Goal: Task Accomplishment & Management: Use online tool/utility

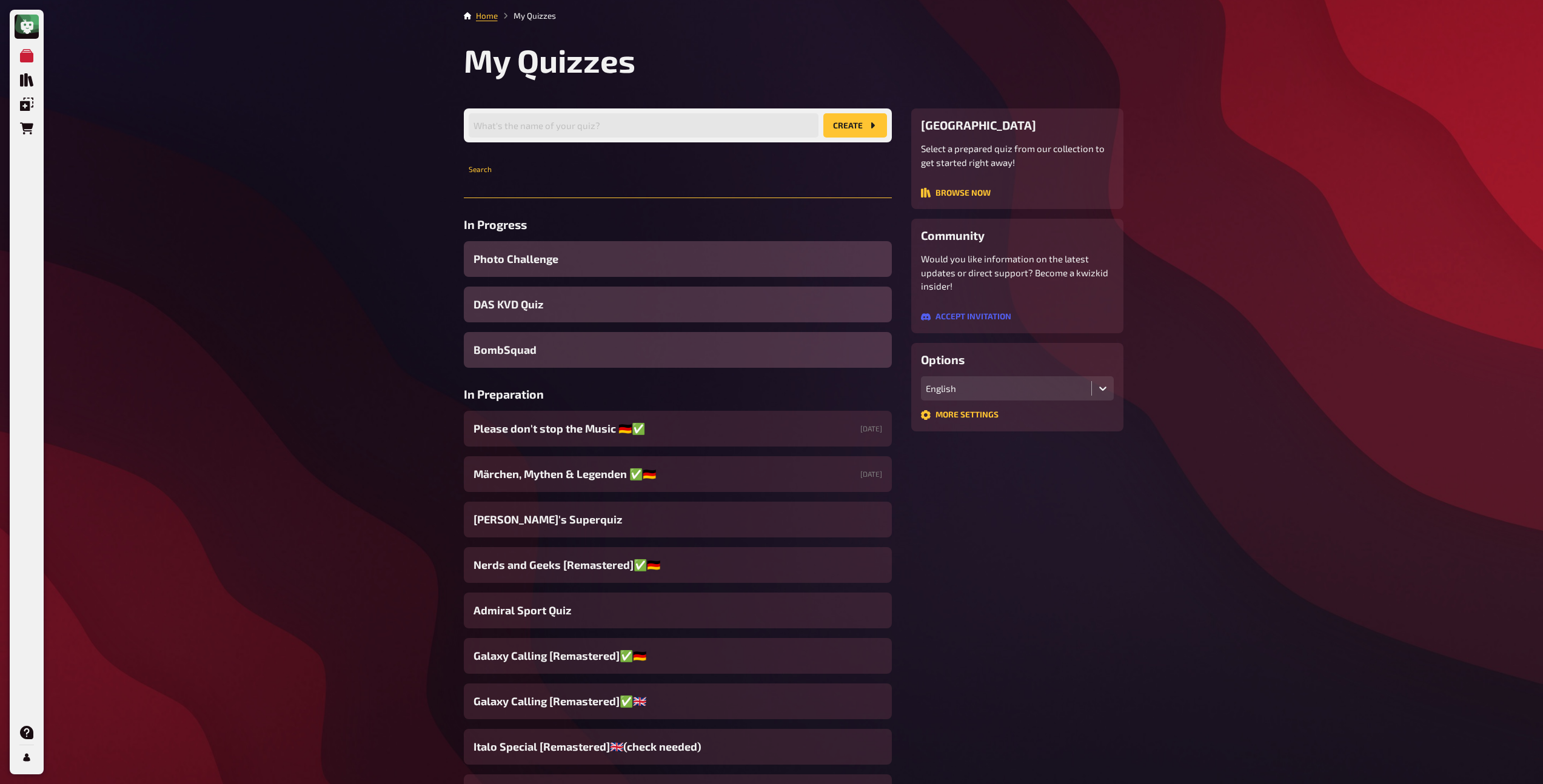
click at [619, 192] on input "text" at bounding box center [678, 186] width 428 height 24
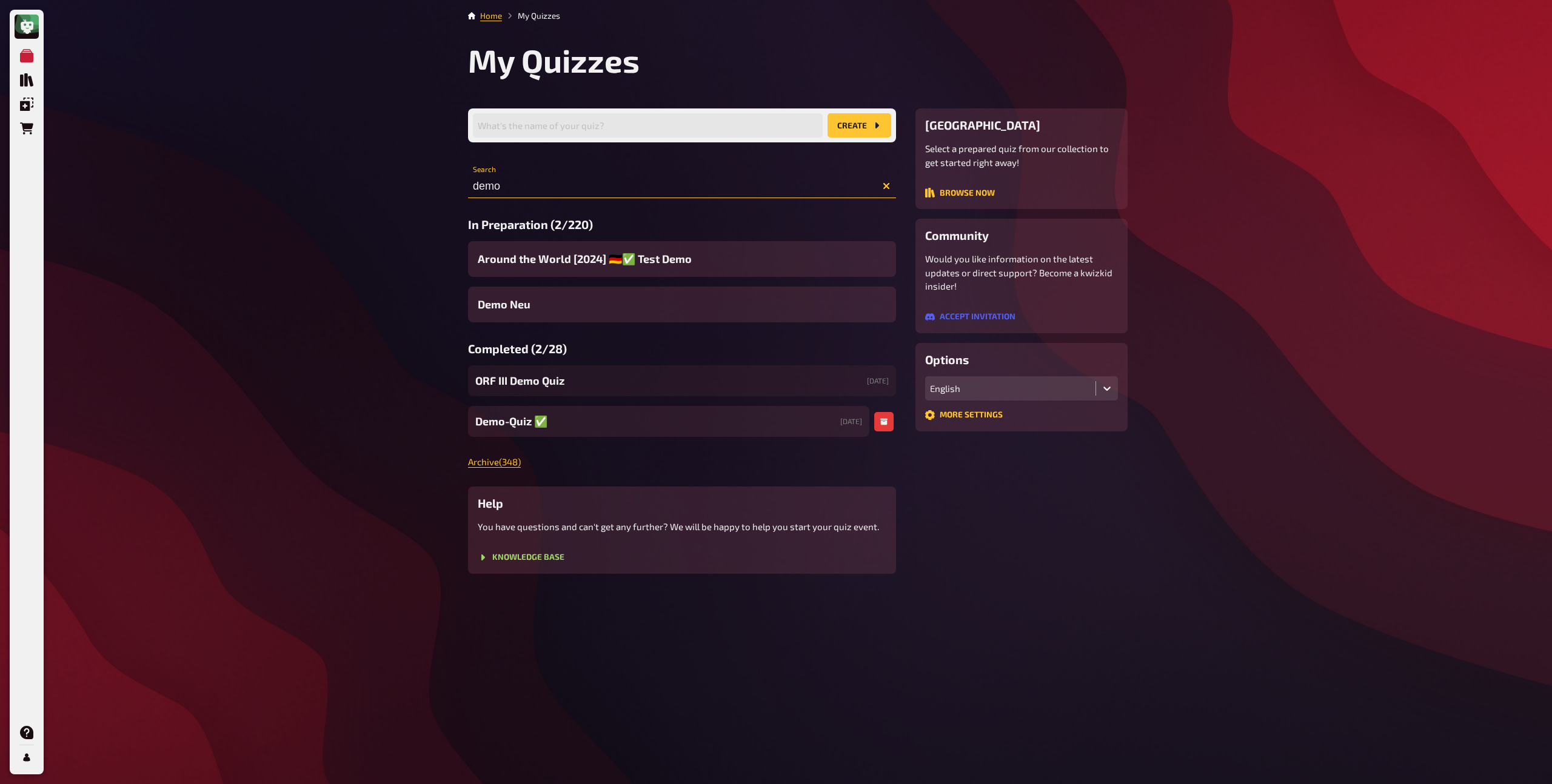
type input "demo"
click at [506, 422] on span "Demo-Quiz ✅​" at bounding box center [511, 422] width 72 height 16
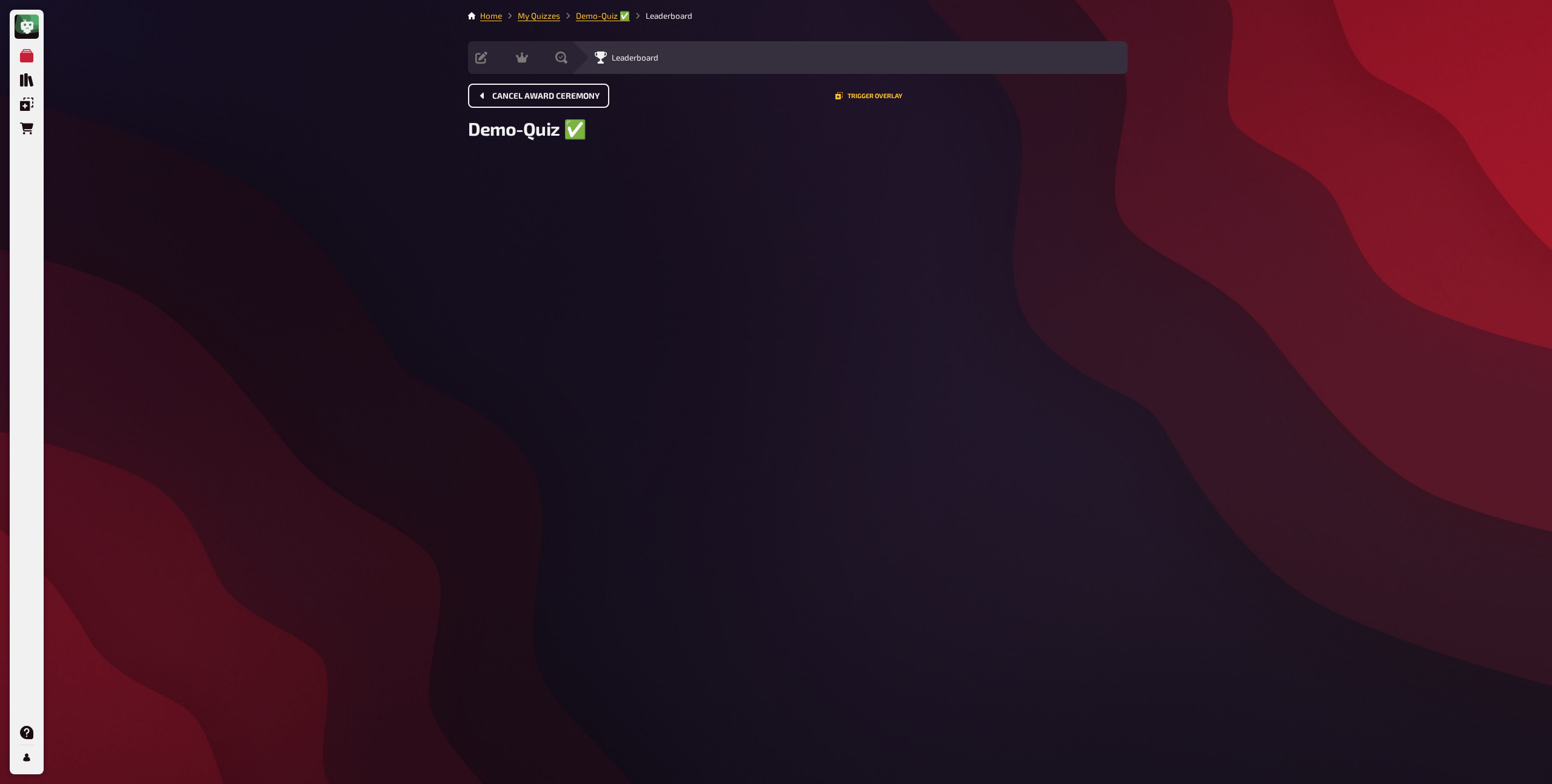
click at [528, 96] on span "Cancel award ceremony" at bounding box center [546, 96] width 107 height 8
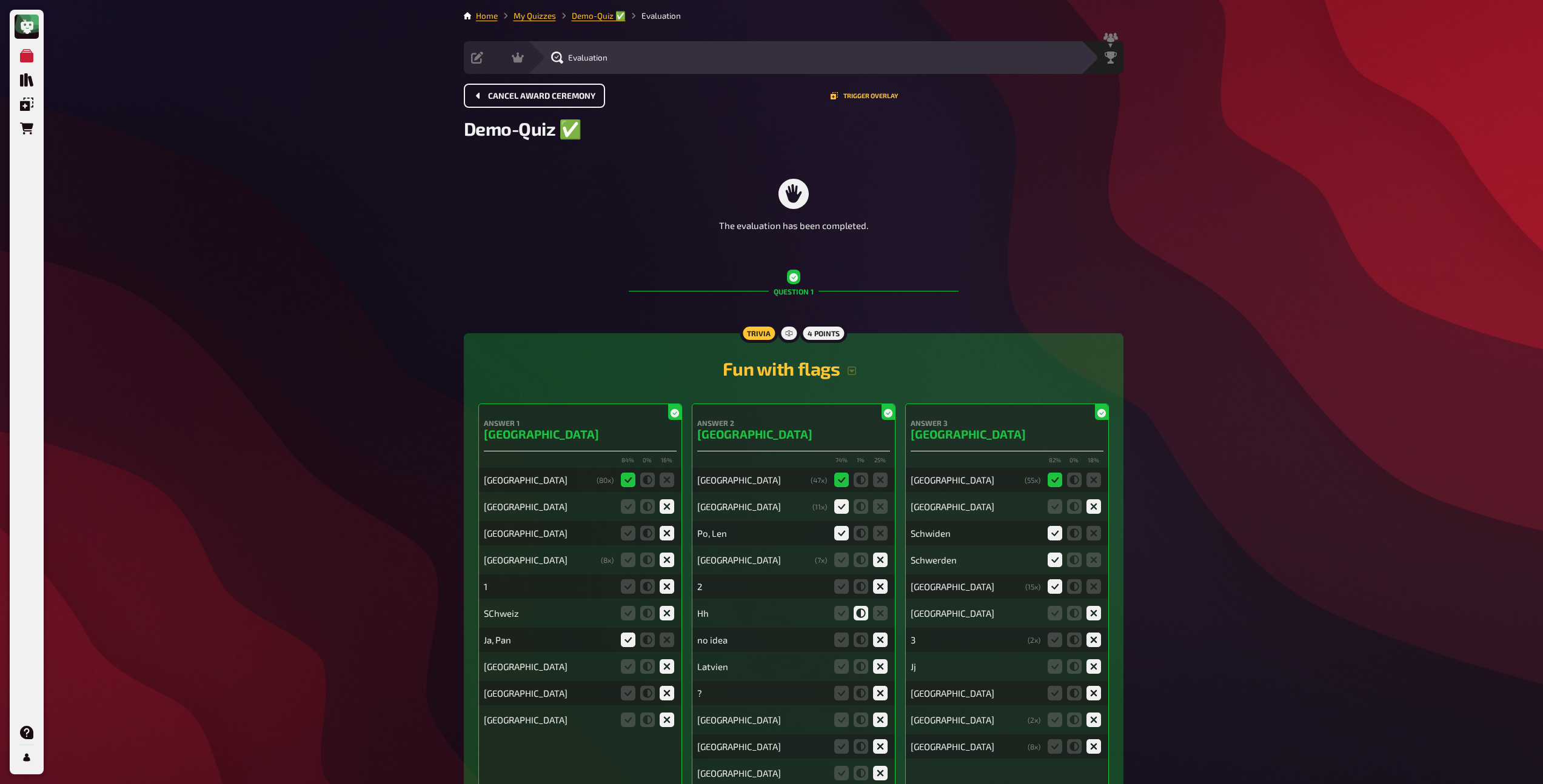
click at [528, 96] on span "Cancel award ceremony" at bounding box center [542, 96] width 107 height 8
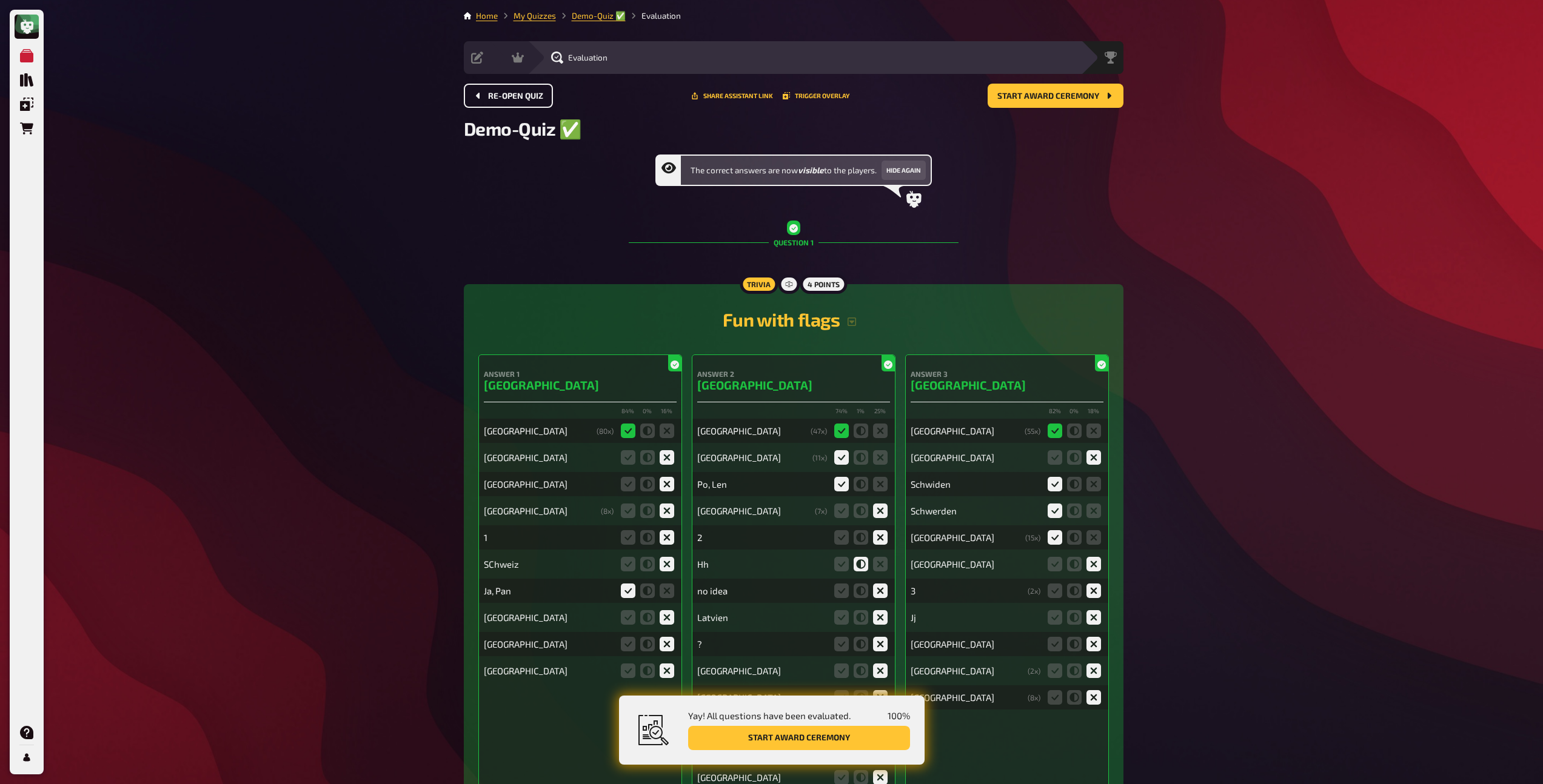
click at [528, 96] on span "Re-open Quiz" at bounding box center [516, 96] width 55 height 8
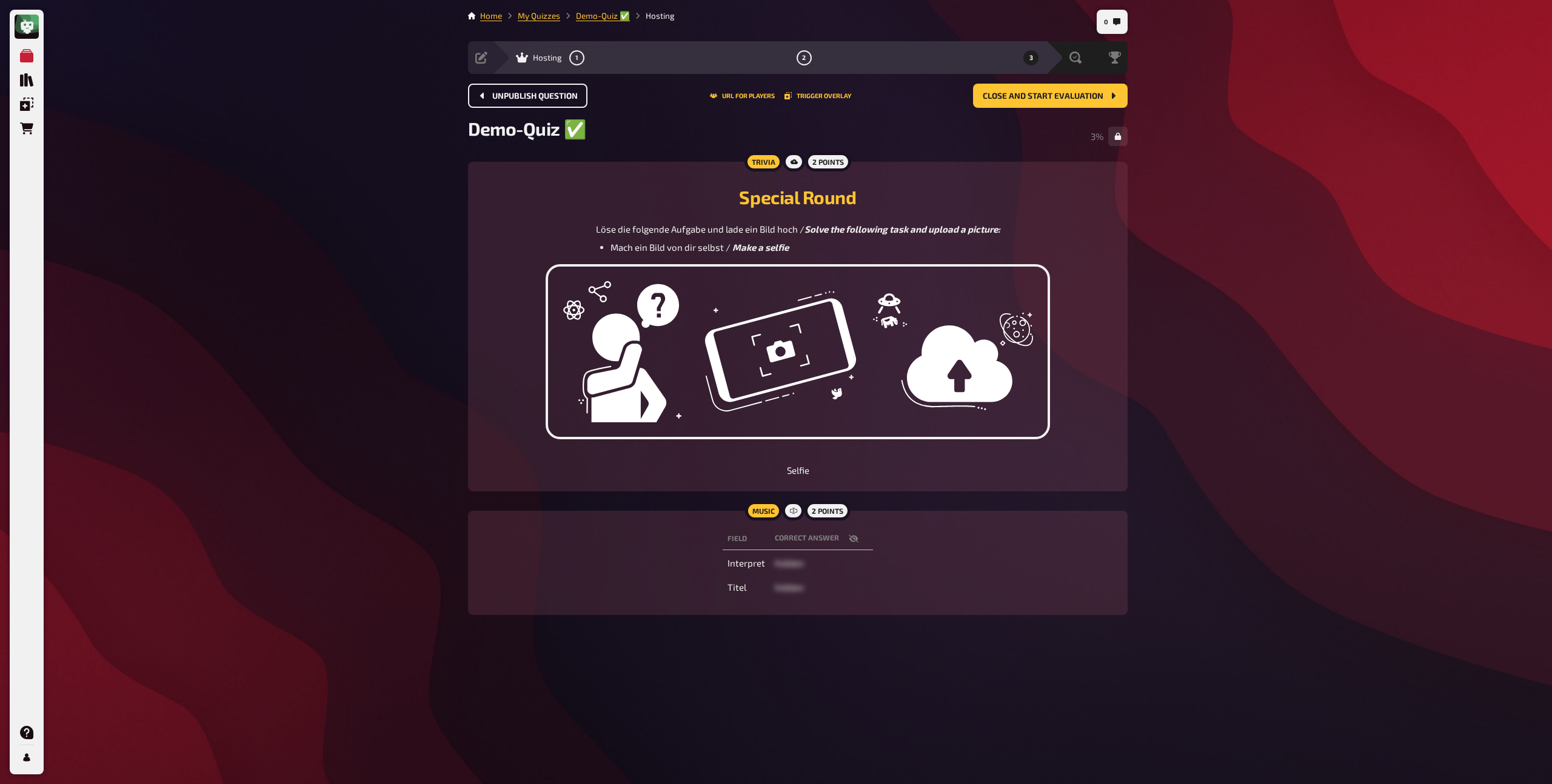
click at [528, 96] on span "Unpublish question" at bounding box center [535, 96] width 86 height 8
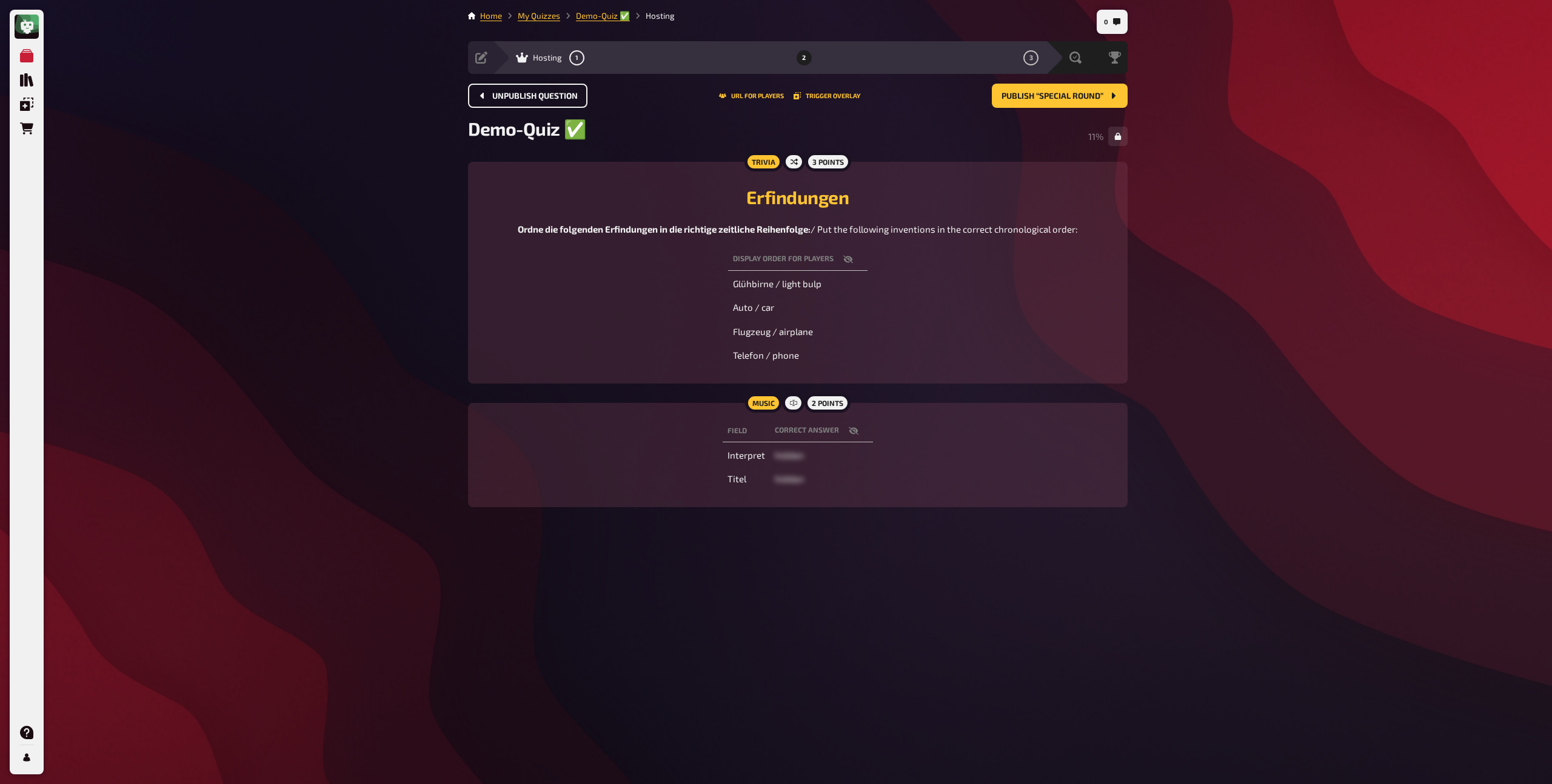
click at [528, 96] on span "Unpublish question" at bounding box center [535, 96] width 86 height 8
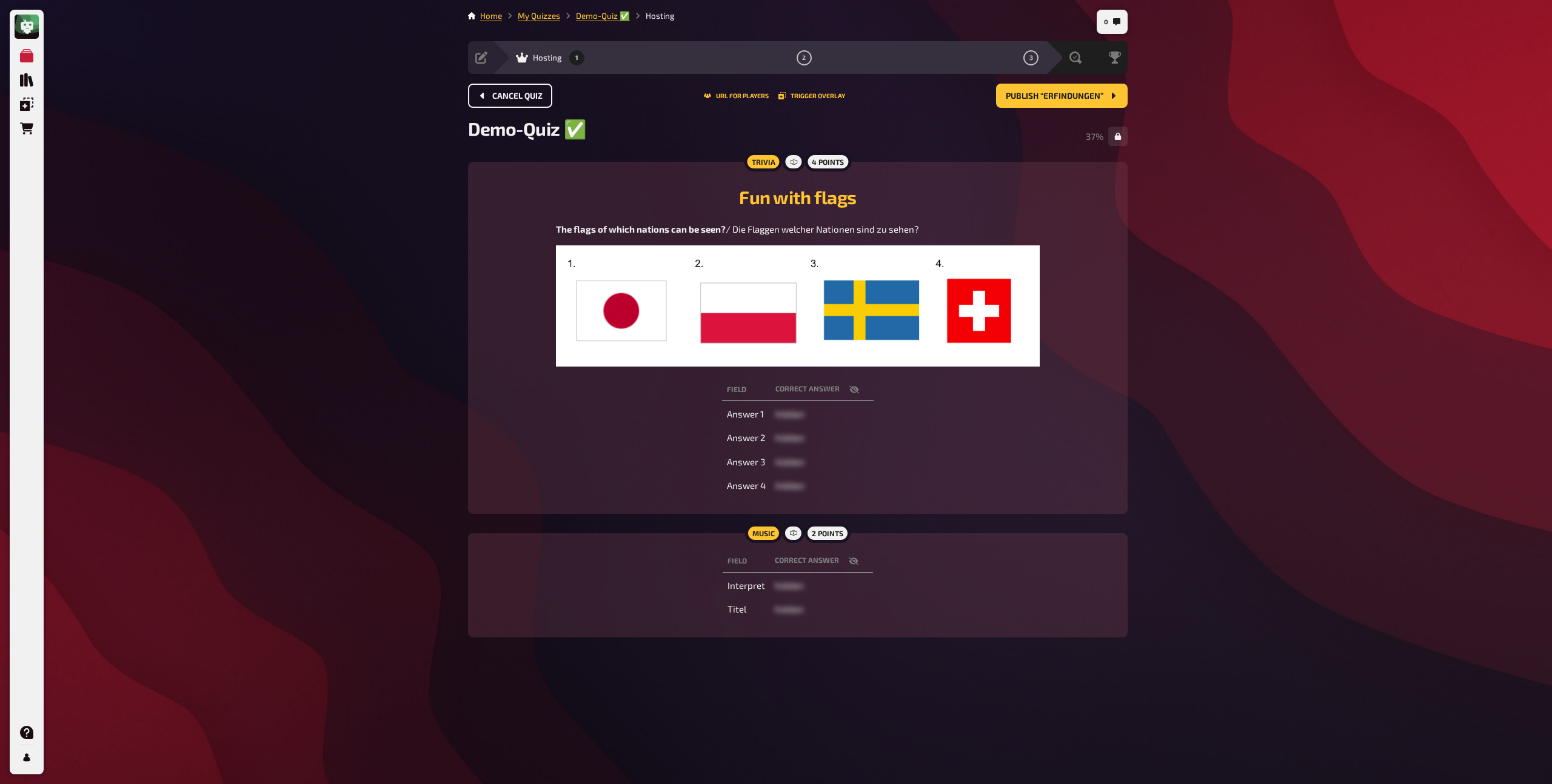
click at [528, 96] on span "Cancel Quiz" at bounding box center [518, 96] width 50 height 8
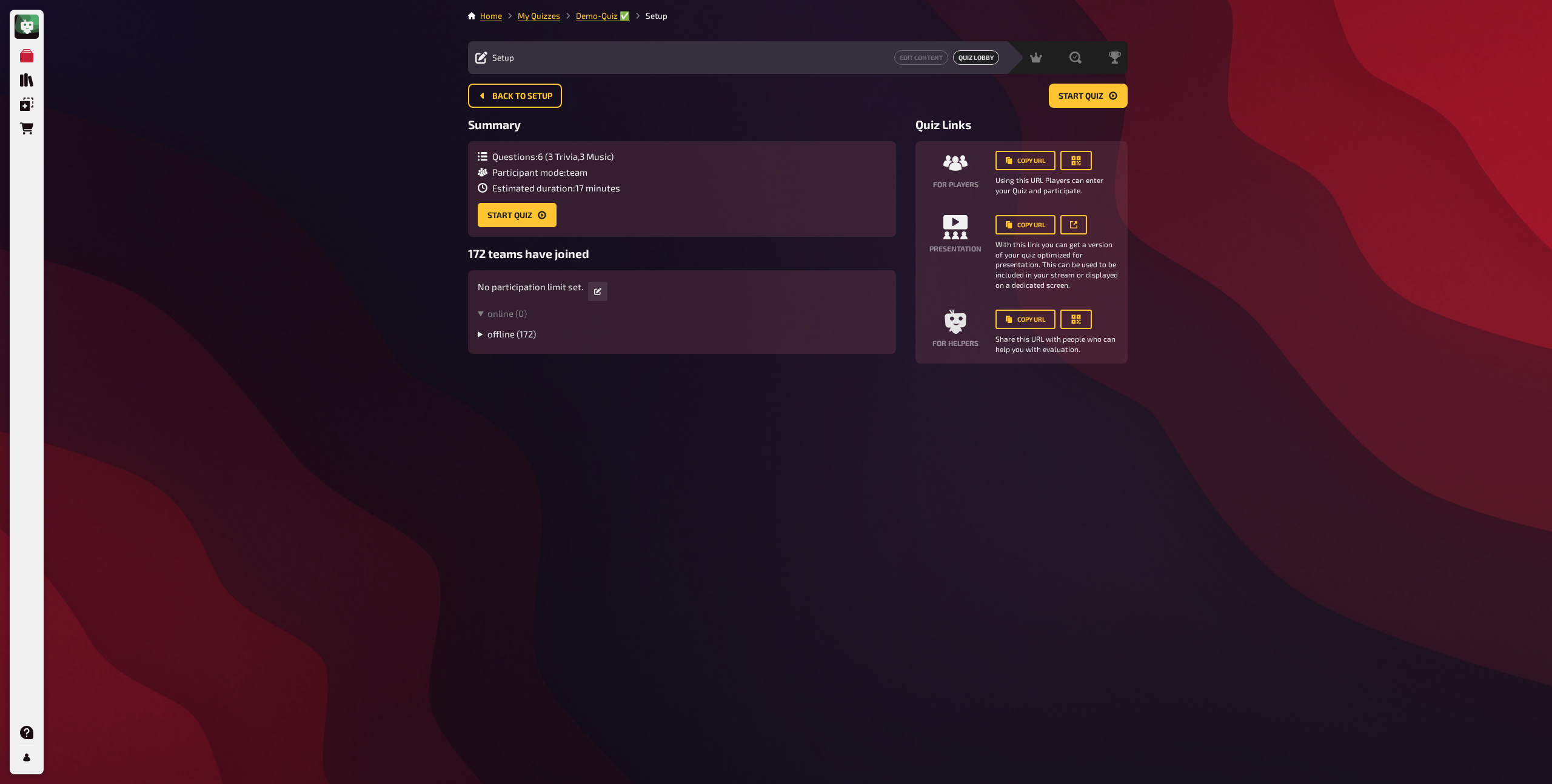
click at [478, 335] on summary "offline ( 172 )" at bounding box center [682, 333] width 408 height 11
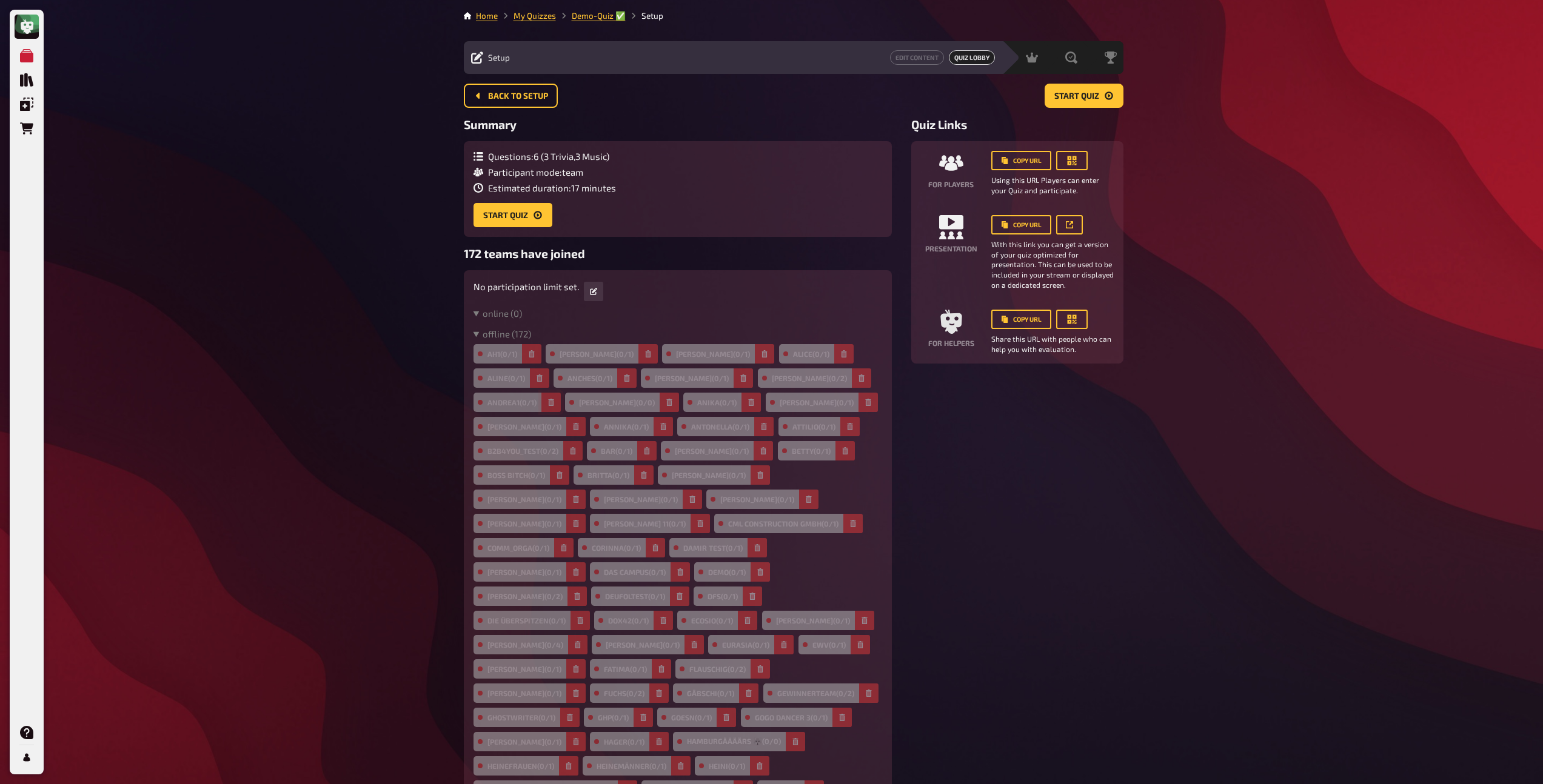
click at [555, 401] on icon "button" at bounding box center [551, 403] width 8 height 8
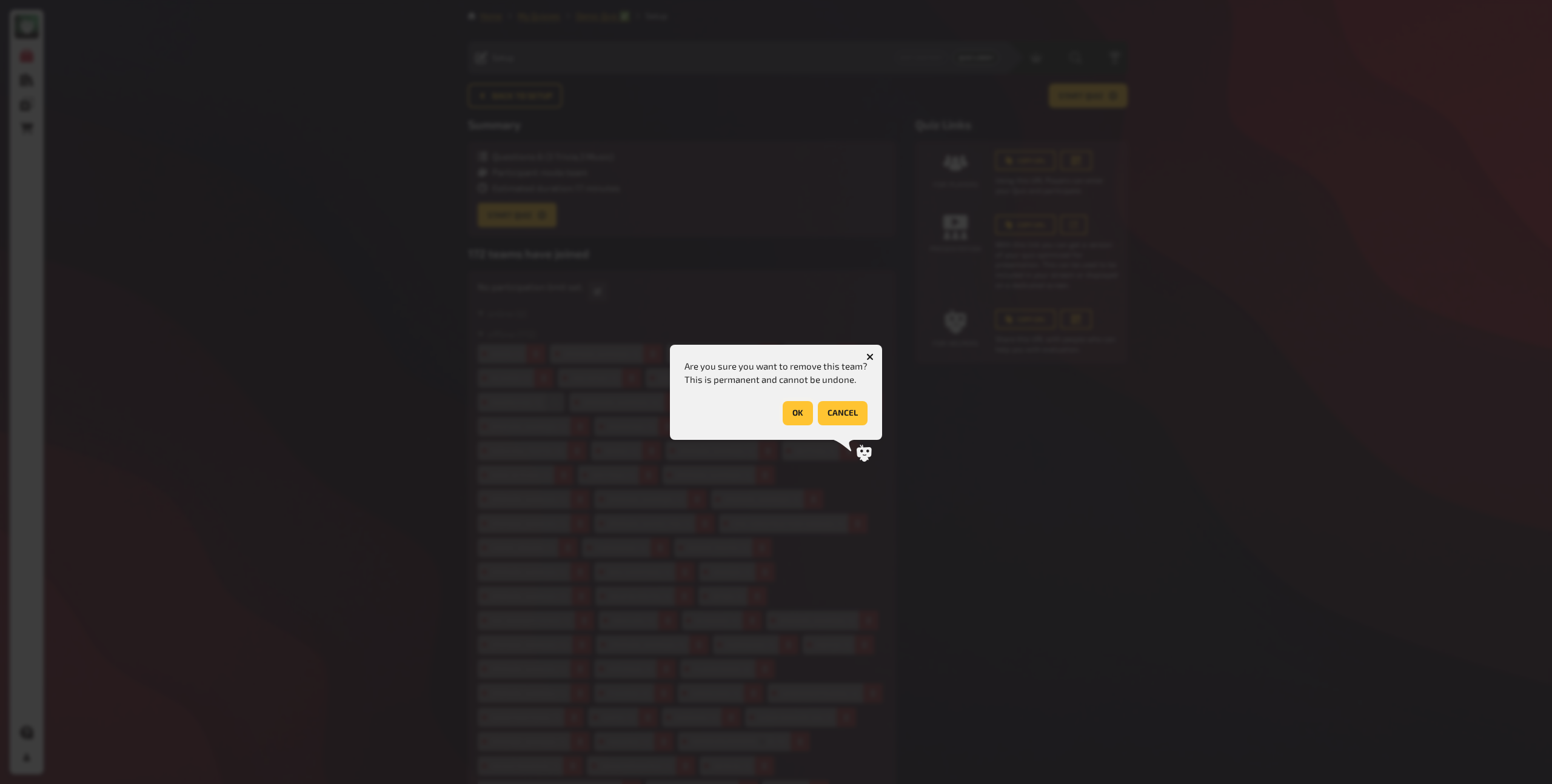
click at [785, 413] on button "OK" at bounding box center [798, 413] width 30 height 24
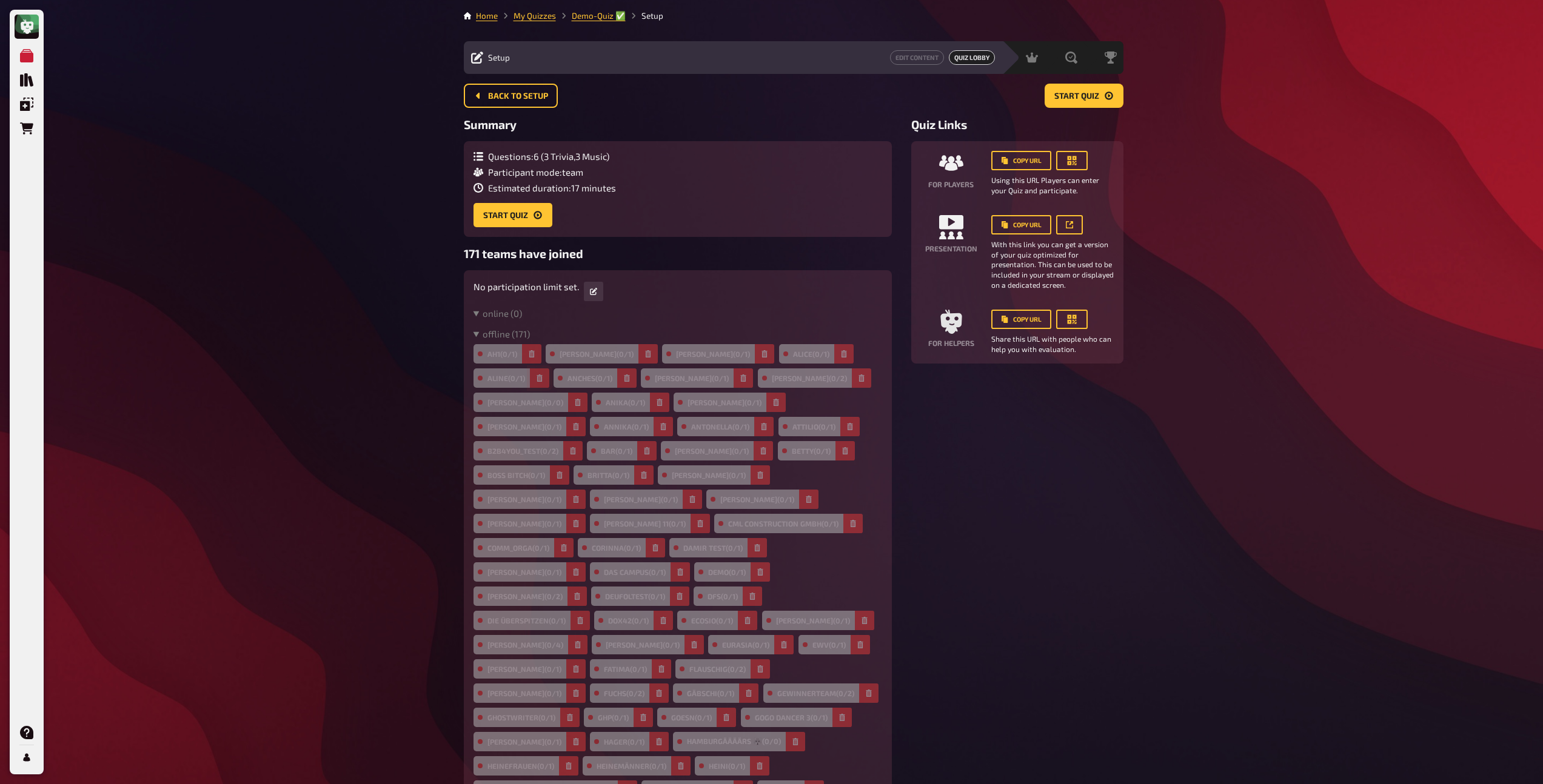
click at [545, 376] on button "button" at bounding box center [540, 378] width 20 height 20
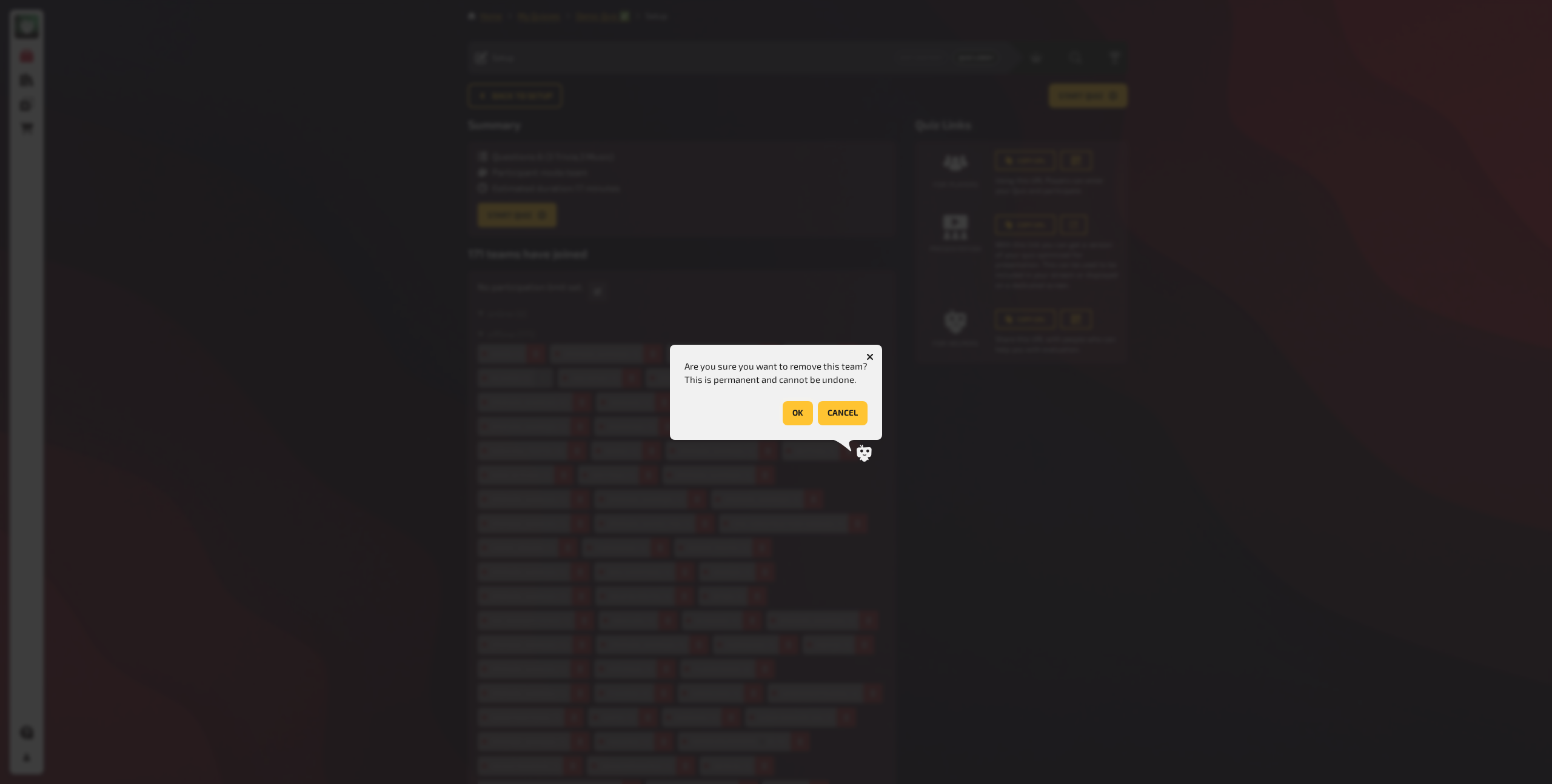
click at [790, 412] on button "OK" at bounding box center [798, 413] width 30 height 24
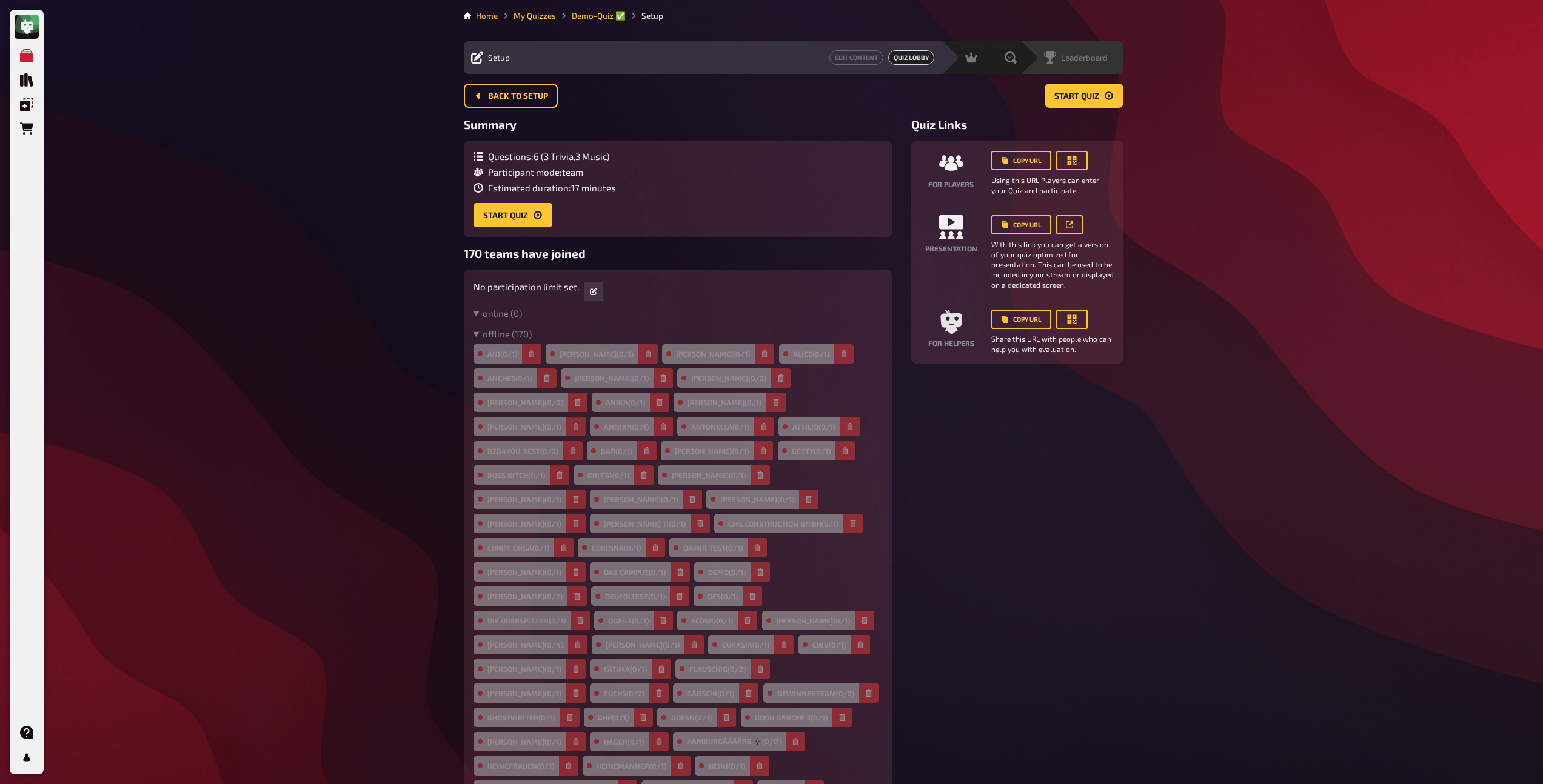
click at [1114, 55] on div "Leaderboard" at bounding box center [1080, 57] width 87 height 12
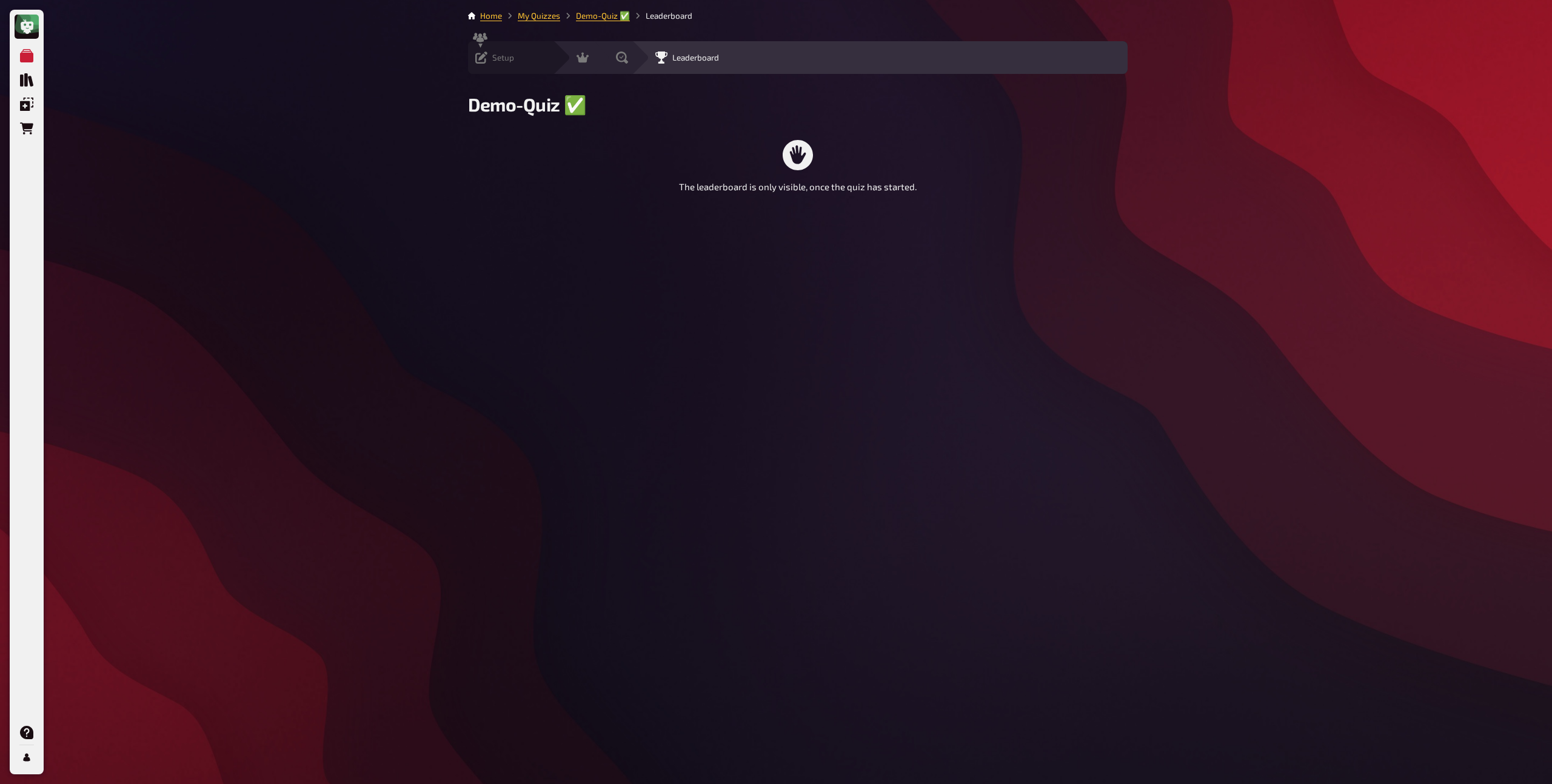
click at [488, 62] on div "Setup" at bounding box center [495, 57] width 39 height 12
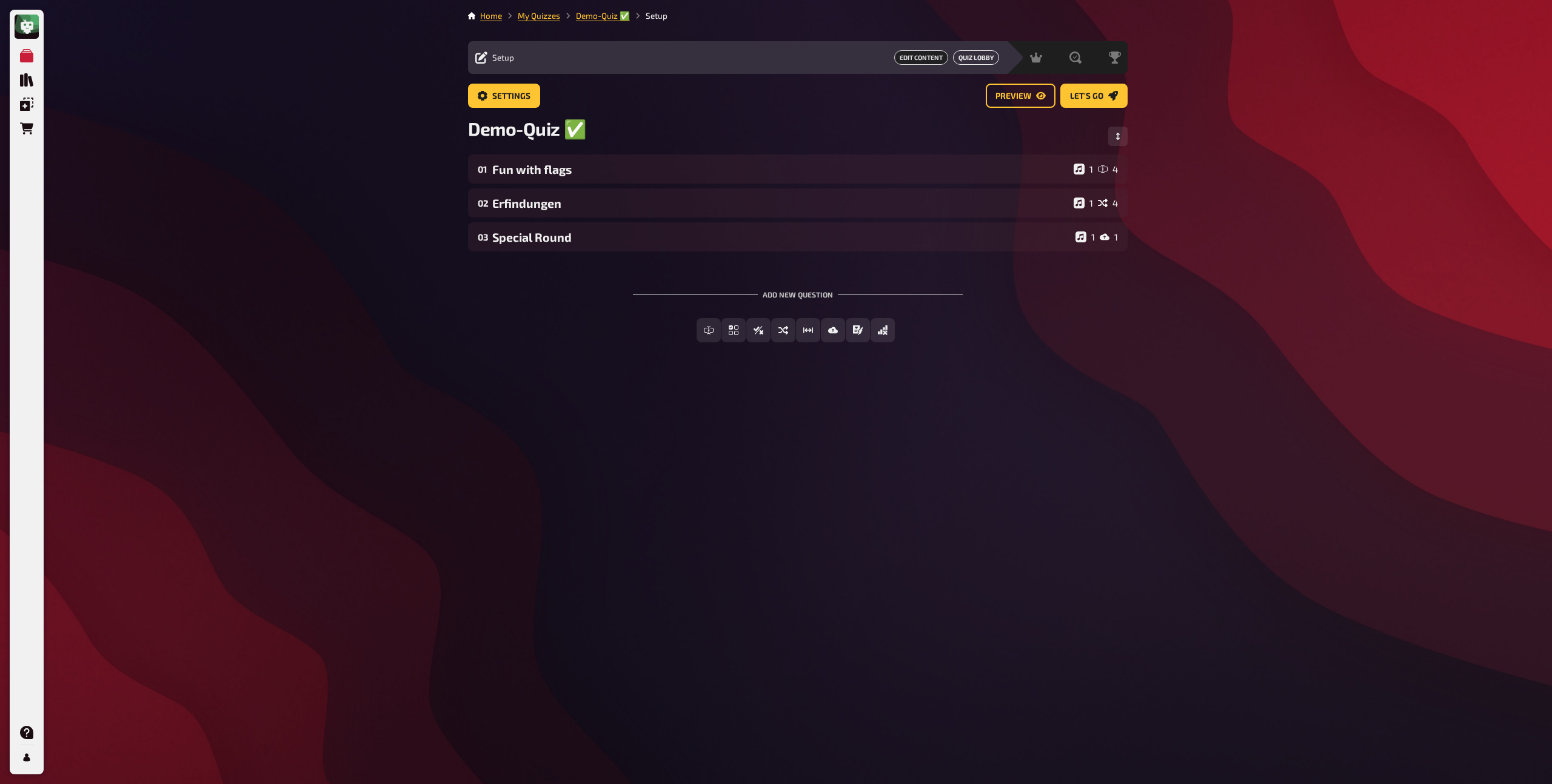
click at [976, 56] on button "Quiz Lobby" at bounding box center [976, 57] width 46 height 14
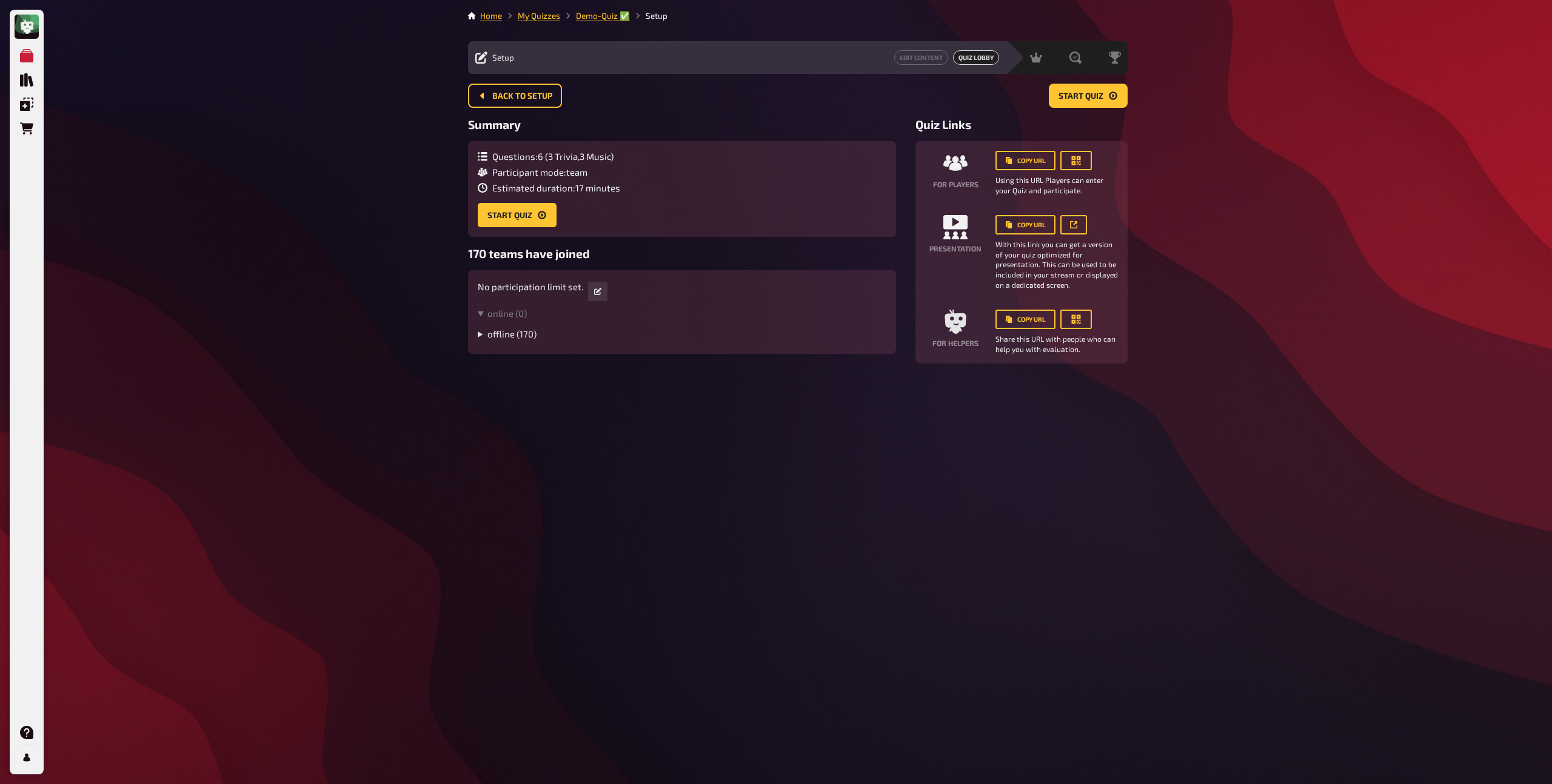
click at [487, 337] on summary "offline ( 170 )" at bounding box center [682, 333] width 408 height 11
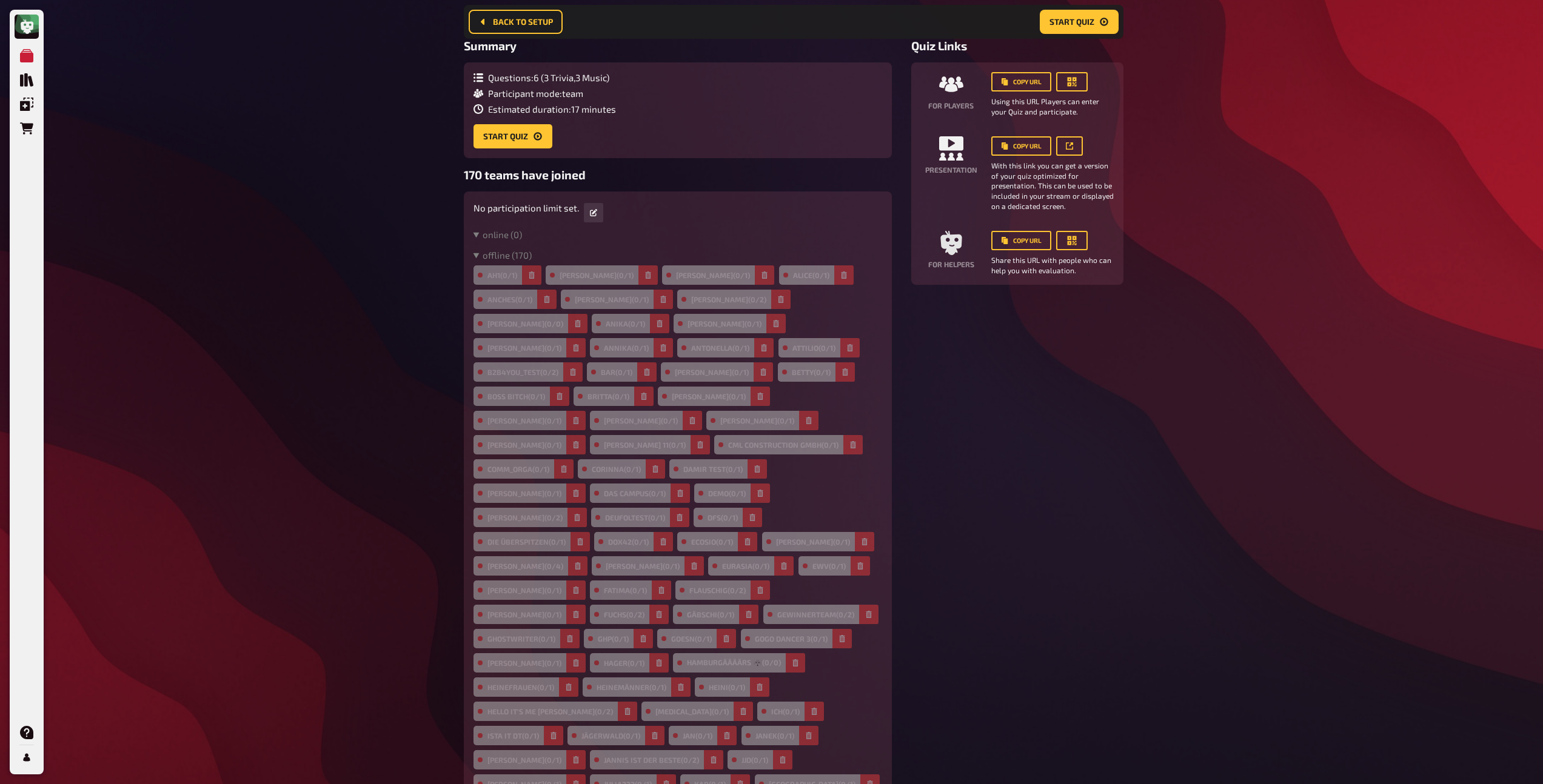
scroll to position [91, 0]
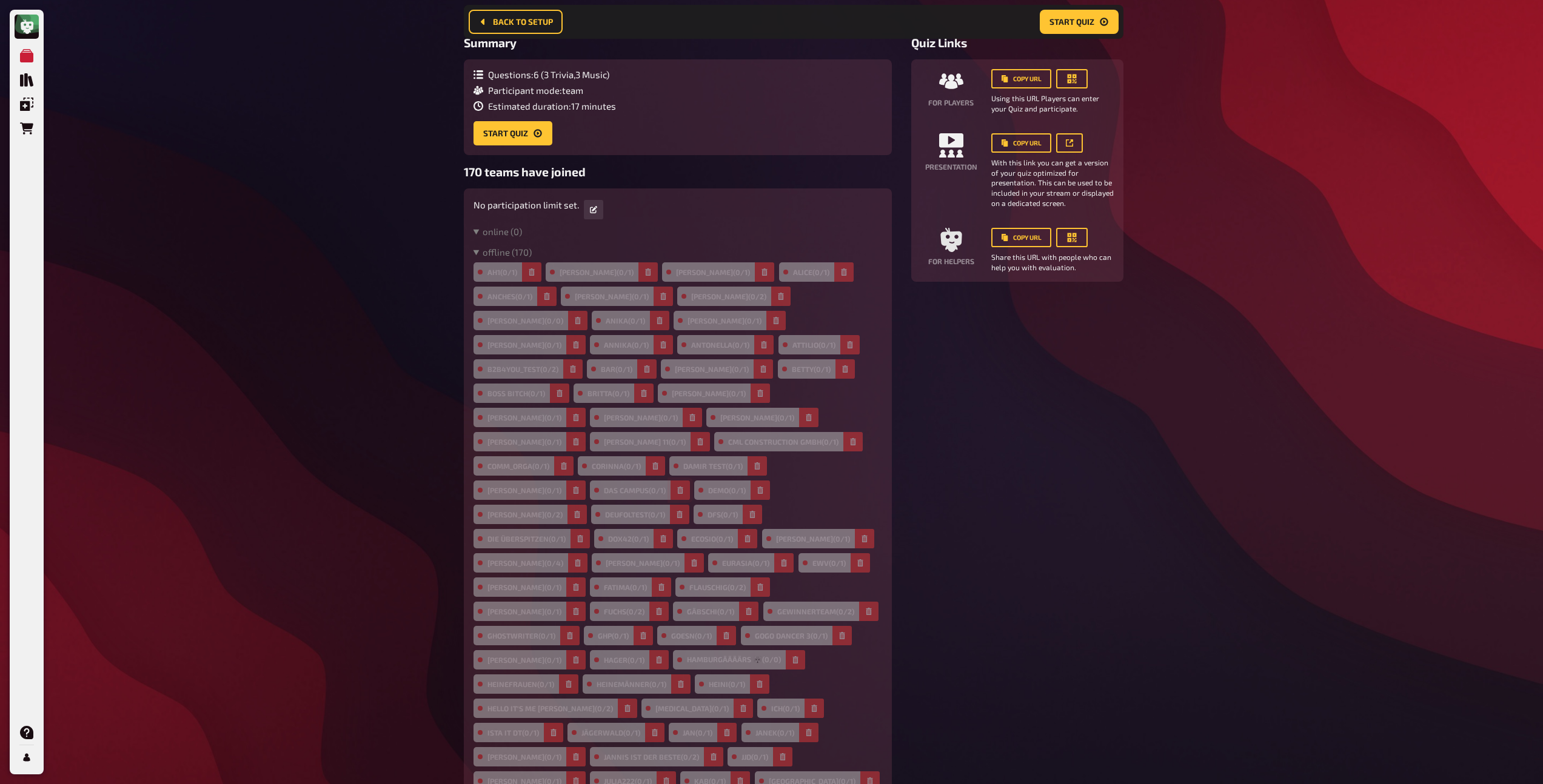
click at [671, 481] on button "button" at bounding box center [680, 490] width 20 height 20
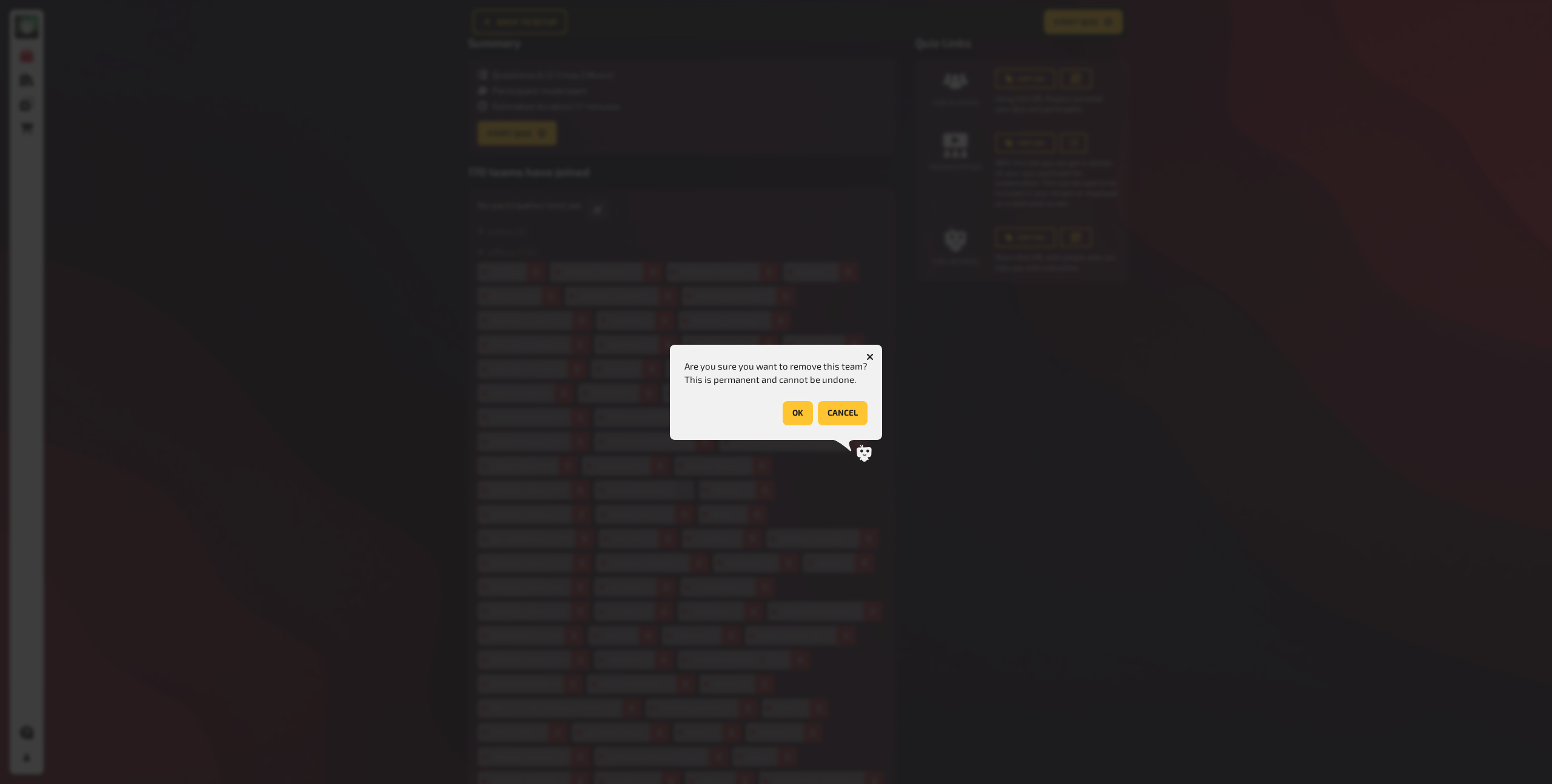
click at [794, 413] on button "OK" at bounding box center [798, 413] width 30 height 24
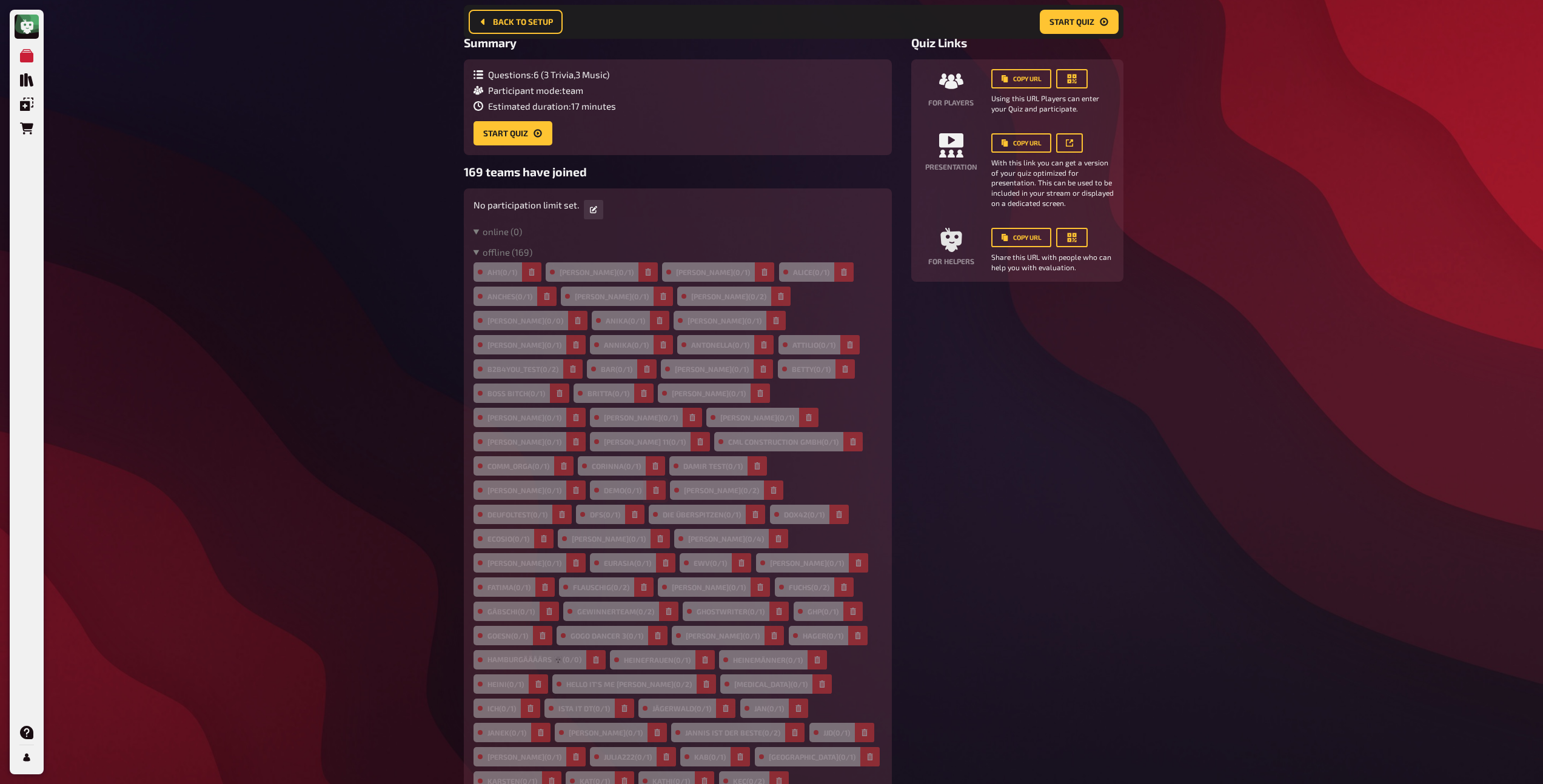
click at [646, 481] on button "button" at bounding box center [656, 490] width 20 height 20
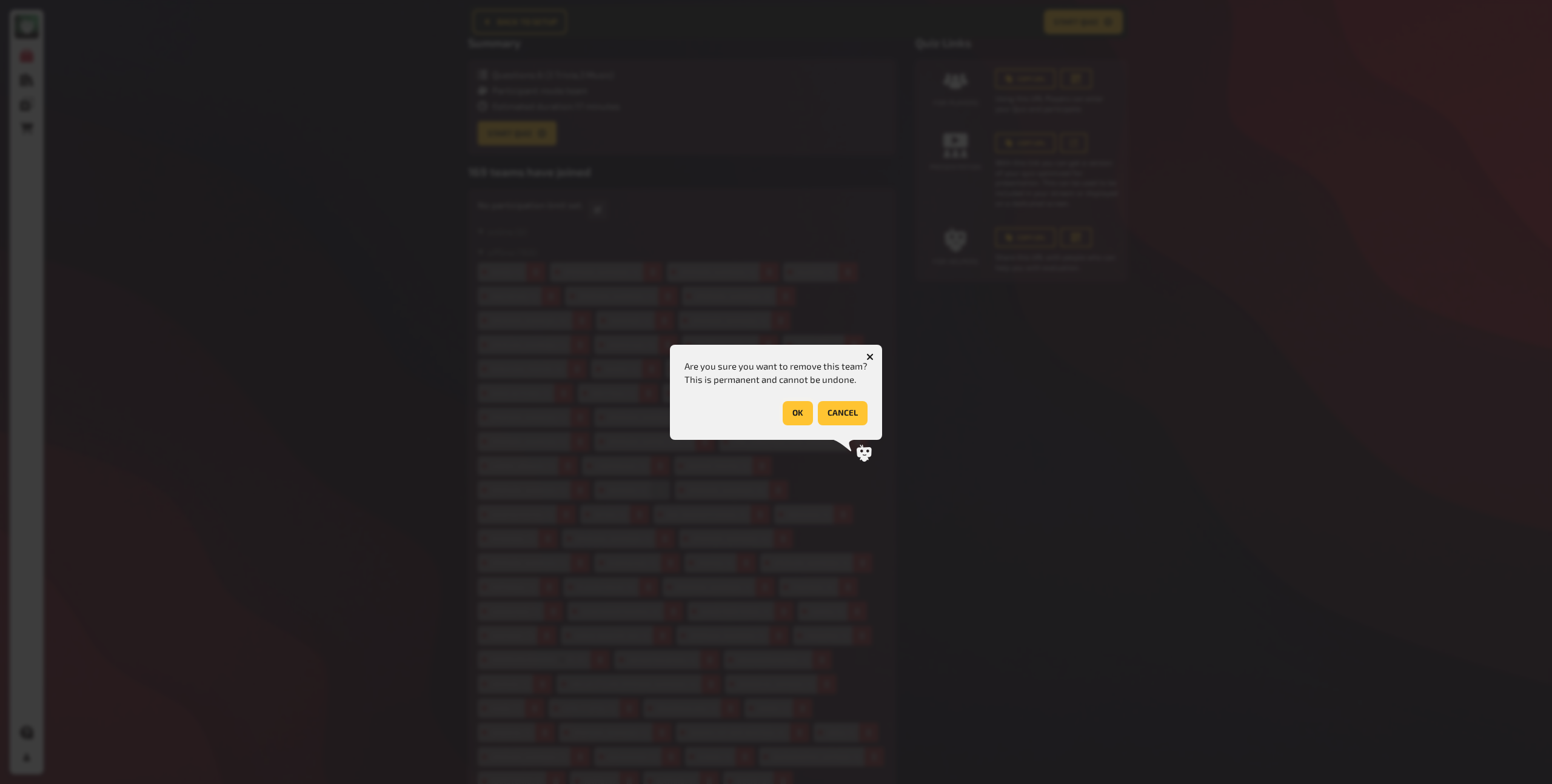
click at [803, 415] on button "OK" at bounding box center [798, 413] width 30 height 24
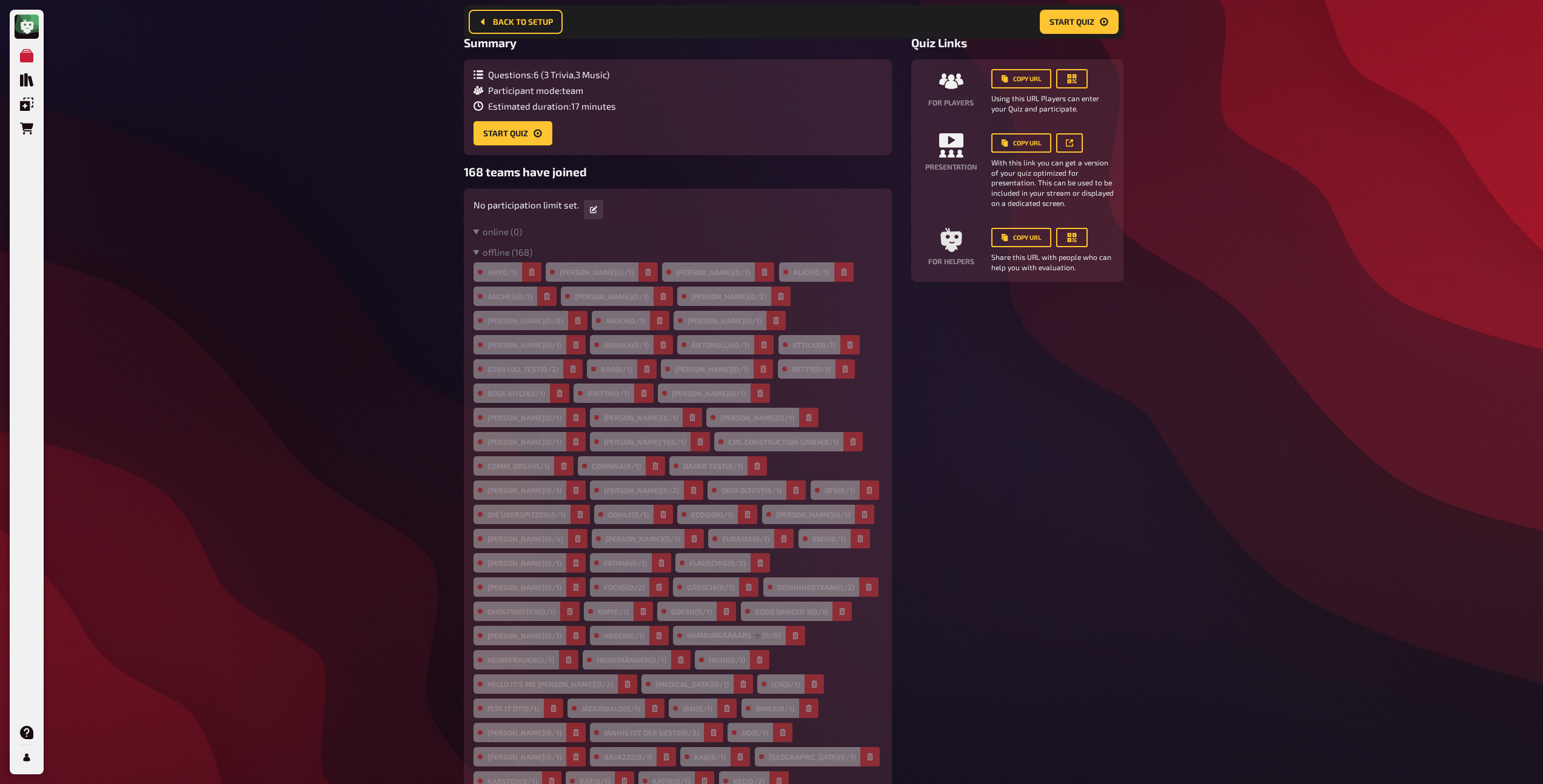
click at [697, 438] on icon "button" at bounding box center [701, 442] width 8 height 8
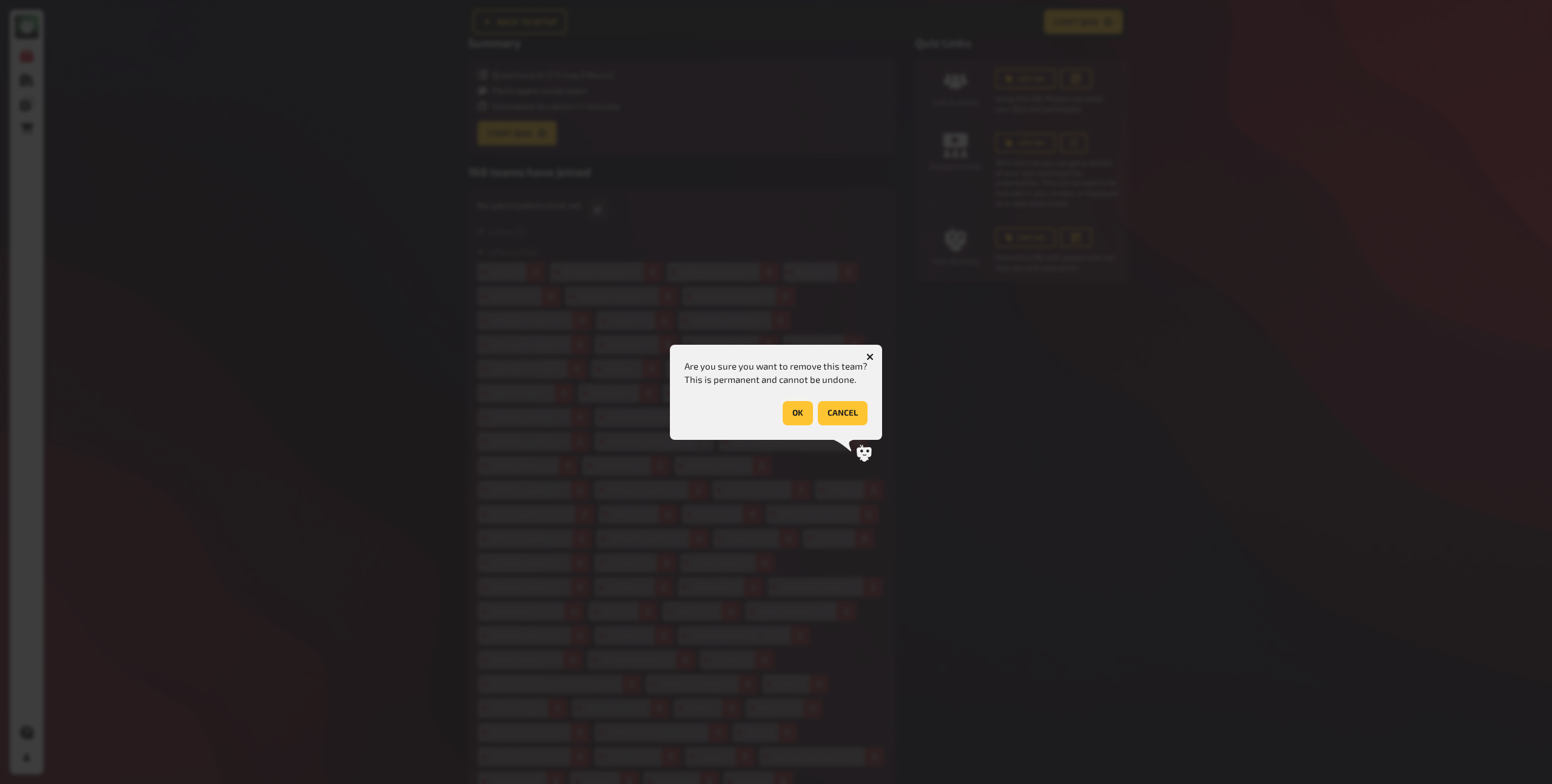
click at [795, 422] on button "OK" at bounding box center [798, 413] width 30 height 24
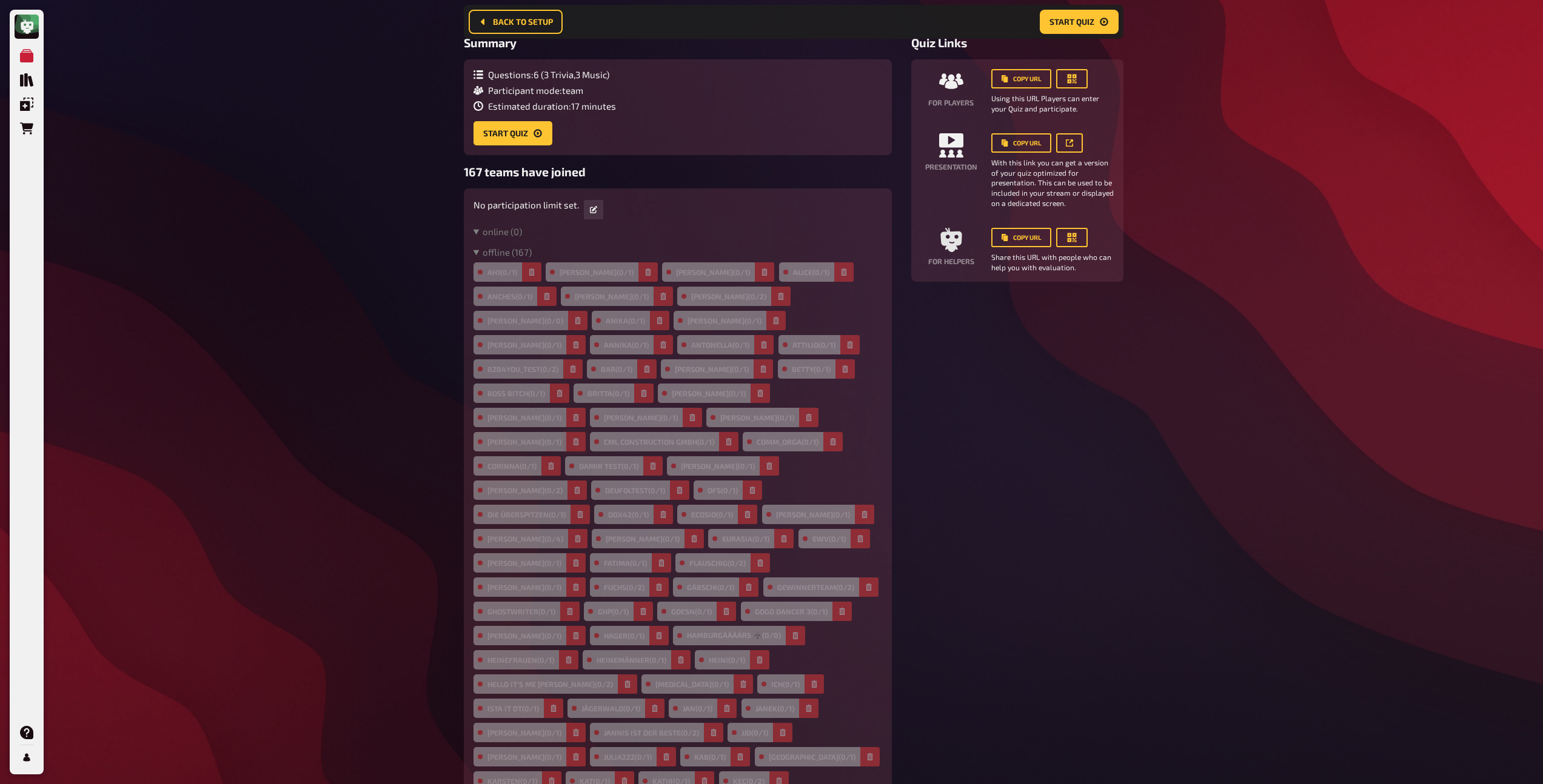
click at [573, 438] on icon "button" at bounding box center [576, 442] width 6 height 8
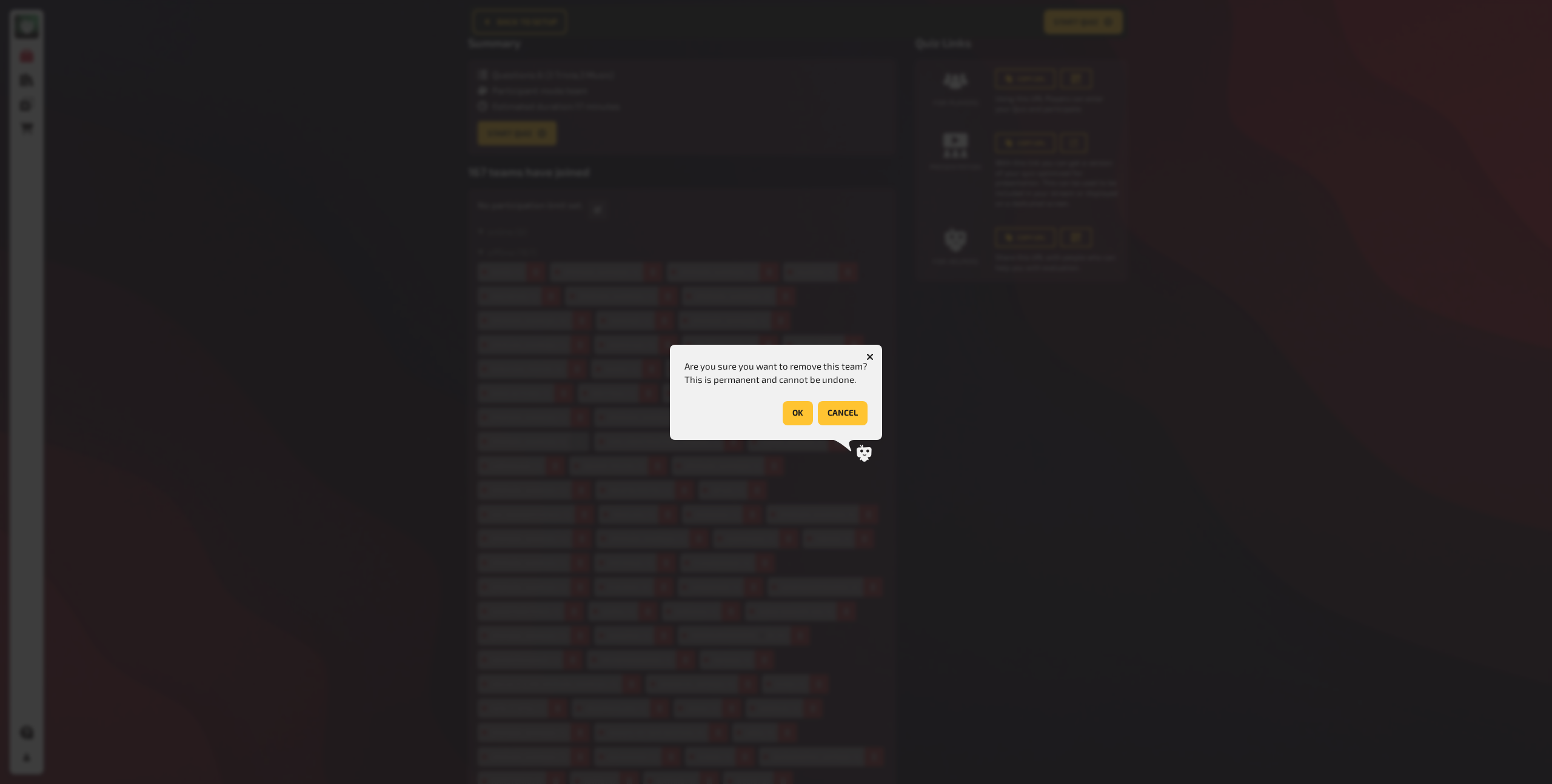
click at [780, 412] on div "OK cancel" at bounding box center [776, 413] width 183 height 24
click at [783, 412] on button "OK" at bounding box center [798, 413] width 30 height 24
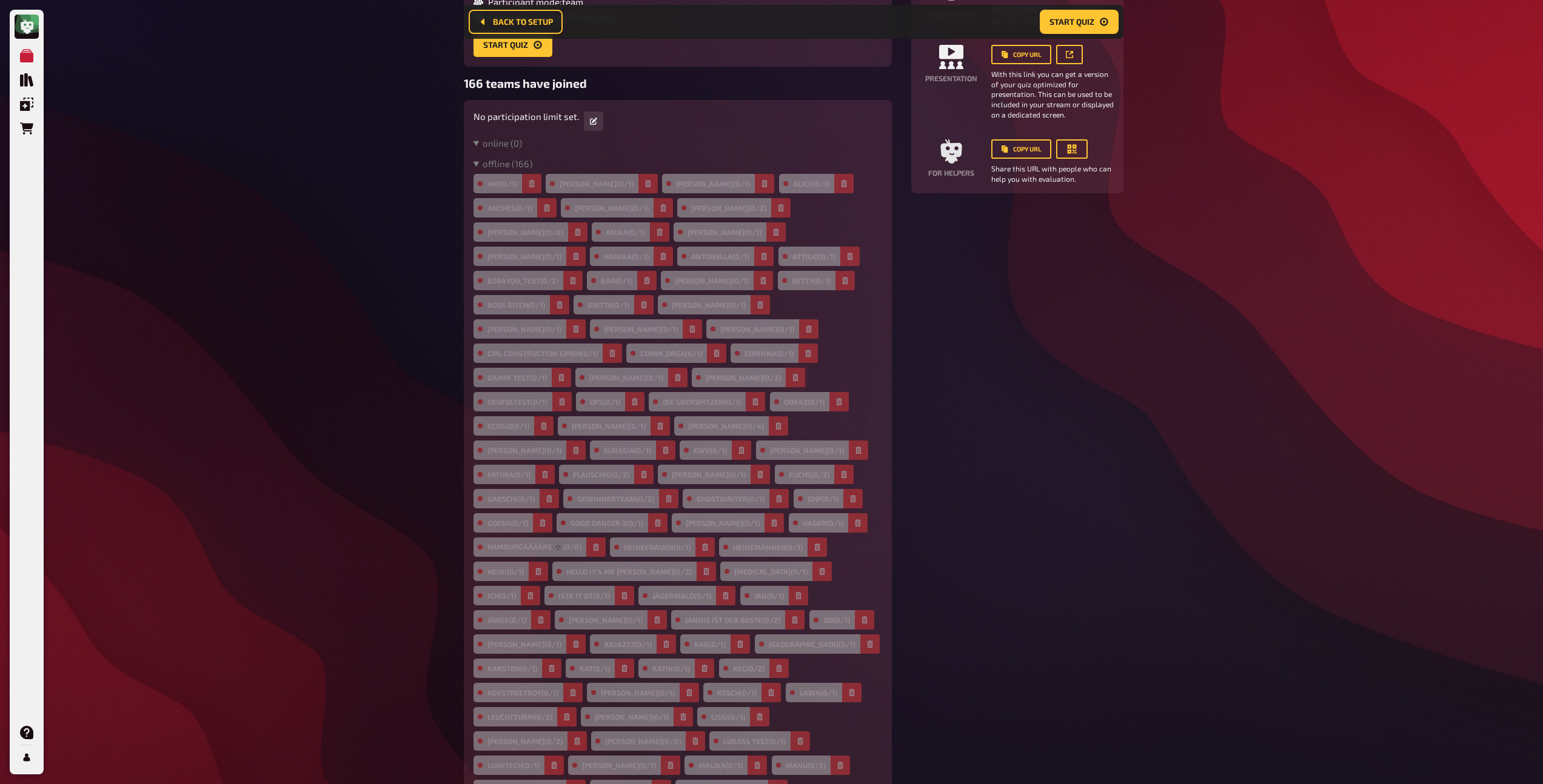
scroll to position [340, 0]
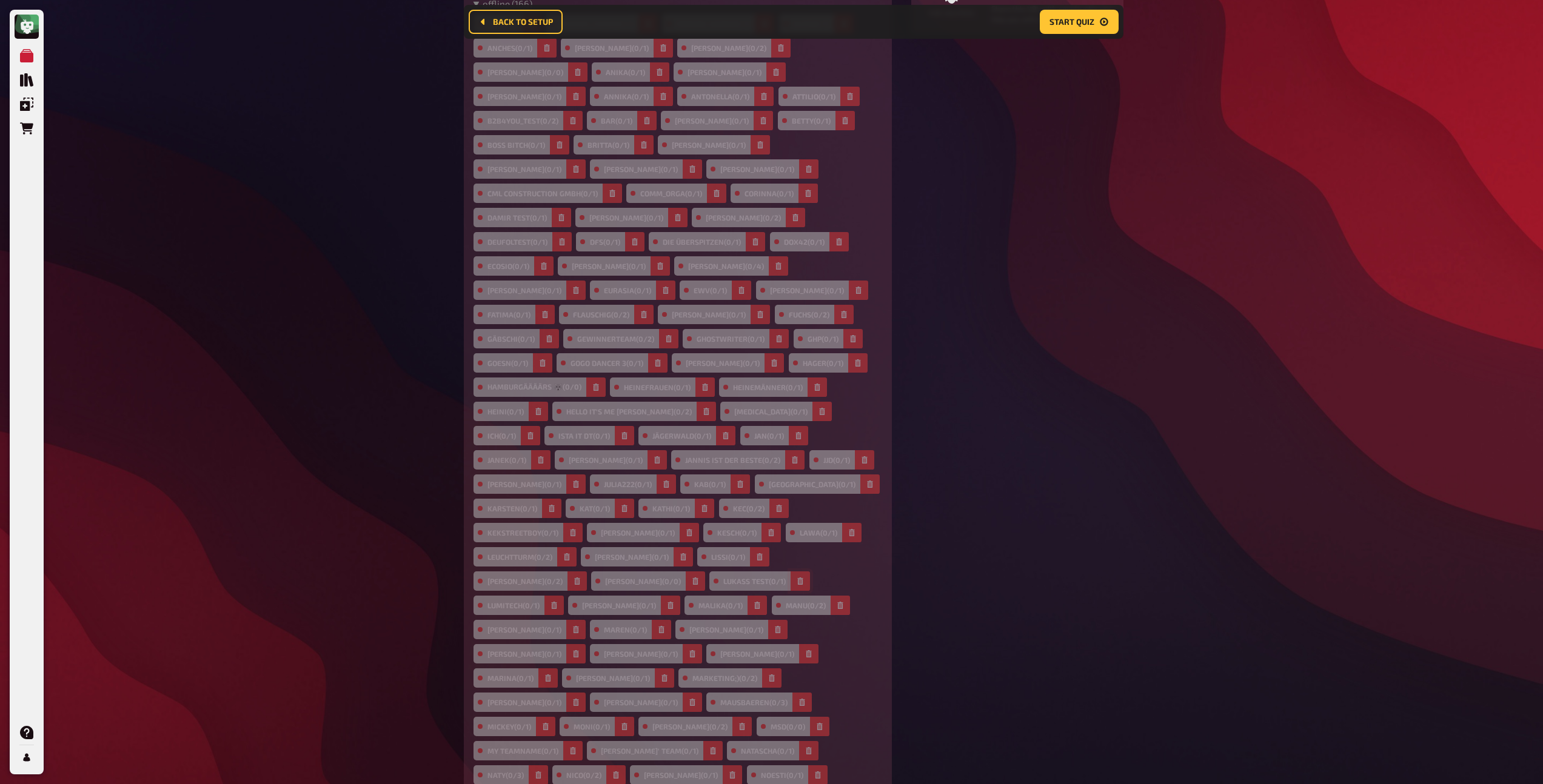
click at [810, 572] on button "button" at bounding box center [800, 581] width 20 height 20
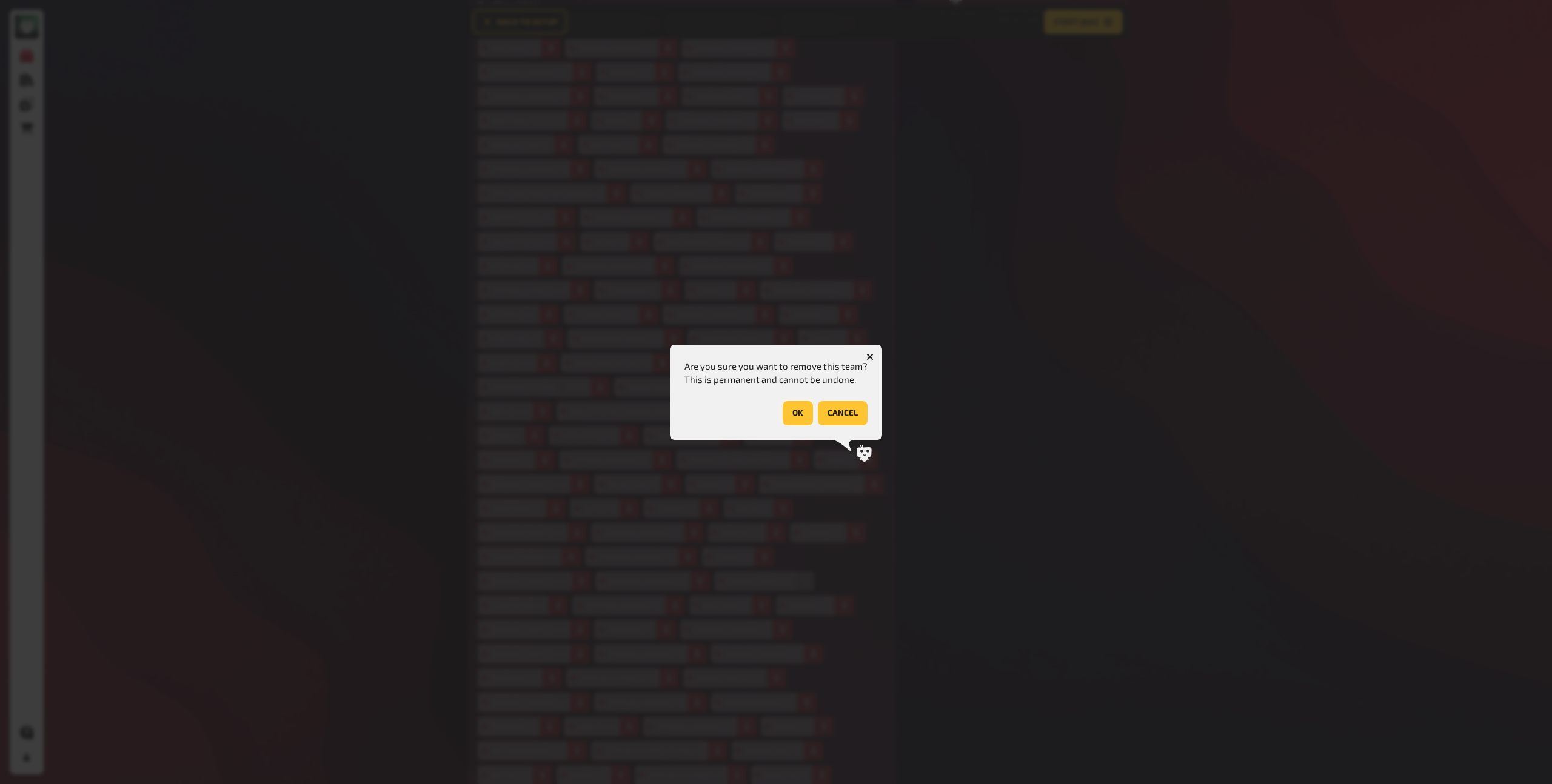
click at [801, 414] on button "OK" at bounding box center [798, 413] width 30 height 24
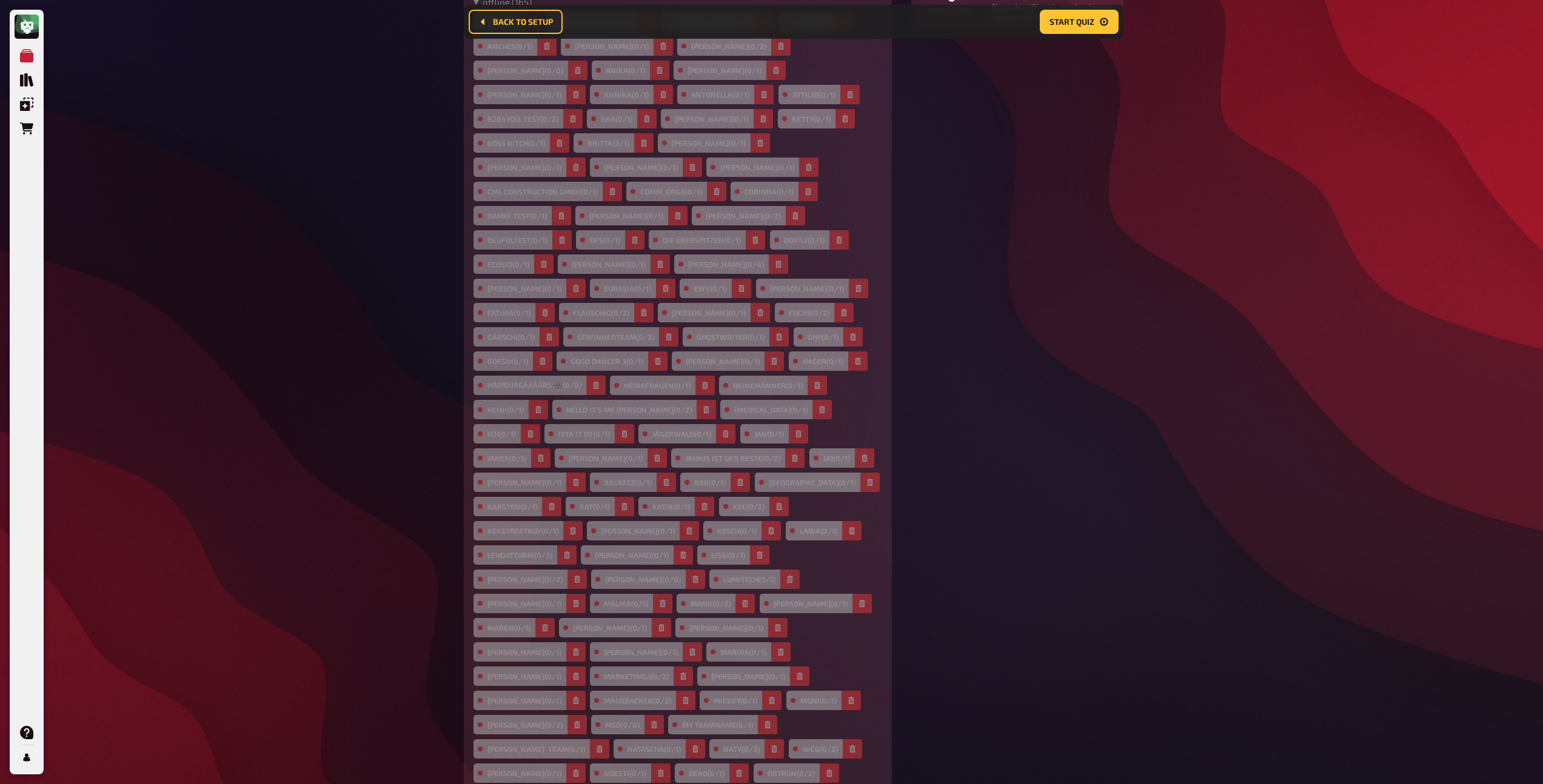
scroll to position [342, 0]
click at [793, 575] on icon "button" at bounding box center [790, 579] width 6 height 8
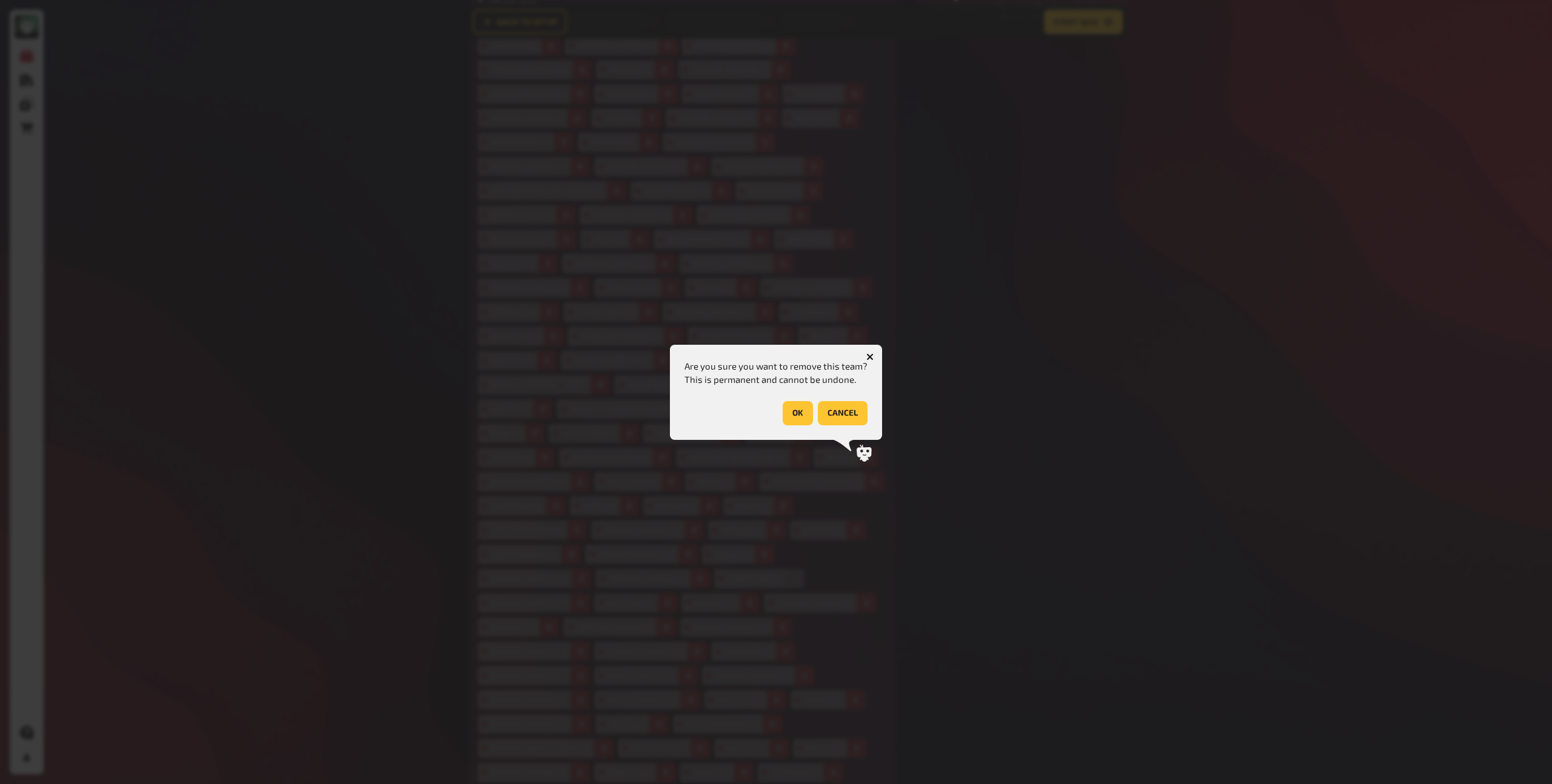
click at [789, 415] on button "OK" at bounding box center [798, 413] width 30 height 24
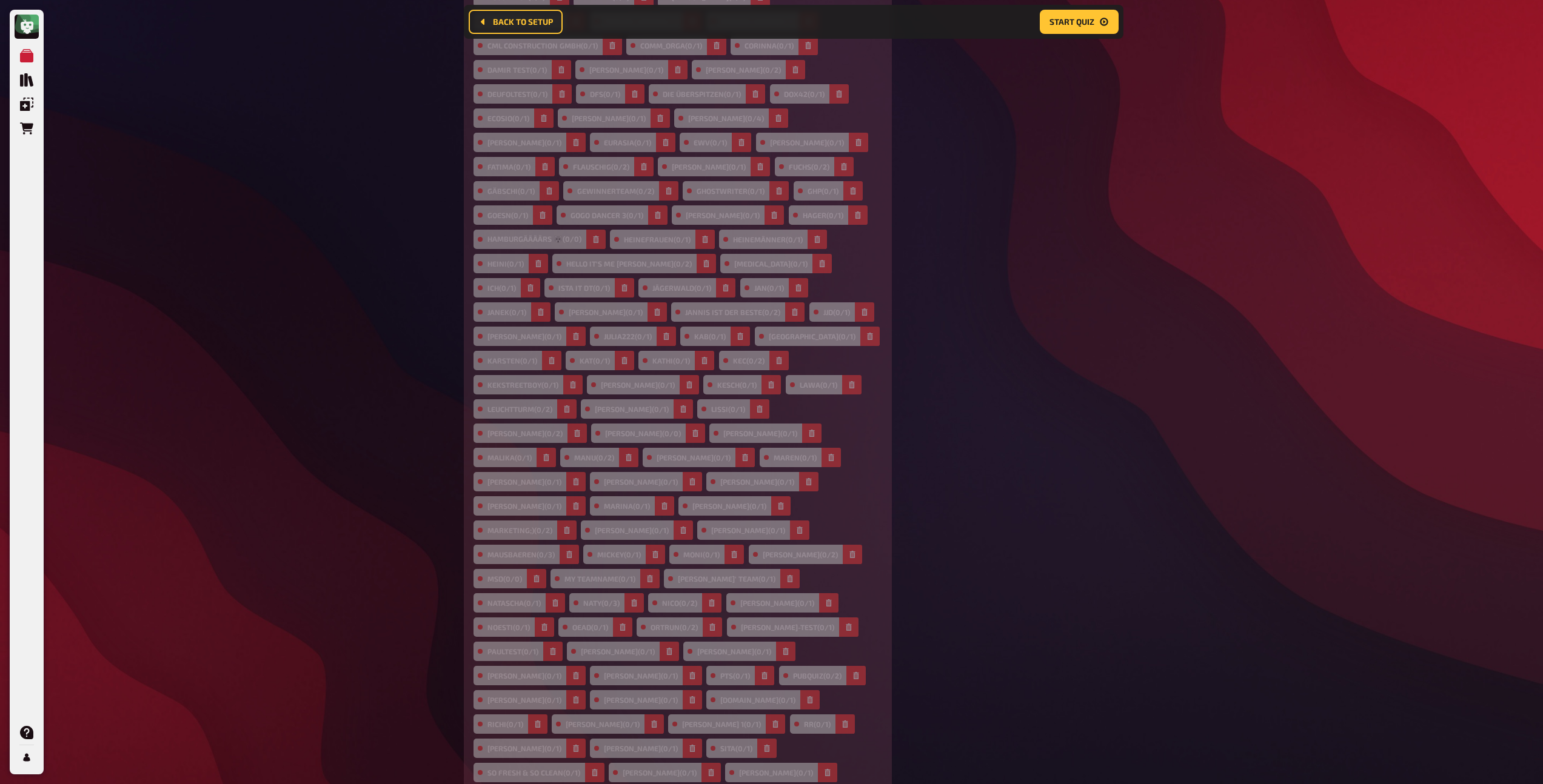
scroll to position [494, 0]
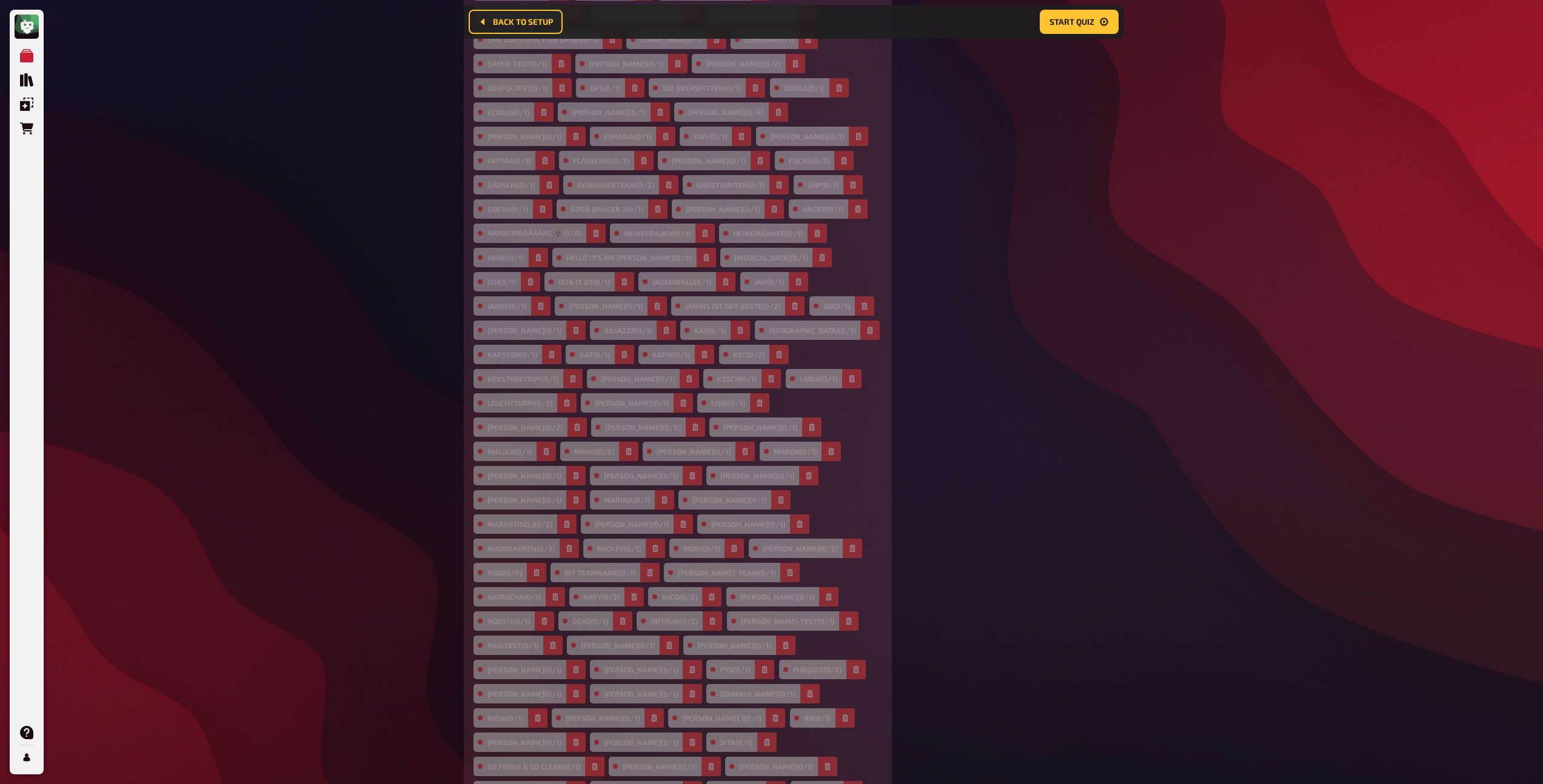
click at [602, 757] on button "button" at bounding box center [595, 766] width 20 height 20
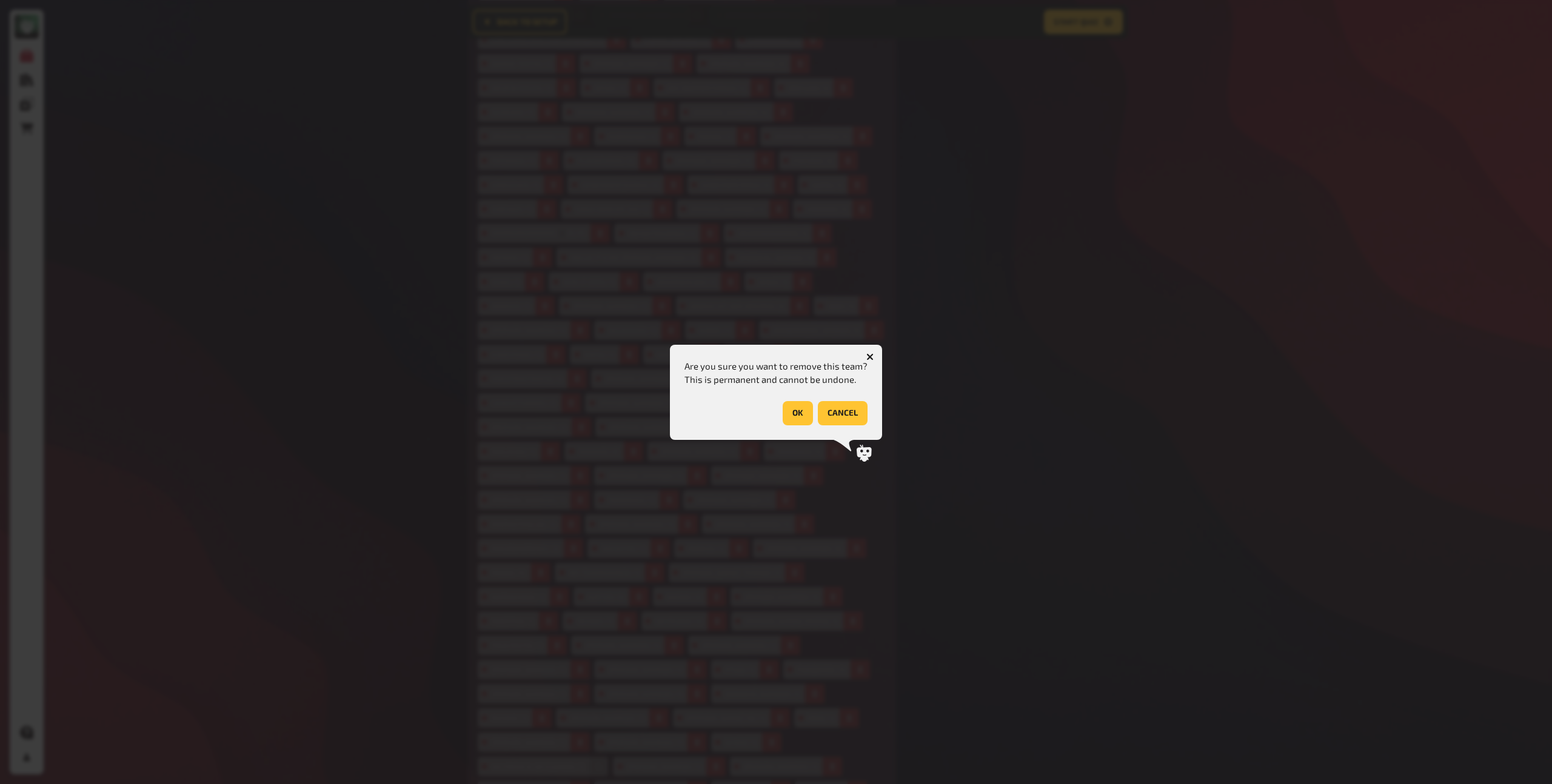
drag, startPoint x: 867, startPoint y: 356, endPoint x: 864, endPoint y: 366, distance: 10.4
click at [867, 356] on icon "button" at bounding box center [870, 357] width 11 height 11
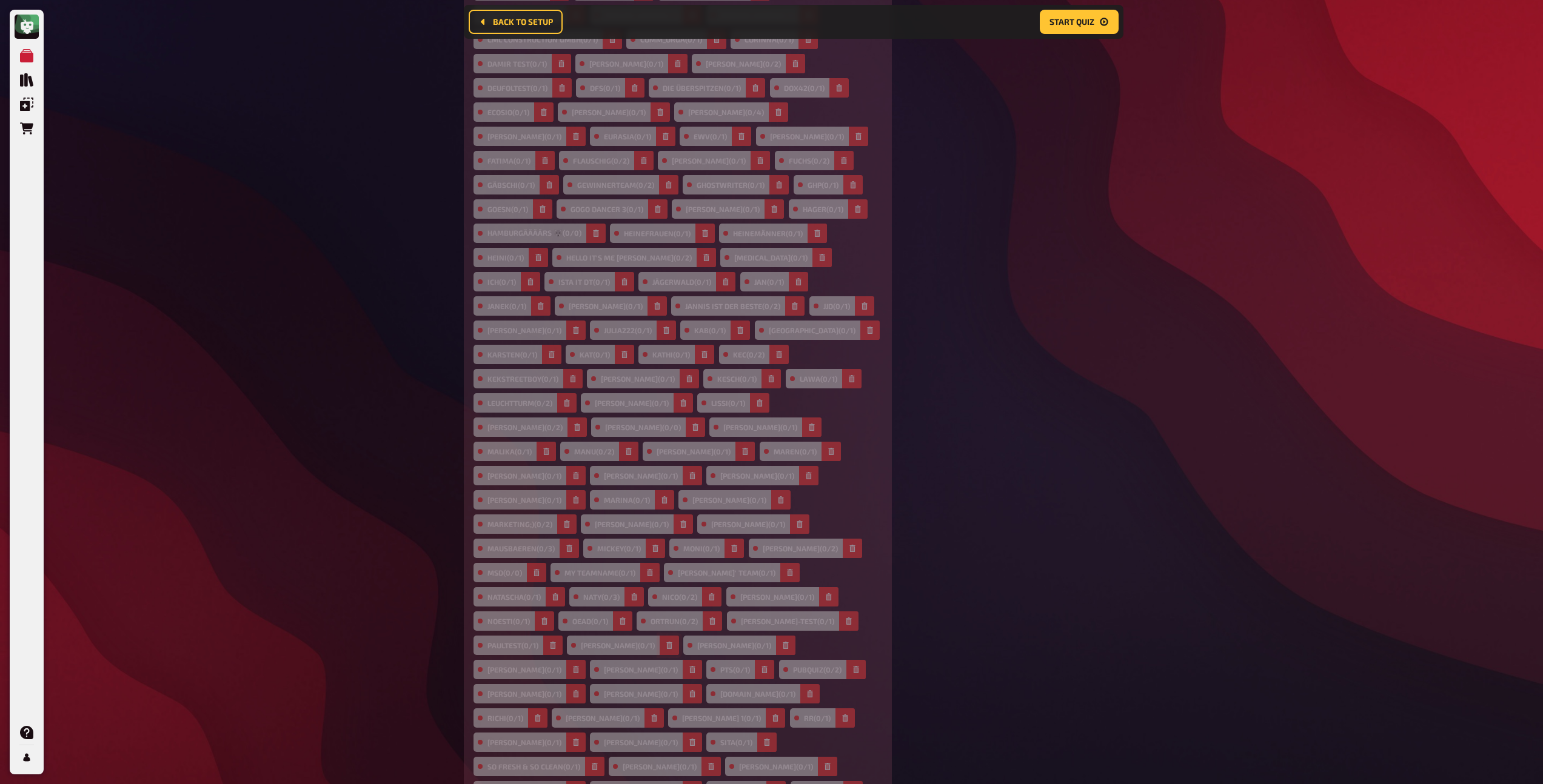
click at [666, 642] on icon "button" at bounding box center [670, 645] width 8 height 8
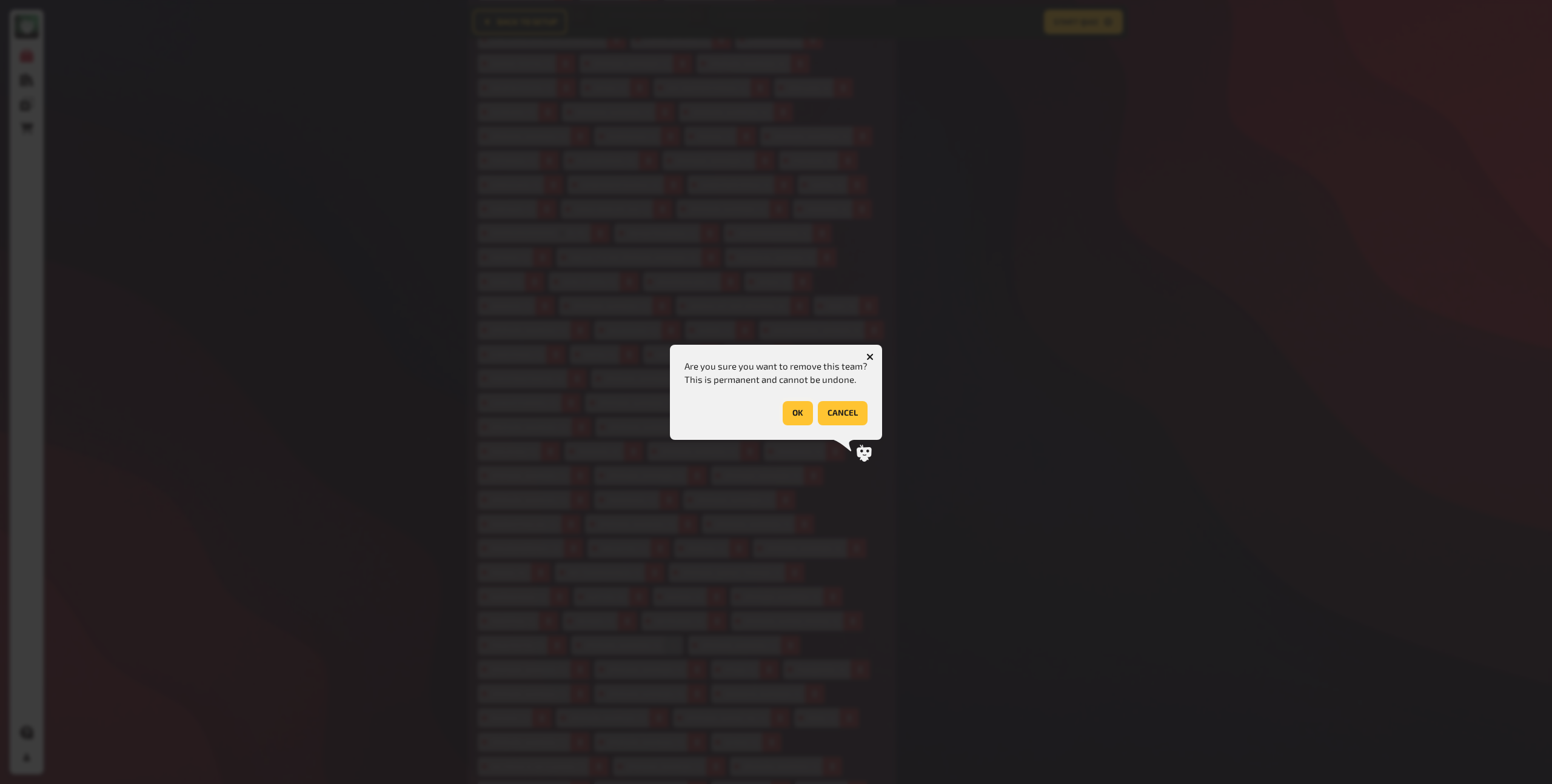
click at [785, 415] on button "OK" at bounding box center [798, 413] width 30 height 24
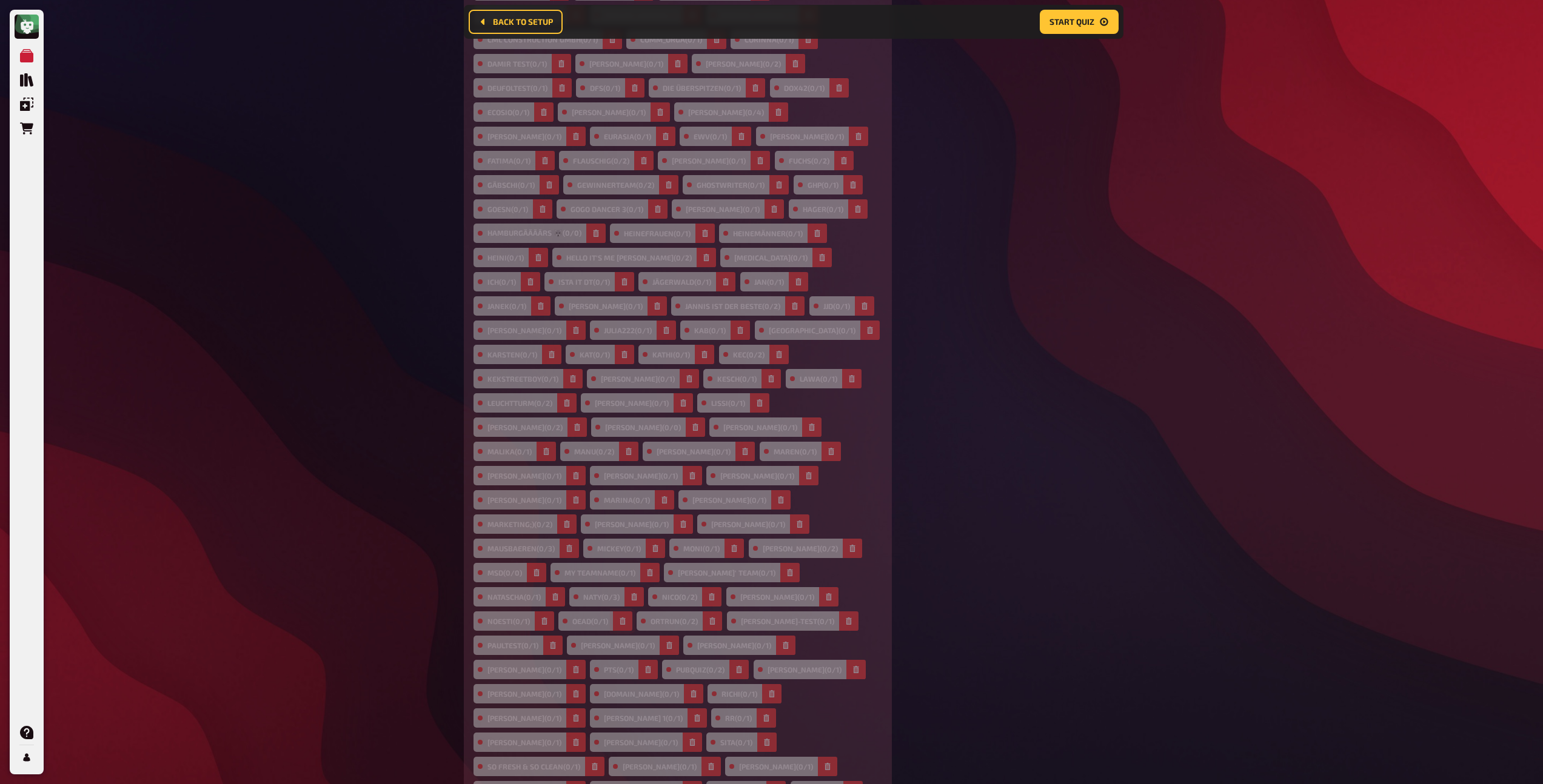
click at [631, 611] on button "button" at bounding box center [622, 621] width 20 height 20
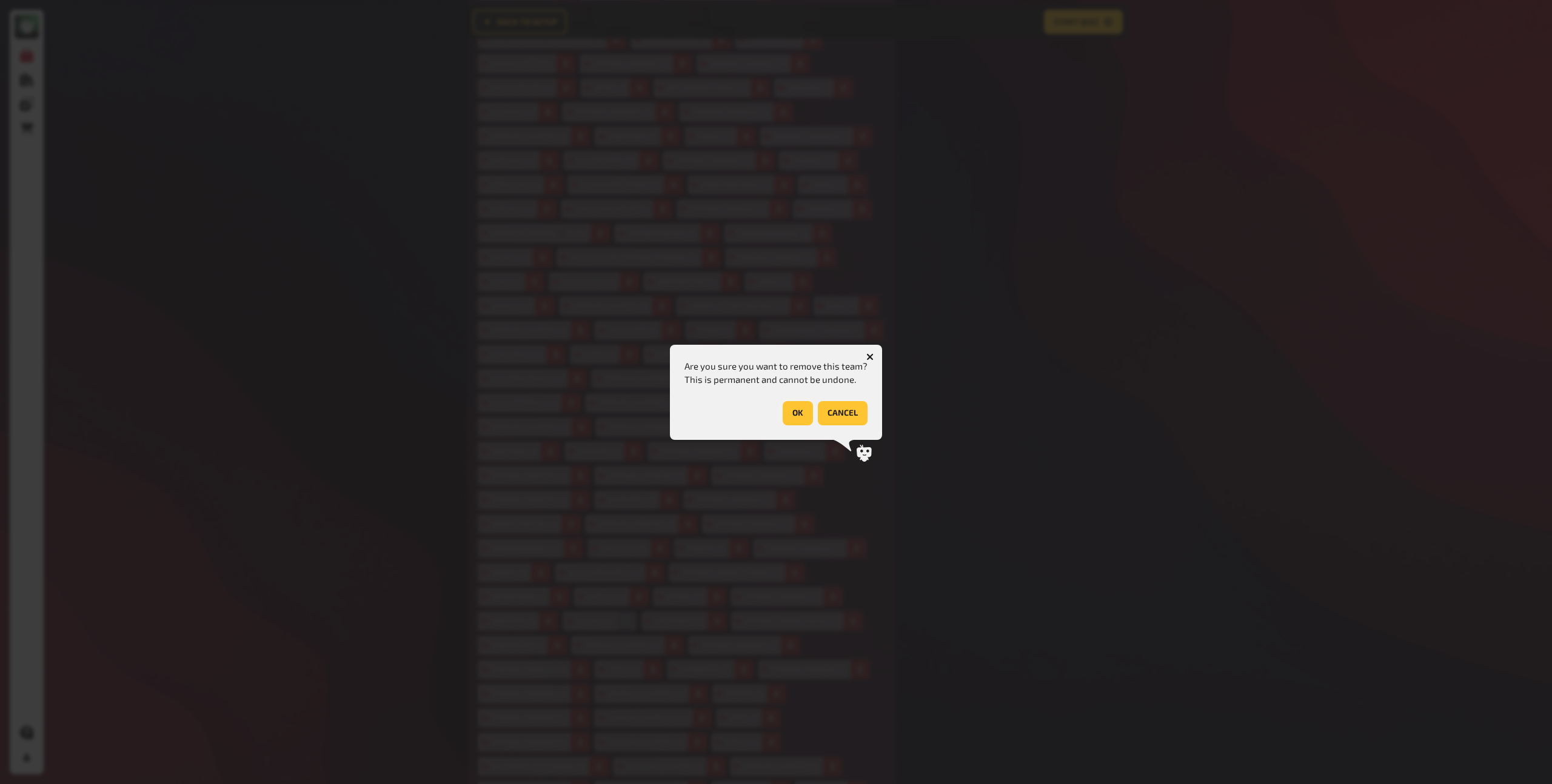
click at [792, 415] on button "OK" at bounding box center [798, 413] width 30 height 24
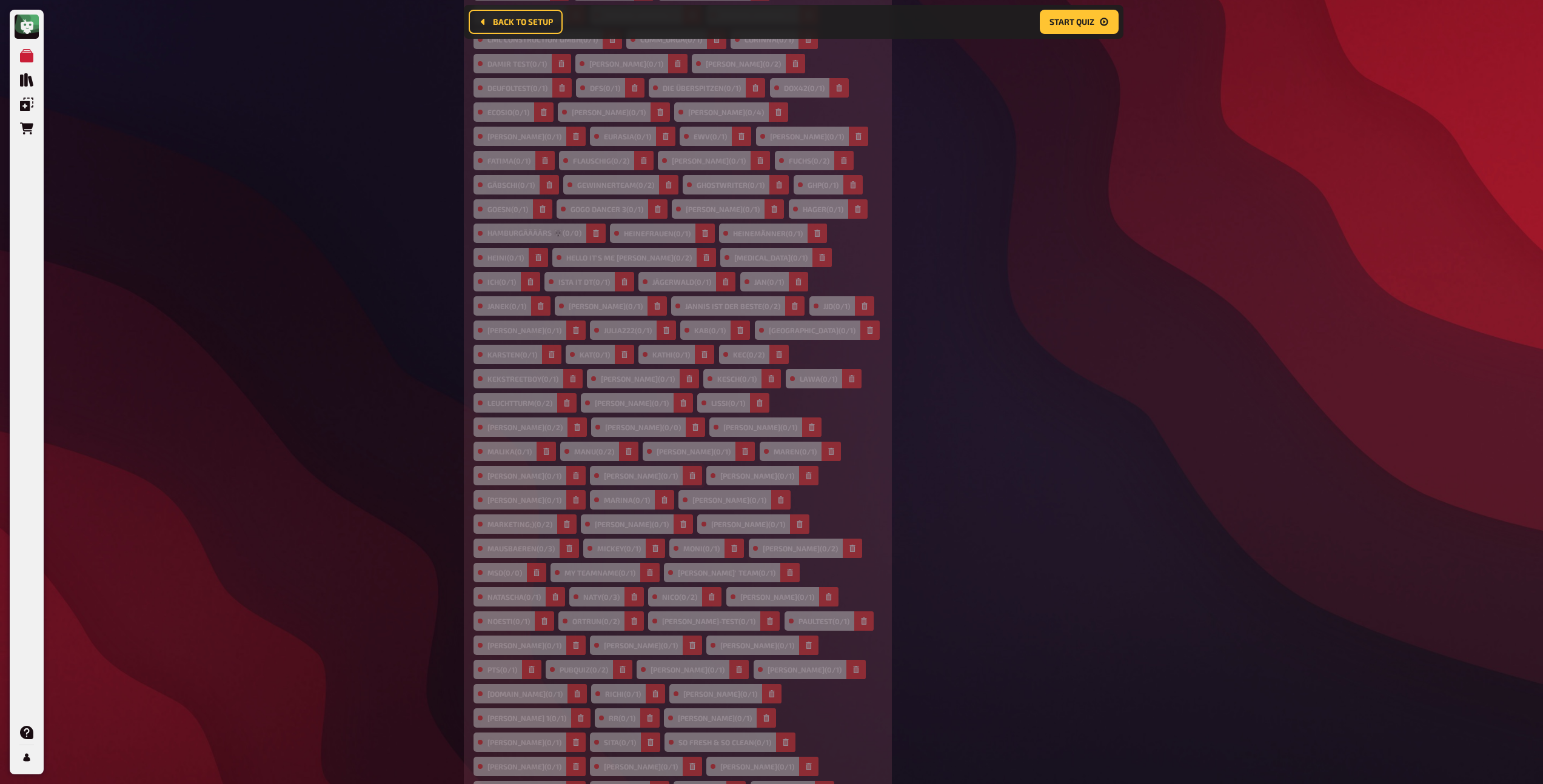
click at [689, 472] on icon "button" at bounding box center [692, 476] width 8 height 8
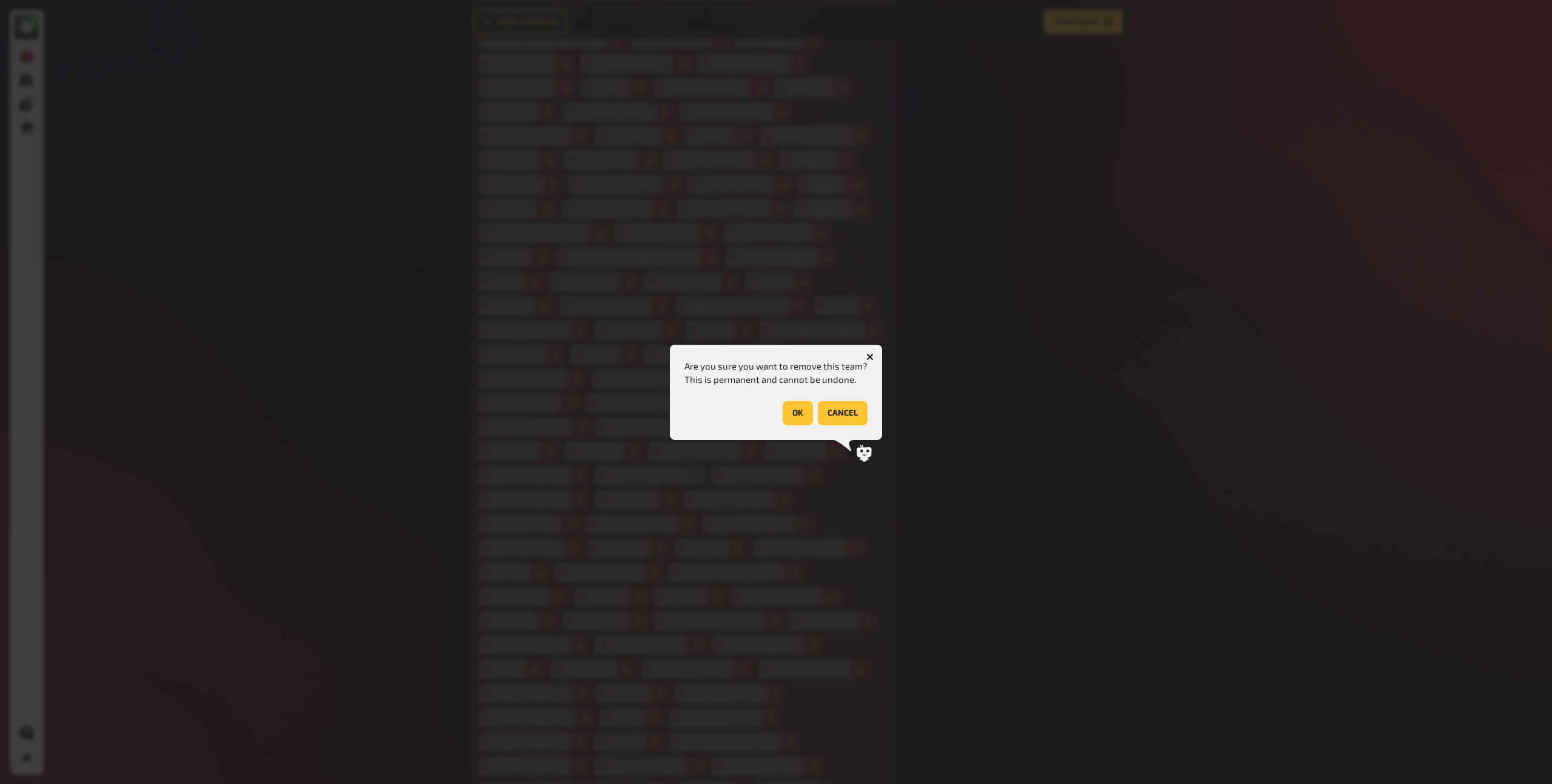
click at [793, 413] on button "OK" at bounding box center [798, 413] width 30 height 24
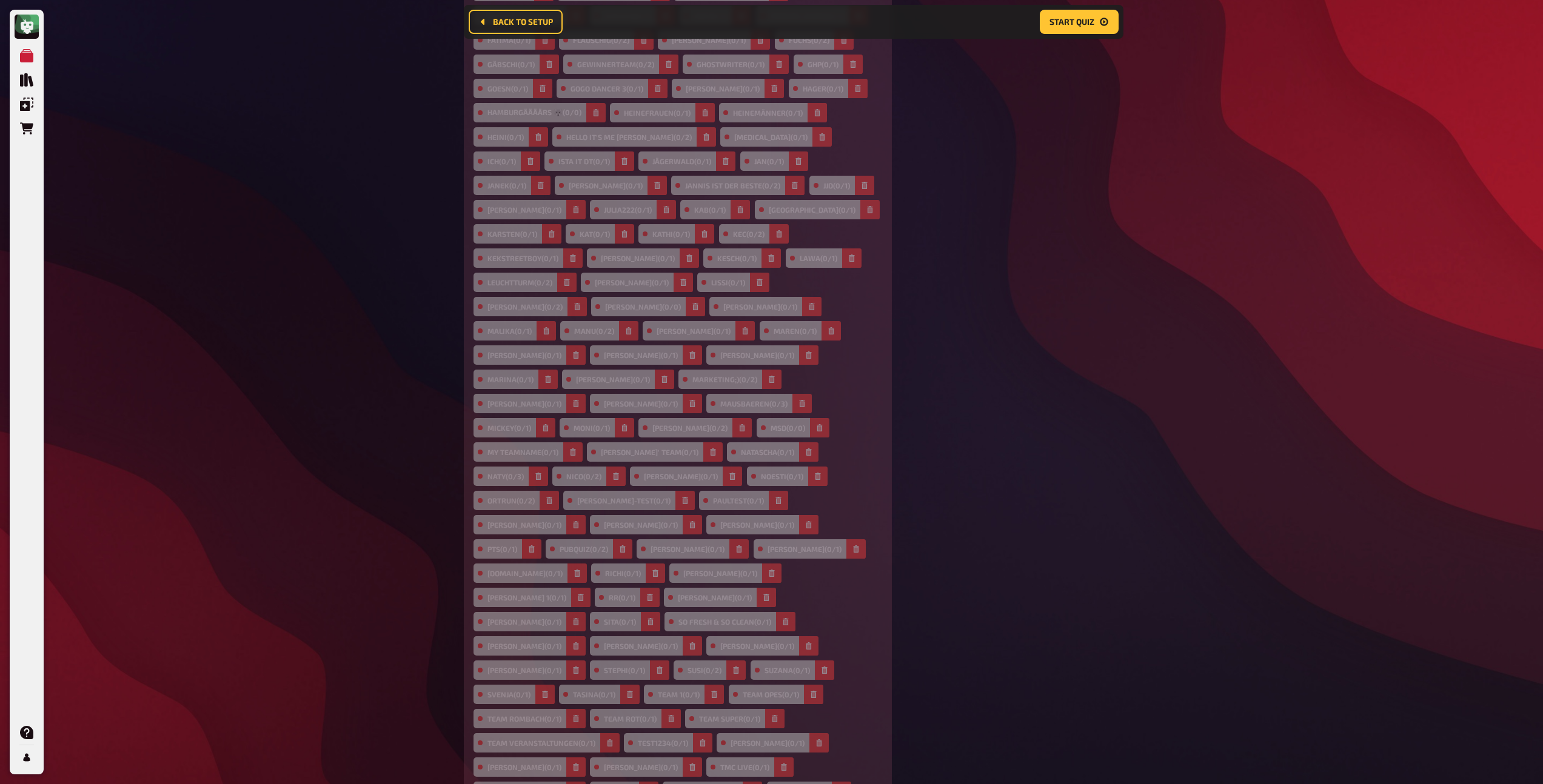
scroll to position [651, 0]
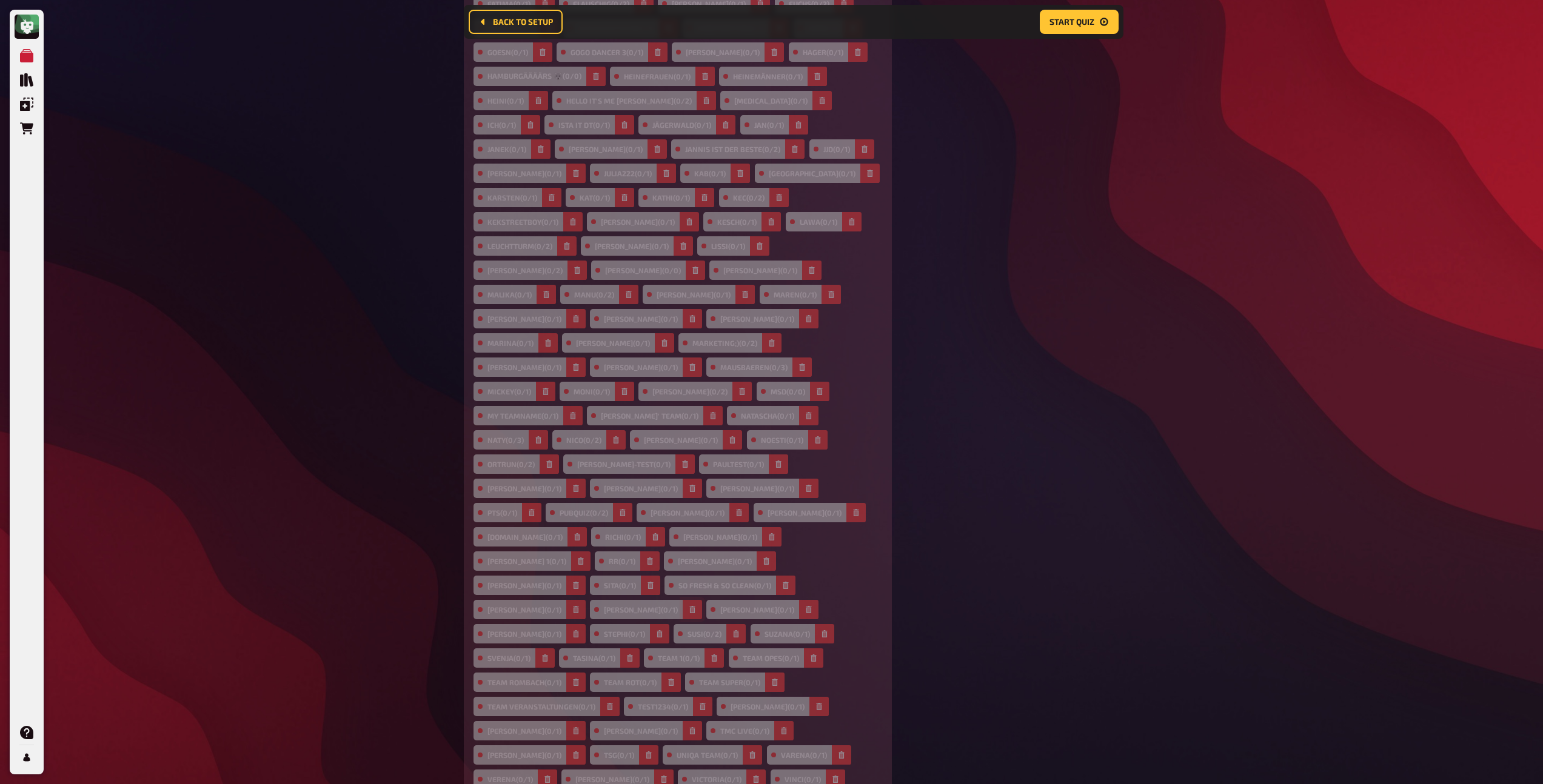
click at [690, 606] on icon "button" at bounding box center [692, 610] width 6 height 8
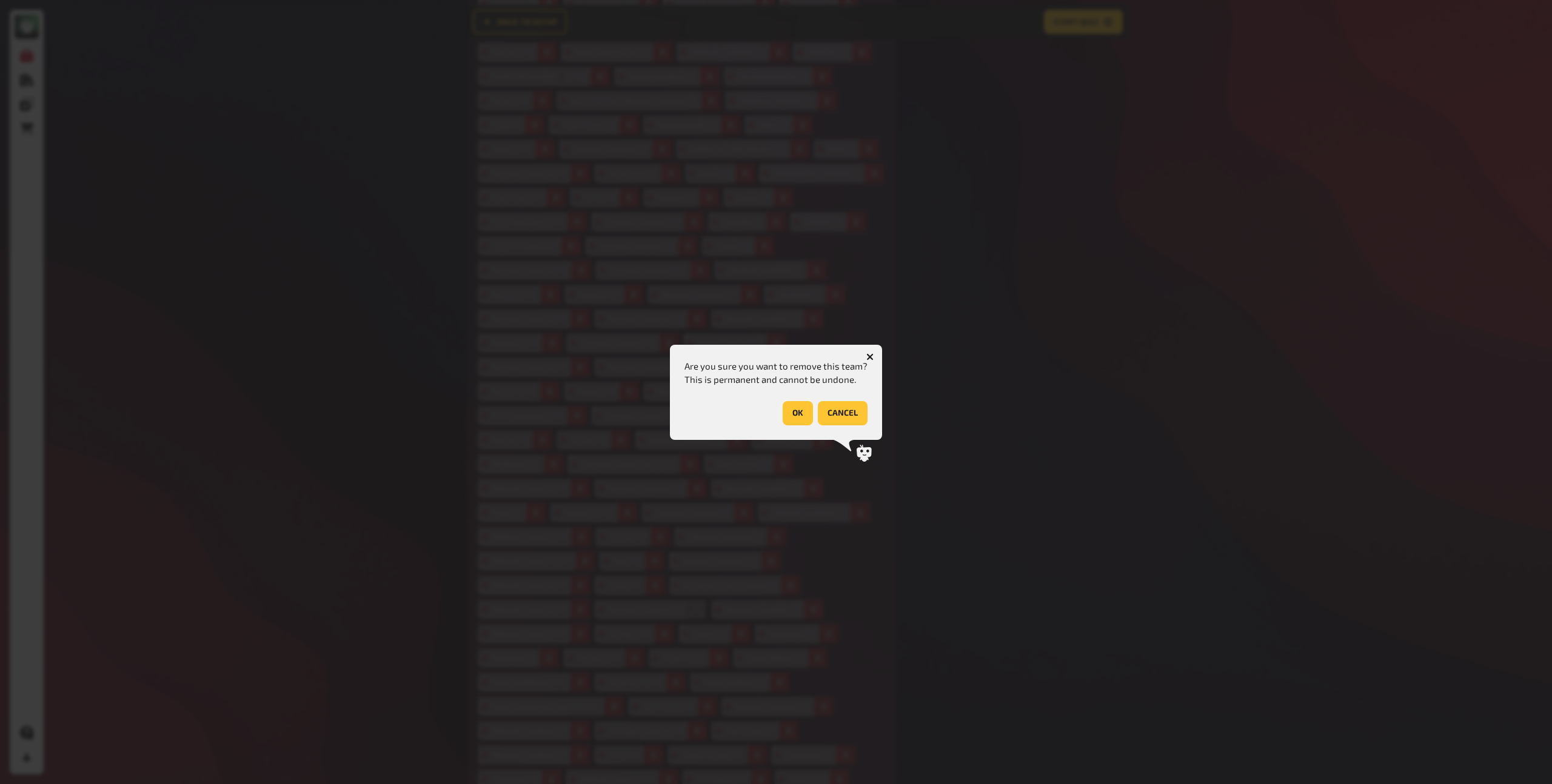
click at [801, 417] on button "OK" at bounding box center [798, 413] width 30 height 24
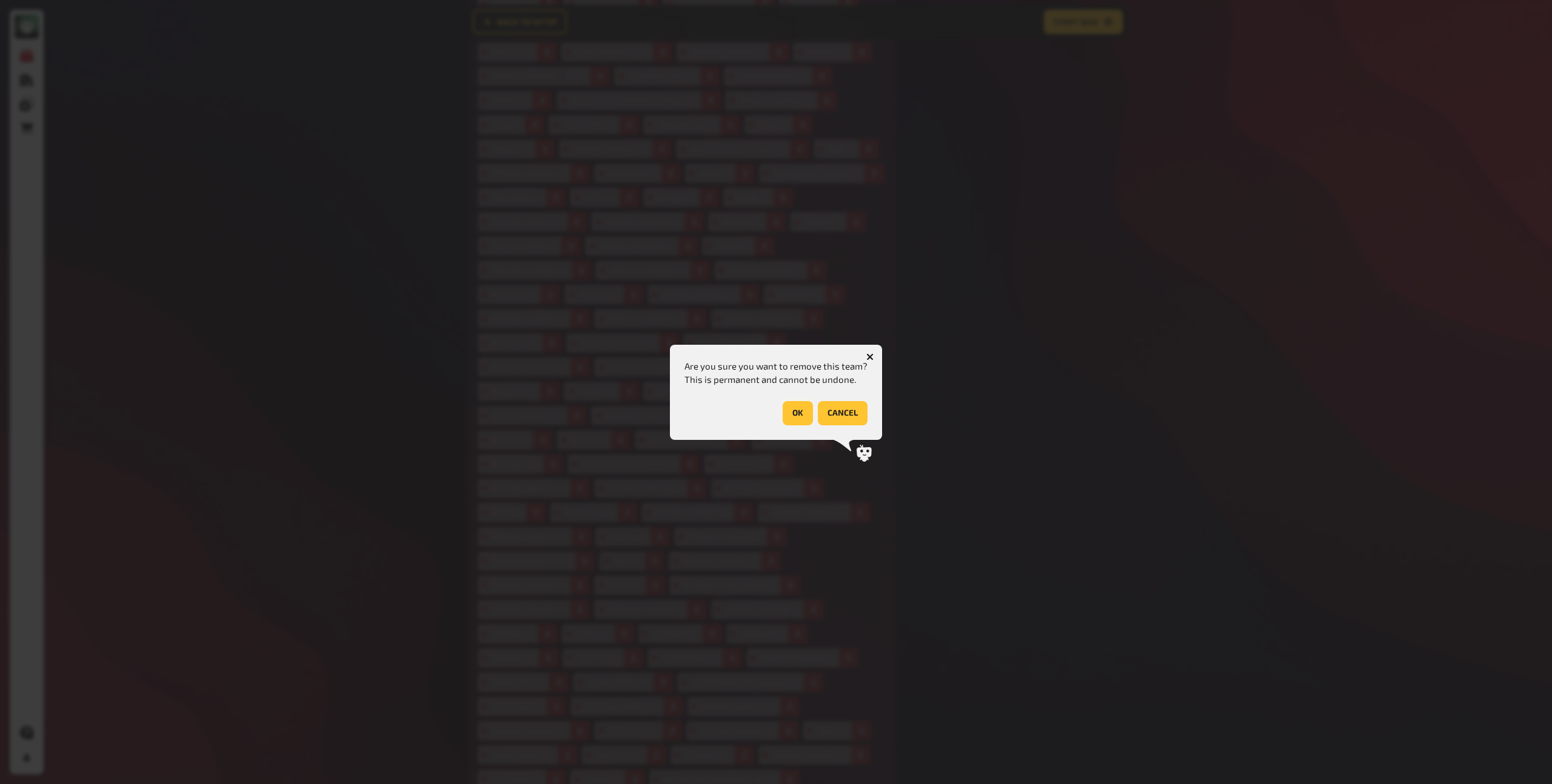
click at [802, 417] on button "OK" at bounding box center [798, 413] width 30 height 24
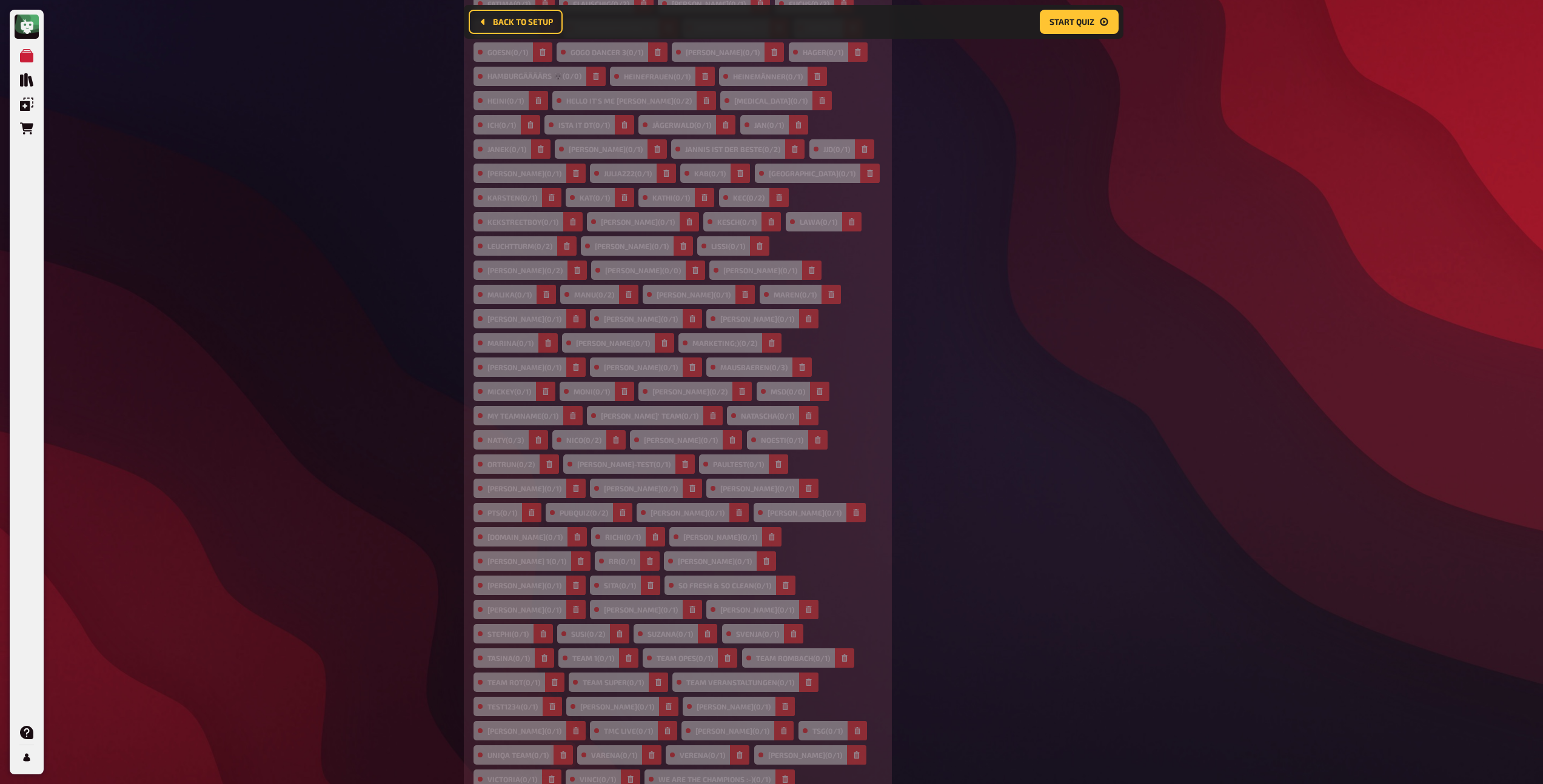
click at [566, 751] on icon "button" at bounding box center [563, 755] width 6 height 8
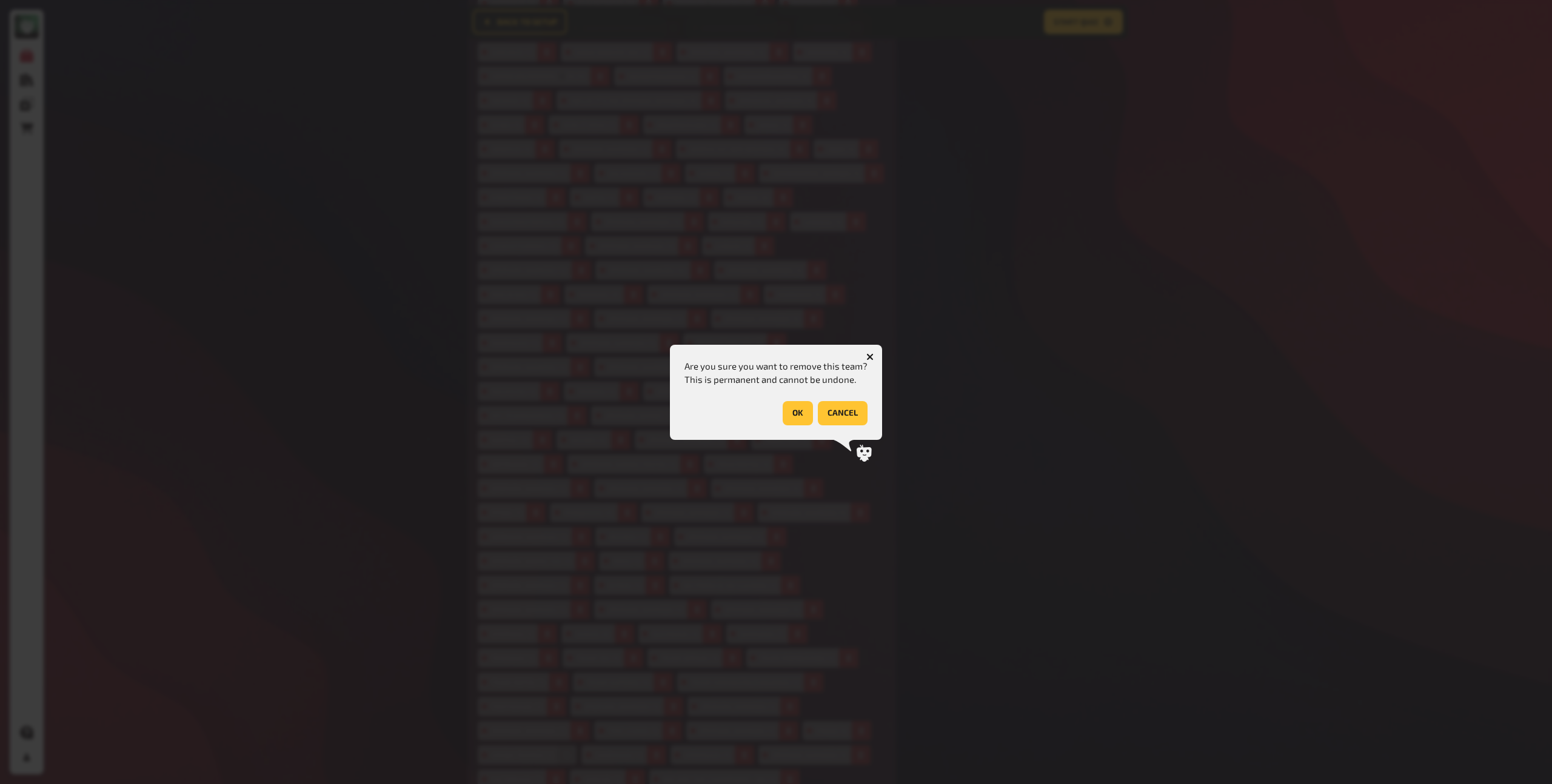
click at [869, 360] on button "button" at bounding box center [870, 357] width 20 height 20
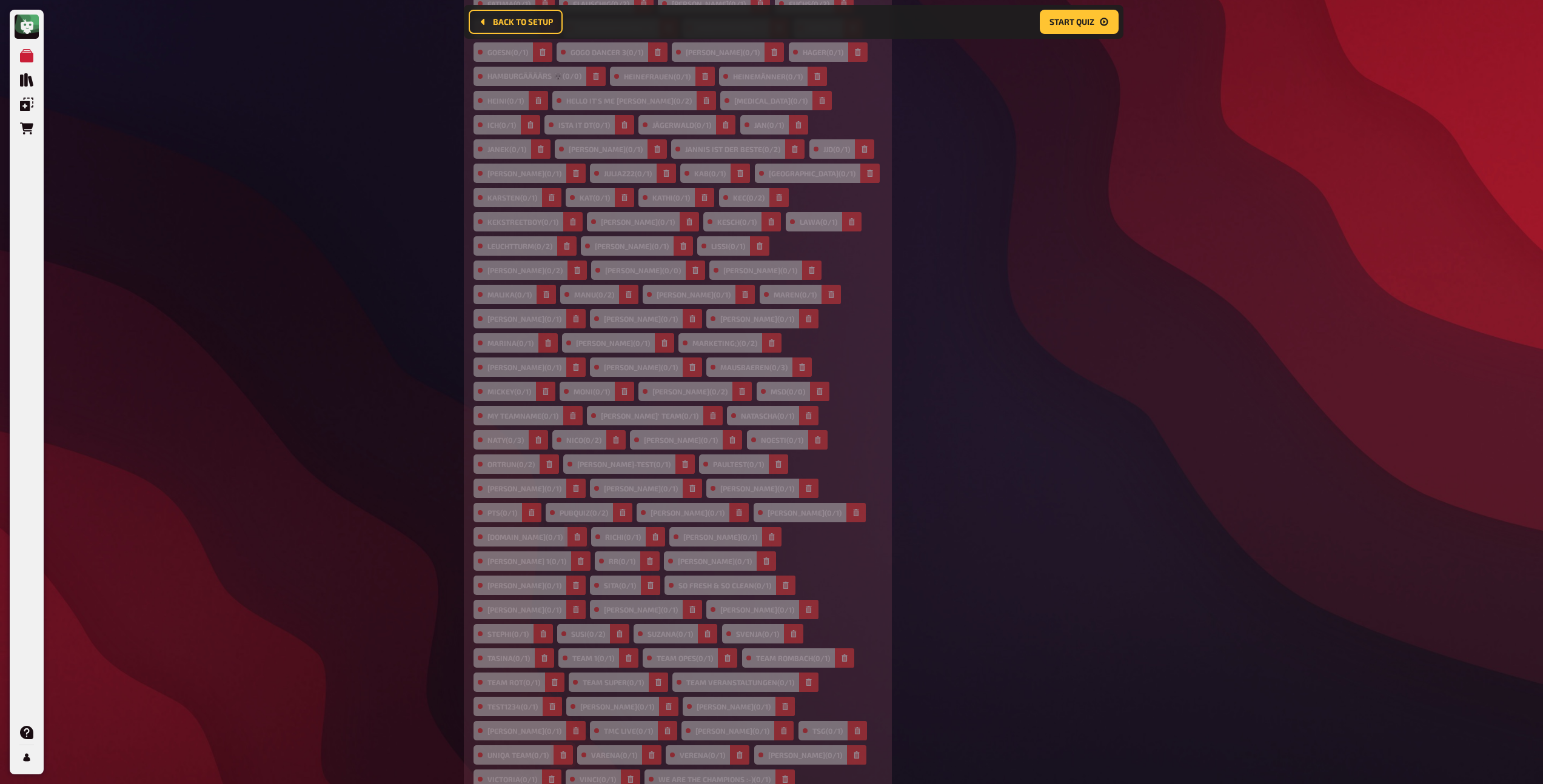
click at [581, 533] on icon "button" at bounding box center [578, 537] width 8 height 8
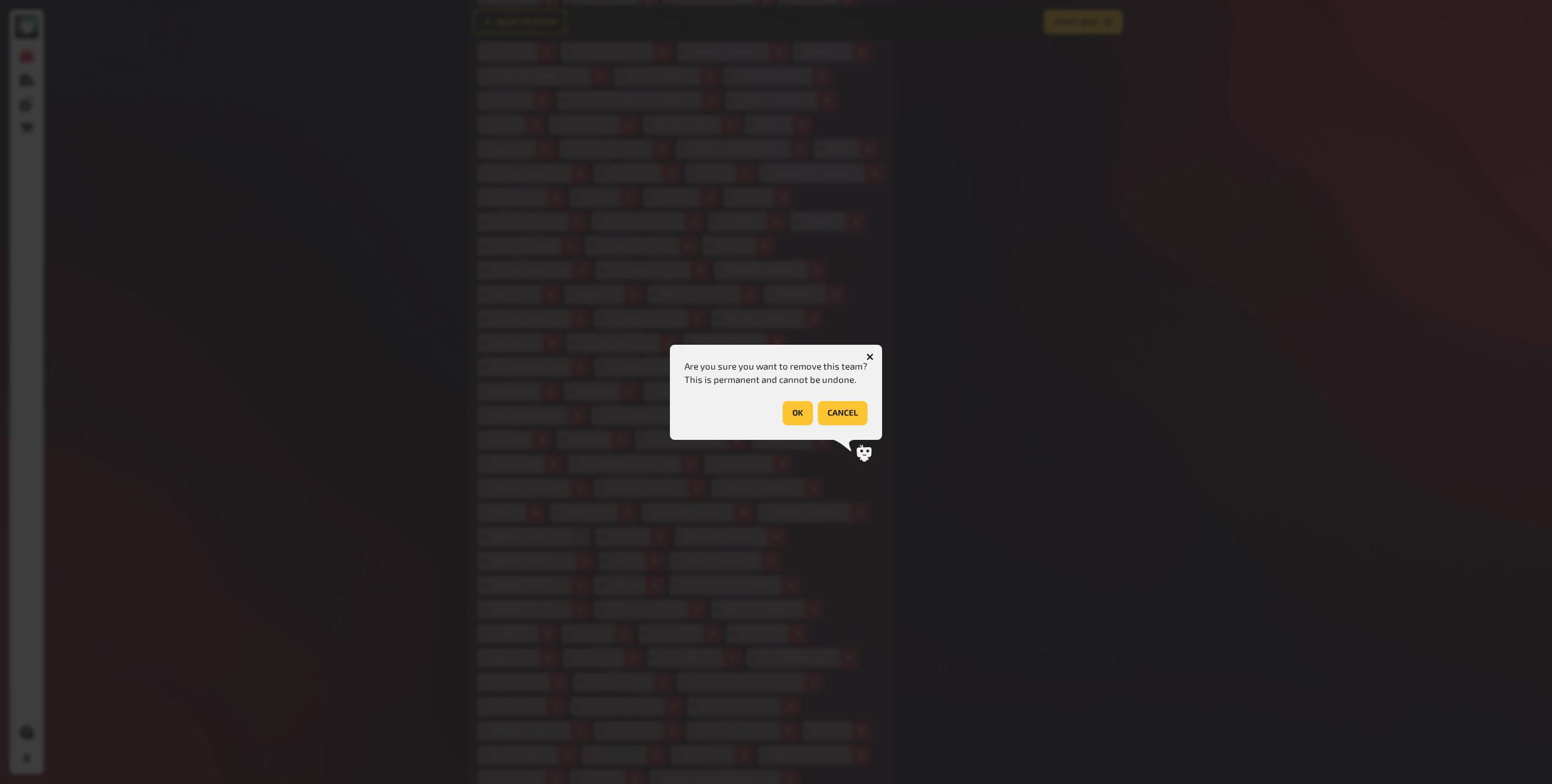
click at [795, 408] on button "OK" at bounding box center [798, 413] width 30 height 24
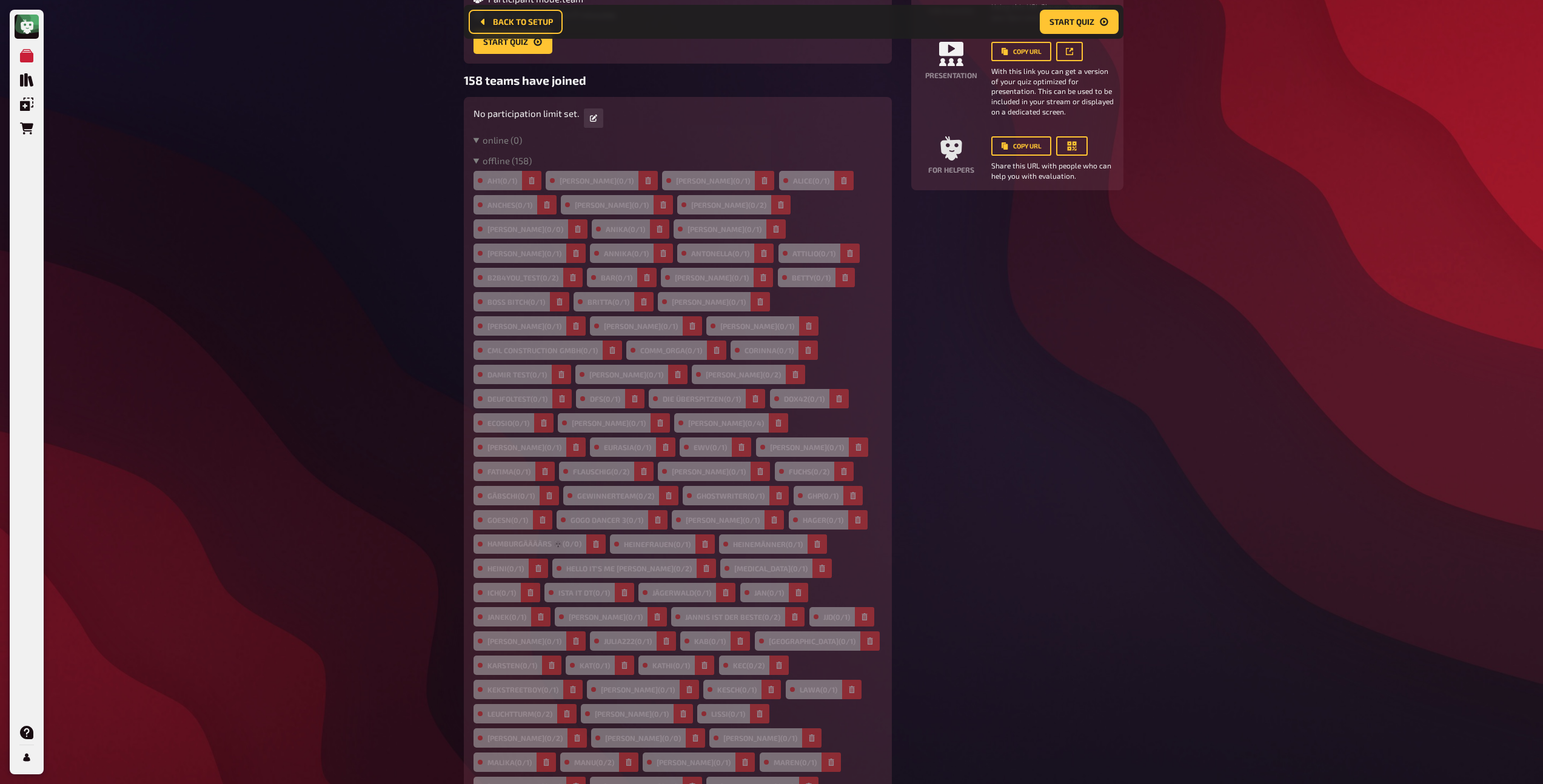
scroll to position [163, 0]
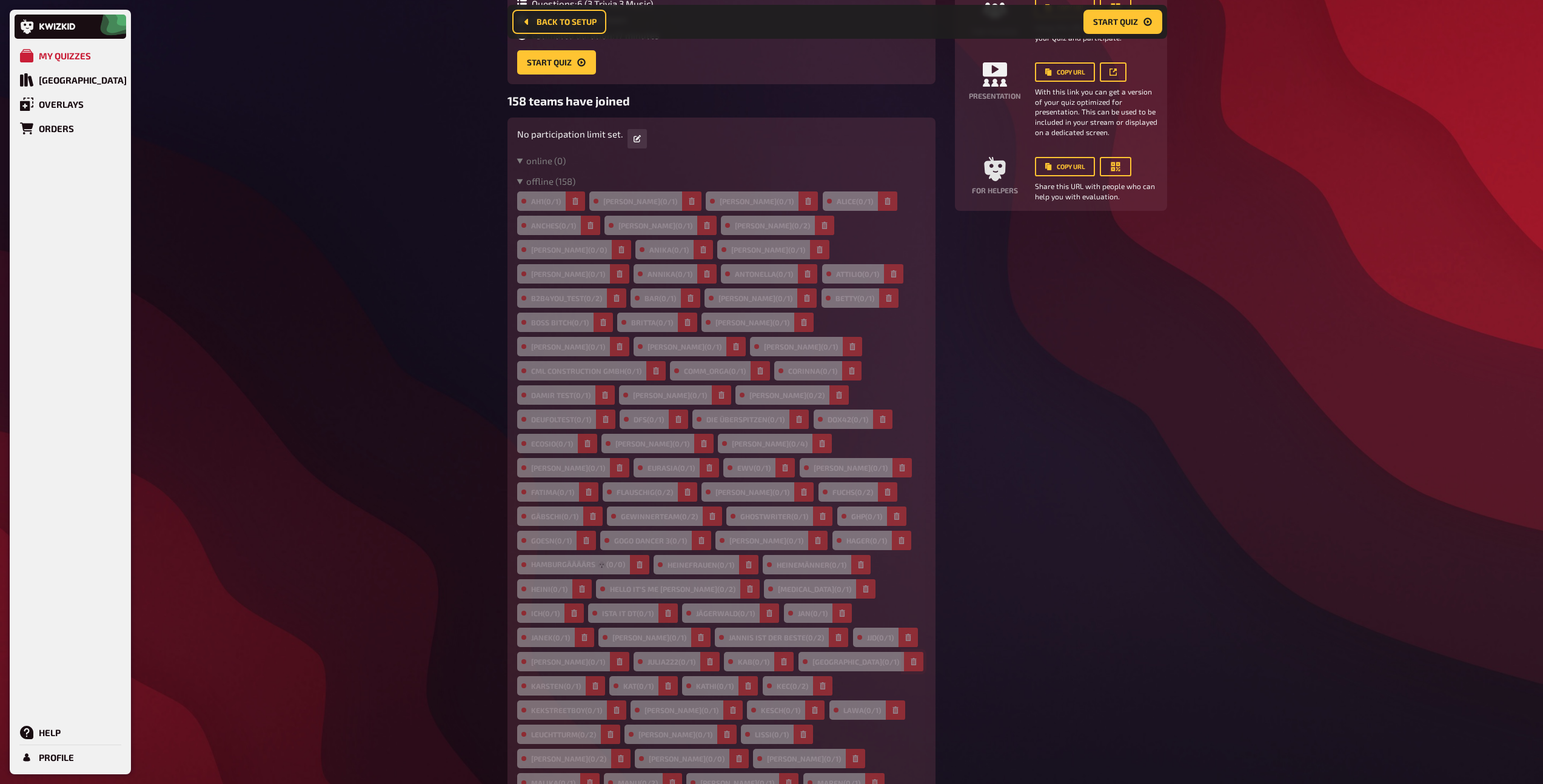
click at [910, 658] on icon "button" at bounding box center [914, 662] width 8 height 8
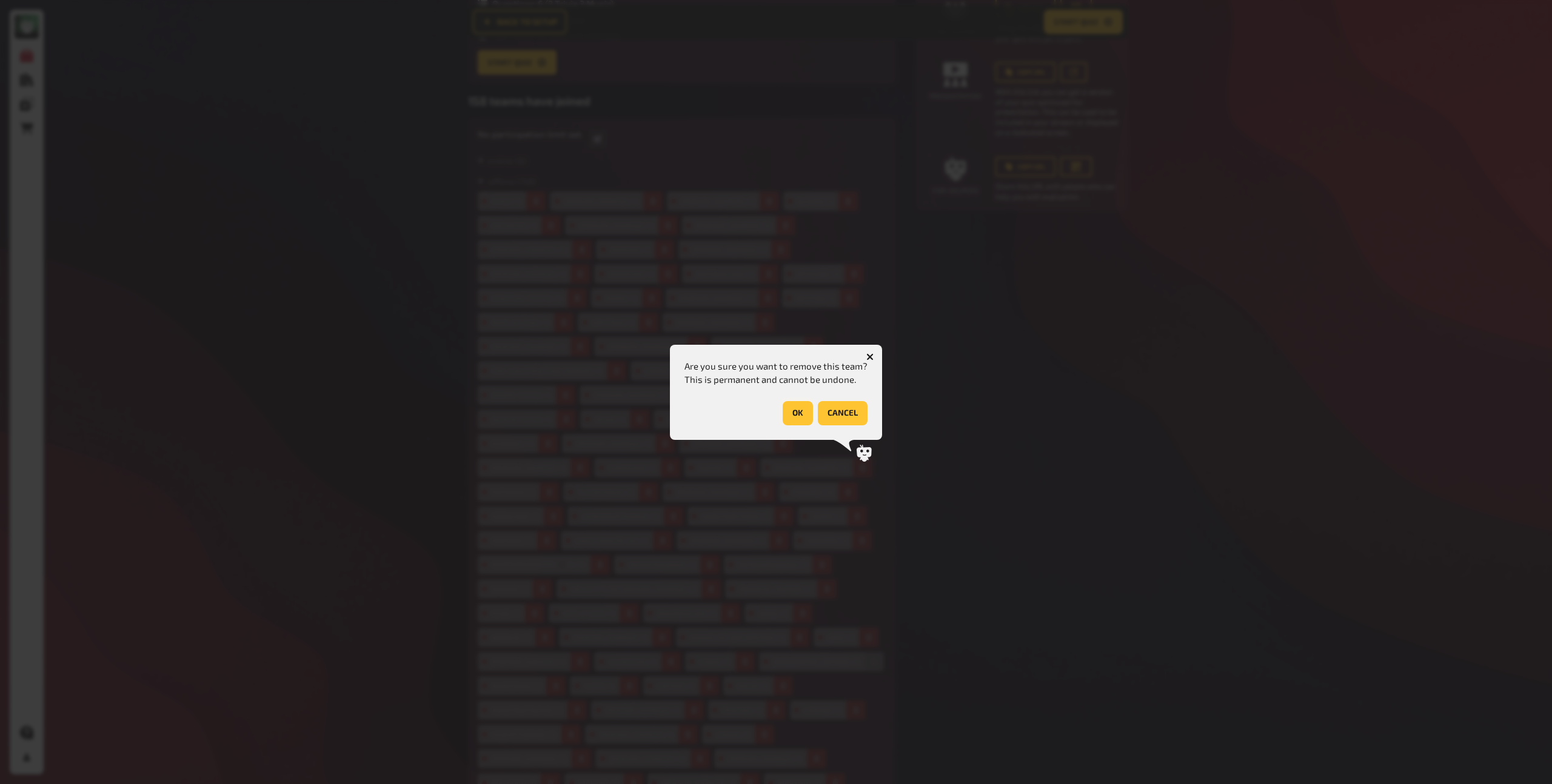
click at [795, 424] on div "Are you sure you want to remove this team? This is permanent and cannot be undo…" at bounding box center [776, 392] width 212 height 95
click at [794, 423] on button "OK" at bounding box center [798, 413] width 30 height 24
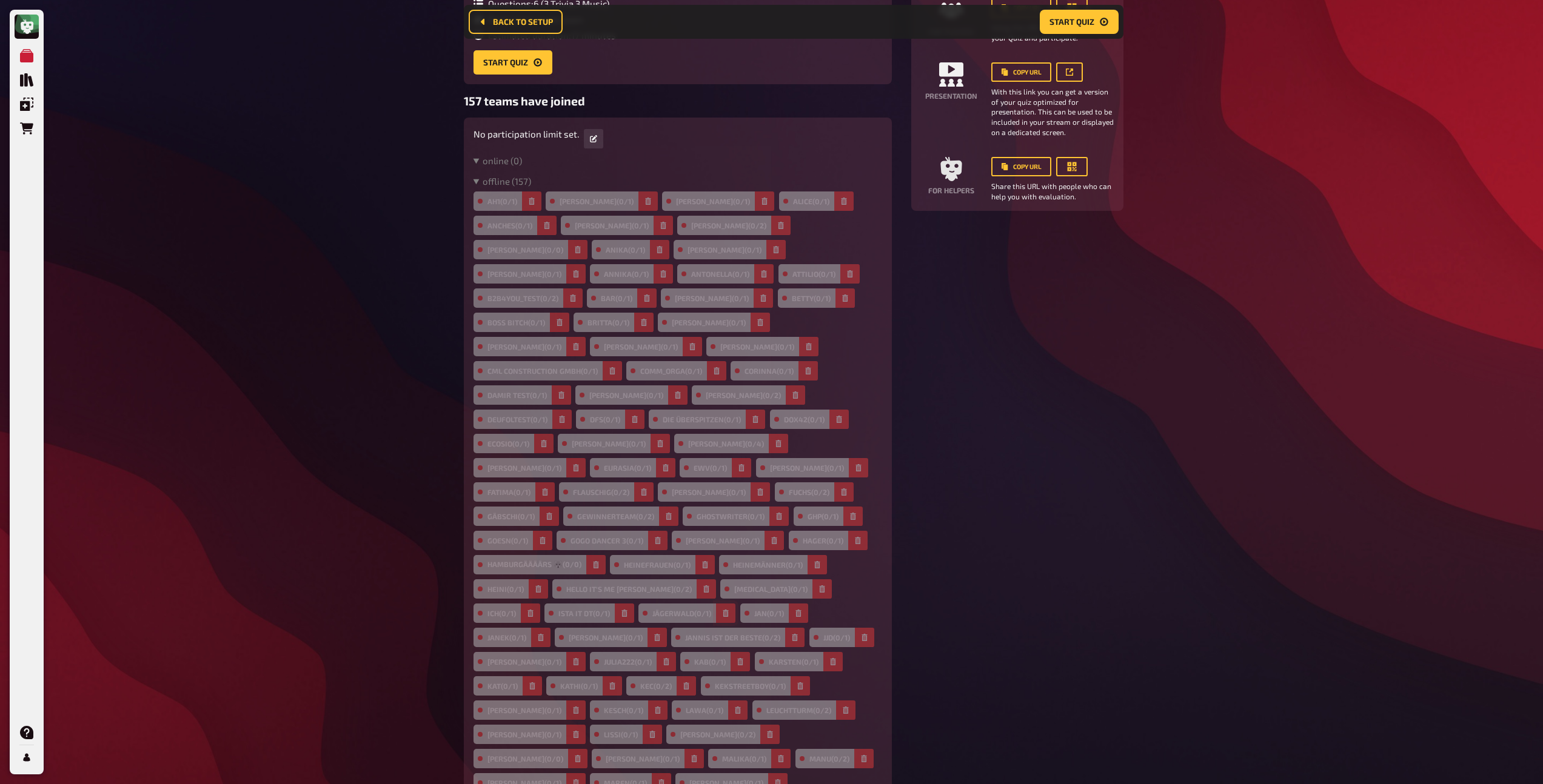
click at [716, 604] on button "button" at bounding box center [726, 613] width 20 height 20
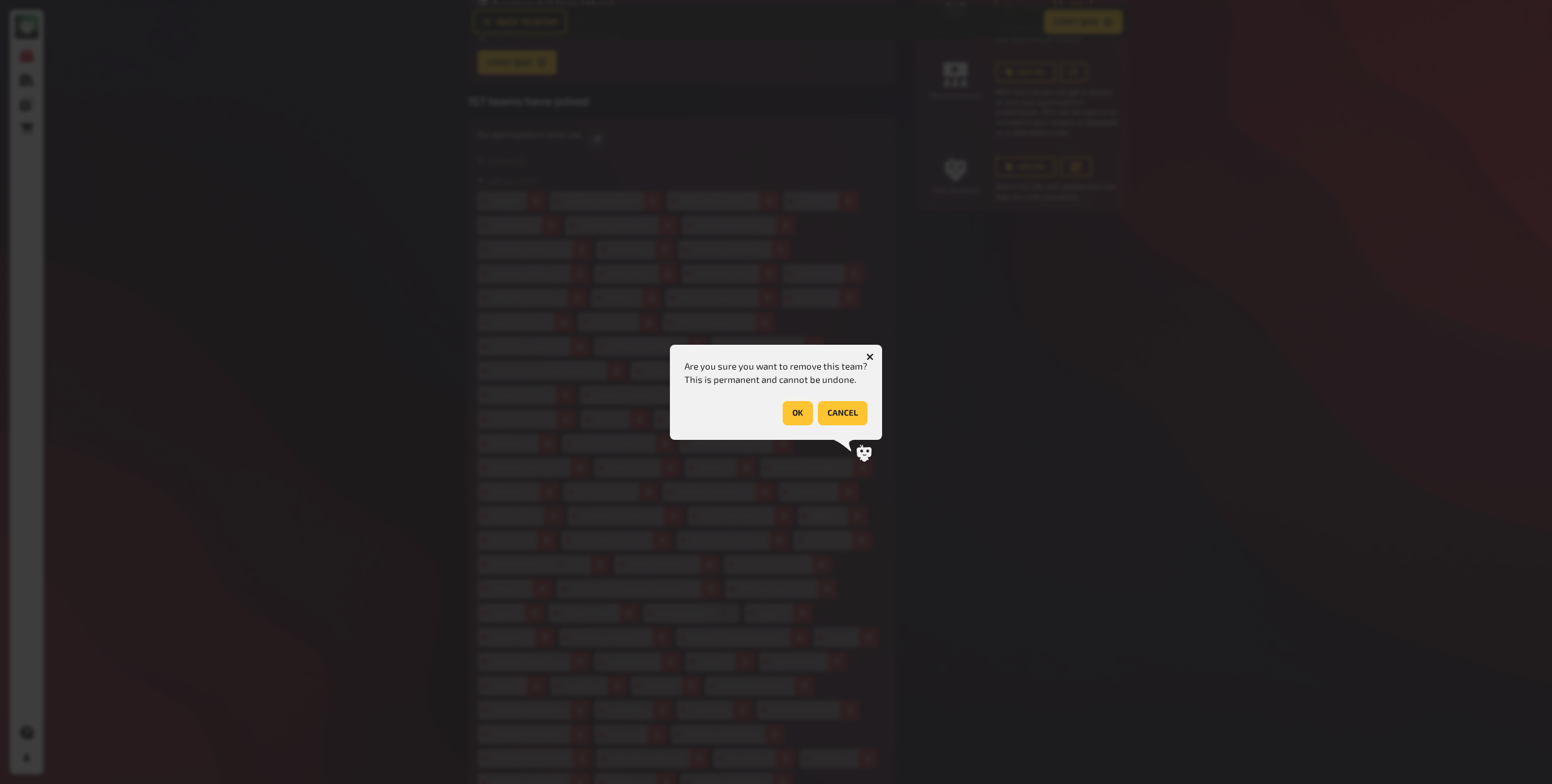
click at [791, 416] on button "OK" at bounding box center [798, 413] width 30 height 24
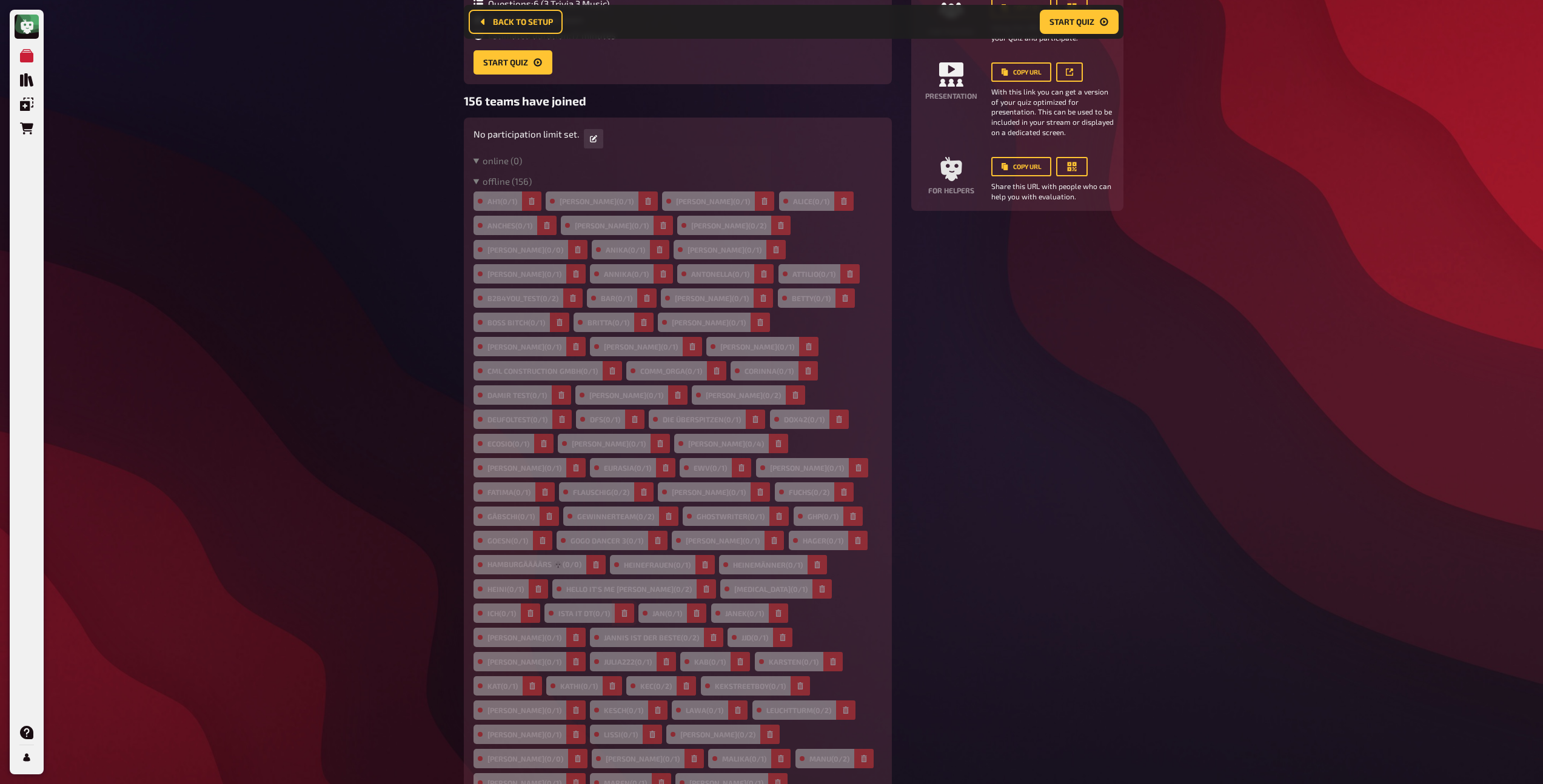
click at [627, 609] on icon "button" at bounding box center [625, 613] width 6 height 8
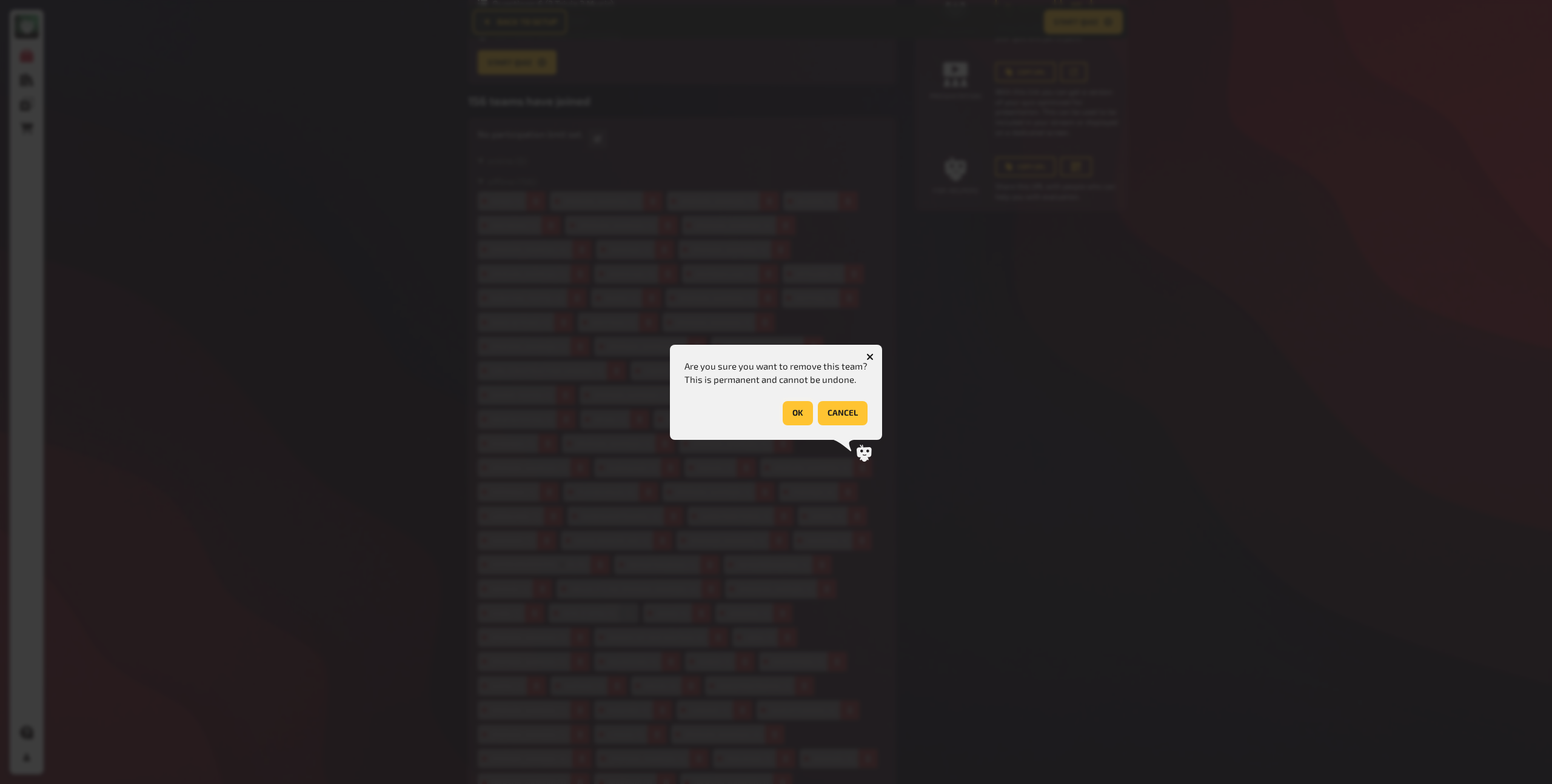
click at [798, 408] on button "OK" at bounding box center [798, 413] width 30 height 24
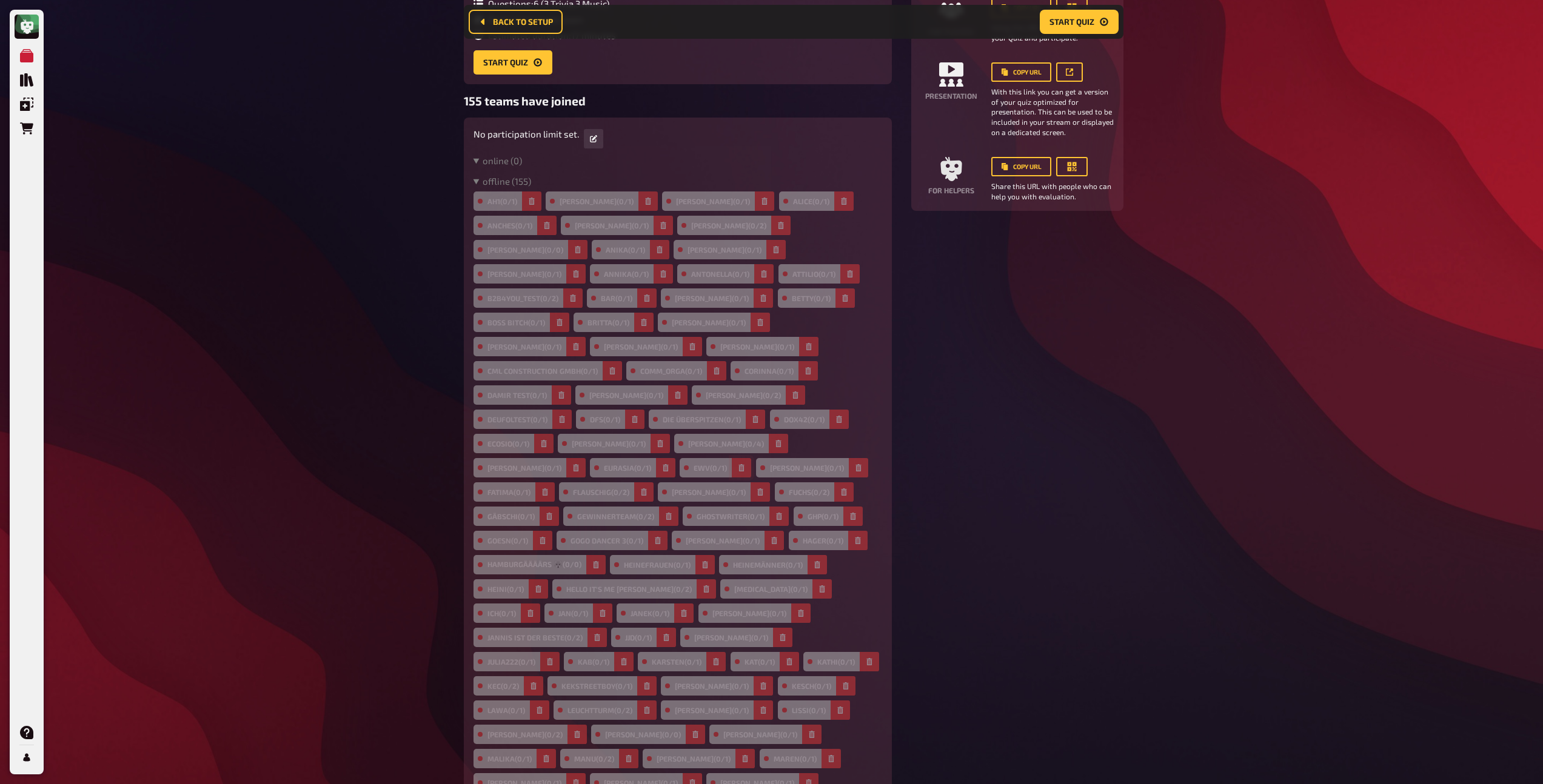
click at [739, 464] on icon "button" at bounding box center [742, 468] width 6 height 8
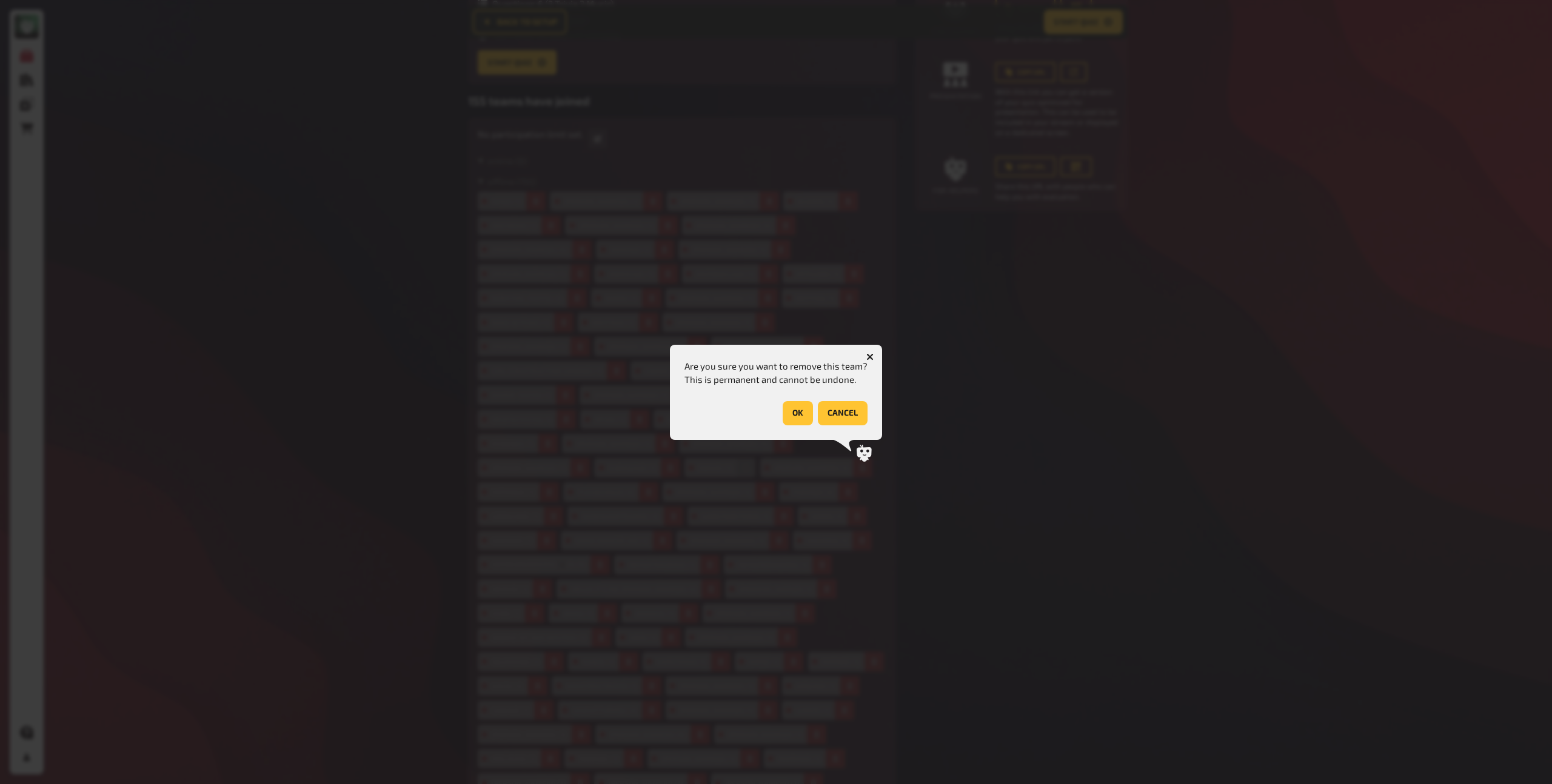
click at [867, 358] on icon "button" at bounding box center [870, 357] width 11 height 11
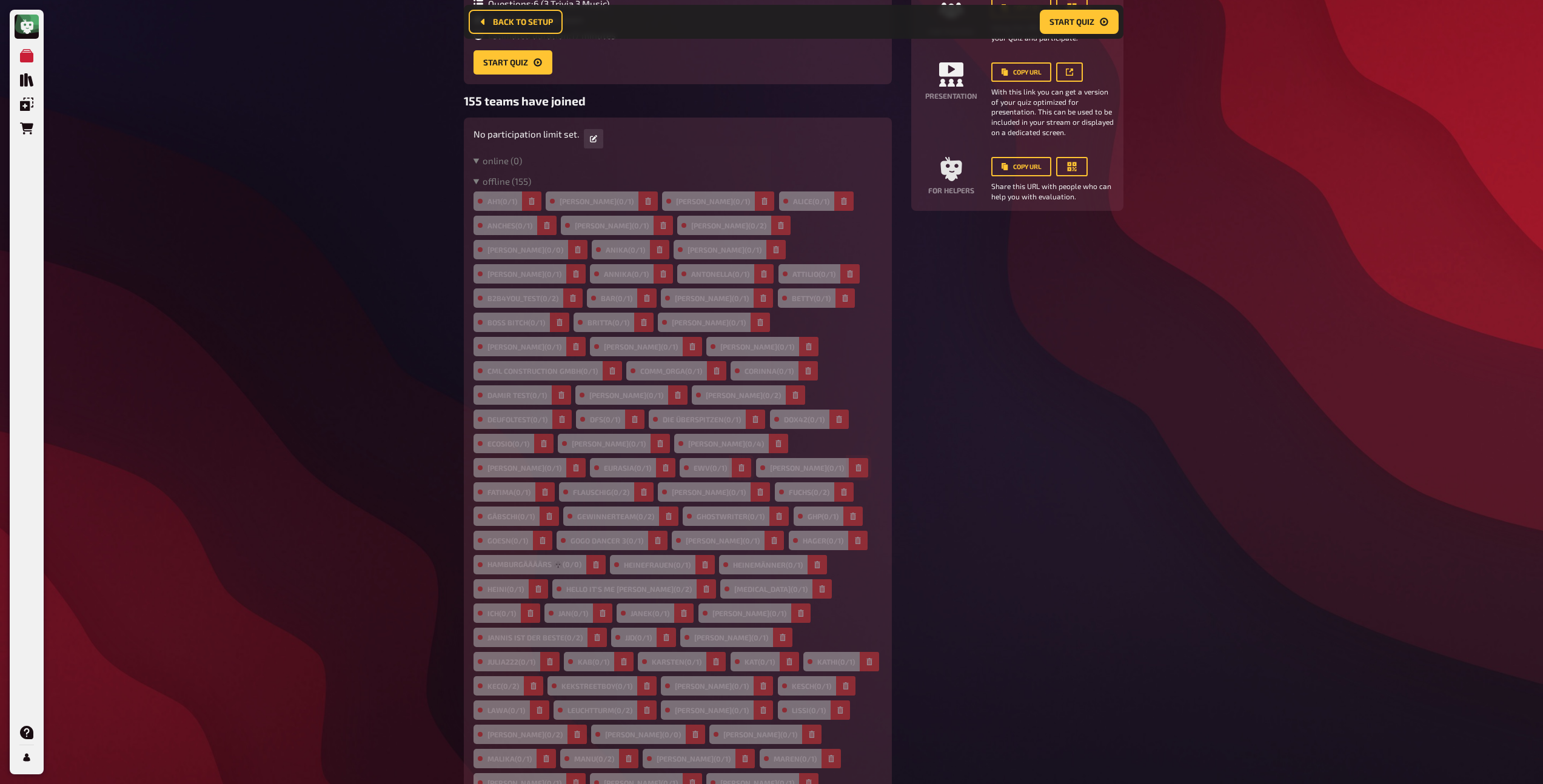
click at [849, 458] on button "button" at bounding box center [858, 468] width 20 height 20
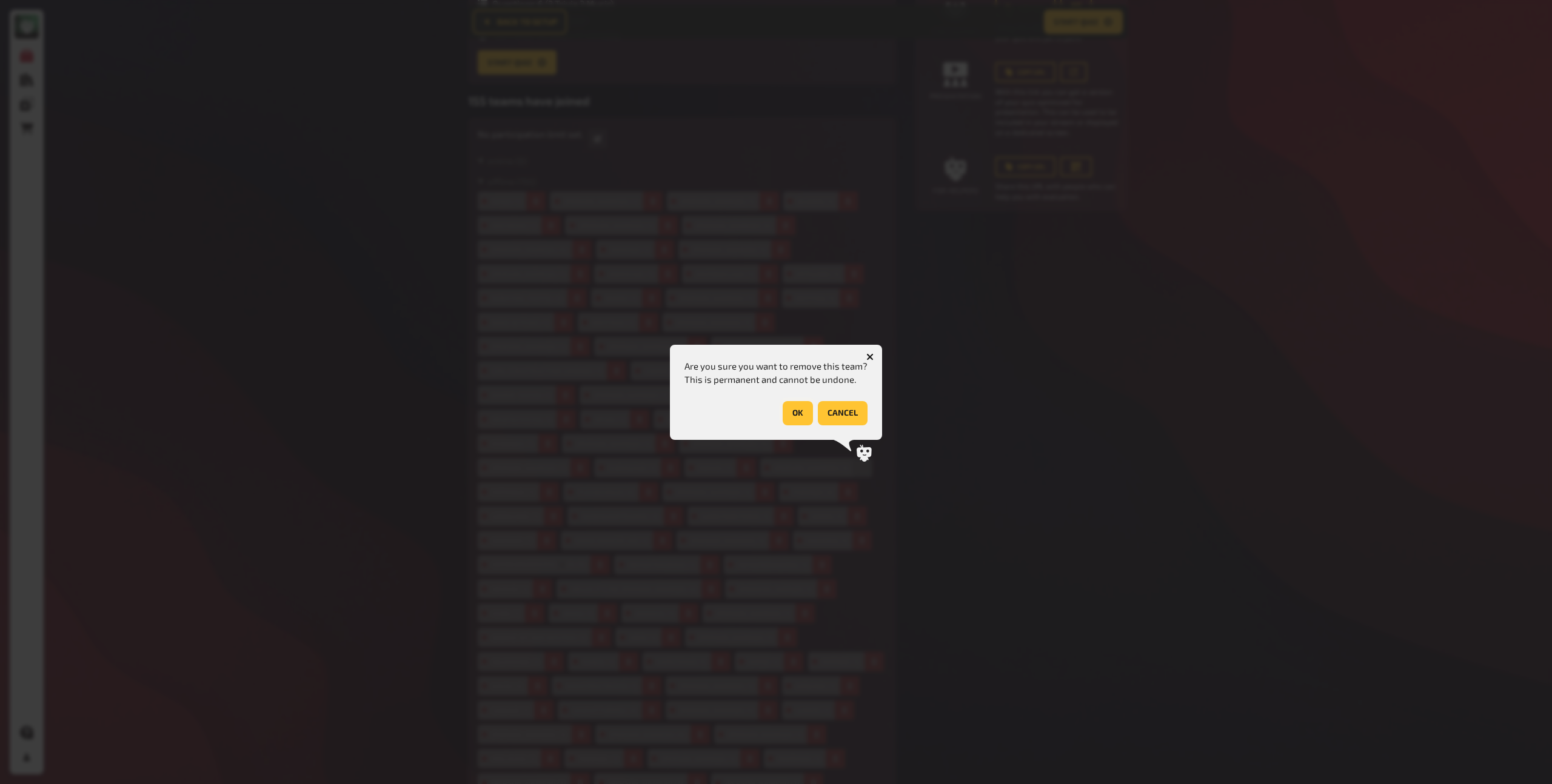
click at [800, 410] on button "OK" at bounding box center [798, 413] width 30 height 24
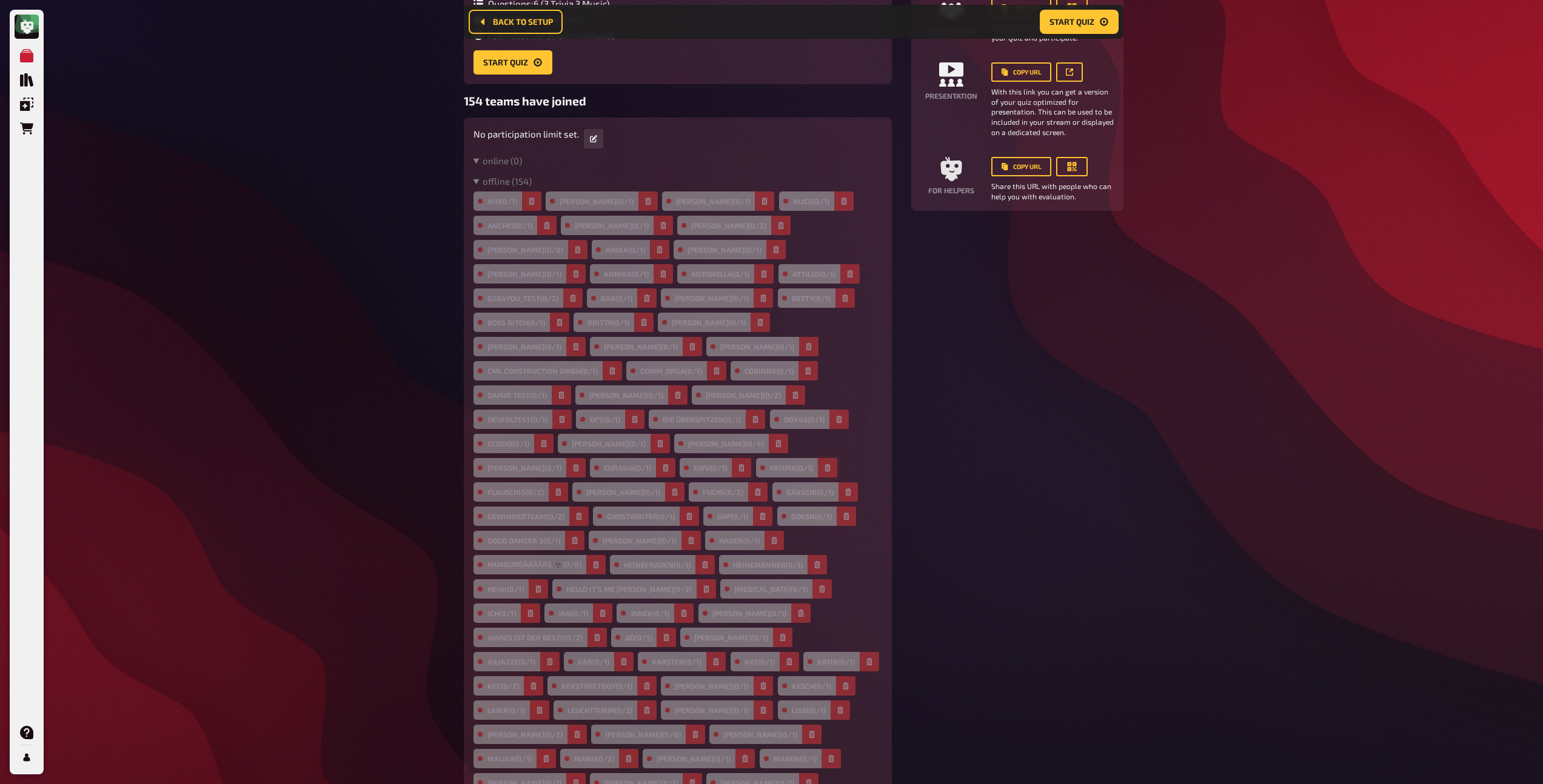
click at [818, 458] on button "button" at bounding box center [827, 468] width 20 height 20
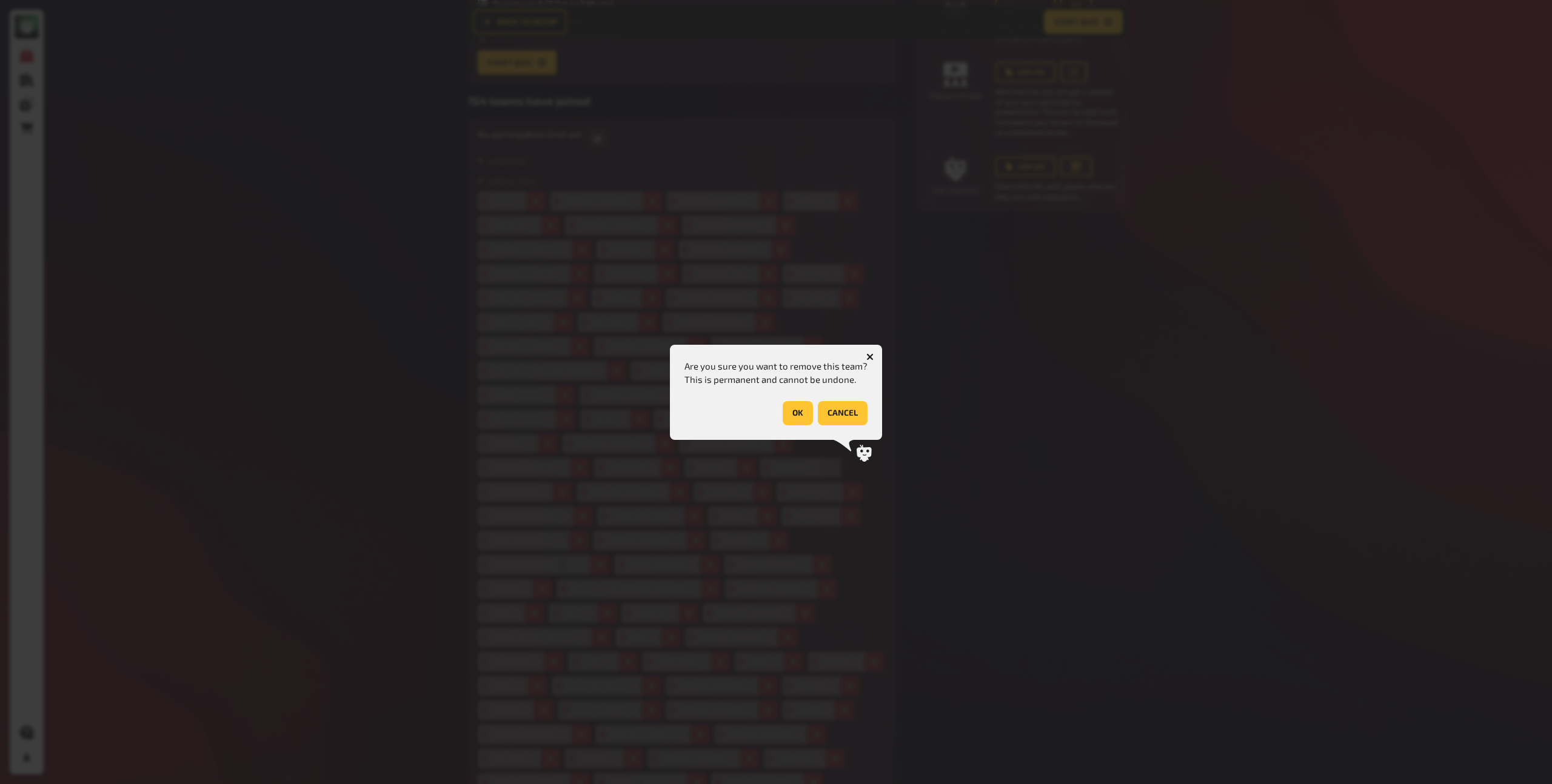
click at [804, 408] on button "OK" at bounding box center [798, 413] width 30 height 24
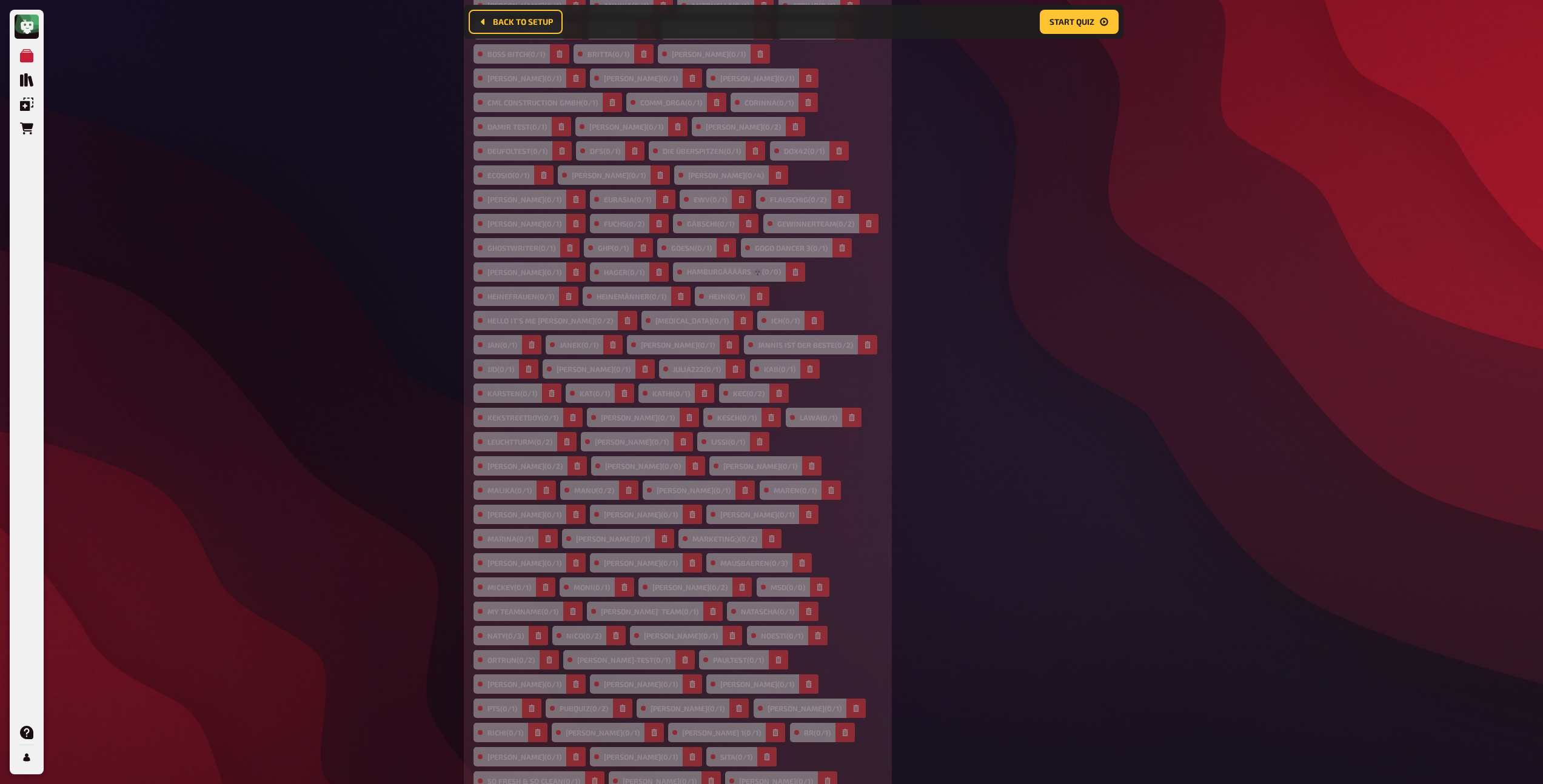
scroll to position [529, 0]
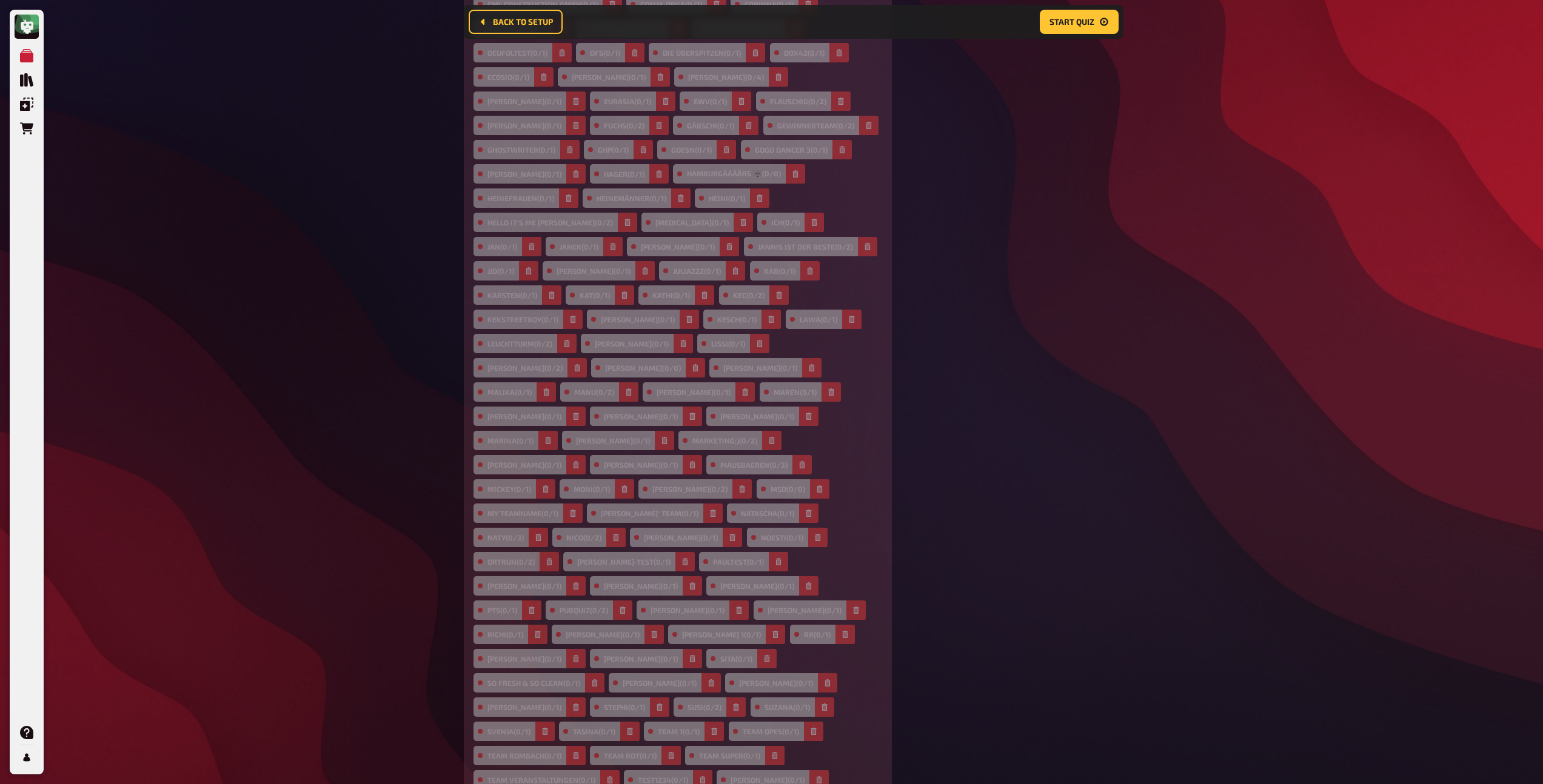
click at [552, 558] on icon "button" at bounding box center [549, 562] width 6 height 8
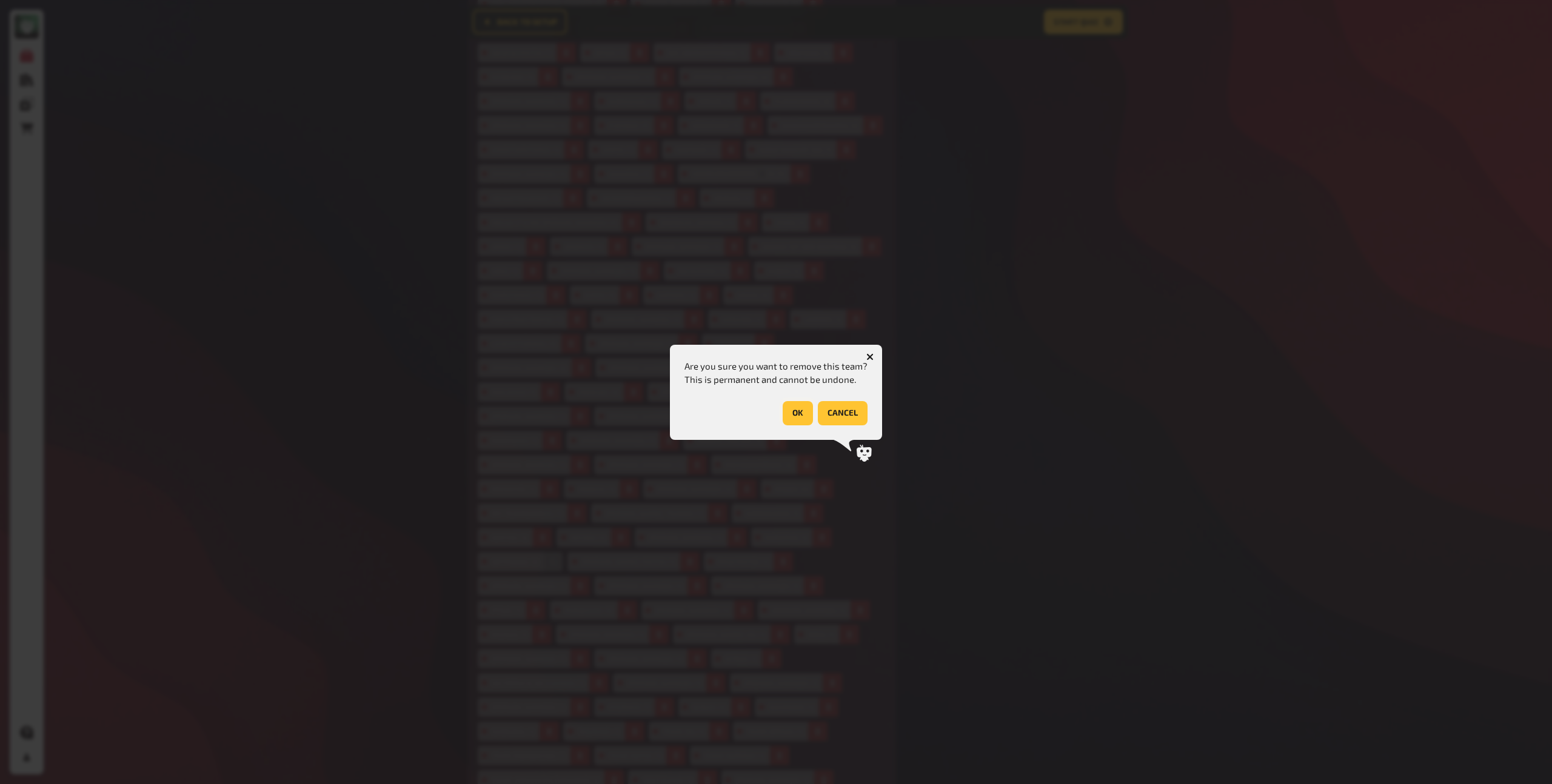
click at [792, 412] on button "OK" at bounding box center [798, 413] width 30 height 24
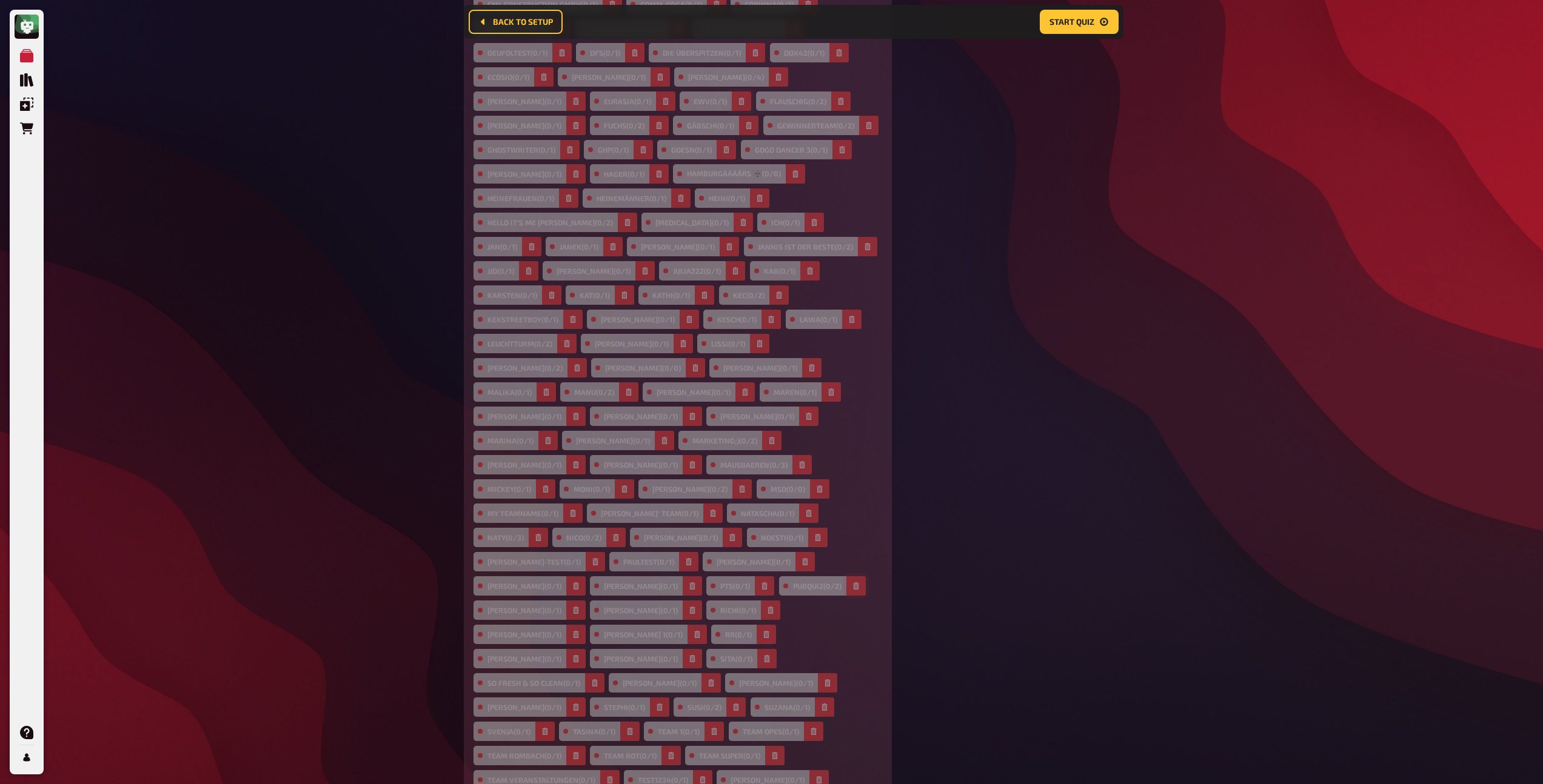
click at [853, 582] on icon "button" at bounding box center [856, 586] width 8 height 8
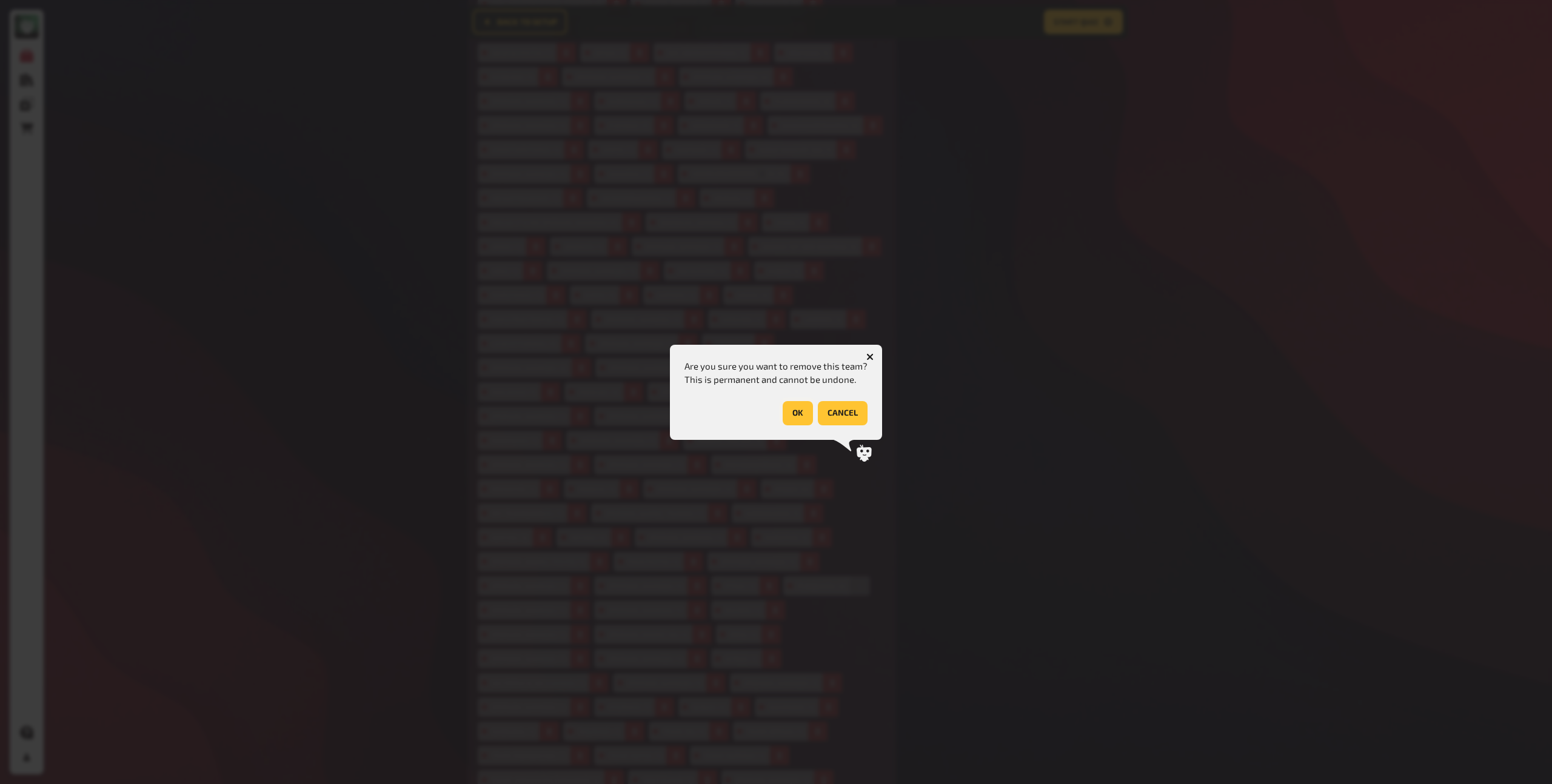
click at [793, 410] on button "OK" at bounding box center [798, 413] width 30 height 24
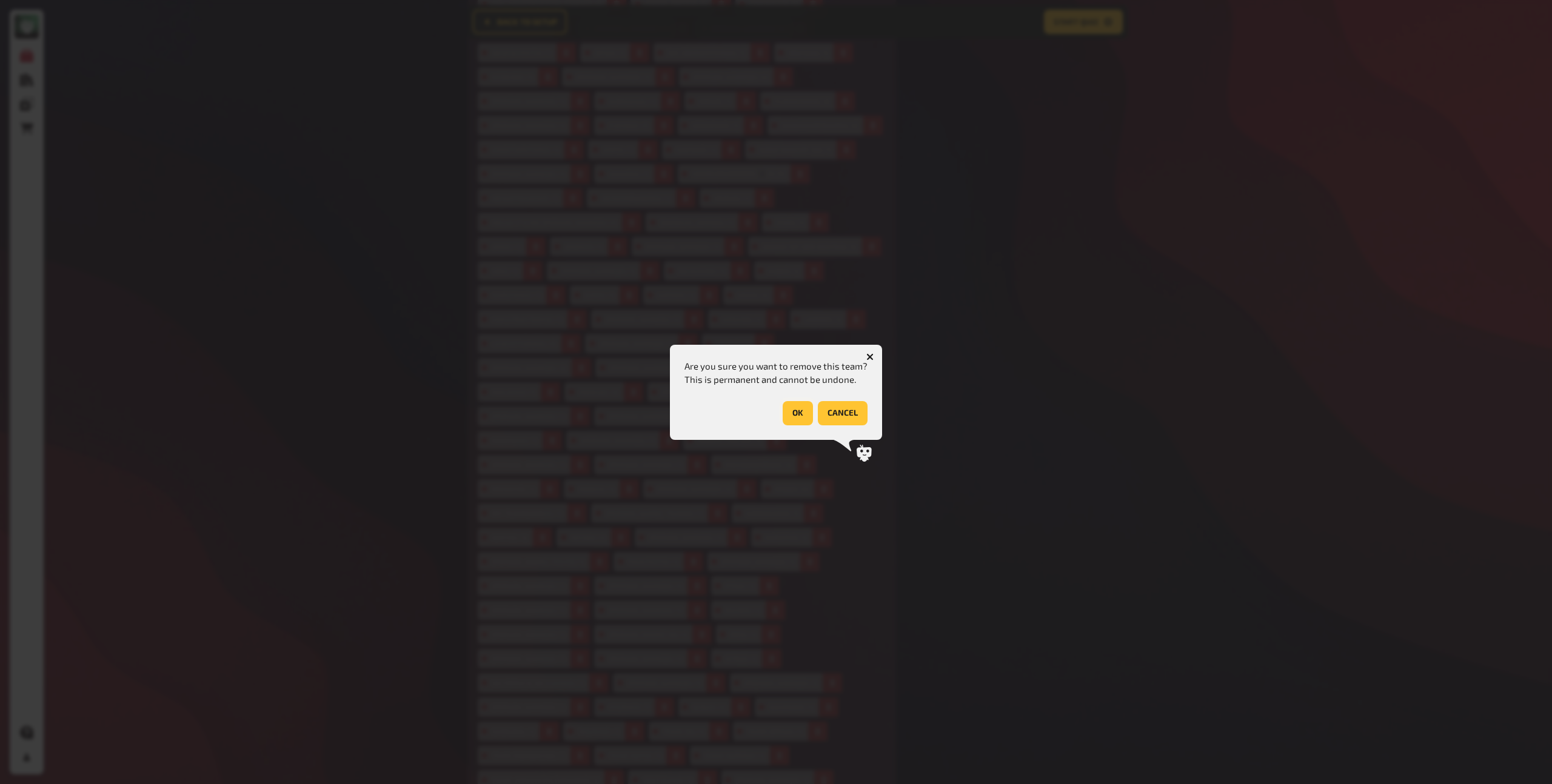
click at [803, 408] on button "OK" at bounding box center [798, 413] width 30 height 24
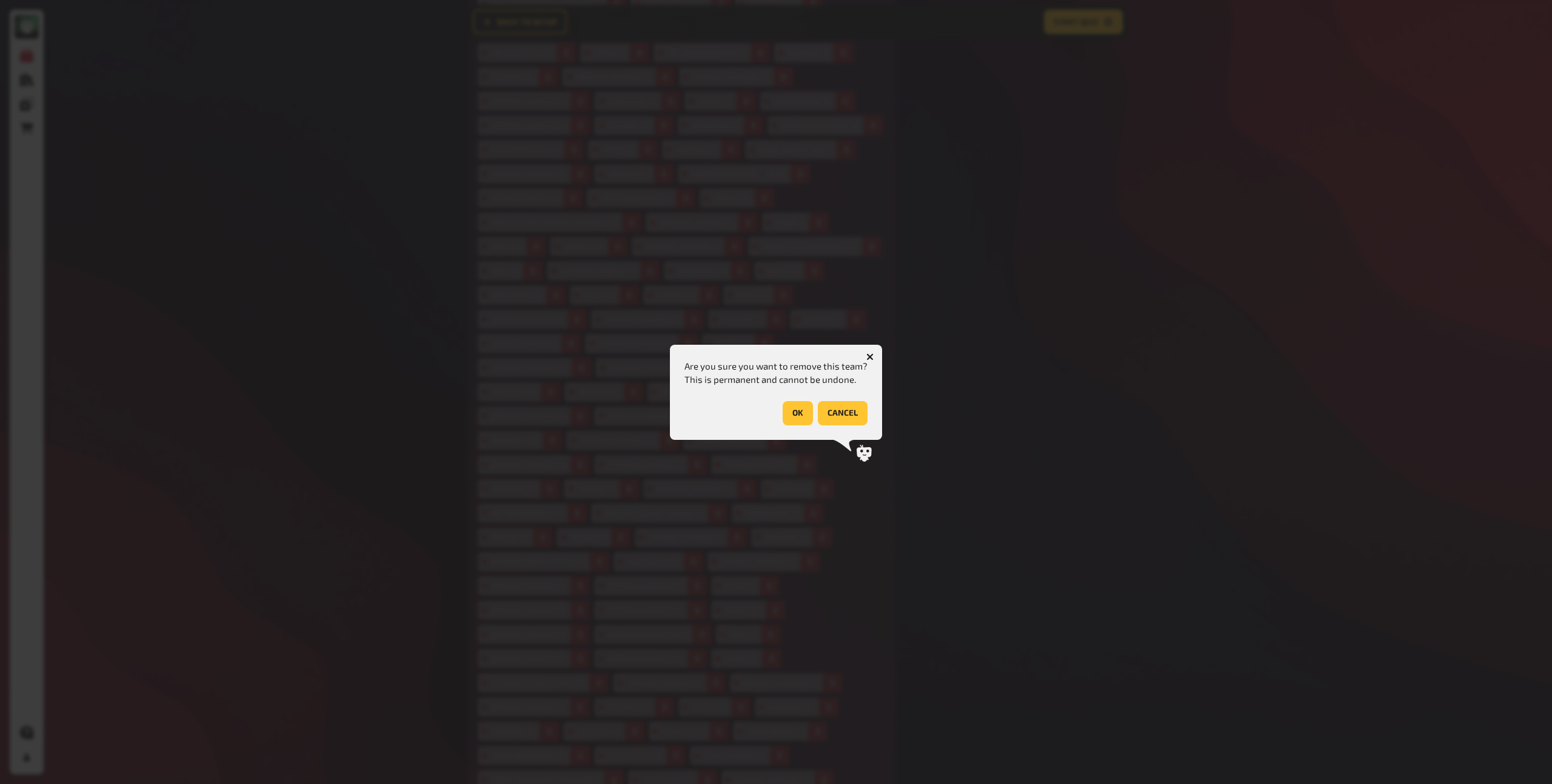
click at [790, 410] on button "OK" at bounding box center [798, 413] width 30 height 24
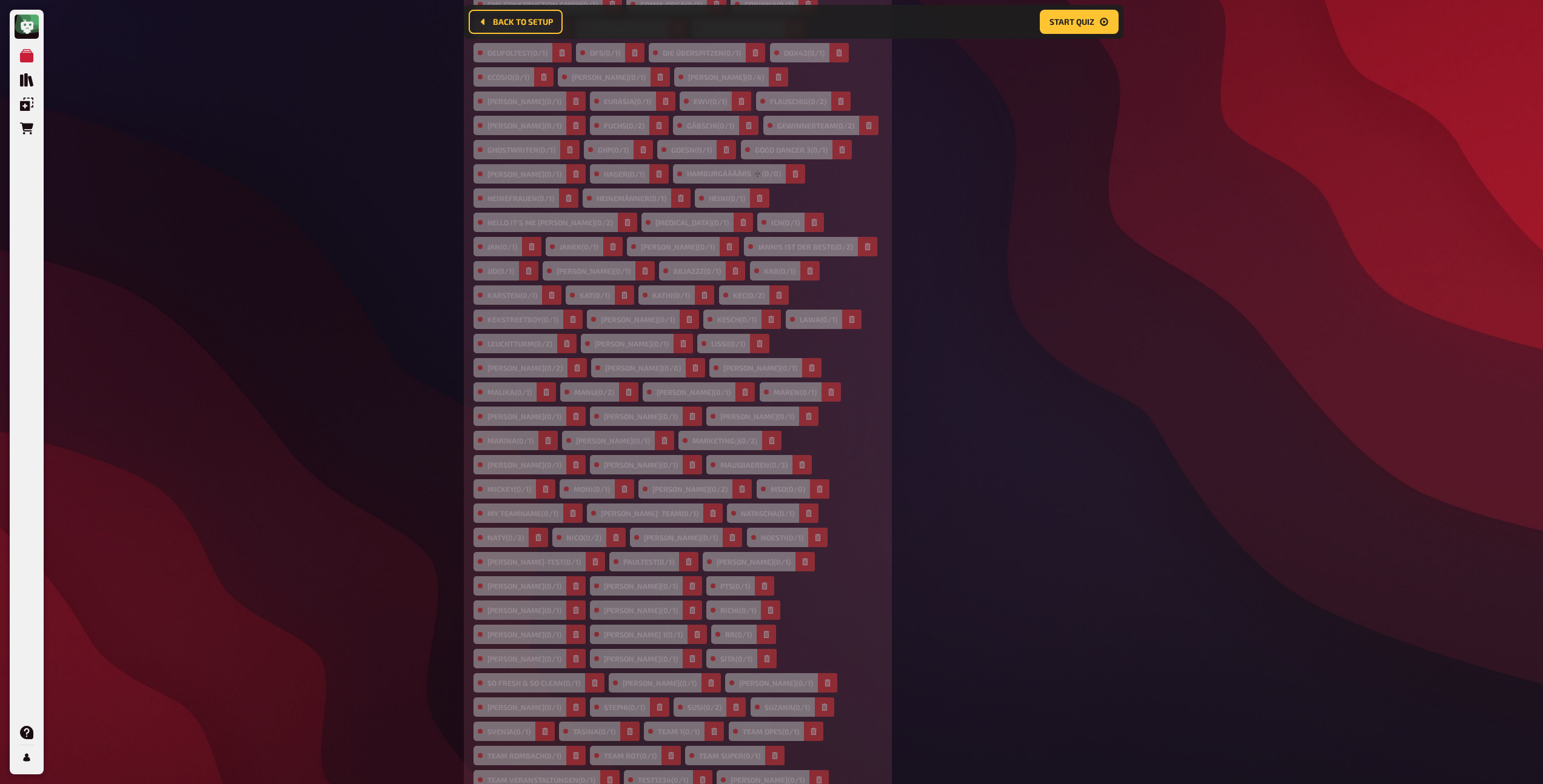
click at [680, 340] on icon "button" at bounding box center [684, 344] width 8 height 8
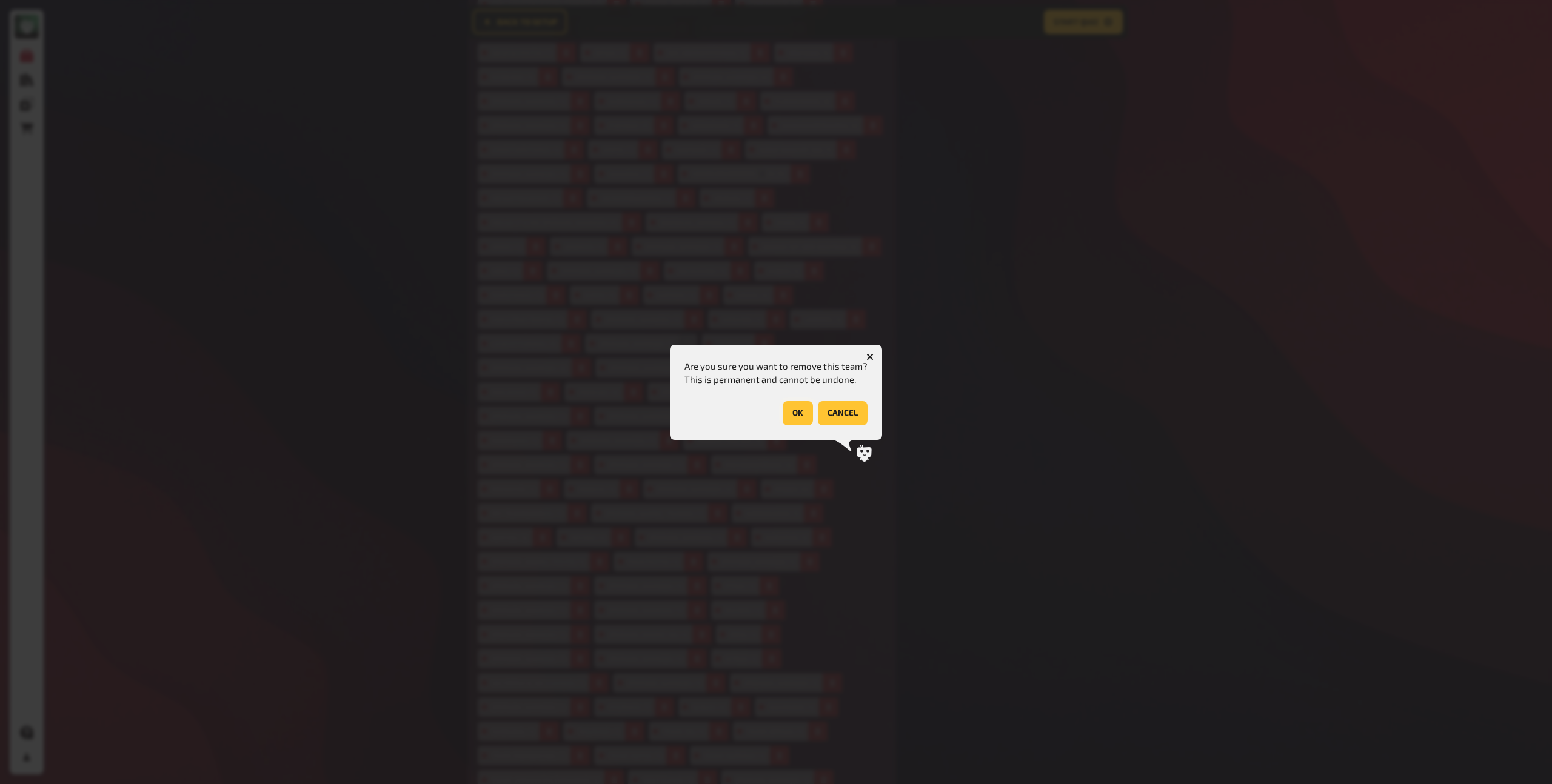
click at [789, 410] on button "OK" at bounding box center [798, 413] width 30 height 24
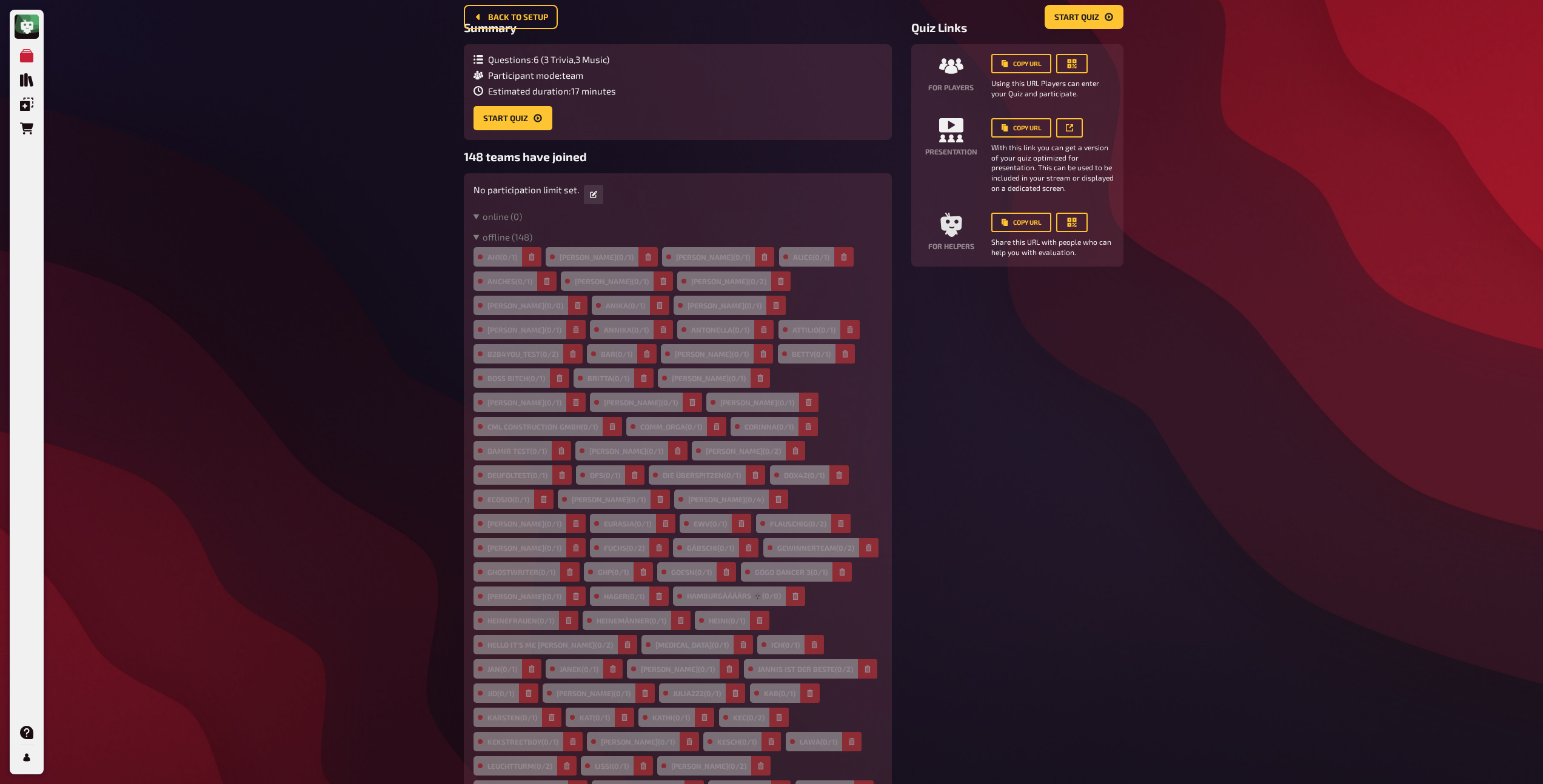
scroll to position [0, 0]
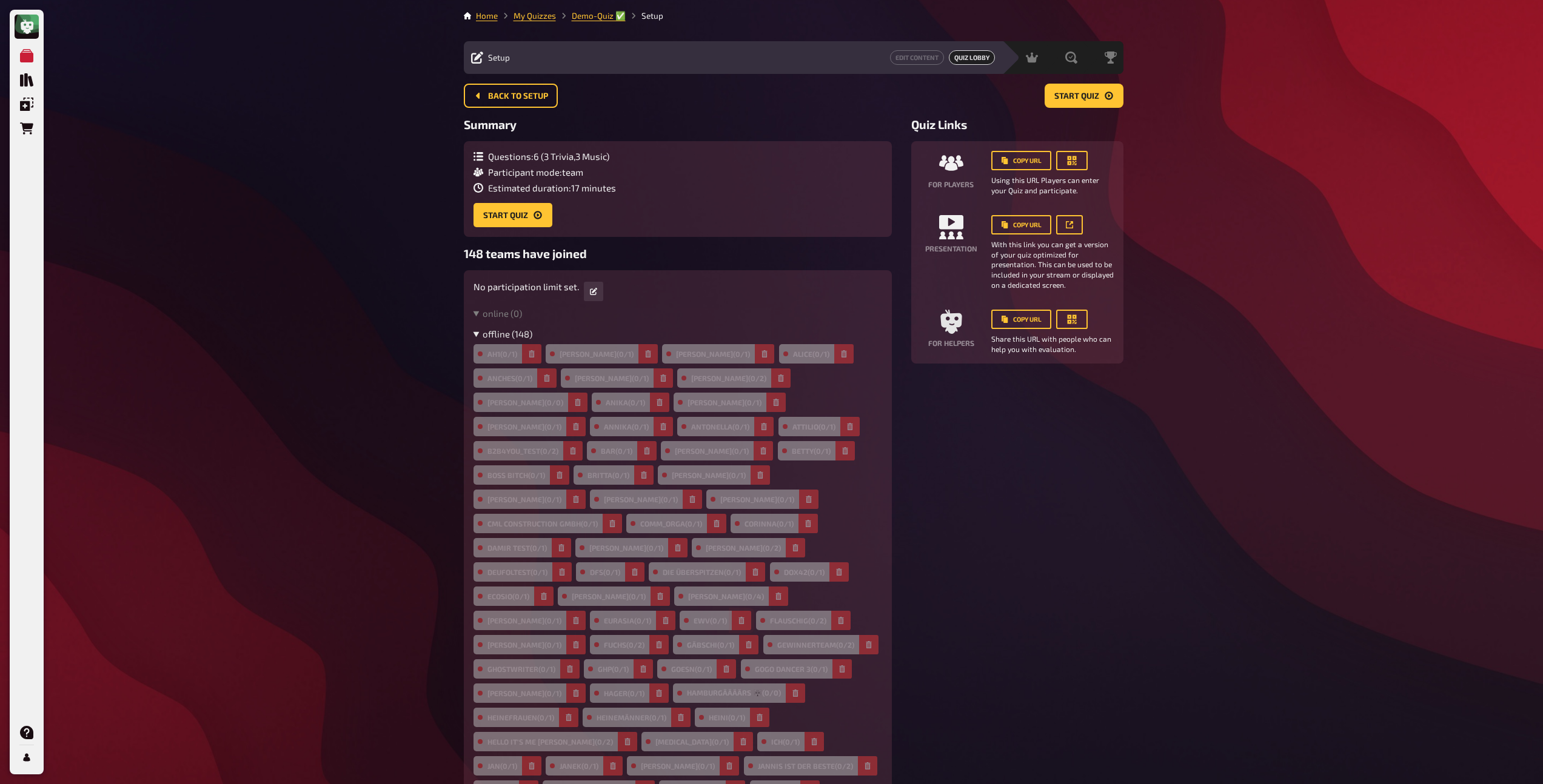
click at [479, 335] on summary "offline ( 148 )" at bounding box center [678, 333] width 409 height 11
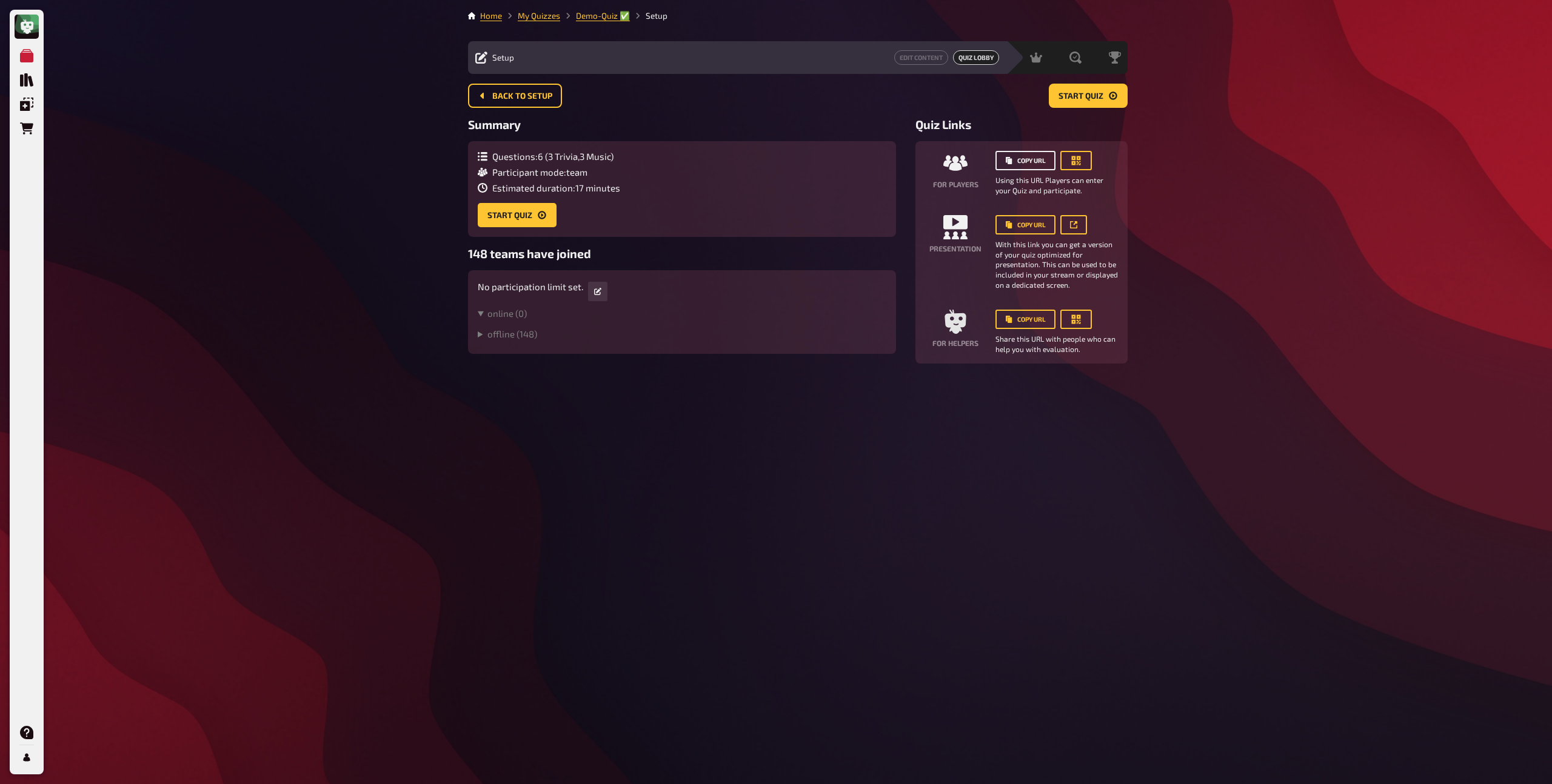
click at [1033, 164] on button "Copy URL" at bounding box center [1025, 160] width 60 height 20
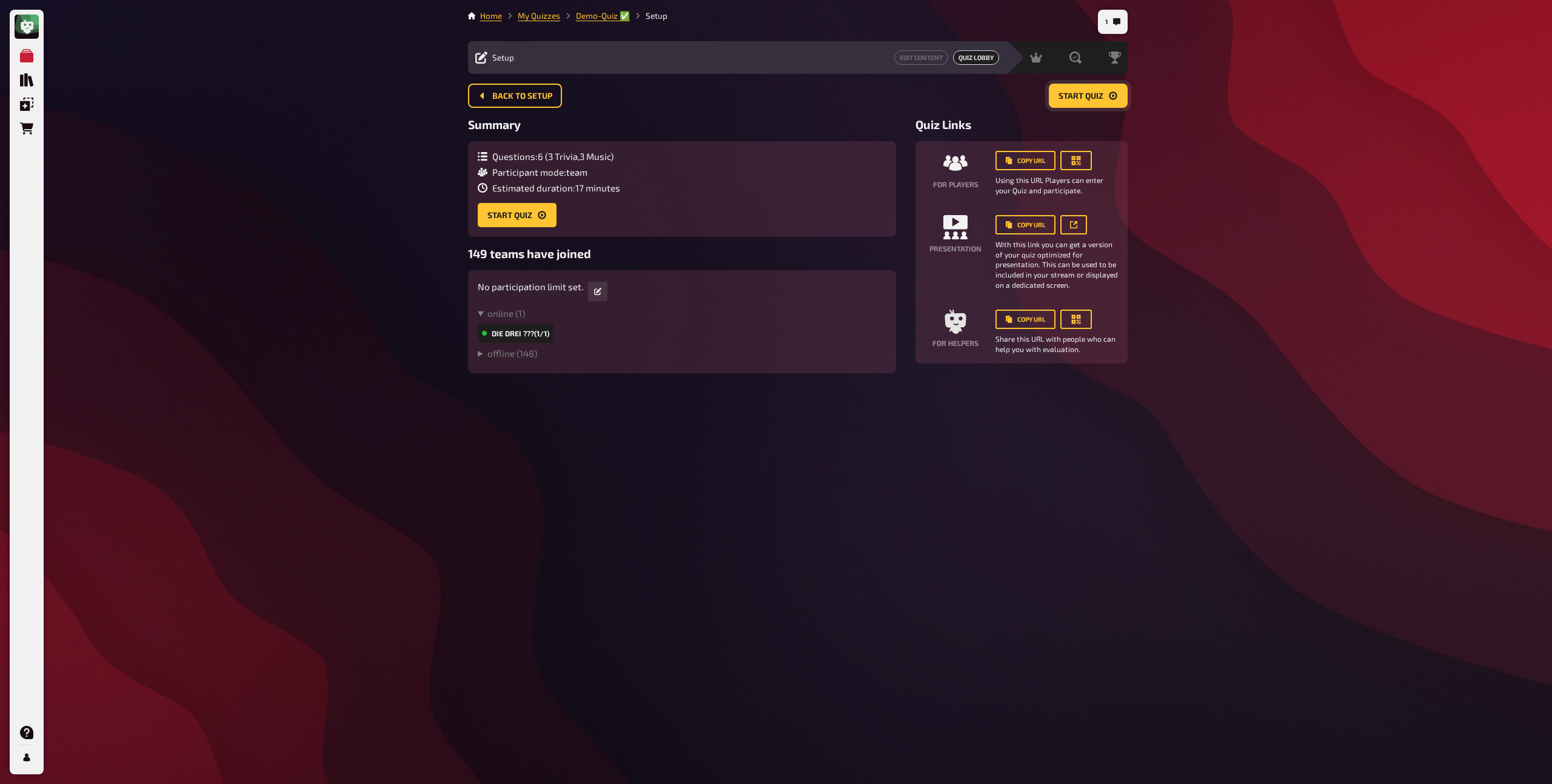
click at [1095, 101] on button "Start Quiz" at bounding box center [1088, 96] width 79 height 24
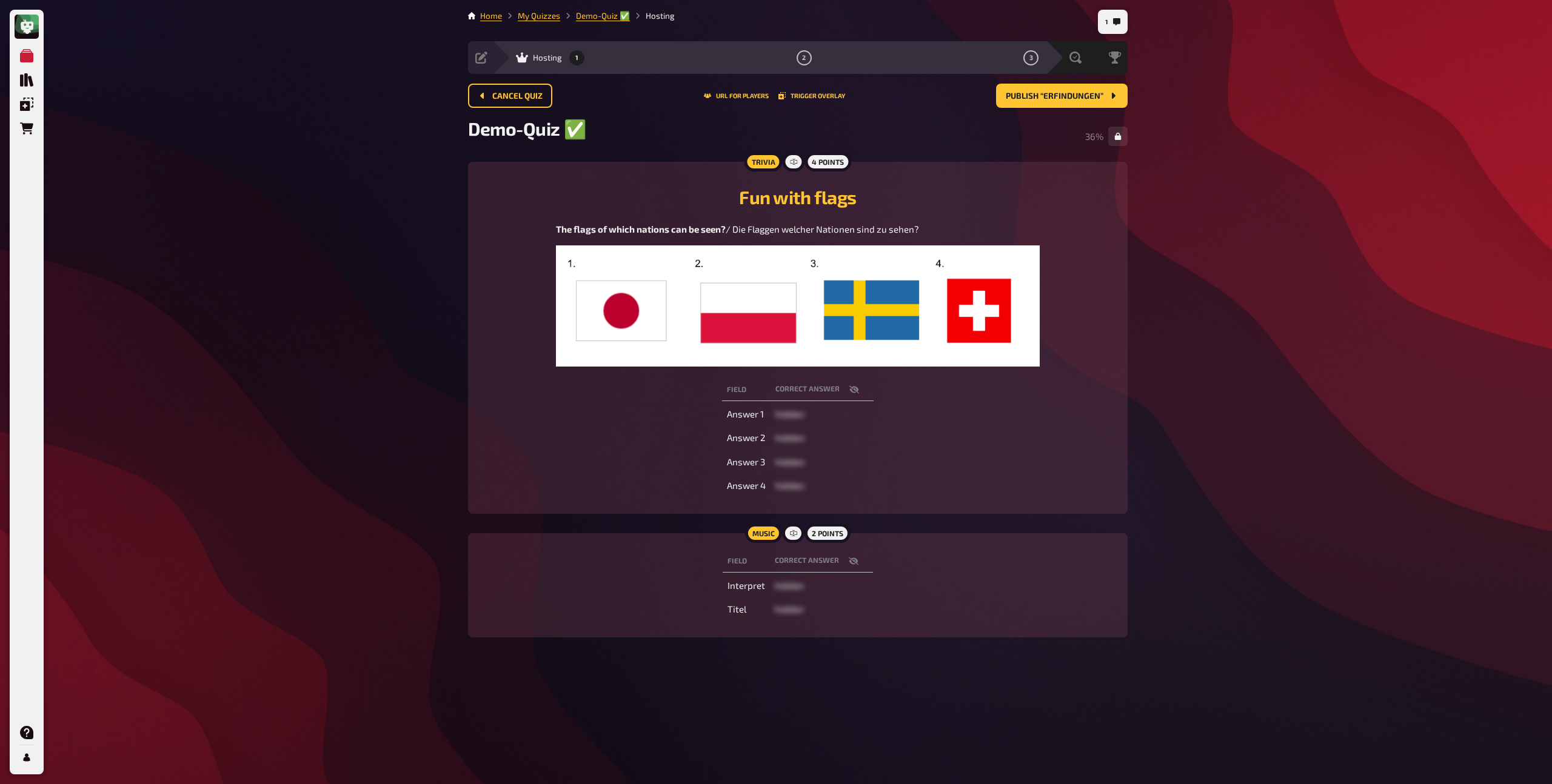
click at [1178, 124] on div "My Quizzes Quiz Library Overlays Orders Help Profile 1 Home My Quizzes Demo-Qui…" at bounding box center [776, 392] width 1552 height 784
click at [1044, 137] on div "Demo-Quiz ✅​ 37 %" at bounding box center [797, 136] width 659 height 37
click at [1063, 101] on button "Publish “Erfindungen”" at bounding box center [1062, 96] width 132 height 24
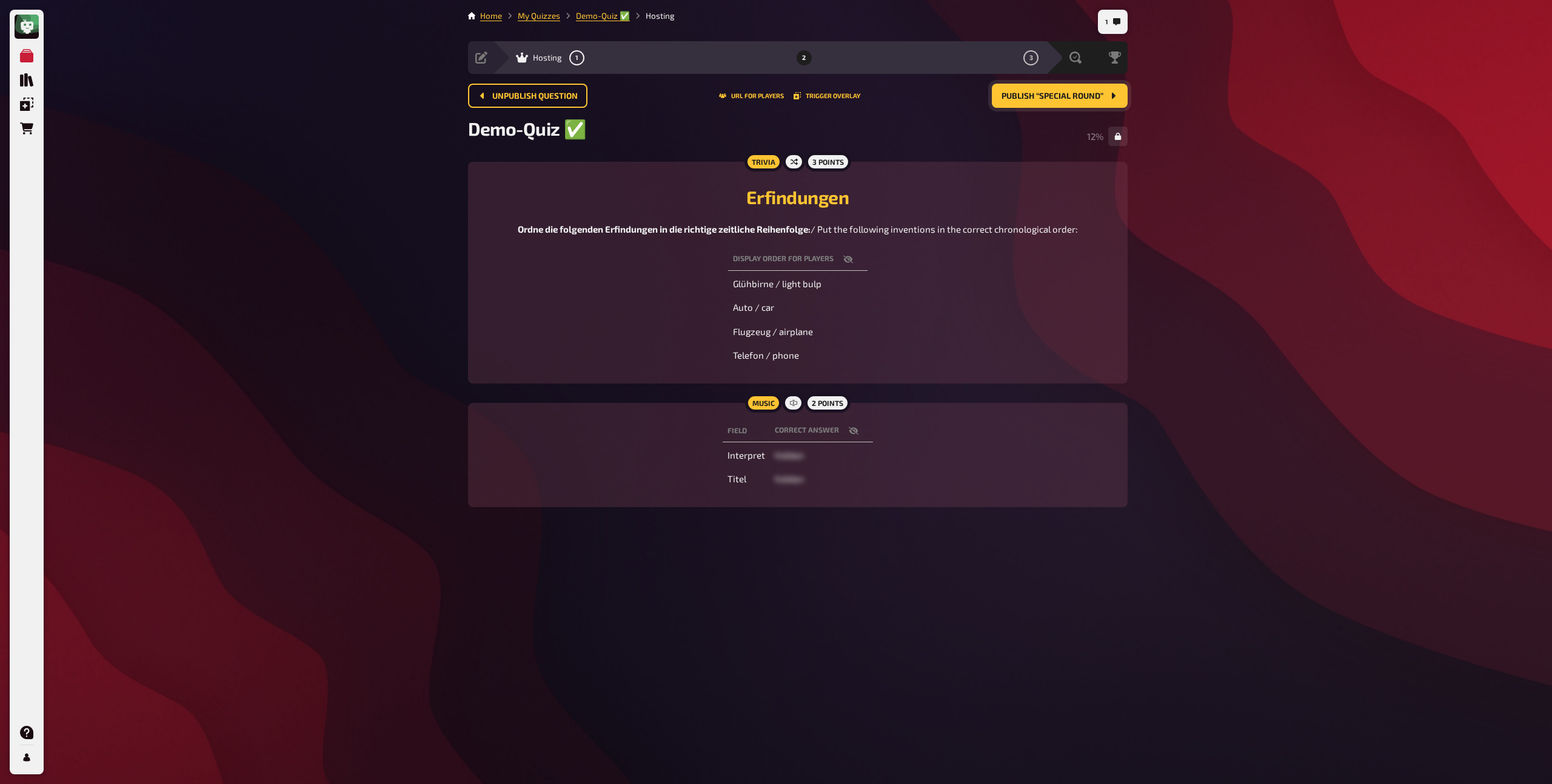
click at [1054, 102] on button "Publish “Special Round”" at bounding box center [1059, 96] width 136 height 24
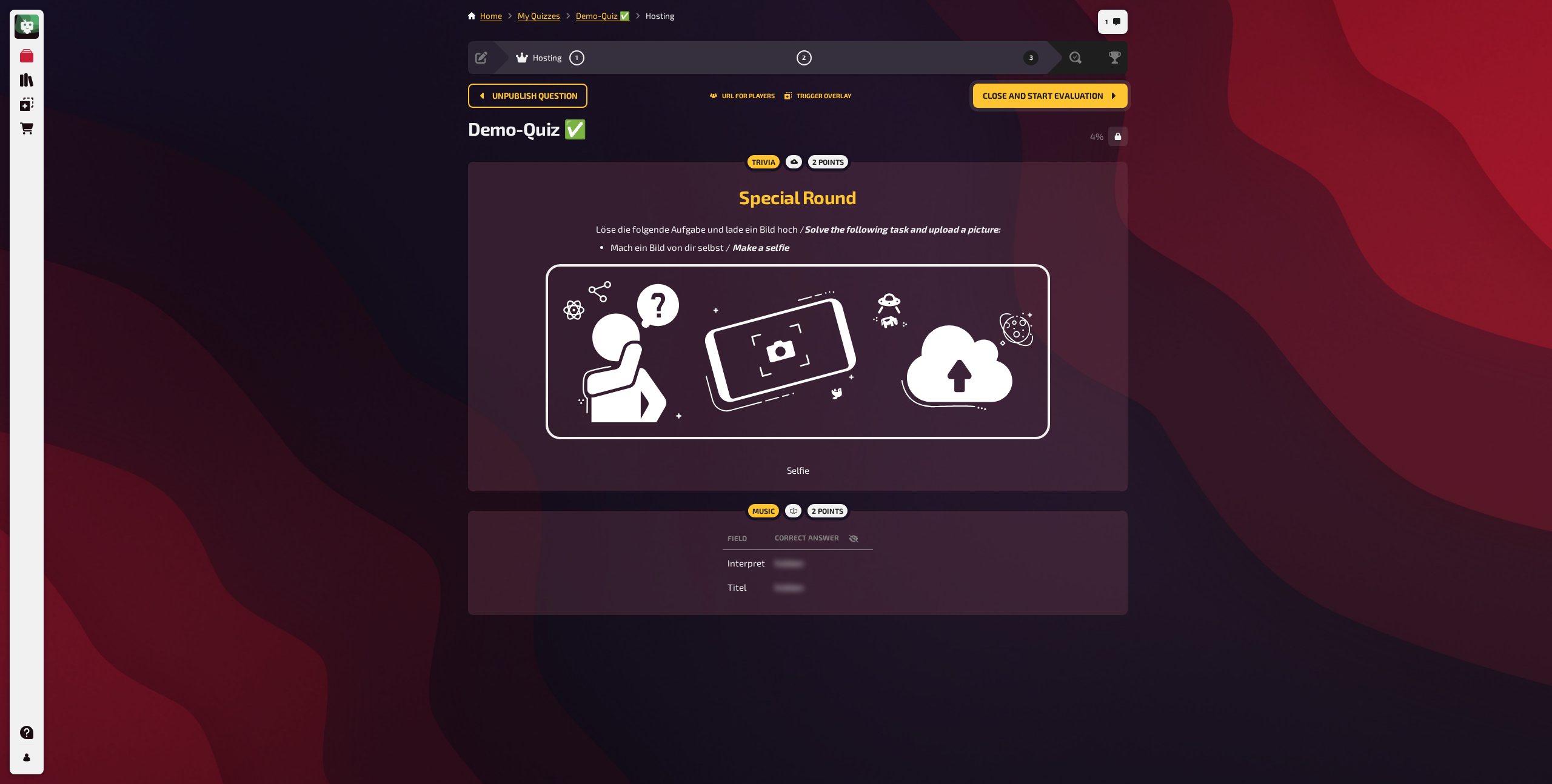
click at [1039, 104] on button "Close and start evaluation" at bounding box center [1050, 96] width 154 height 24
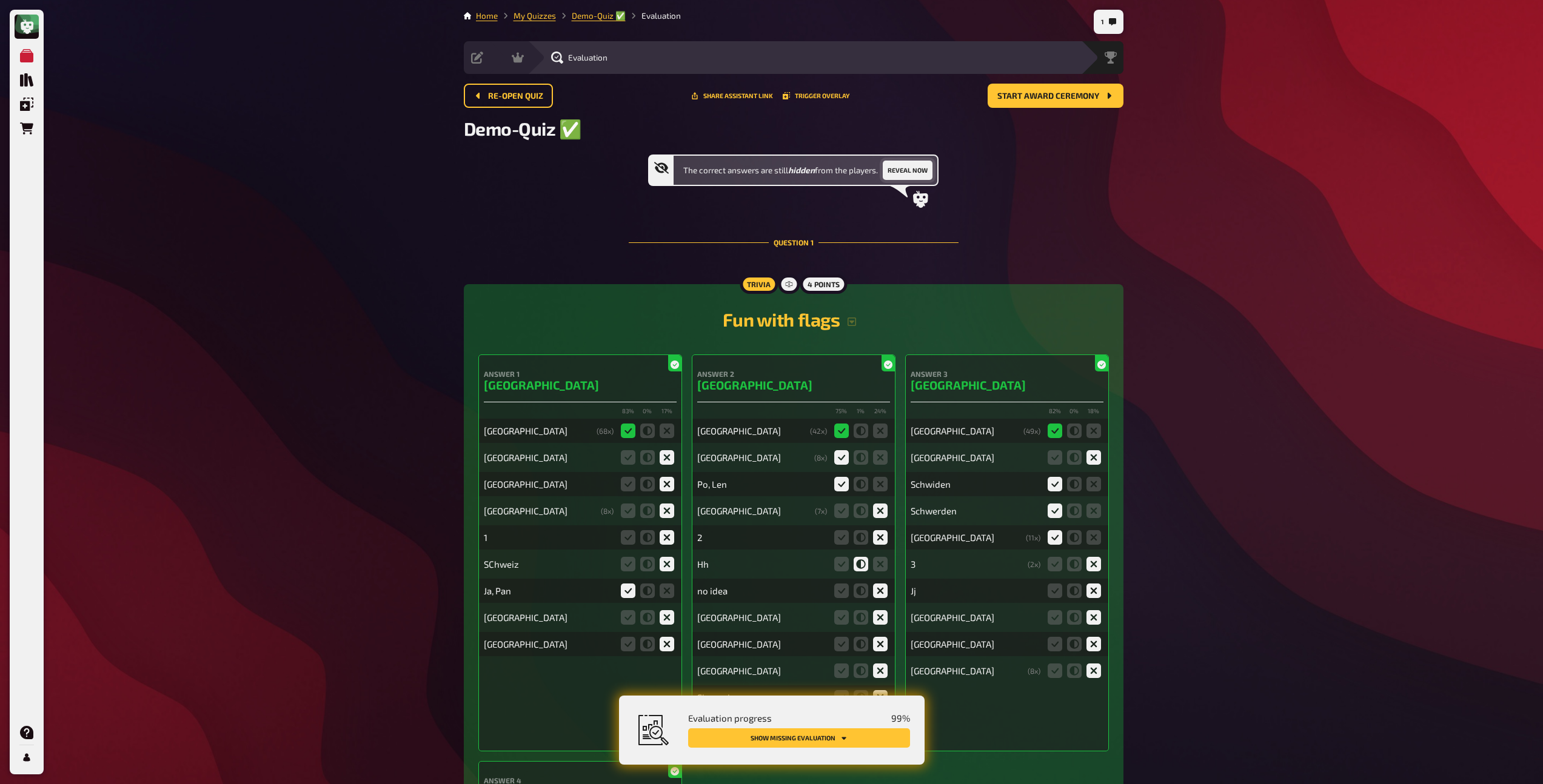
click at [925, 171] on button "Reveal now" at bounding box center [907, 170] width 50 height 20
click at [1063, 103] on button "Start award ceremony" at bounding box center [1056, 96] width 136 height 24
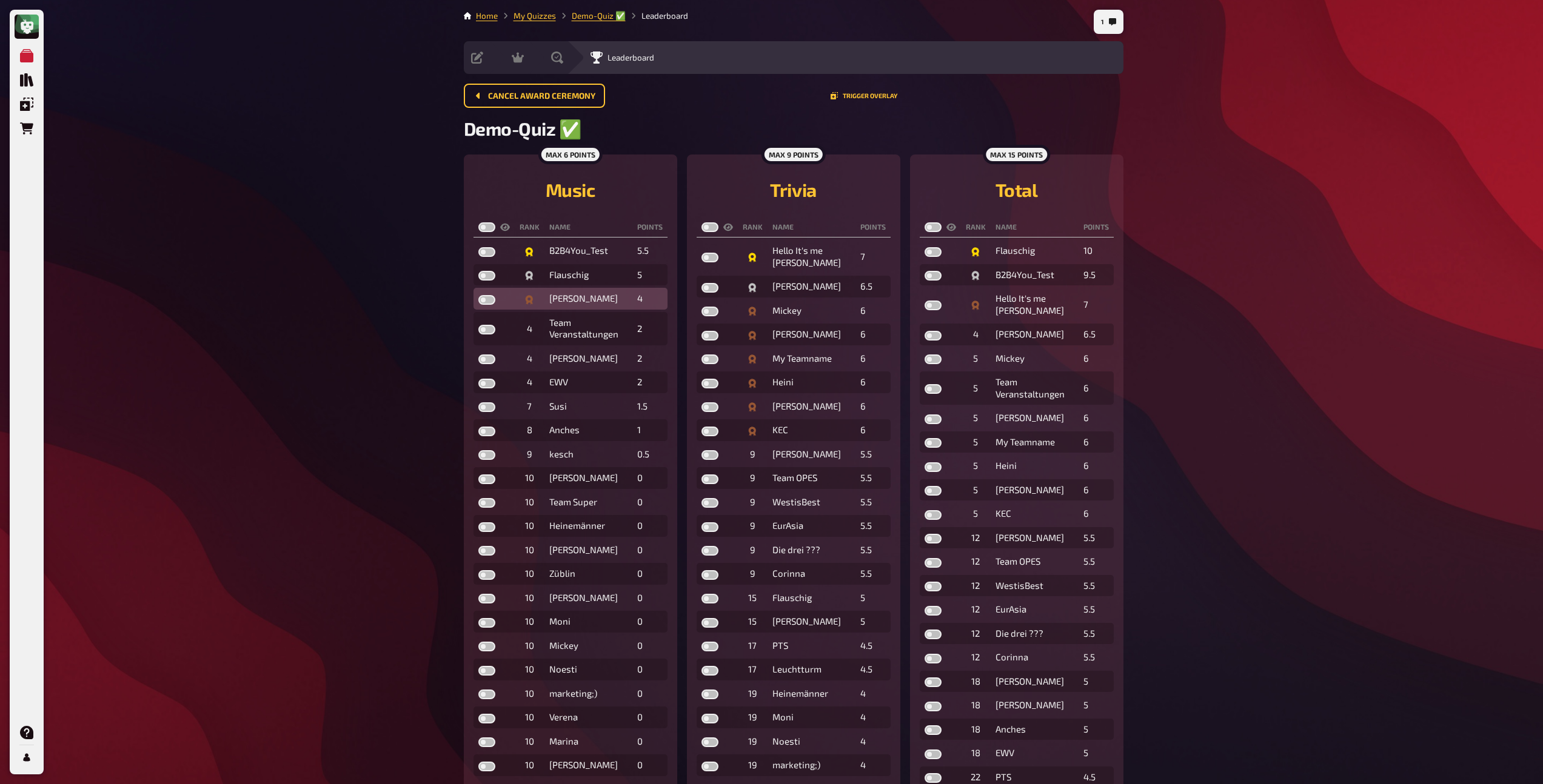
click at [486, 303] on label at bounding box center [487, 299] width 17 height 9
click at [479, 295] on input "checkbox" at bounding box center [478, 294] width 1 height 1
checkbox input "true"
click at [482, 272] on label at bounding box center [487, 275] width 17 height 9
click at [479, 271] on input "checkbox" at bounding box center [478, 270] width 1 height 1
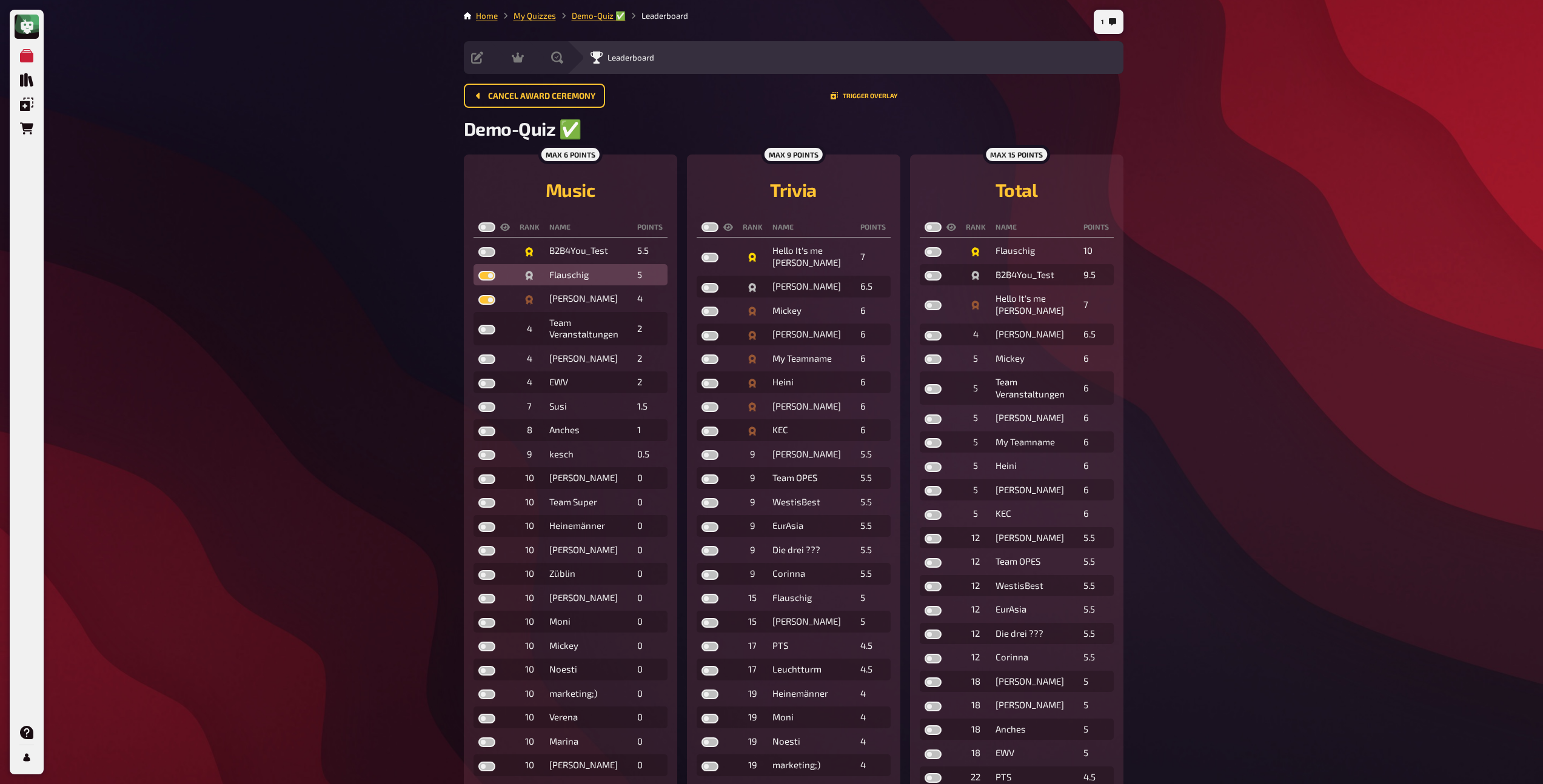
checkbox input "true"
click at [480, 251] on label at bounding box center [487, 251] width 17 height 9
click at [479, 247] on input "checkbox" at bounding box center [478, 246] width 1 height 1
checkbox input "true"
click at [708, 309] on label at bounding box center [710, 311] width 17 height 9
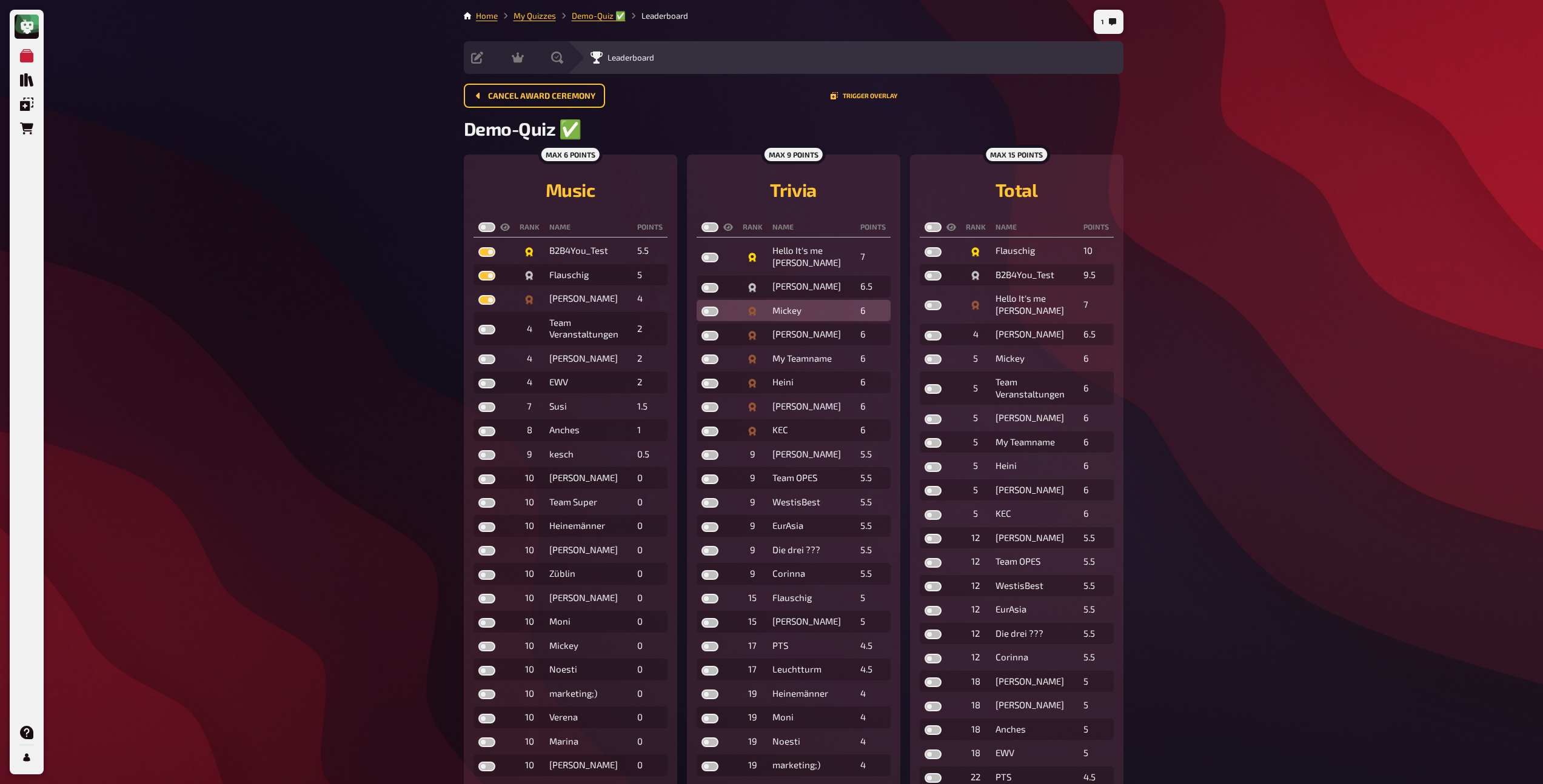
click at [702, 307] on input "checkbox" at bounding box center [701, 306] width 1 height 1
checkbox input "true"
click at [710, 289] on label at bounding box center [710, 287] width 17 height 9
click at [702, 283] on input "checkbox" at bounding box center [701, 282] width 1 height 1
checkbox input "true"
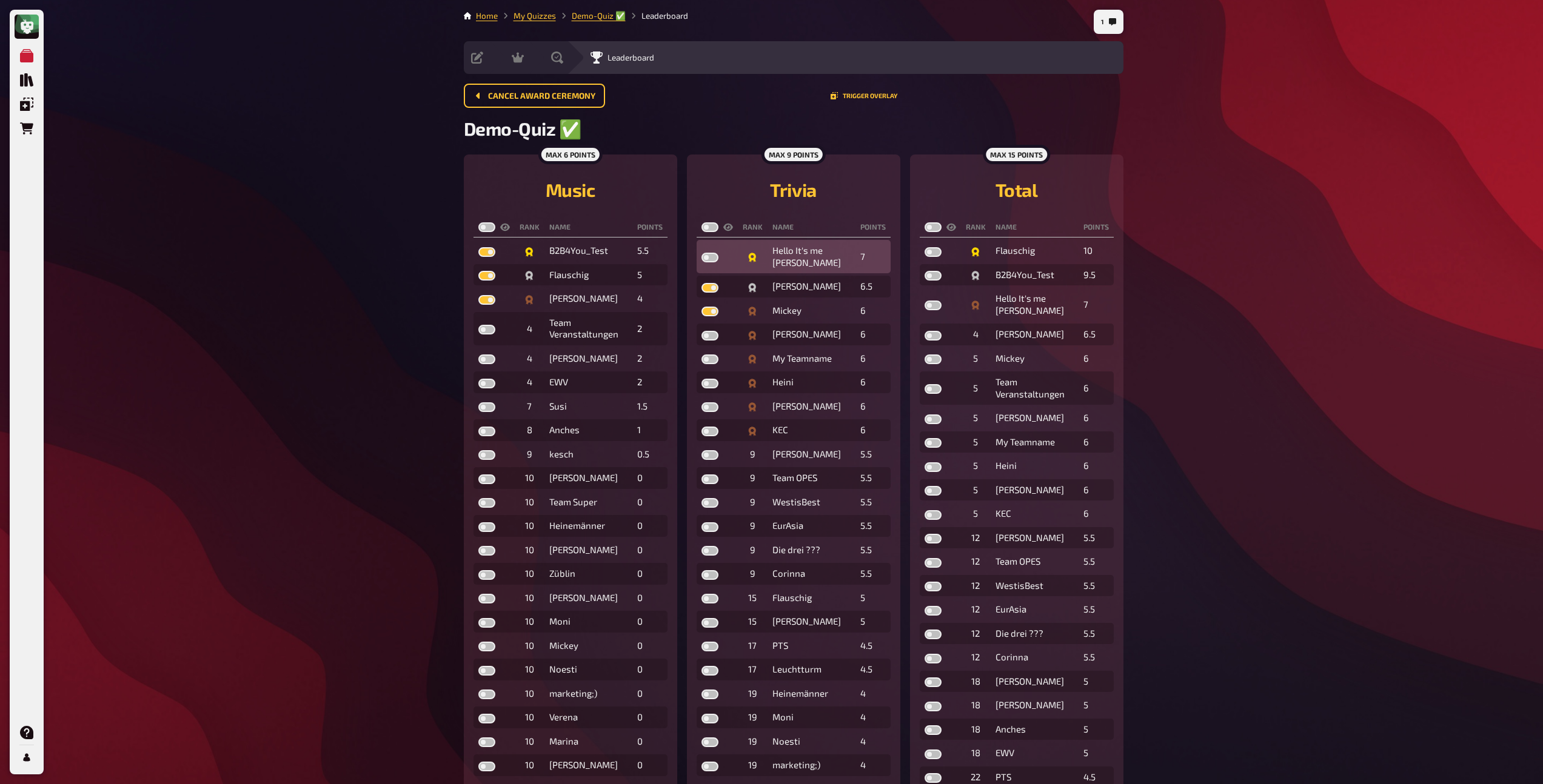
drag, startPoint x: 707, startPoint y: 258, endPoint x: 738, endPoint y: 267, distance: 32.3
click at [707, 258] on label at bounding box center [710, 257] width 17 height 9
click at [702, 253] on input "checkbox" at bounding box center [701, 252] width 1 height 1
checkbox input "true"
click at [929, 308] on label at bounding box center [933, 305] width 17 height 9
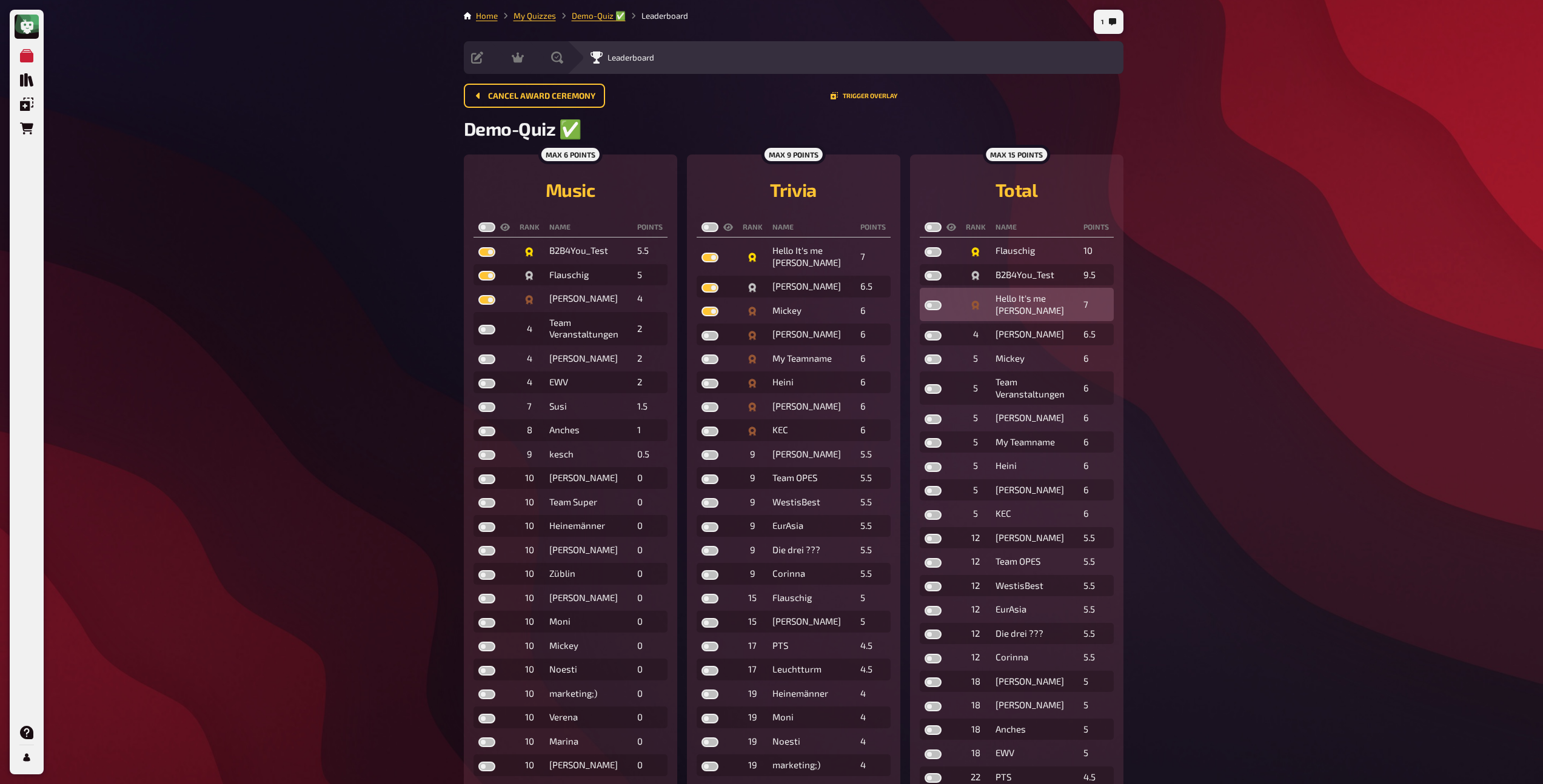
click at [925, 301] on input "checkbox" at bounding box center [924, 300] width 1 height 1
checkbox input "true"
click at [929, 277] on label at bounding box center [933, 275] width 17 height 9
click at [925, 271] on input "checkbox" at bounding box center [924, 270] width 1 height 1
checkbox input "true"
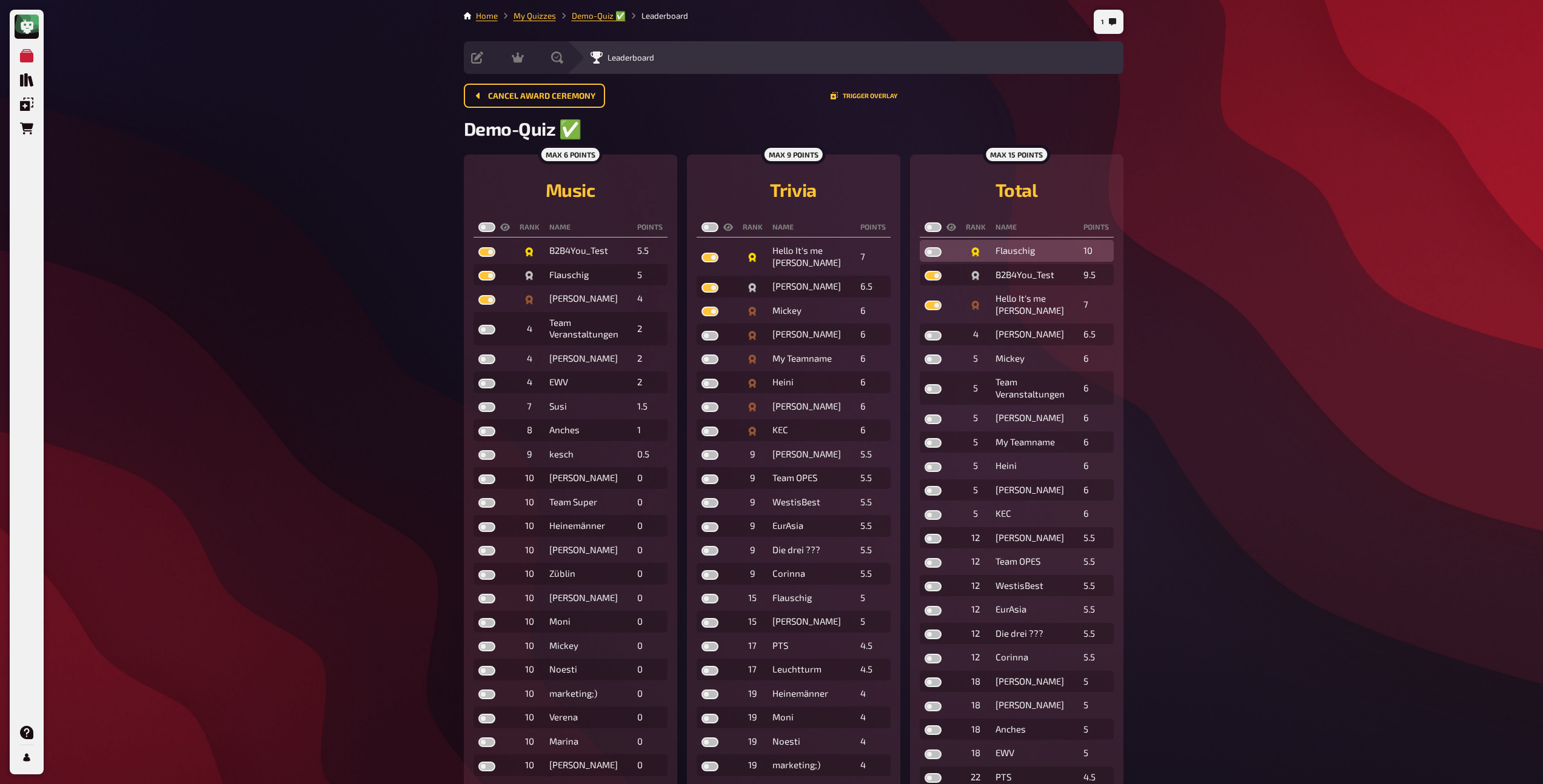
click at [928, 250] on label at bounding box center [933, 251] width 17 height 9
click at [925, 247] on input "checkbox" at bounding box center [924, 246] width 1 height 1
checkbox input "true"
click at [486, 225] on label at bounding box center [487, 227] width 17 height 9
click at [479, 222] on input "checkbox" at bounding box center [478, 222] width 1 height 1
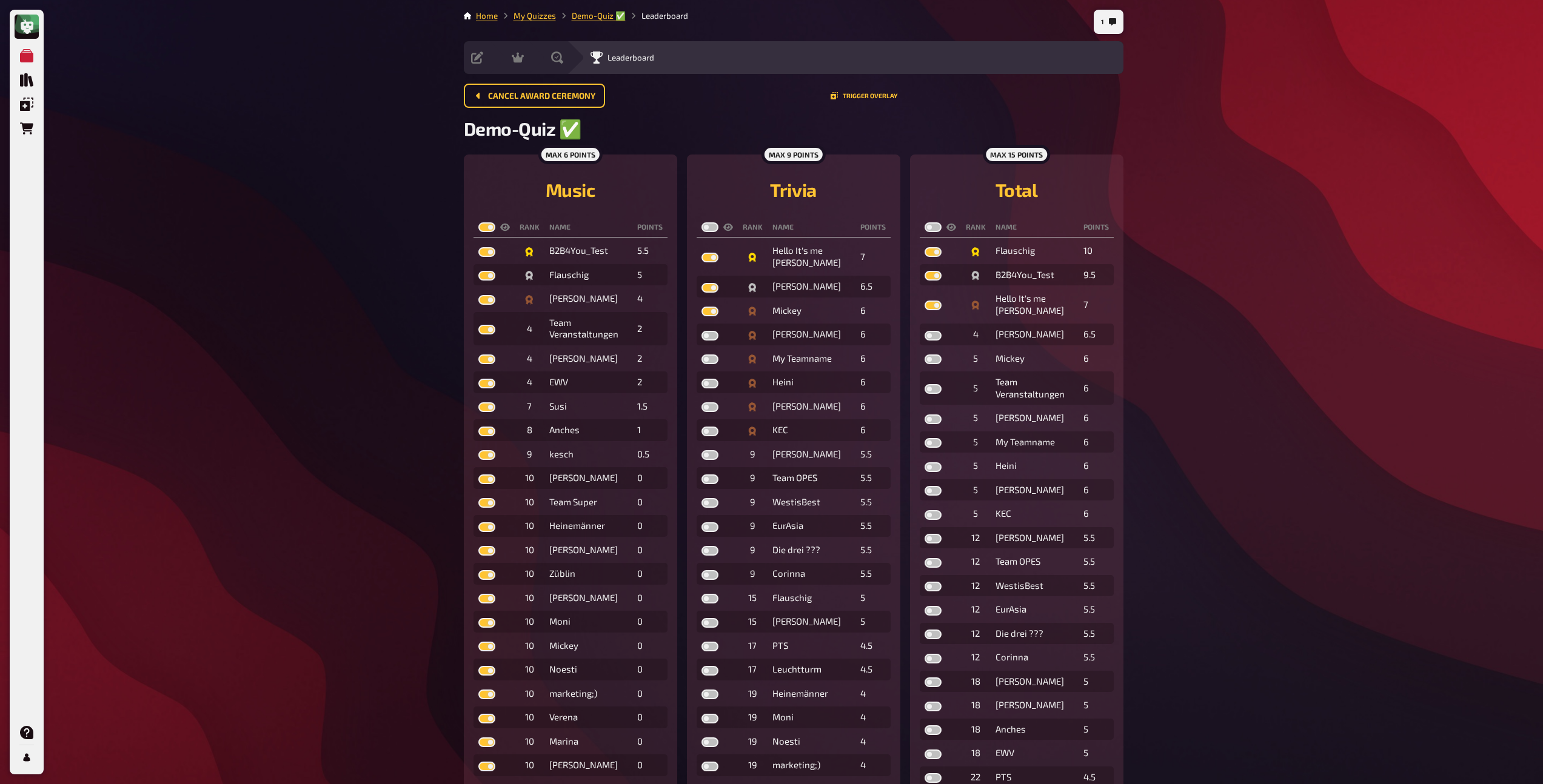
checkbox input "true"
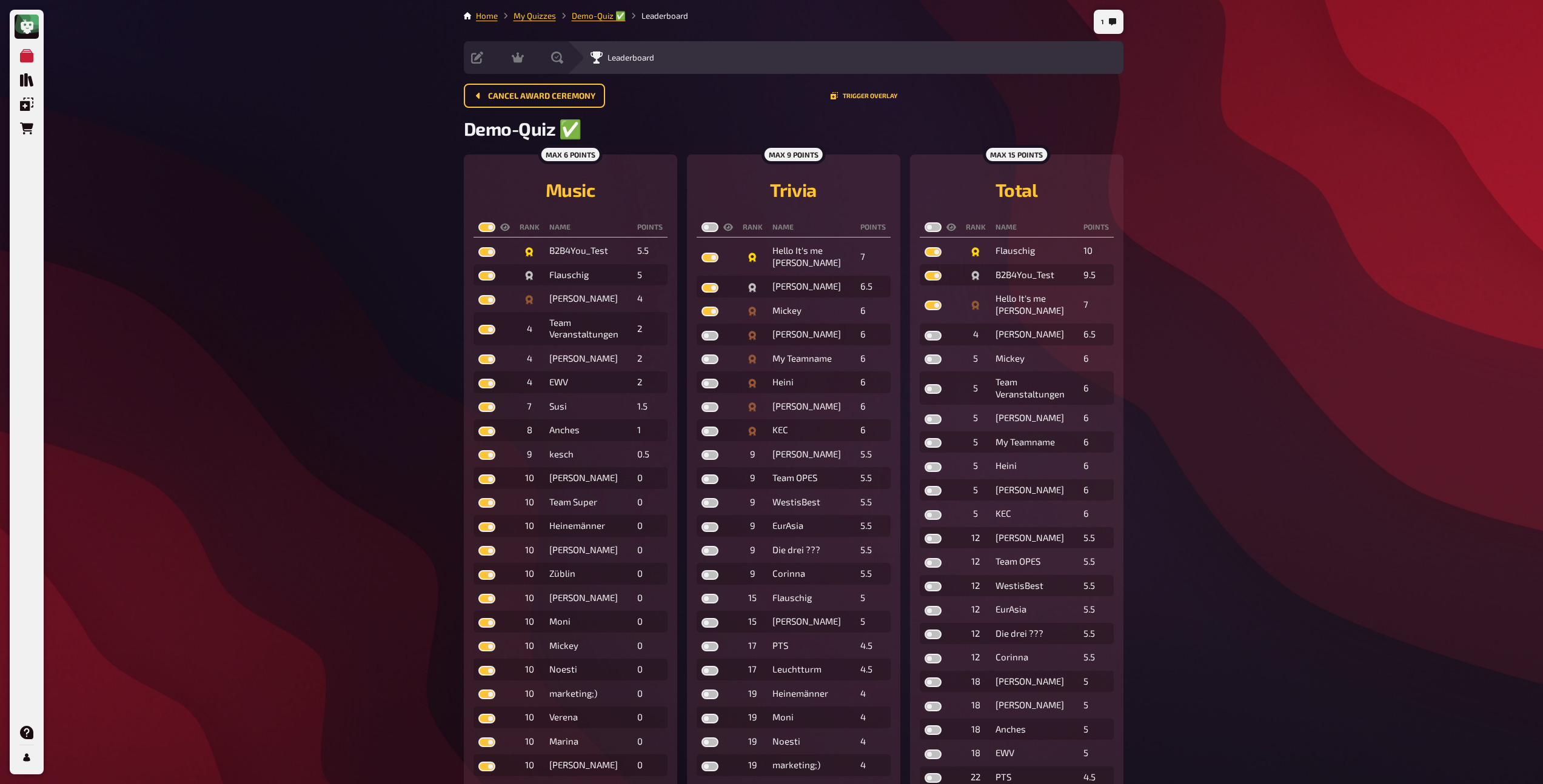
checkbox input "true"
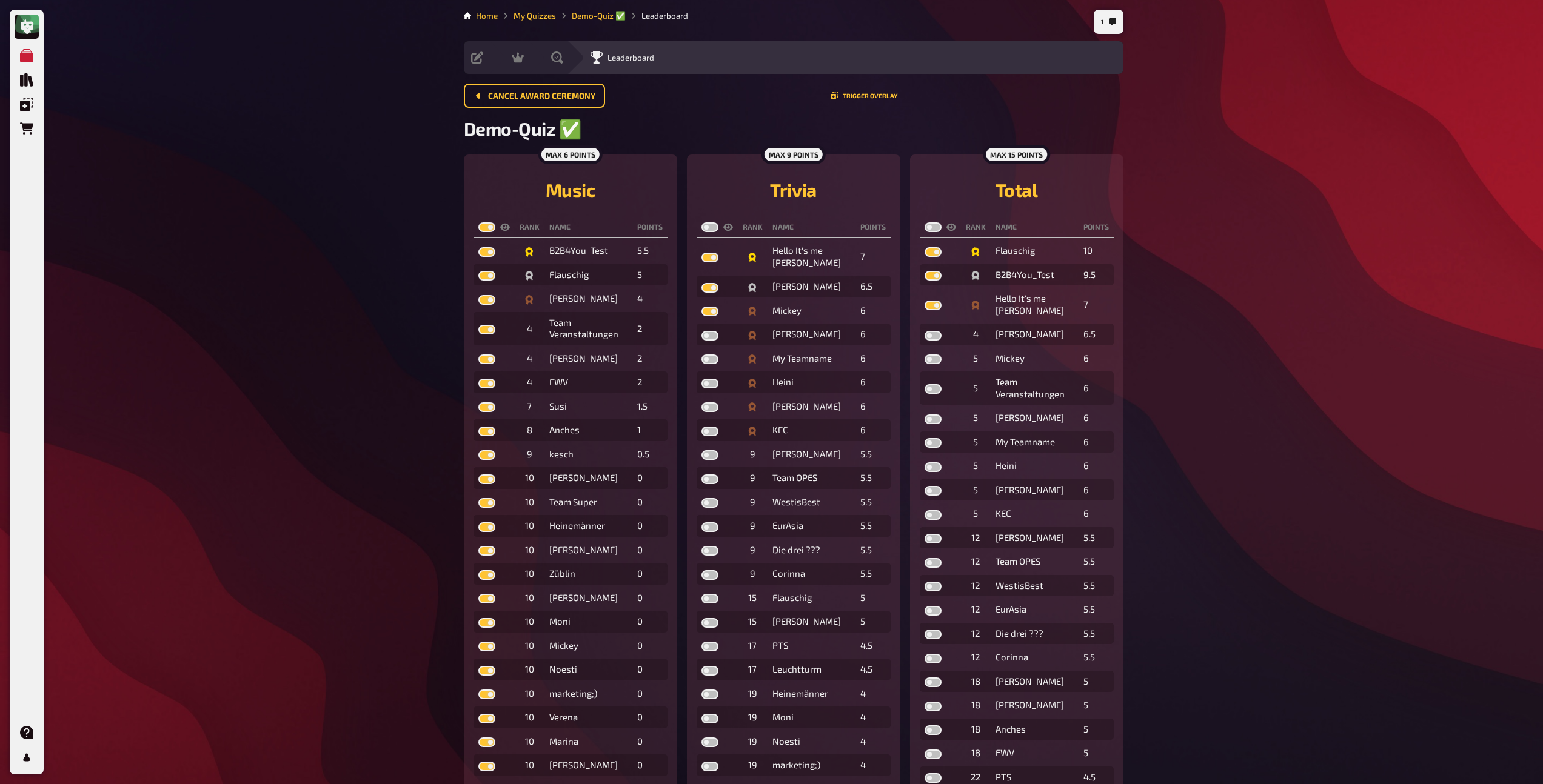
checkbox input "true"
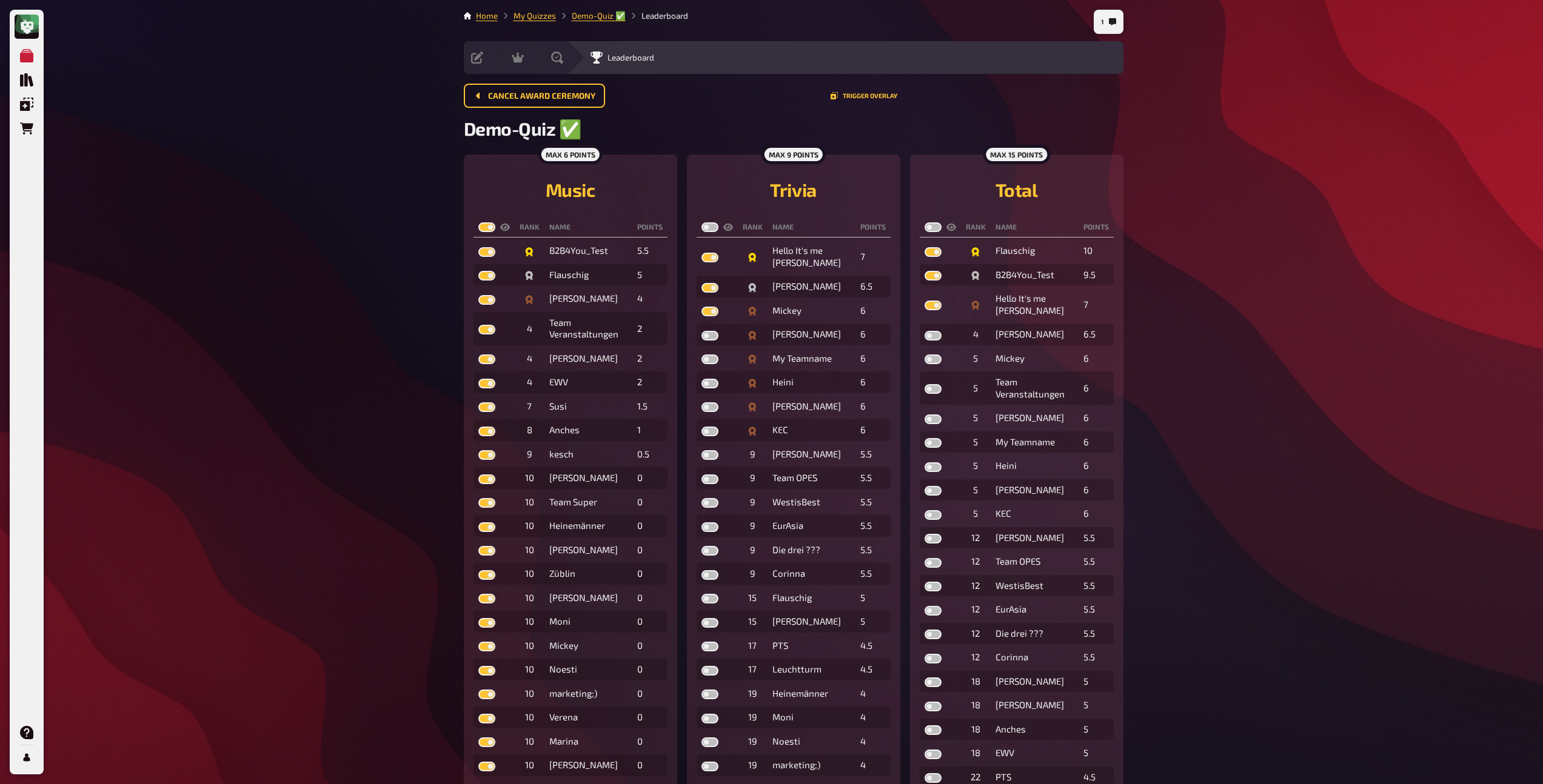
checkbox input "true"
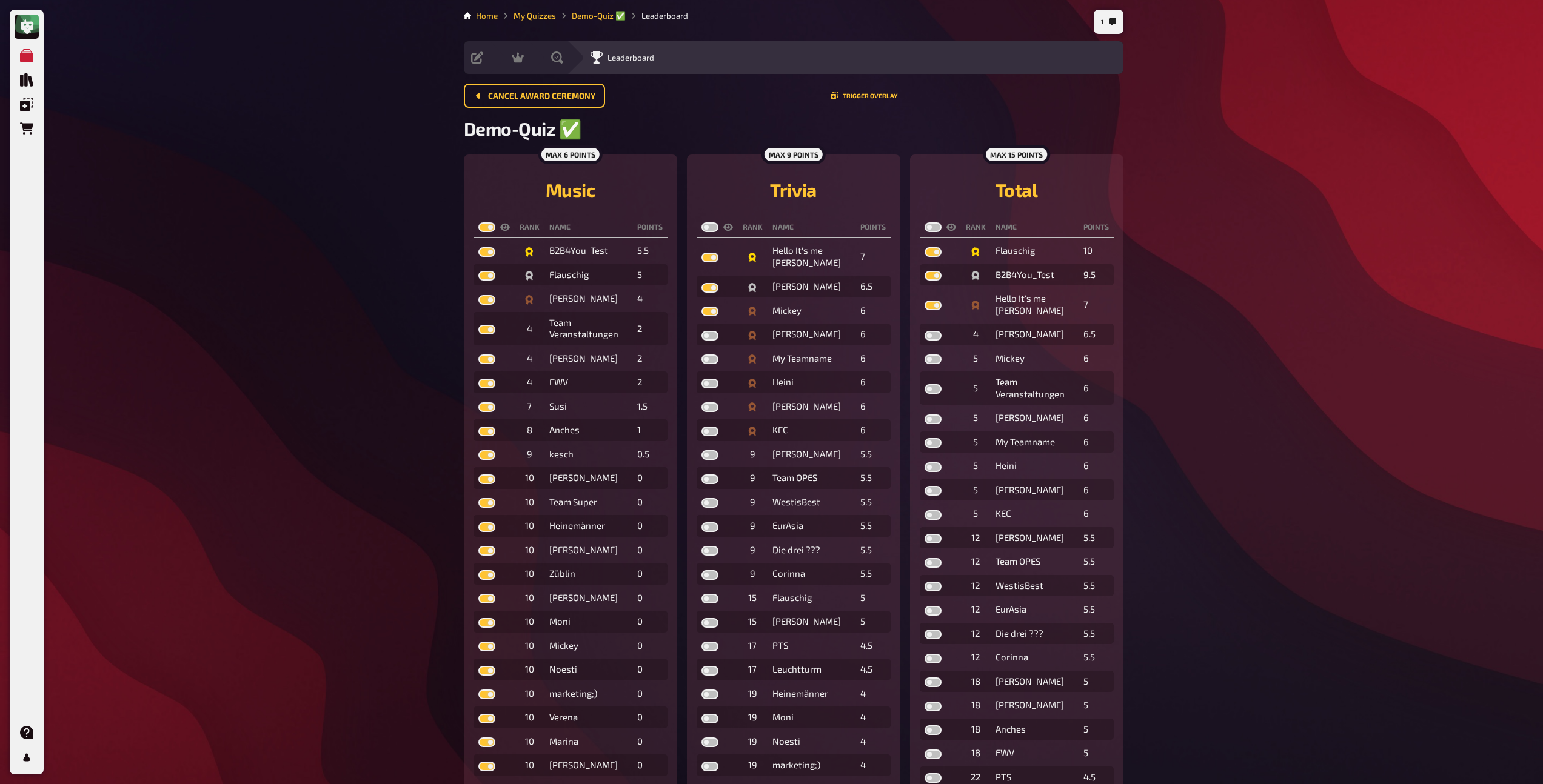
checkbox input "true"
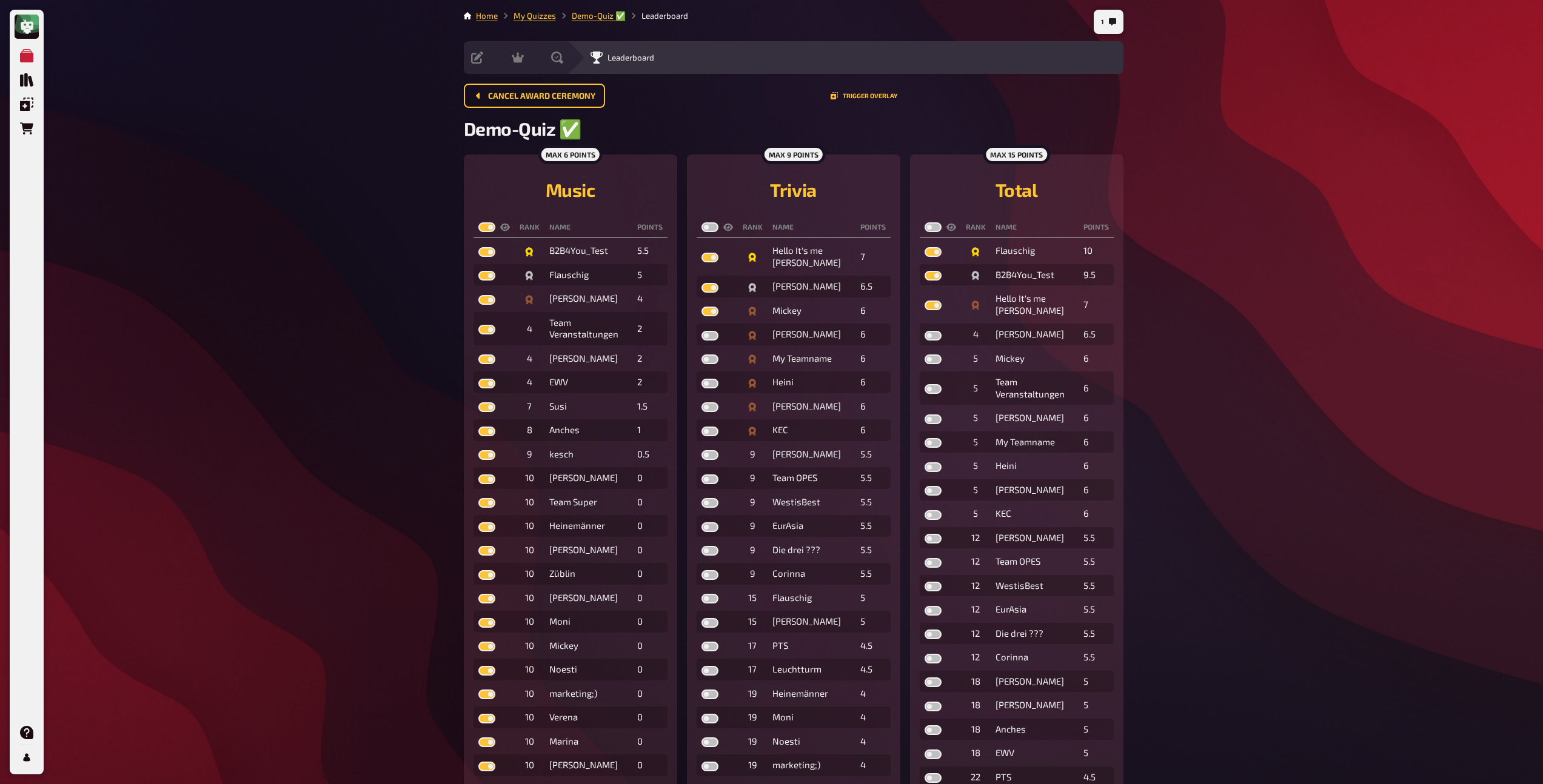
checkbox input "true"
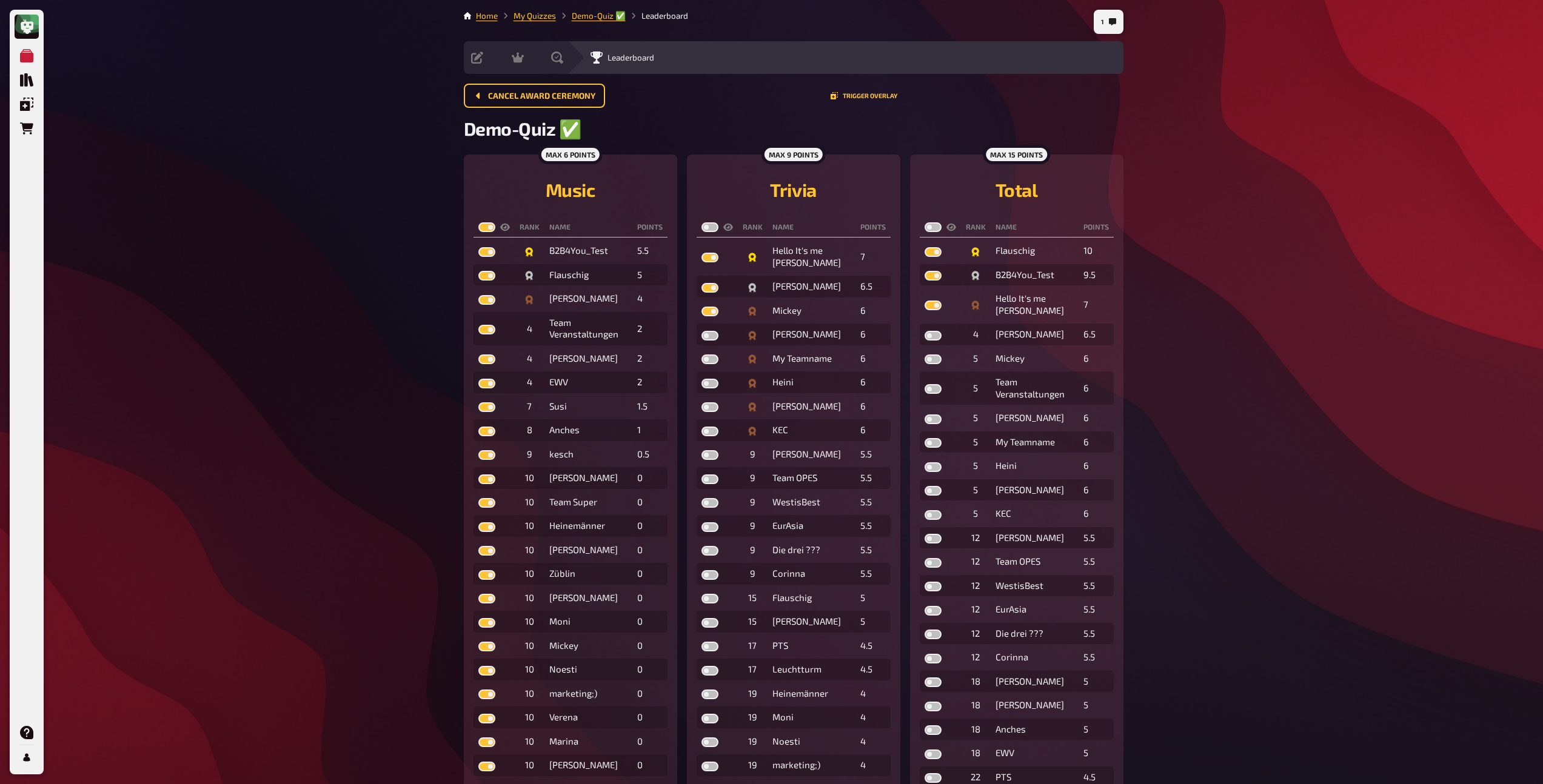
checkbox input "true"
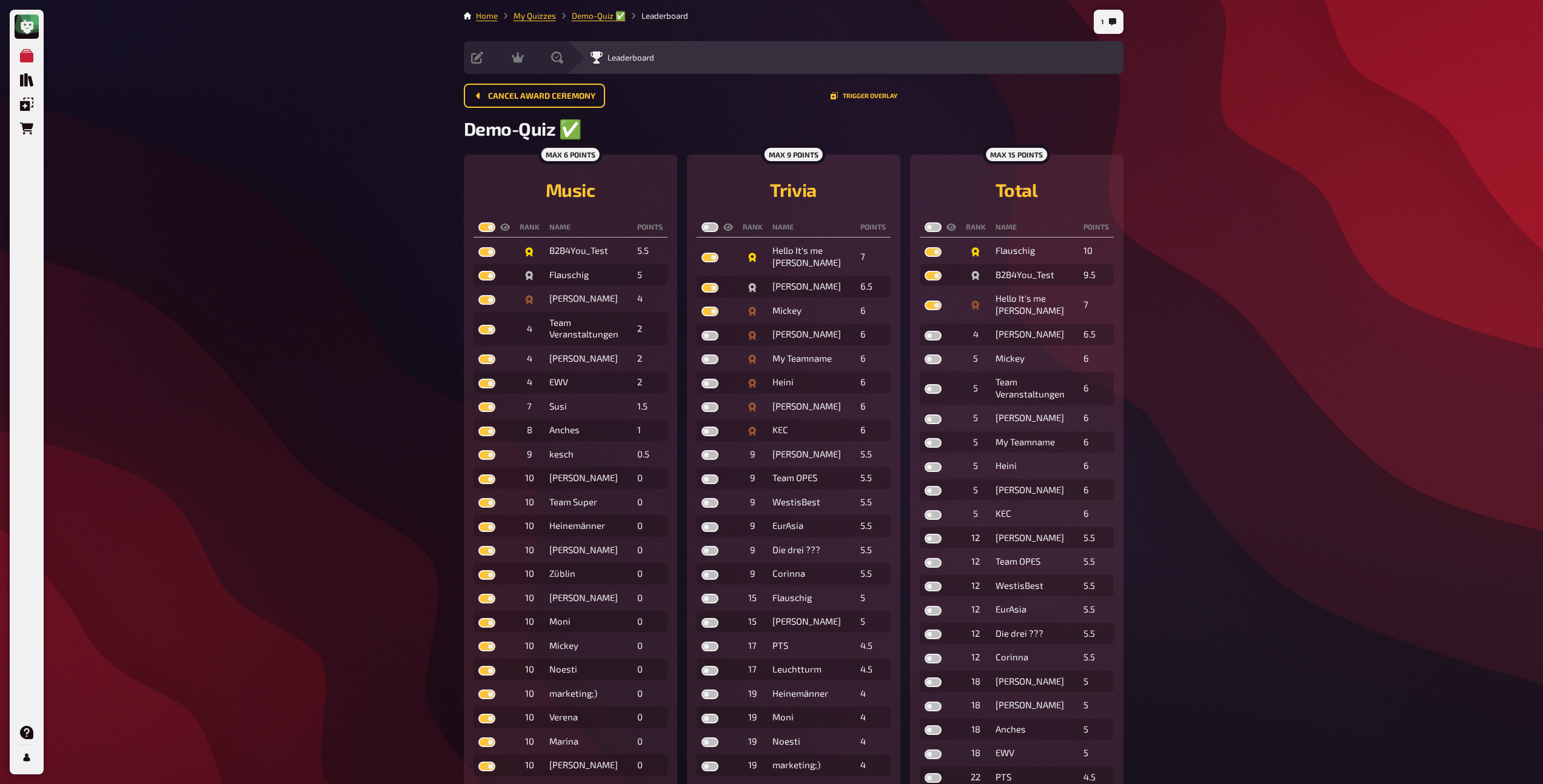
checkbox input "true"
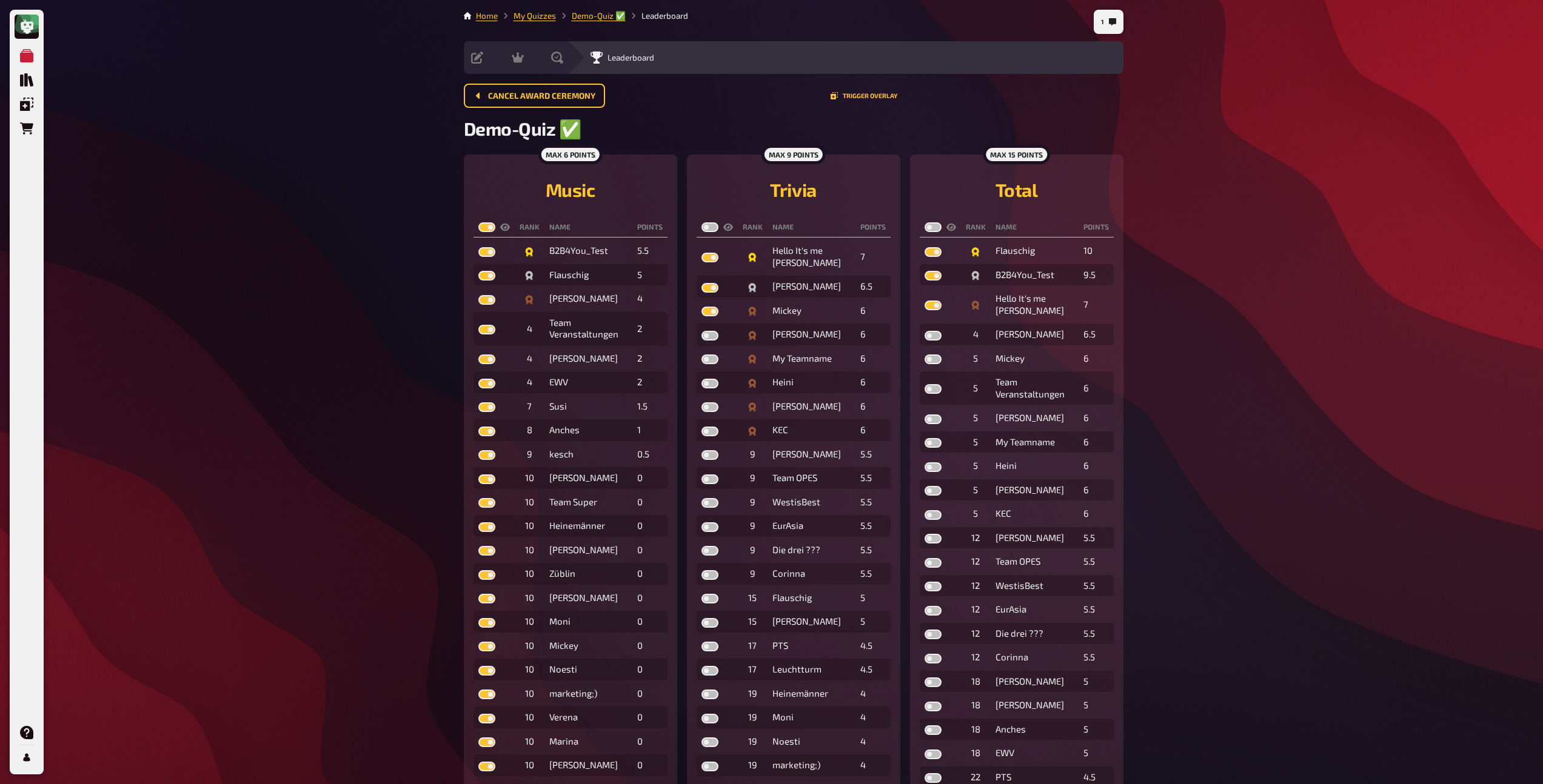
checkbox input "true"
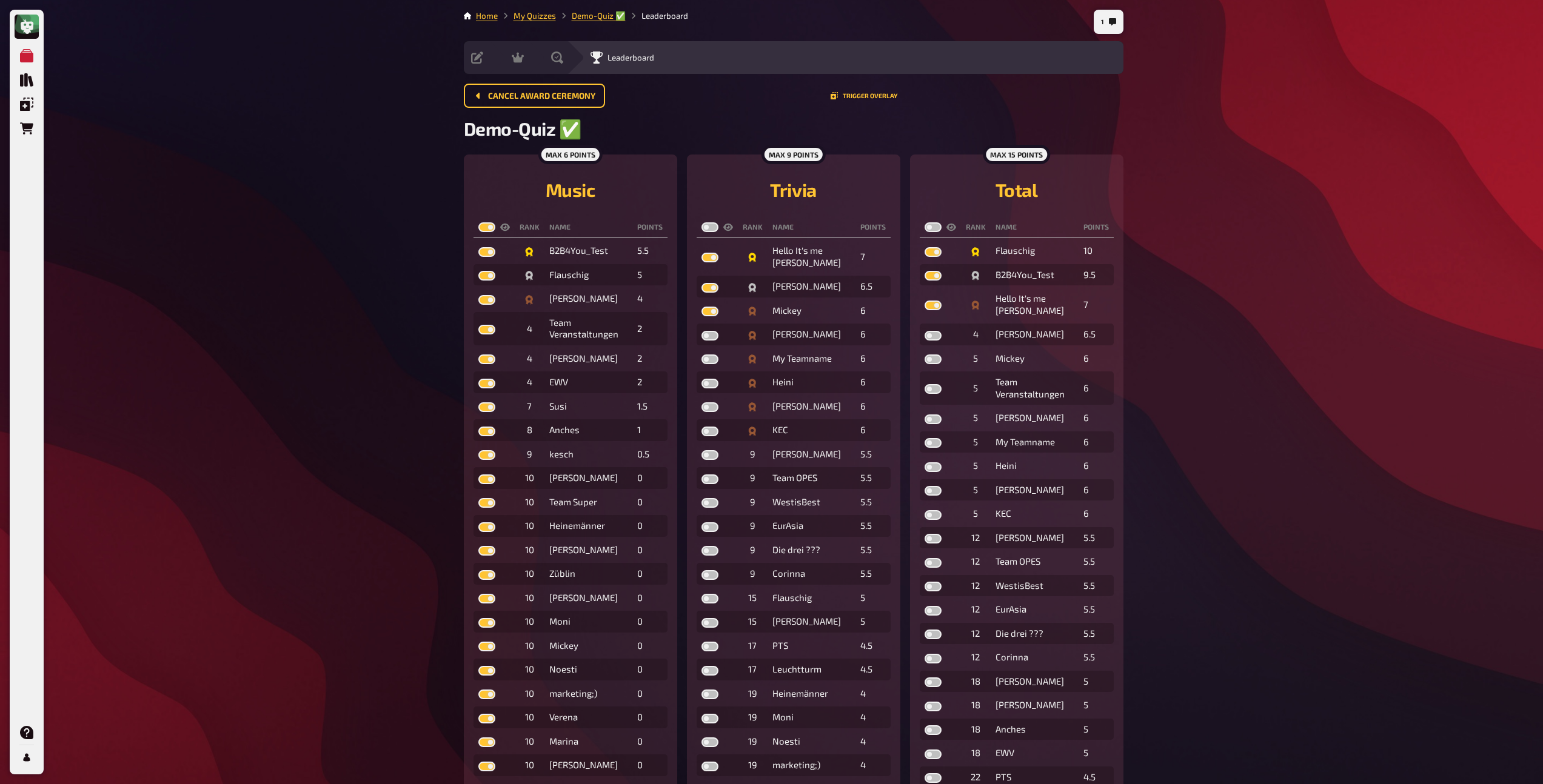
checkbox input "true"
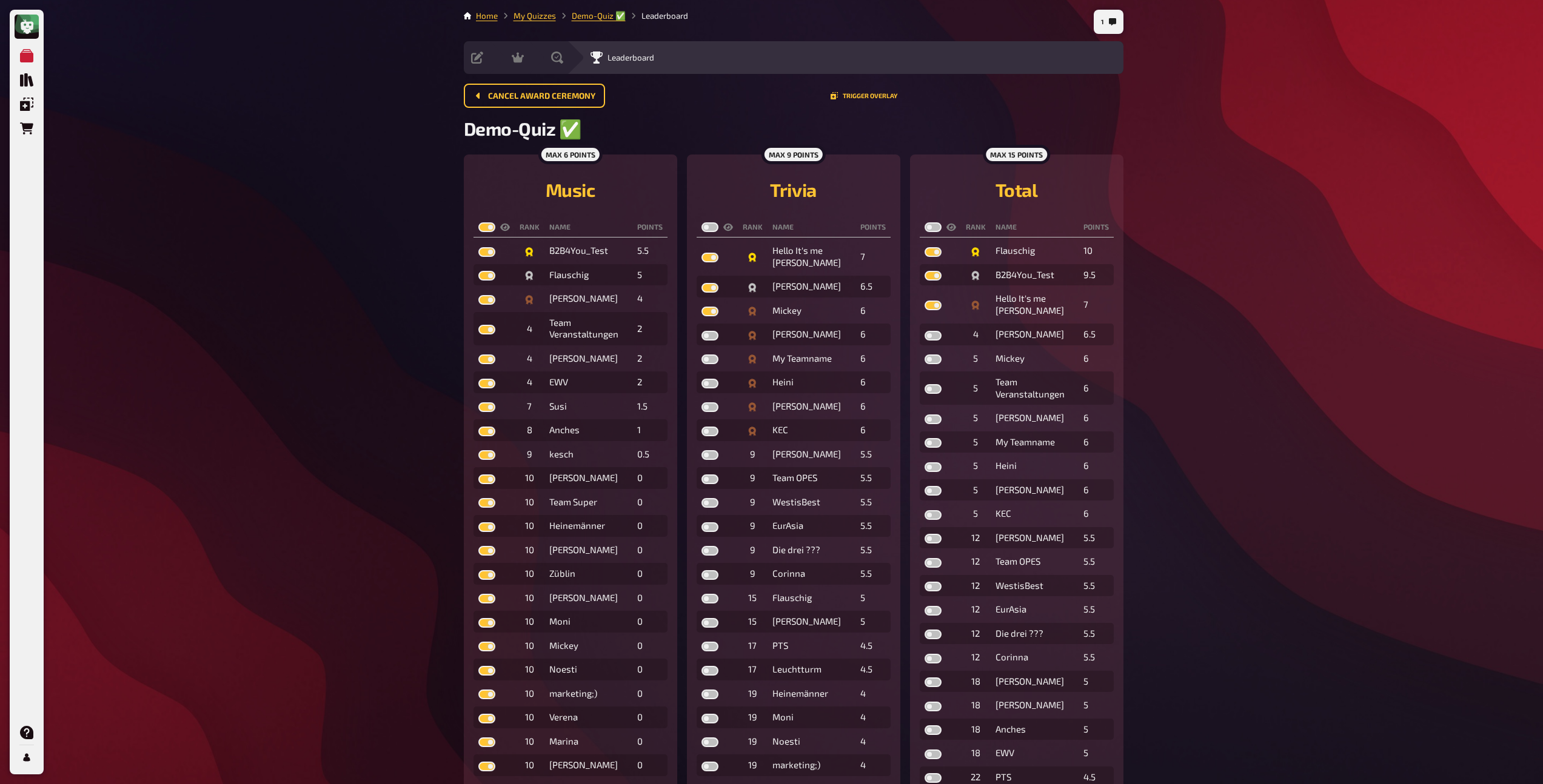
checkbox input "true"
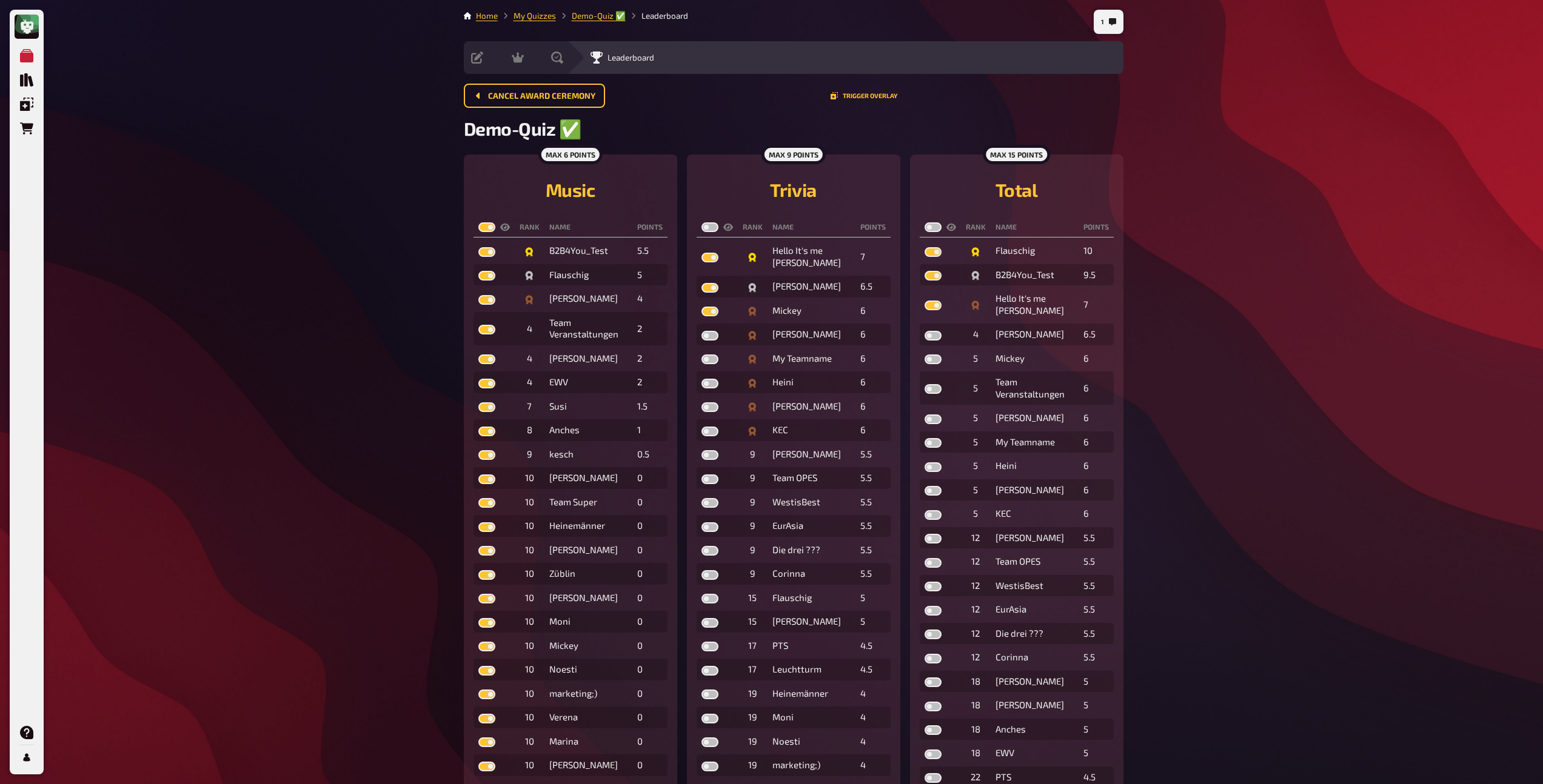
checkbox input "true"
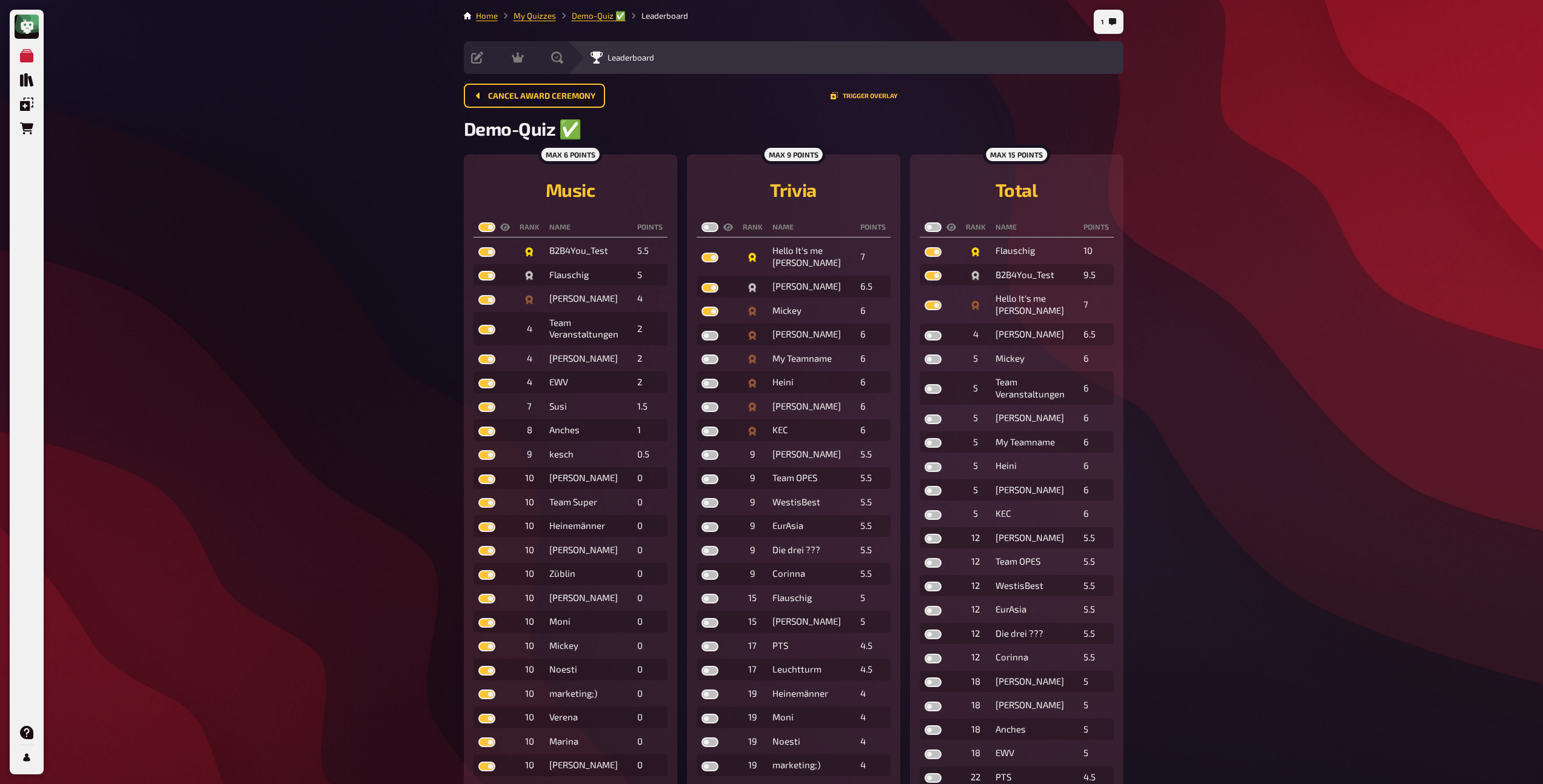
checkbox input "true"
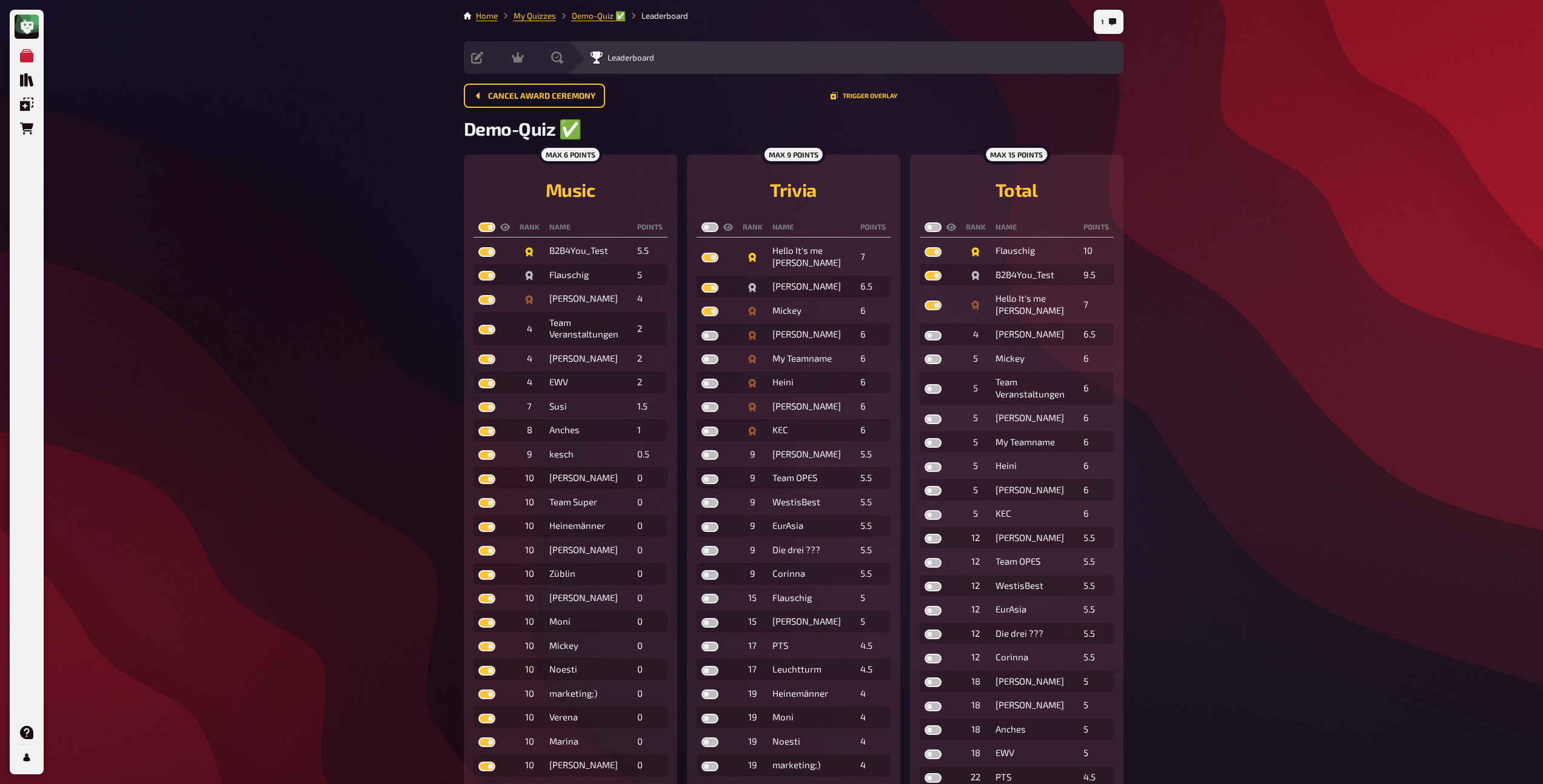
checkbox input "true"
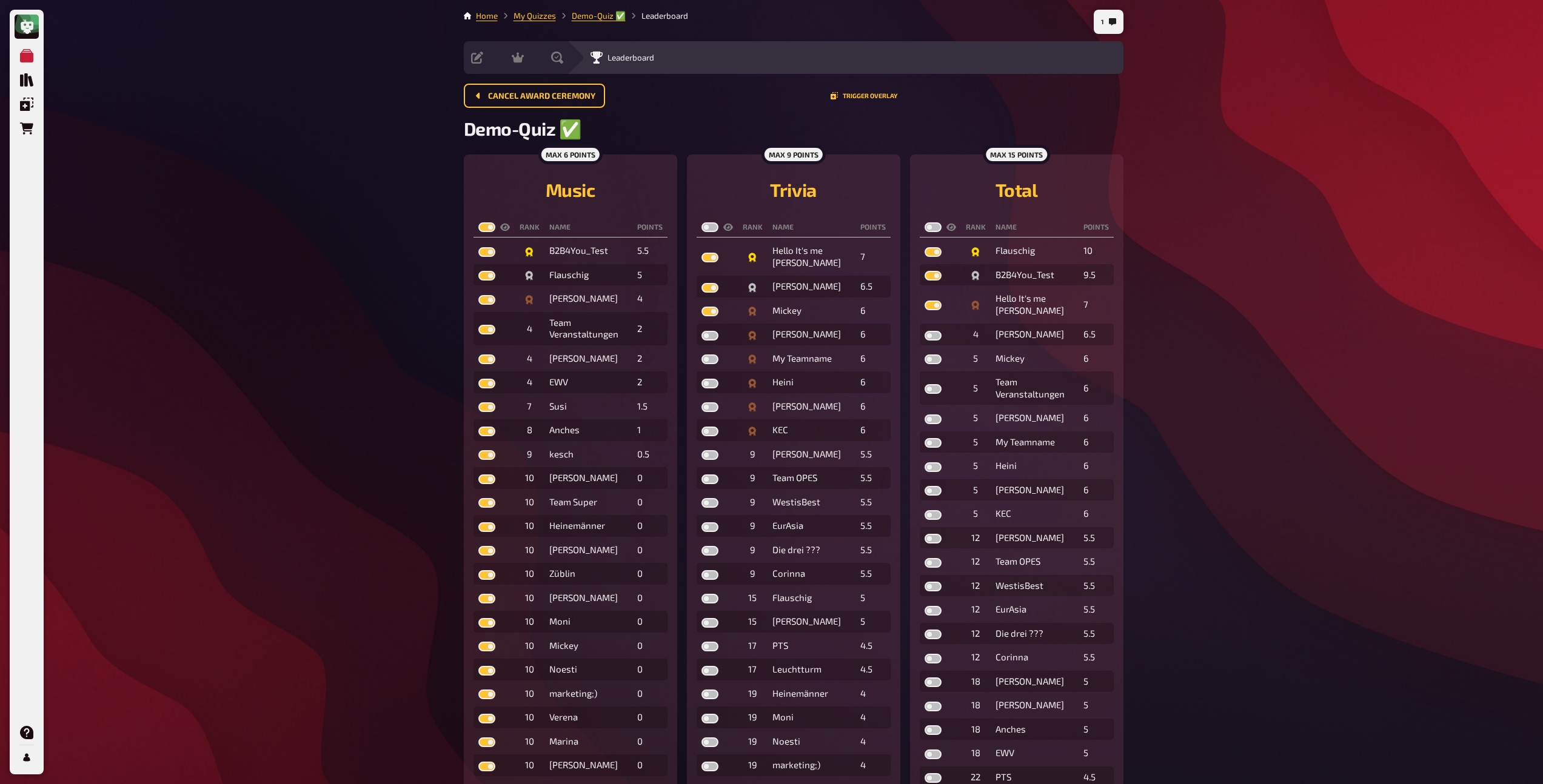
checkbox input "true"
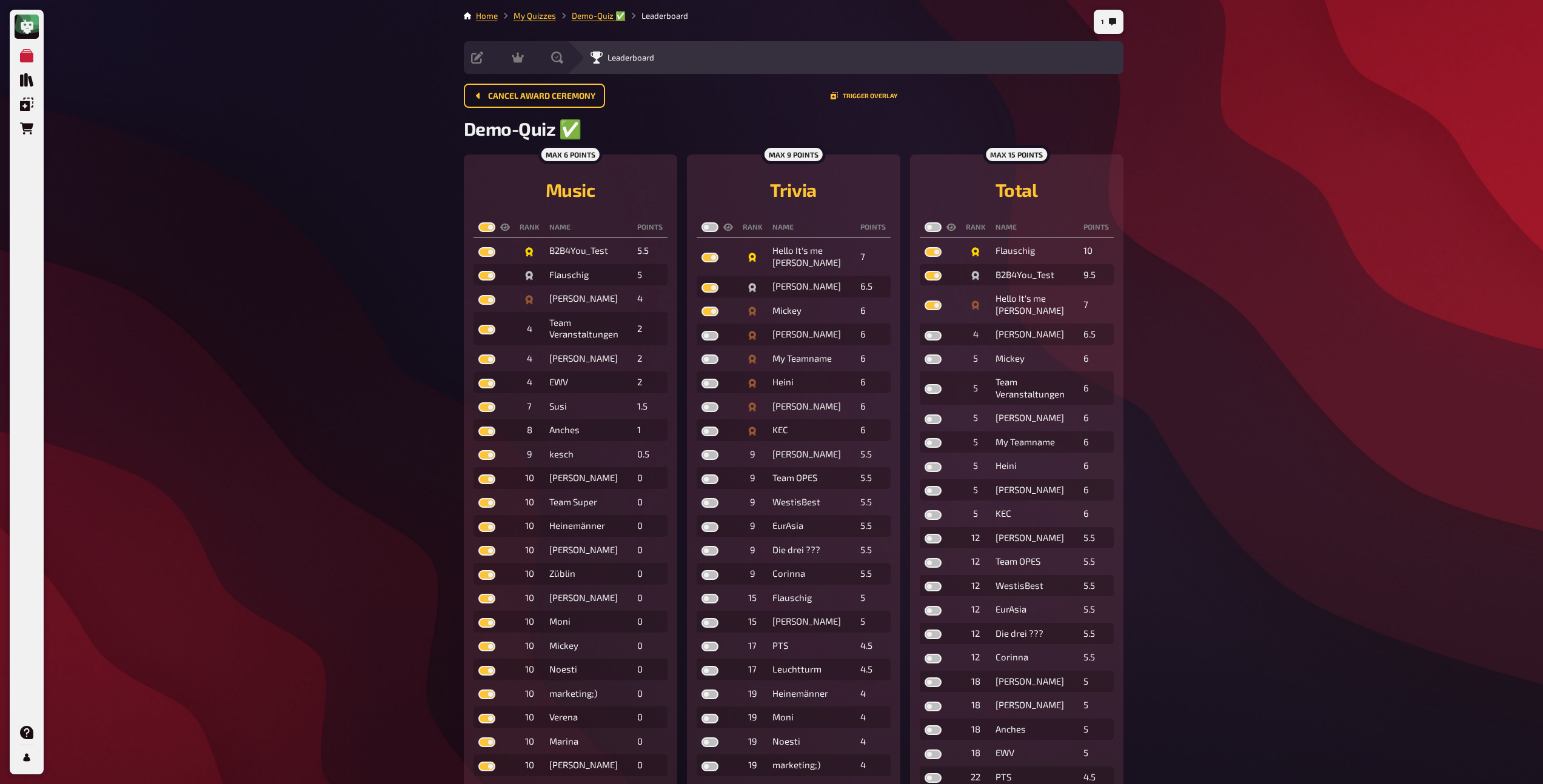
checkbox input "true"
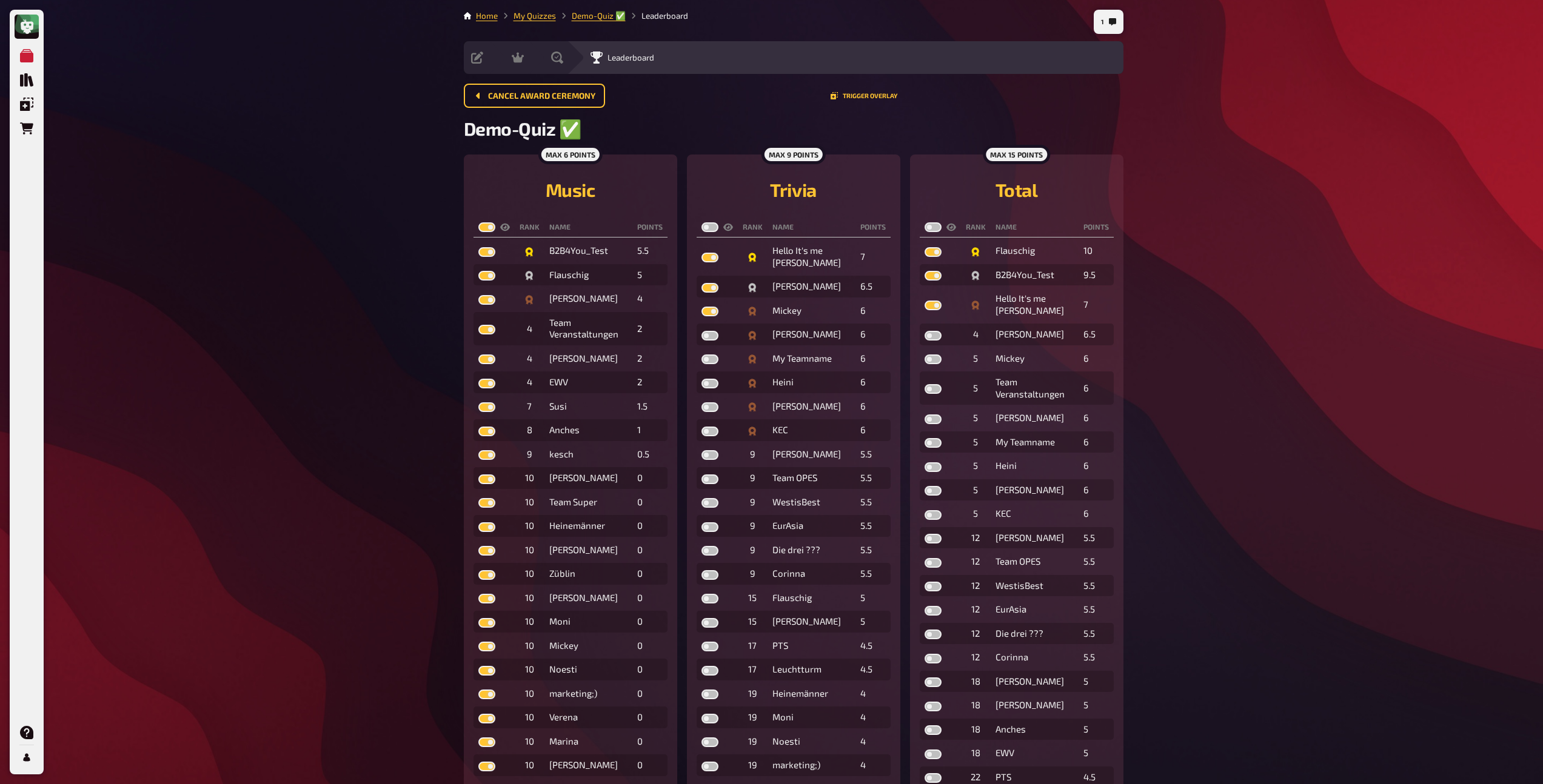
checkbox input "true"
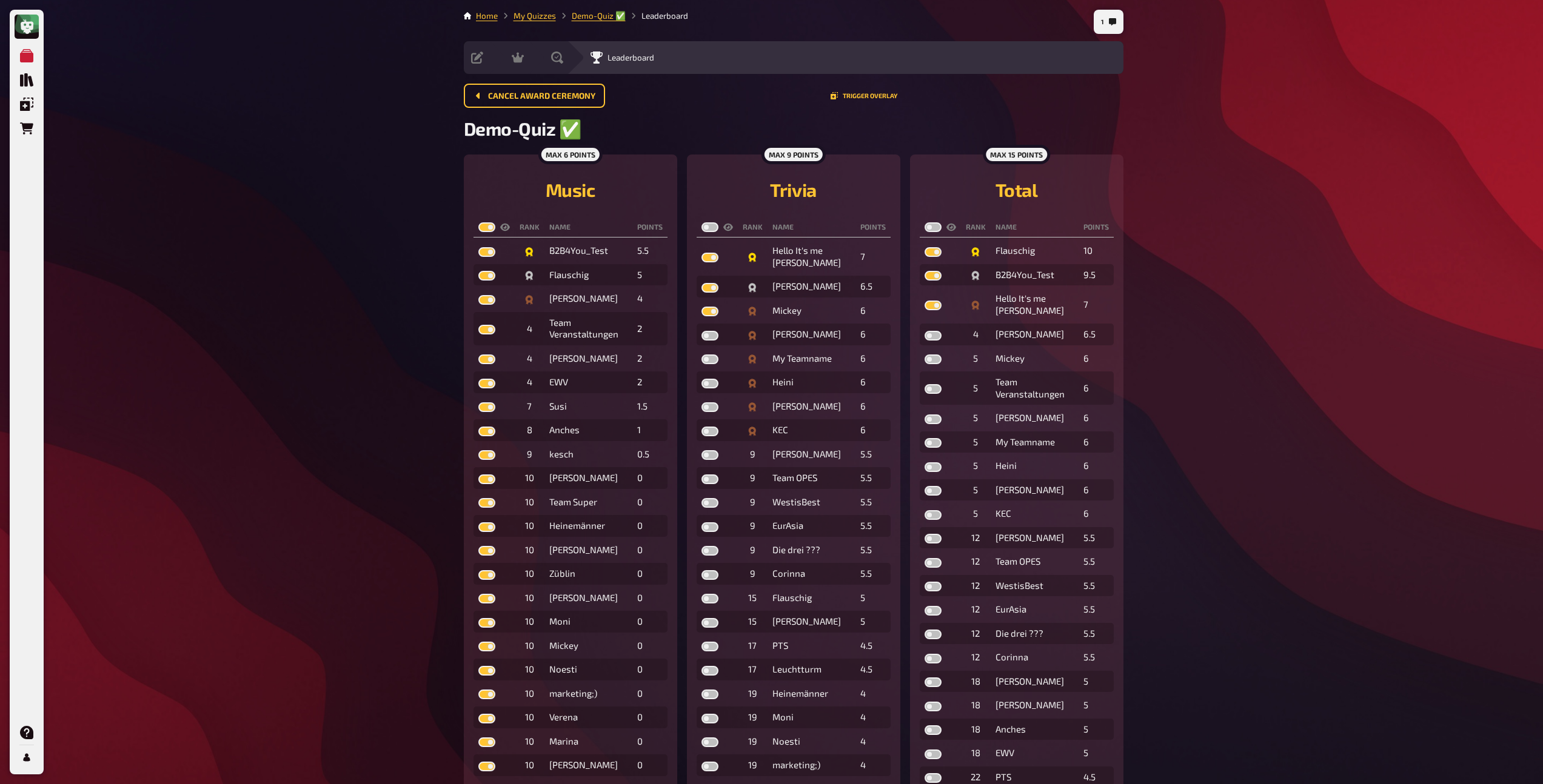
checkbox input "true"
click at [707, 226] on label at bounding box center [710, 227] width 17 height 9
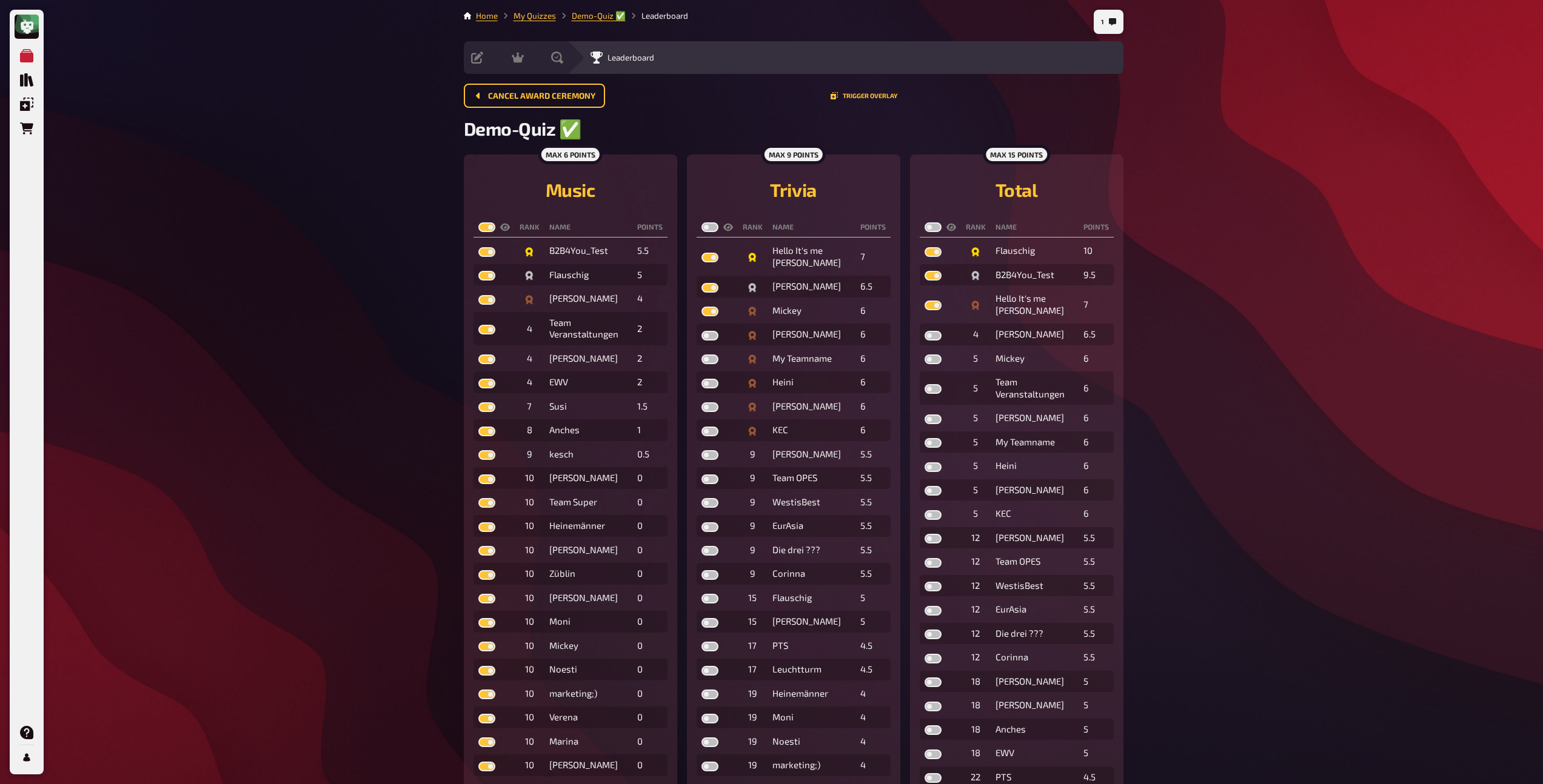
click at [702, 222] on input "checkbox" at bounding box center [701, 222] width 1 height 1
checkbox input "true"
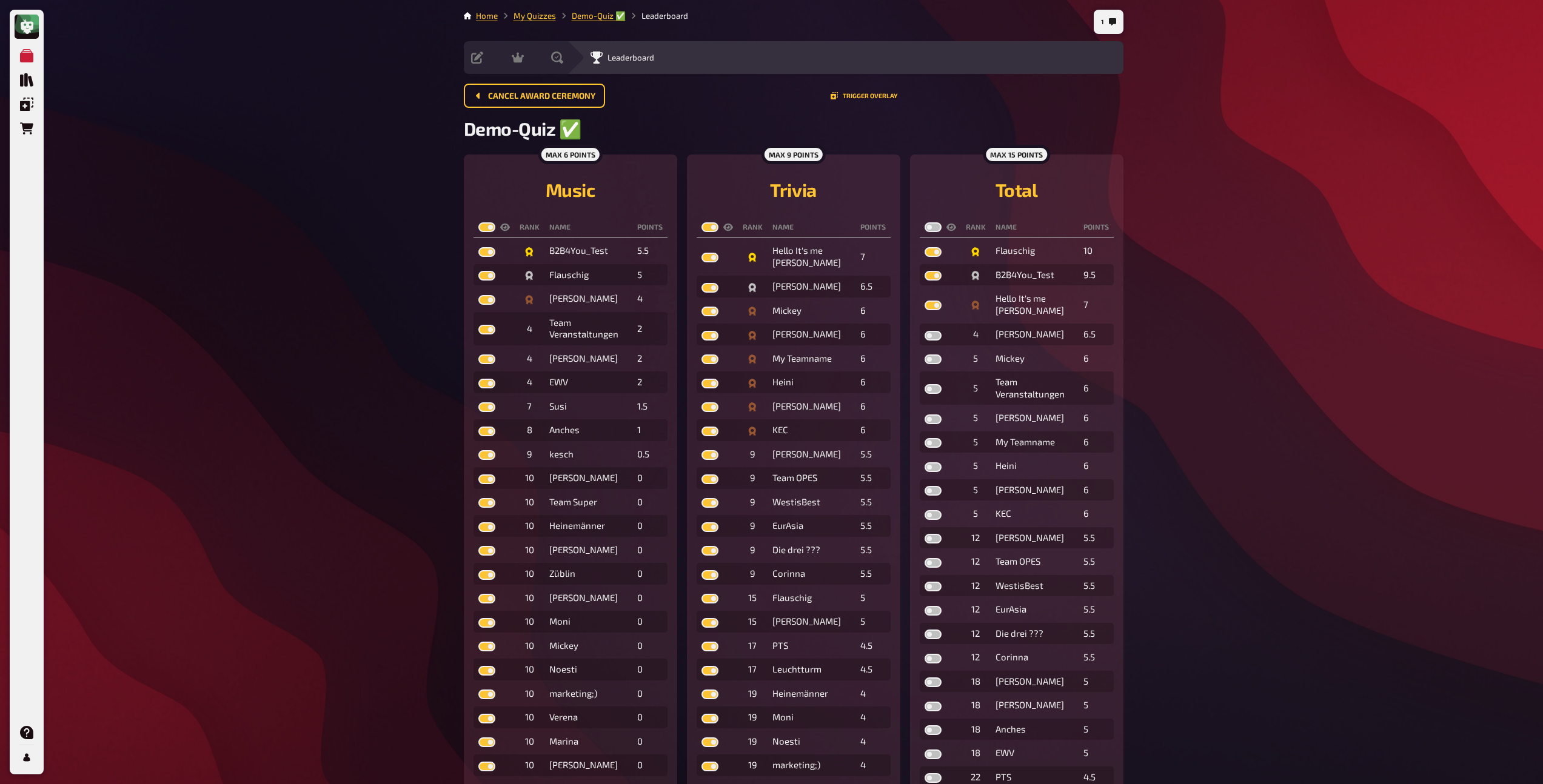
checkbox input "true"
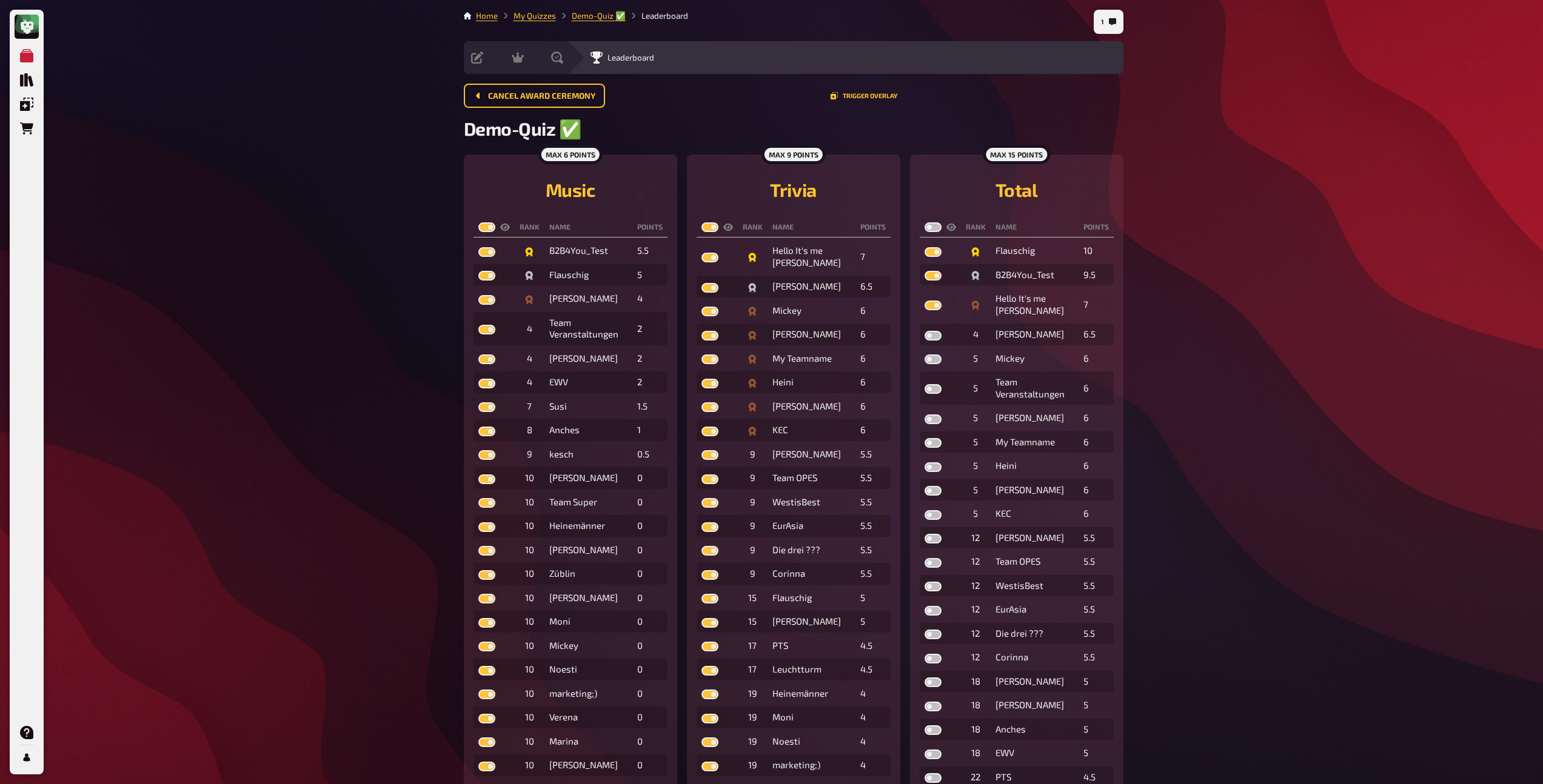
checkbox input "true"
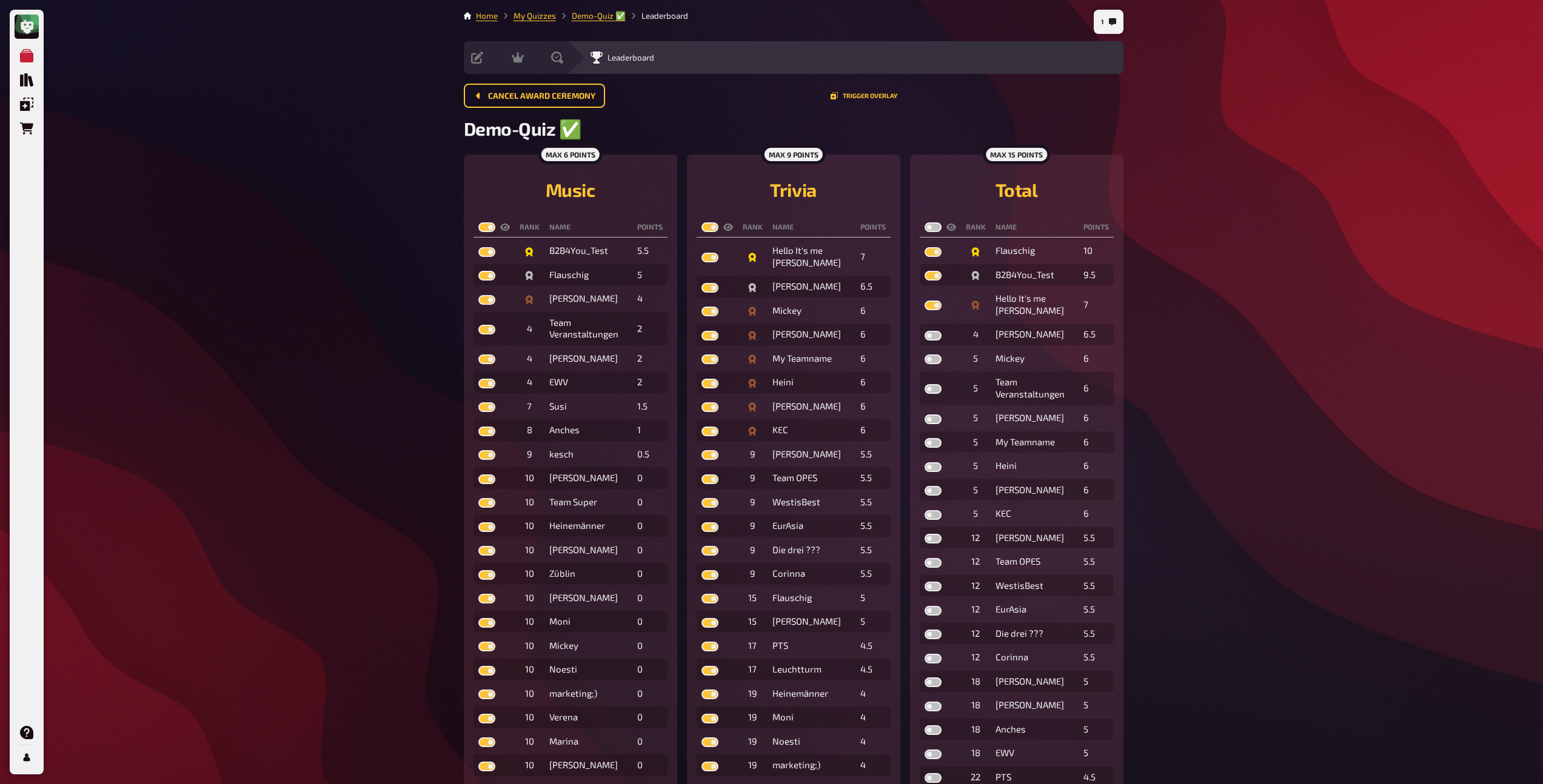
checkbox input "true"
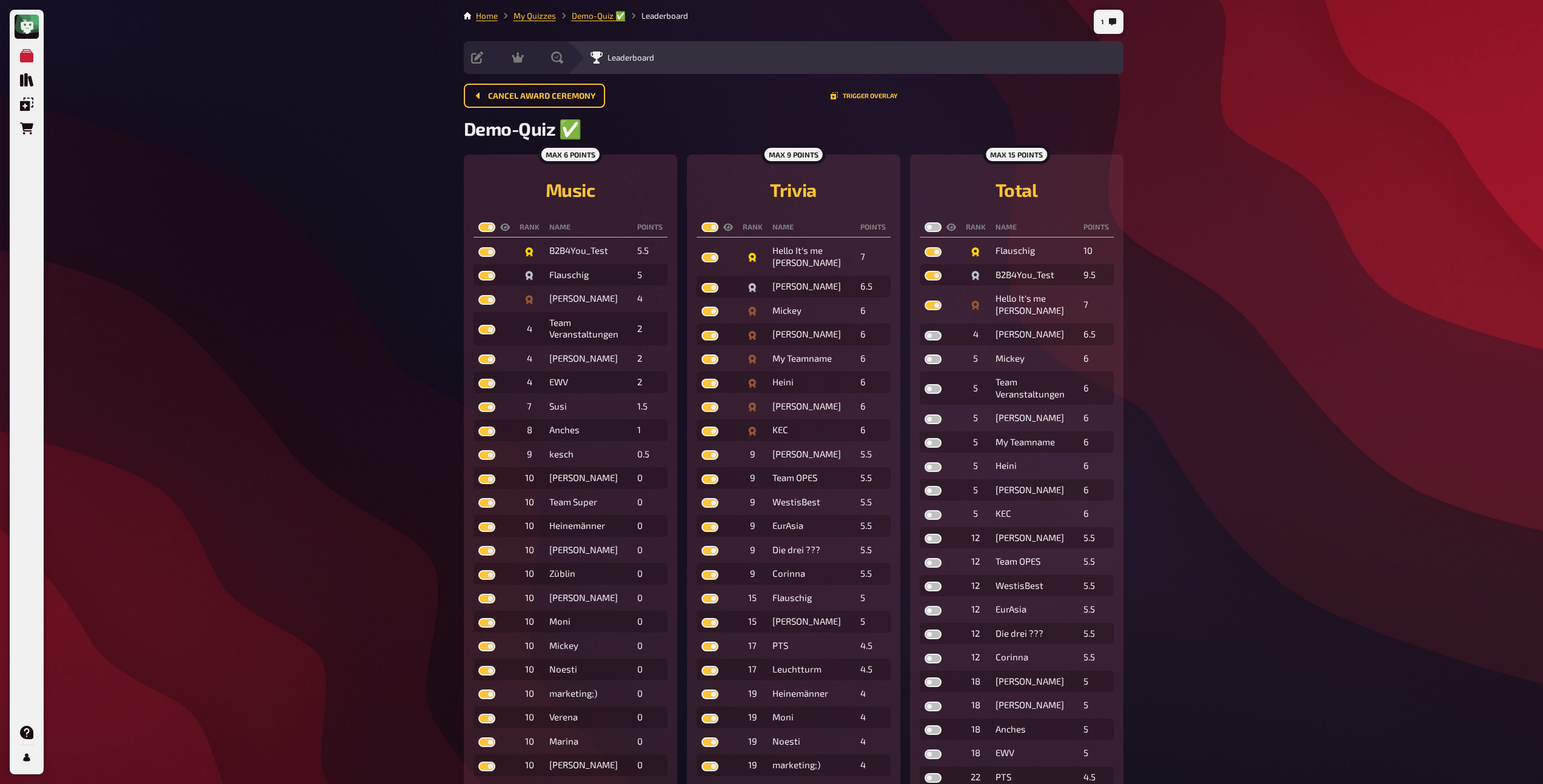
checkbox input "true"
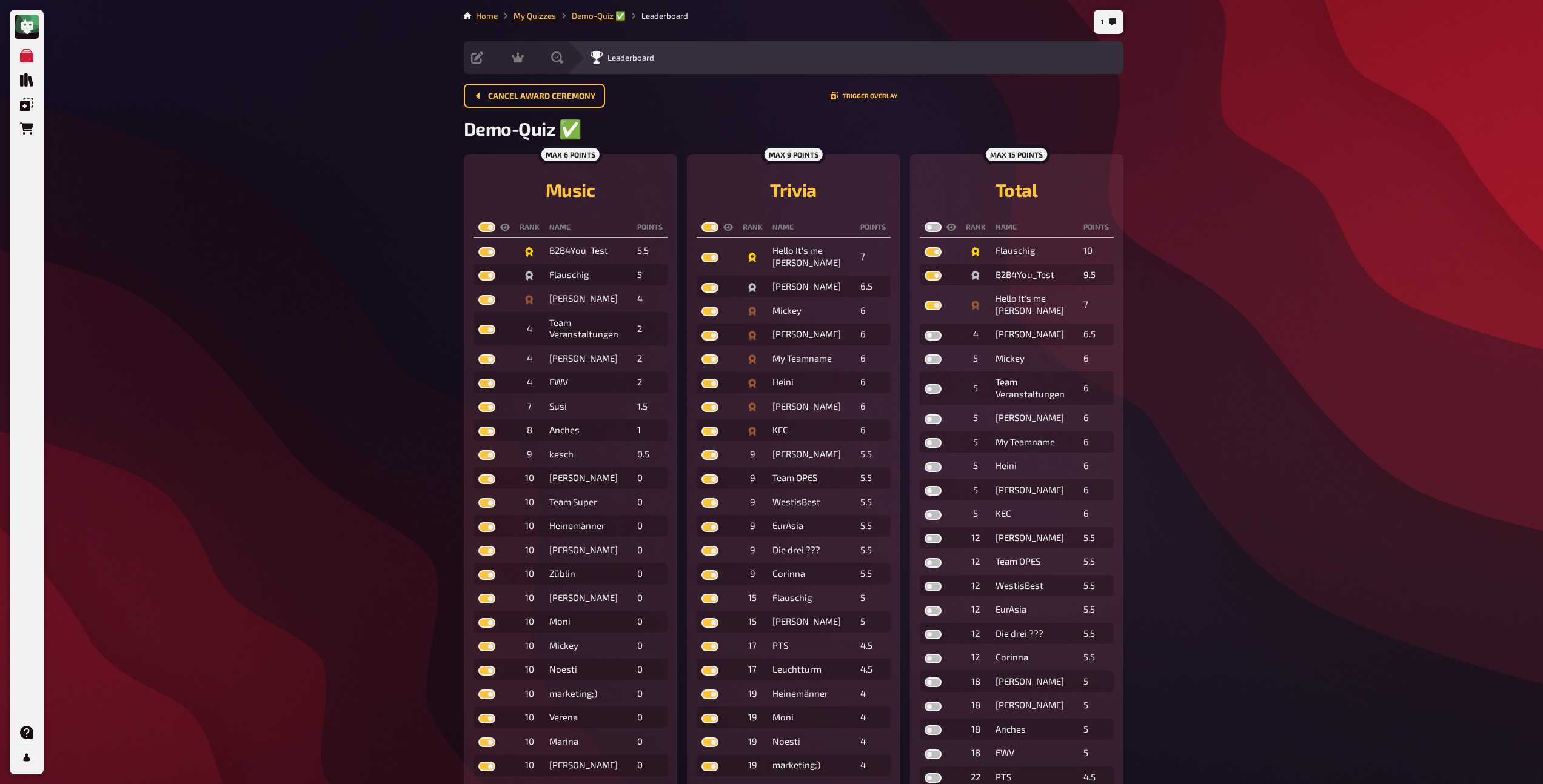
checkbox input "true"
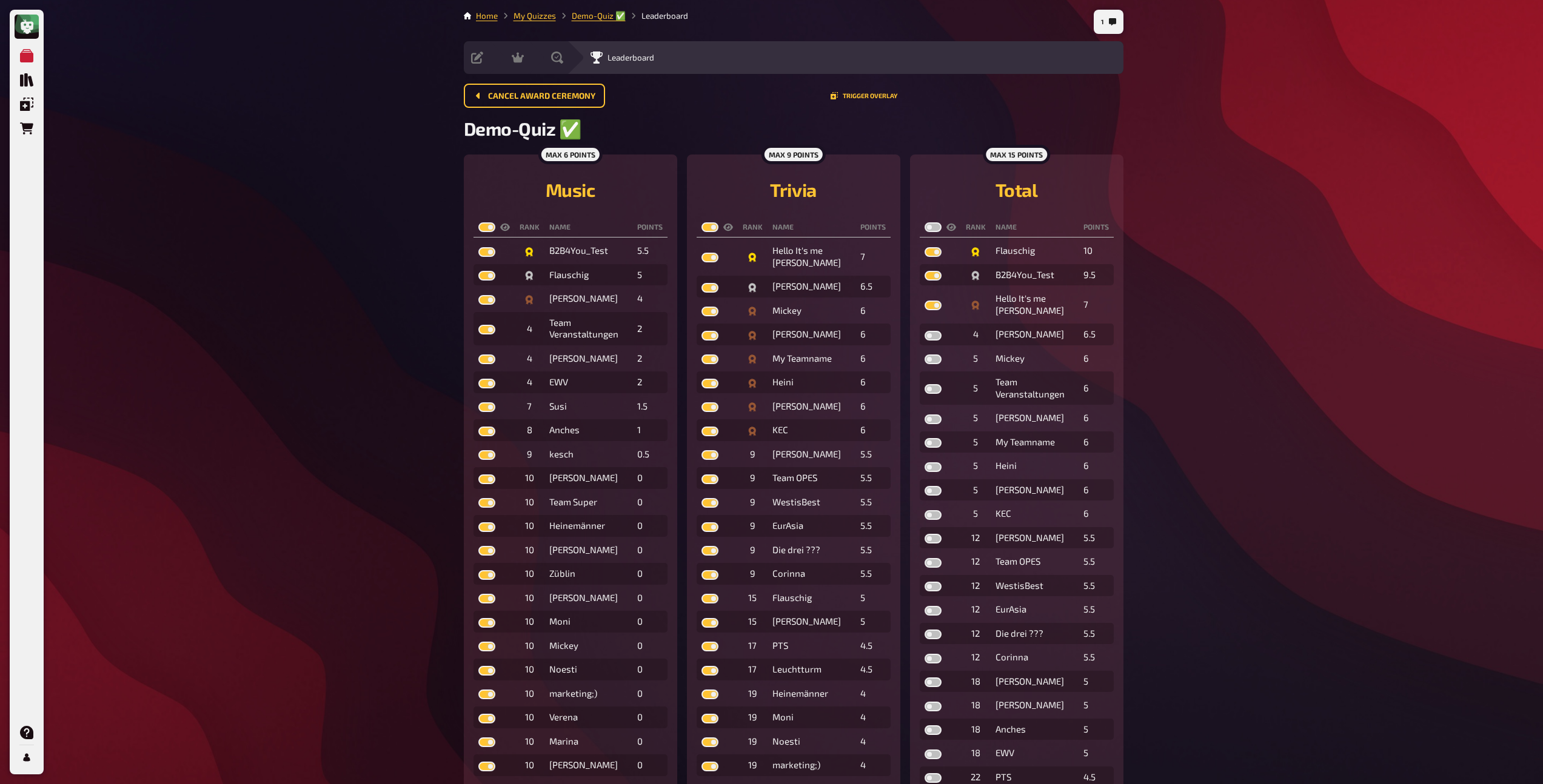
checkbox input "true"
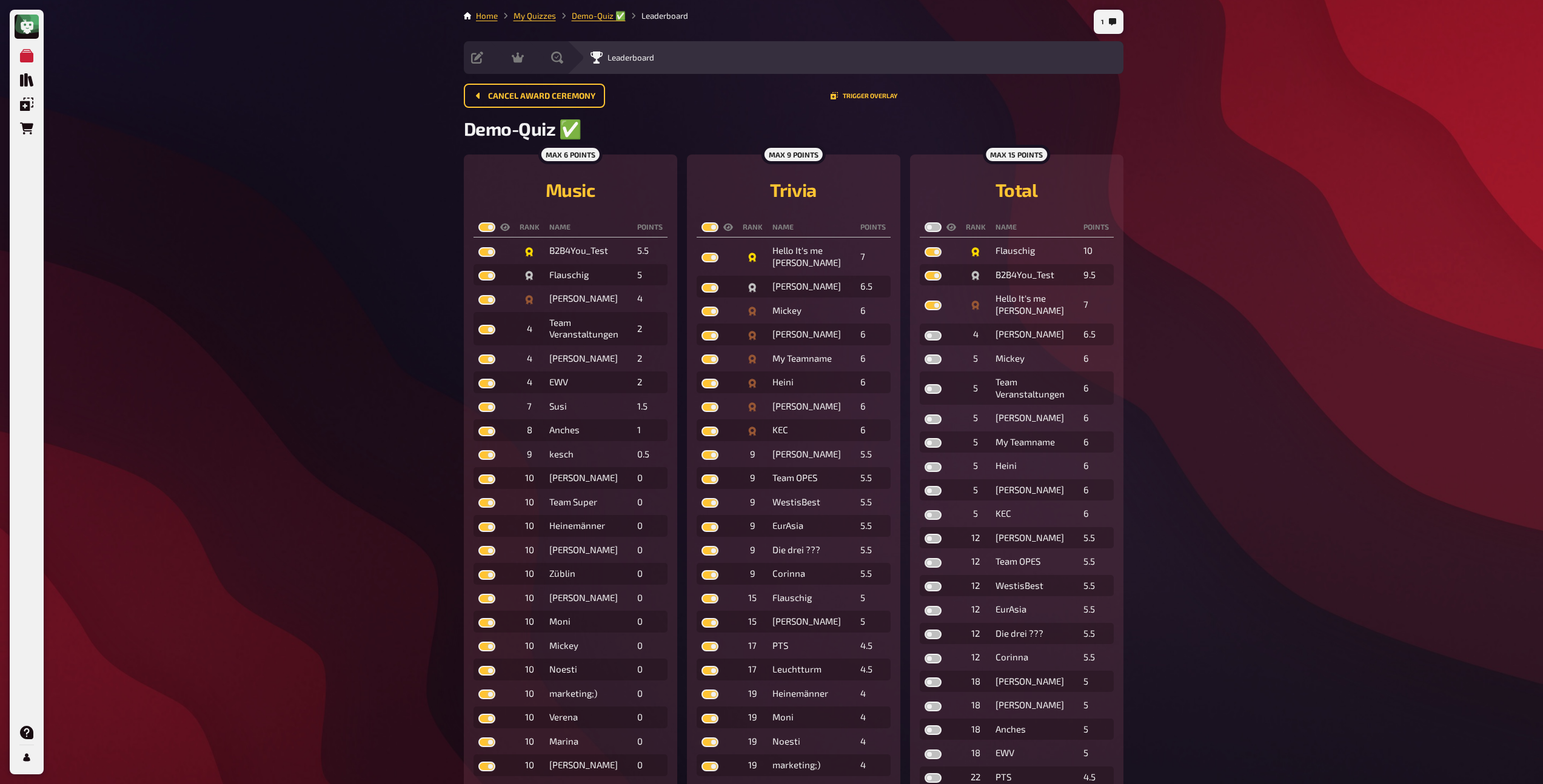
checkbox input "true"
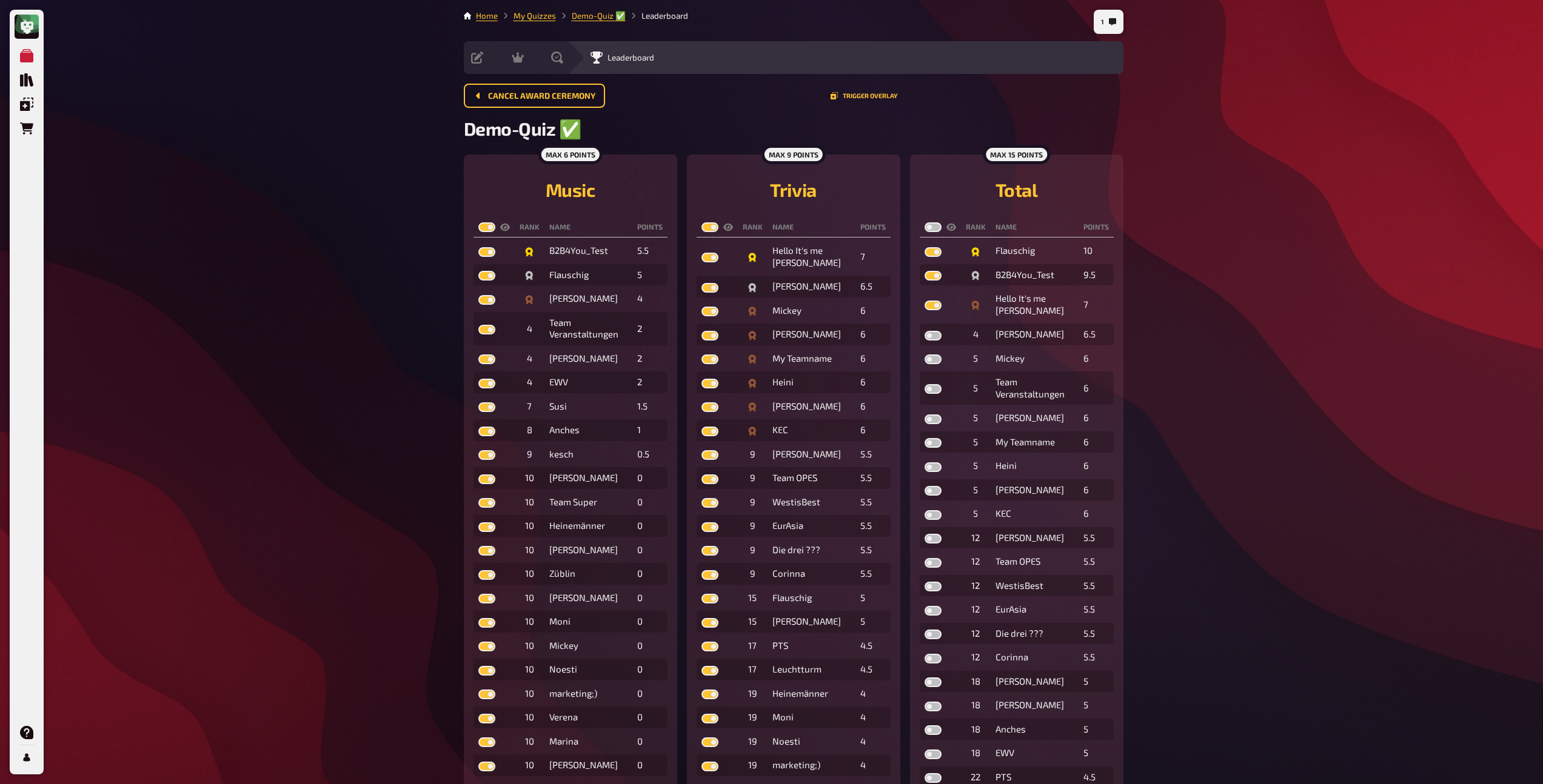
checkbox input "true"
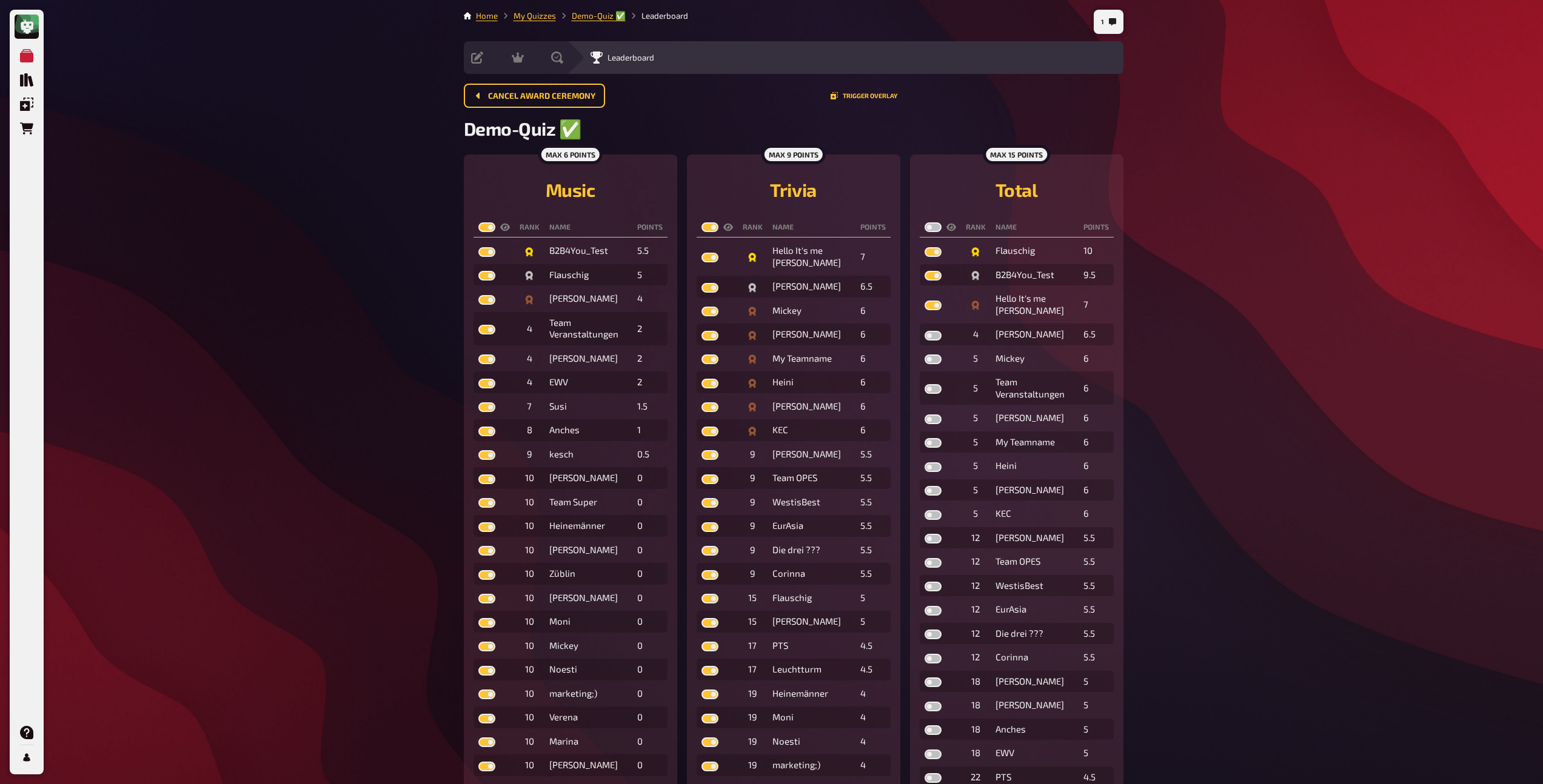
checkbox input "true"
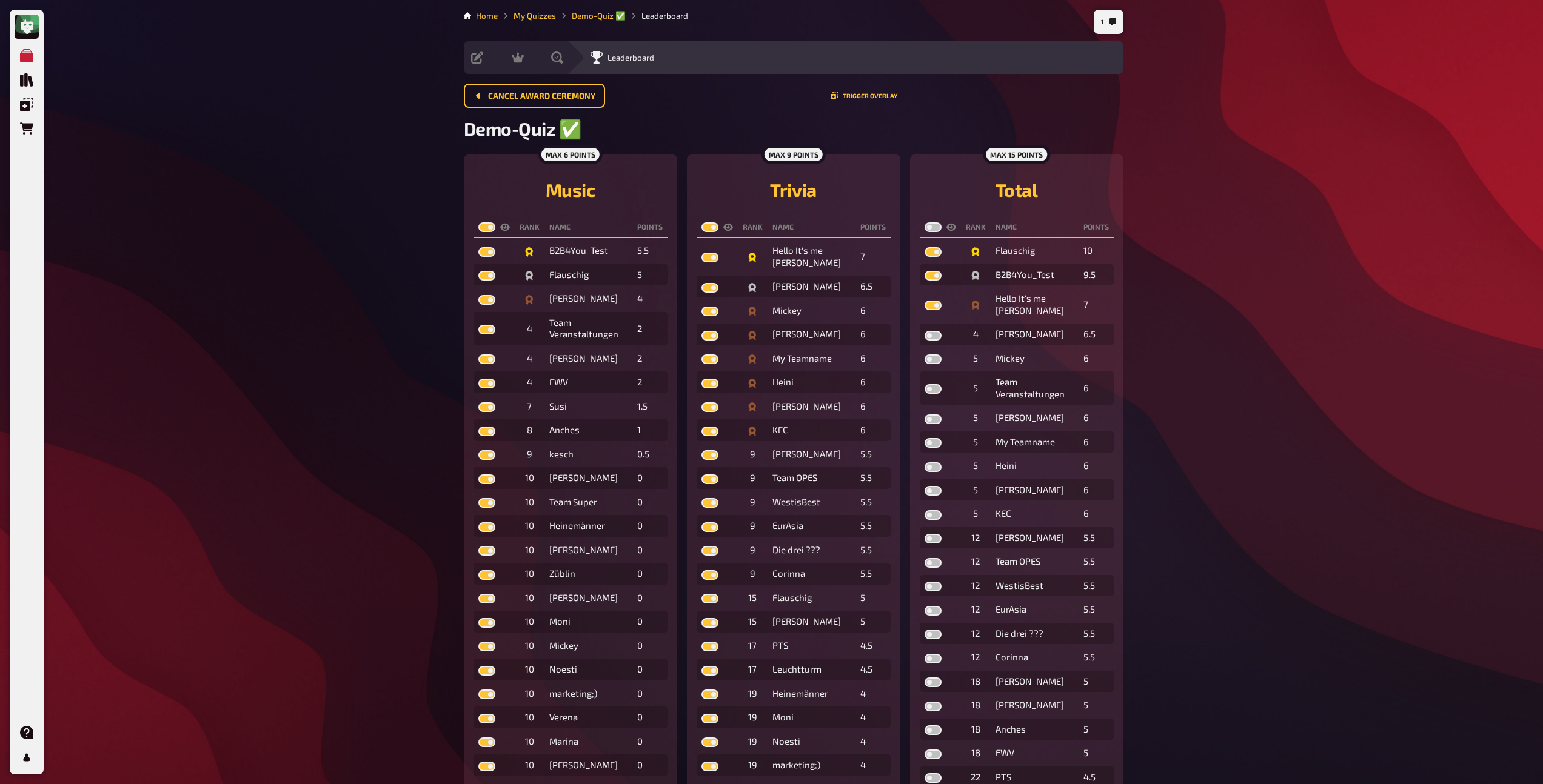
checkbox input "true"
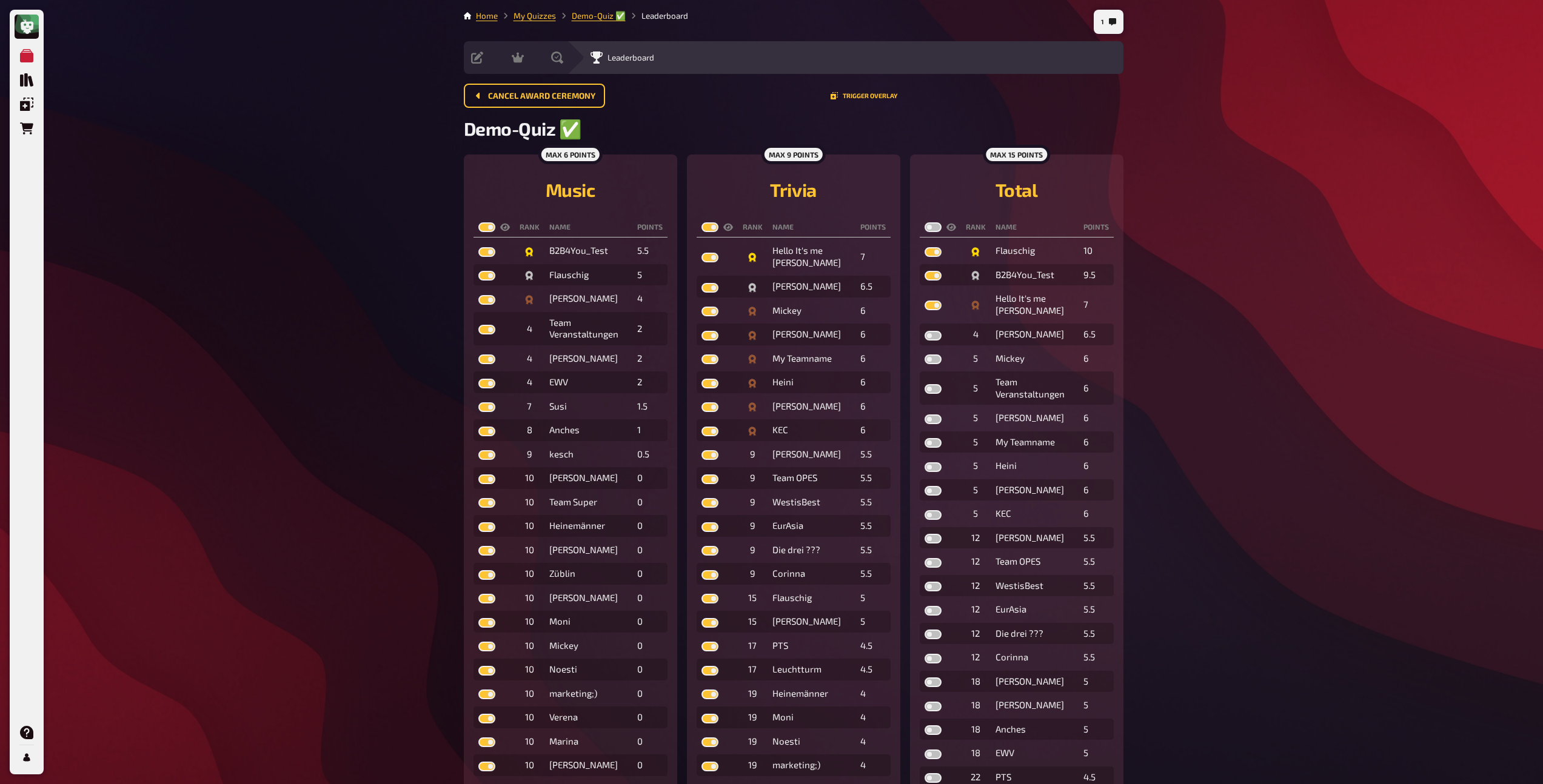
checkbox input "true"
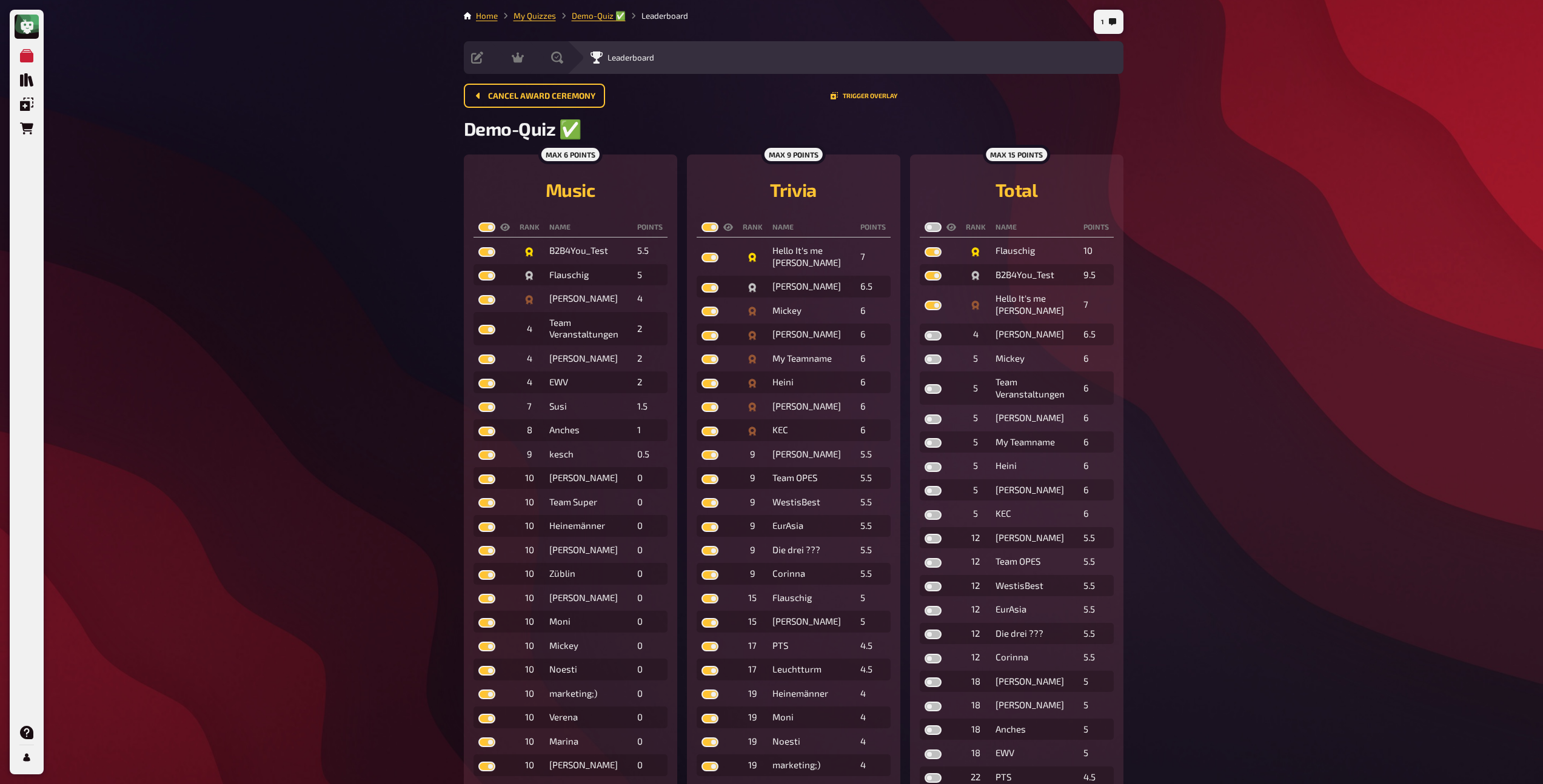
checkbox input "true"
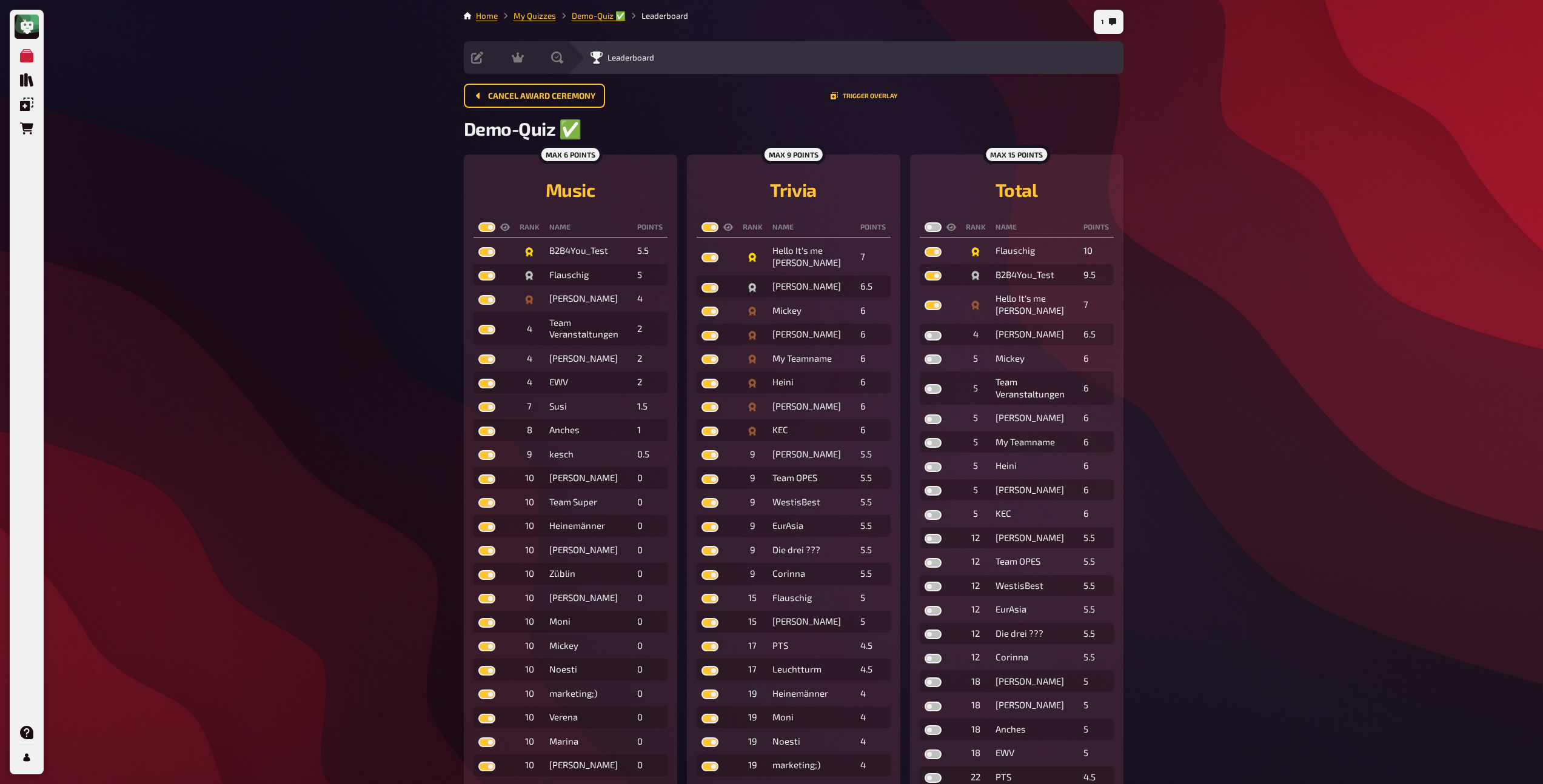
checkbox input "true"
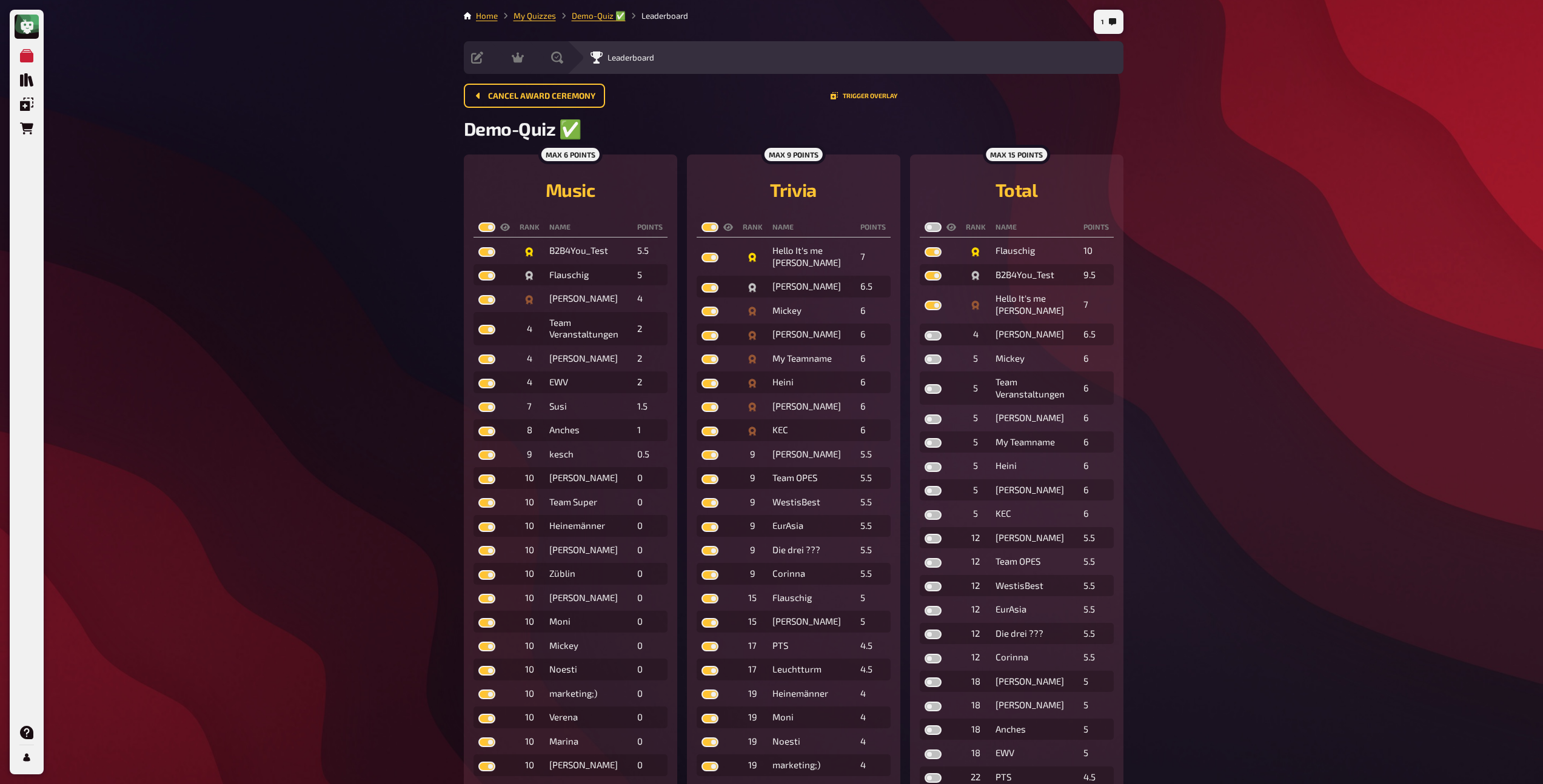
checkbox input "true"
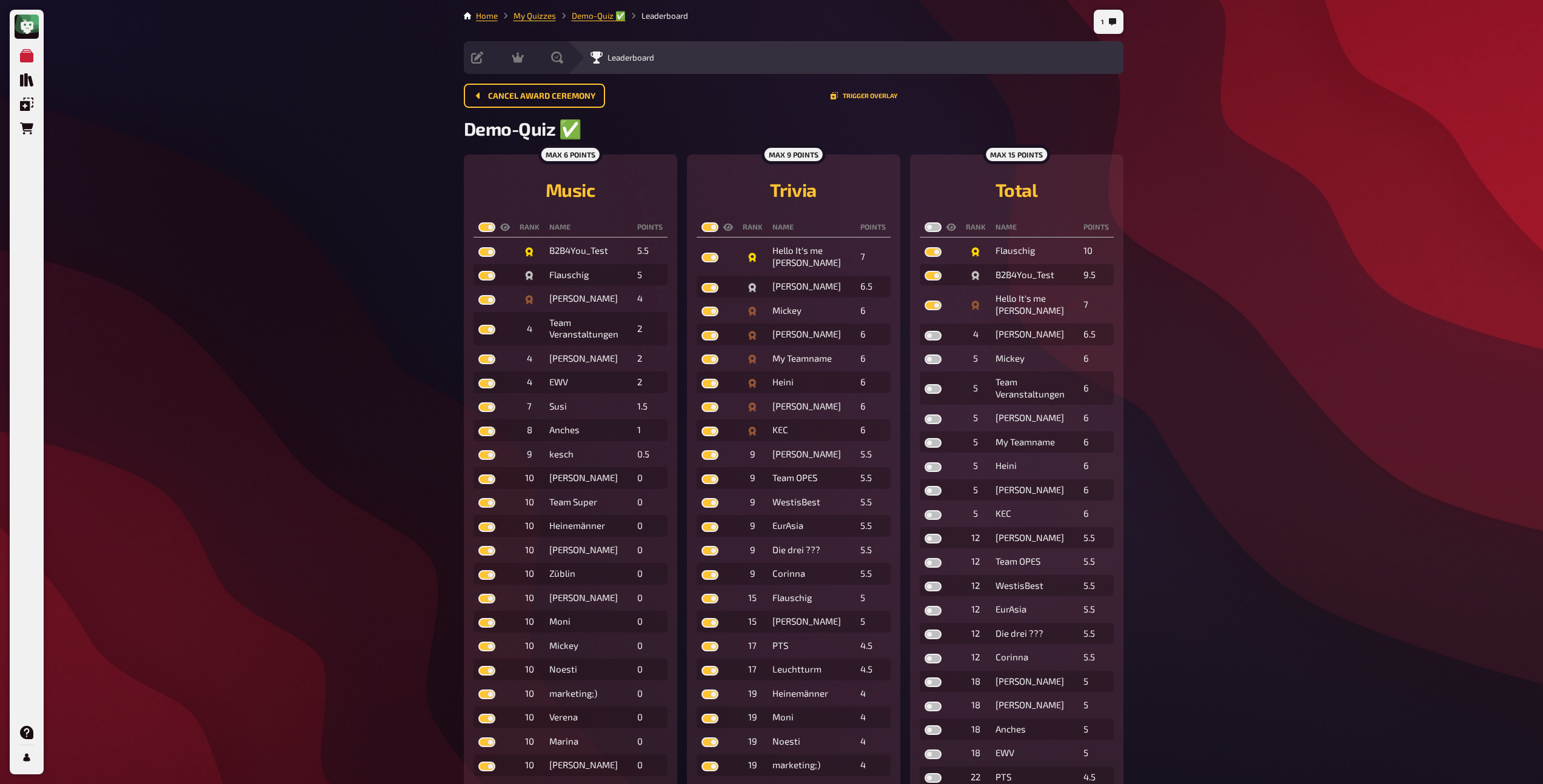
checkbox input "true"
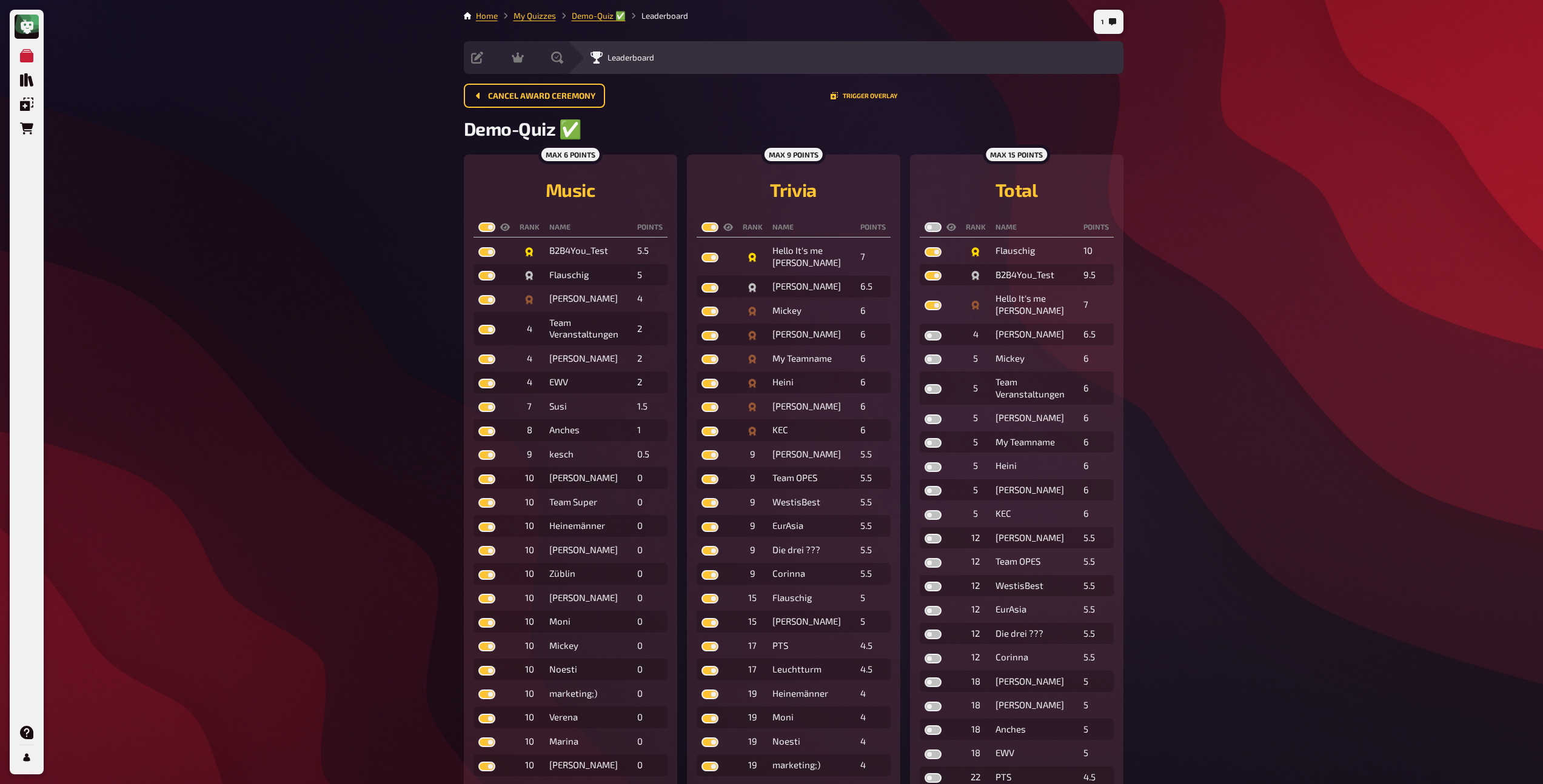
checkbox input "true"
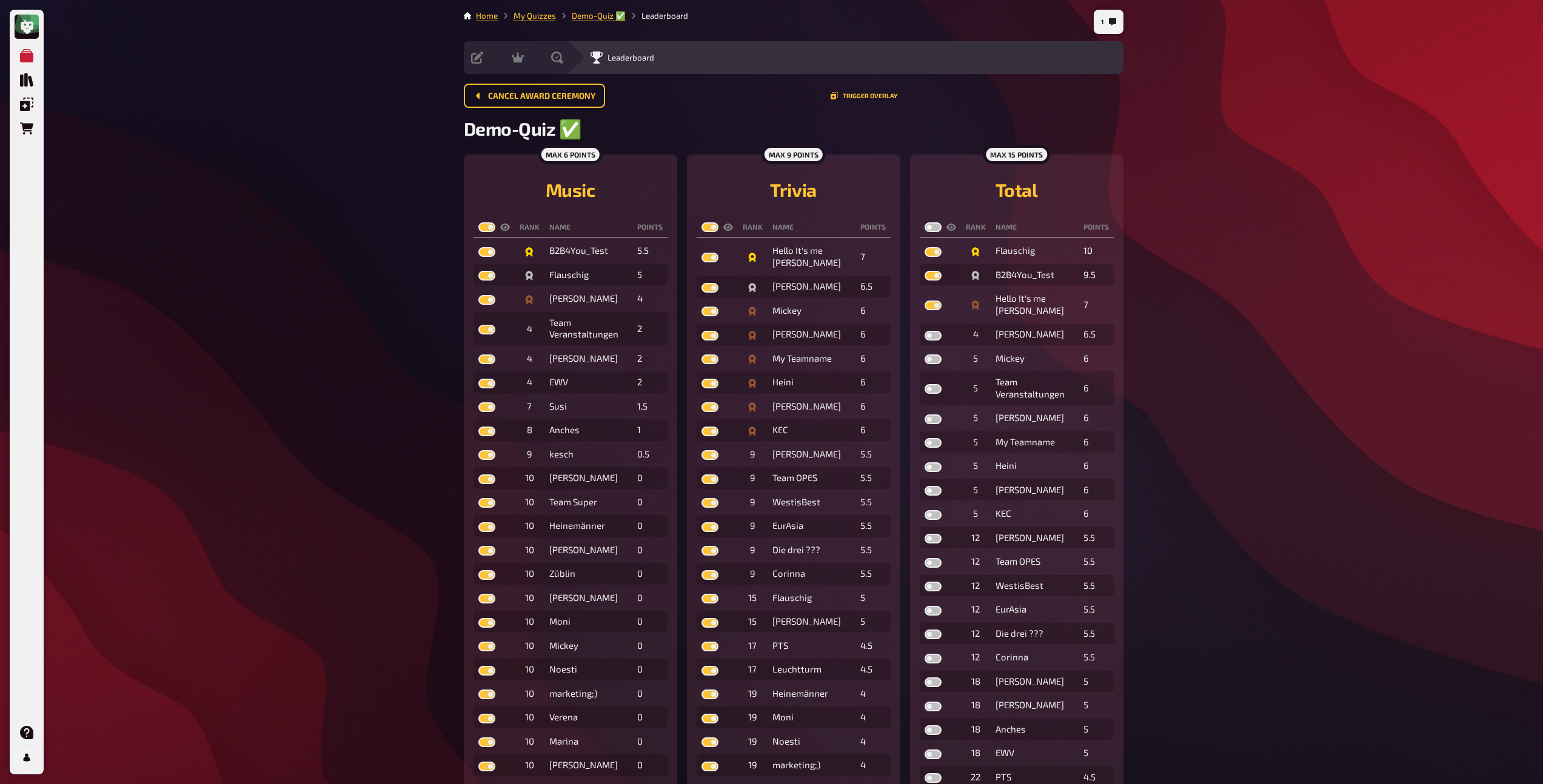
checkbox input "true"
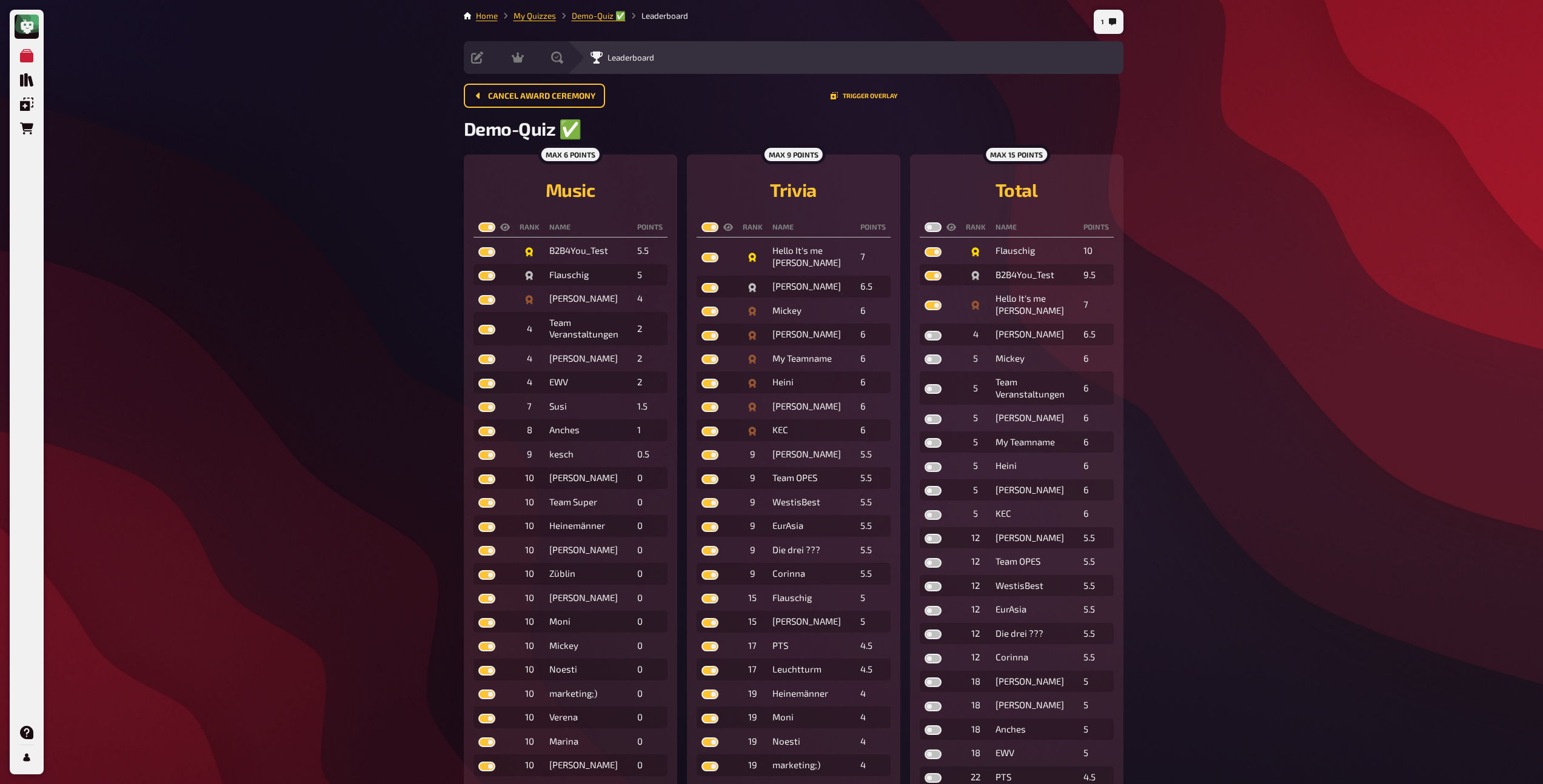
click at [929, 226] on label at bounding box center [933, 227] width 17 height 9
click at [925, 222] on input "checkbox" at bounding box center [924, 222] width 1 height 1
checkbox input "true"
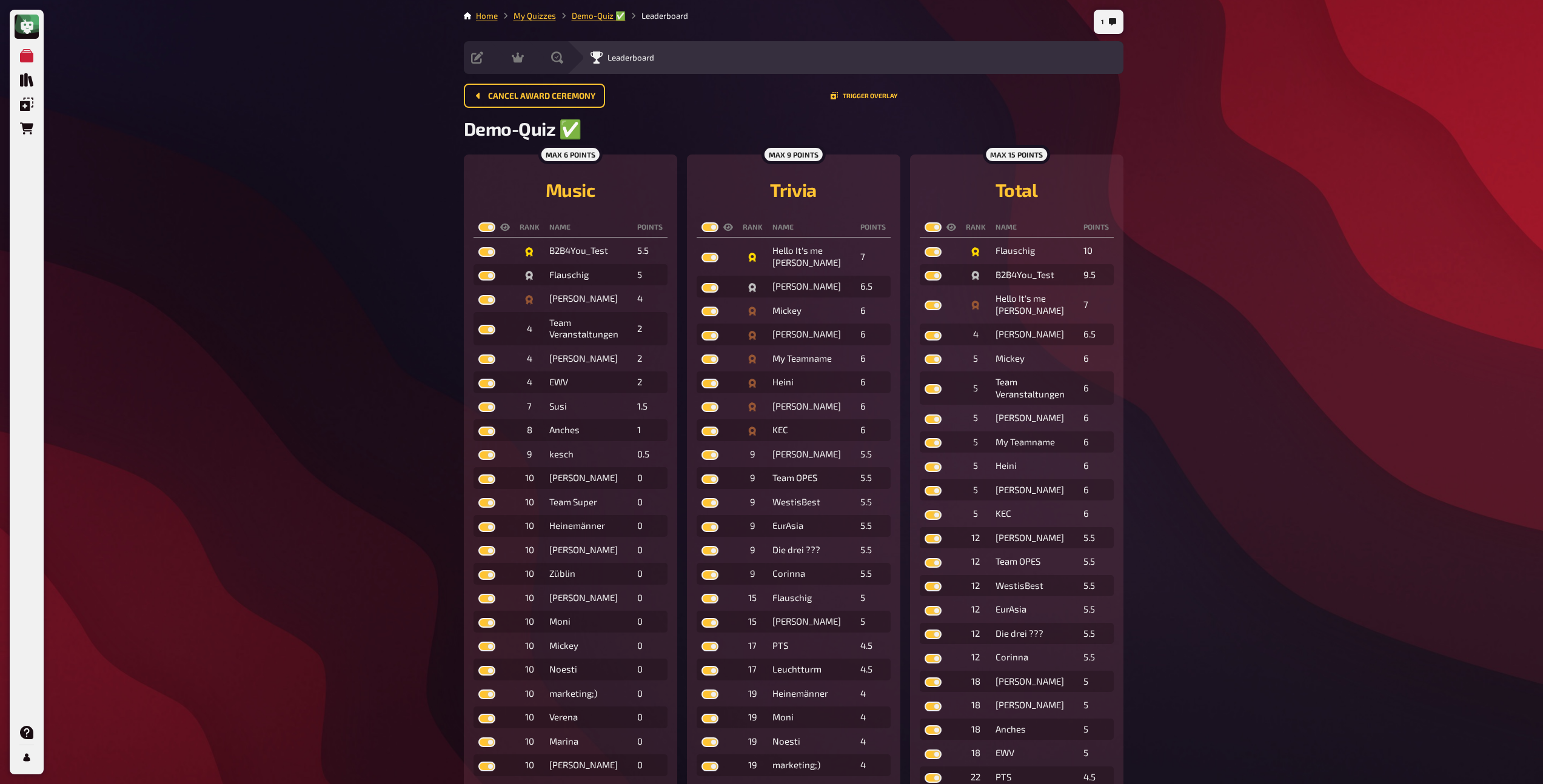
checkbox input "true"
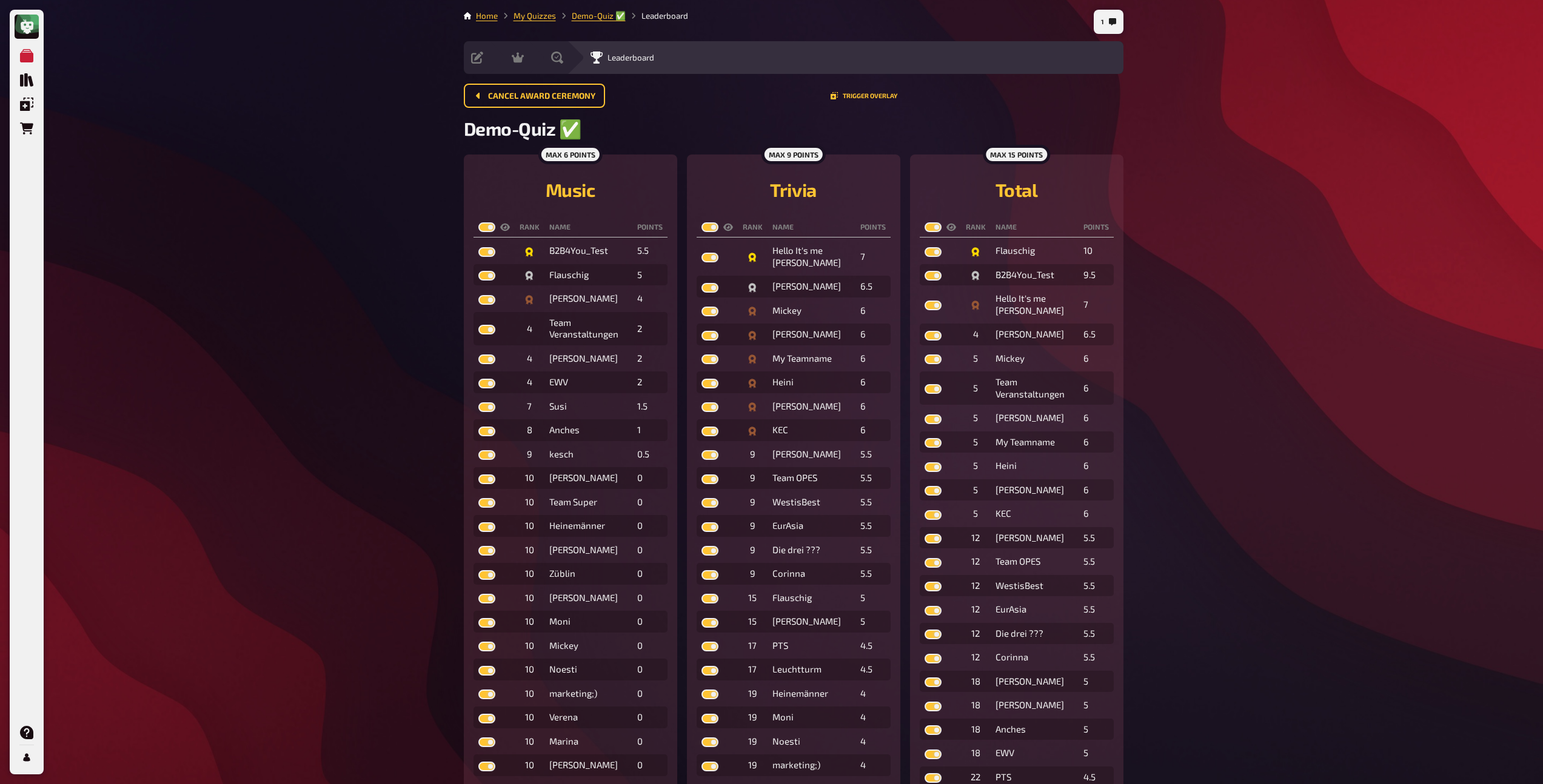
checkbox input "true"
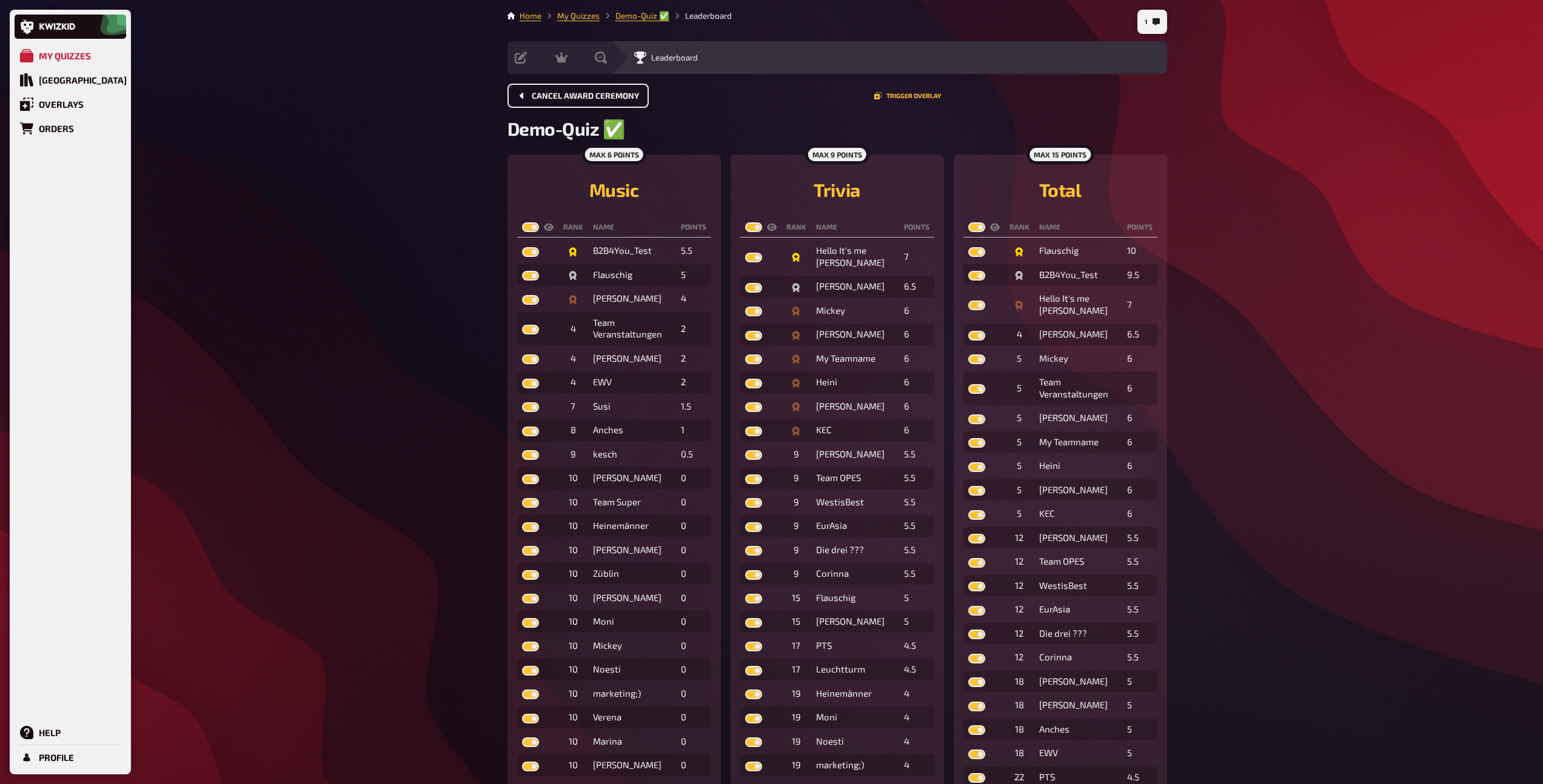
click at [532, 100] on span "Cancel award ceremony" at bounding box center [585, 96] width 107 height 8
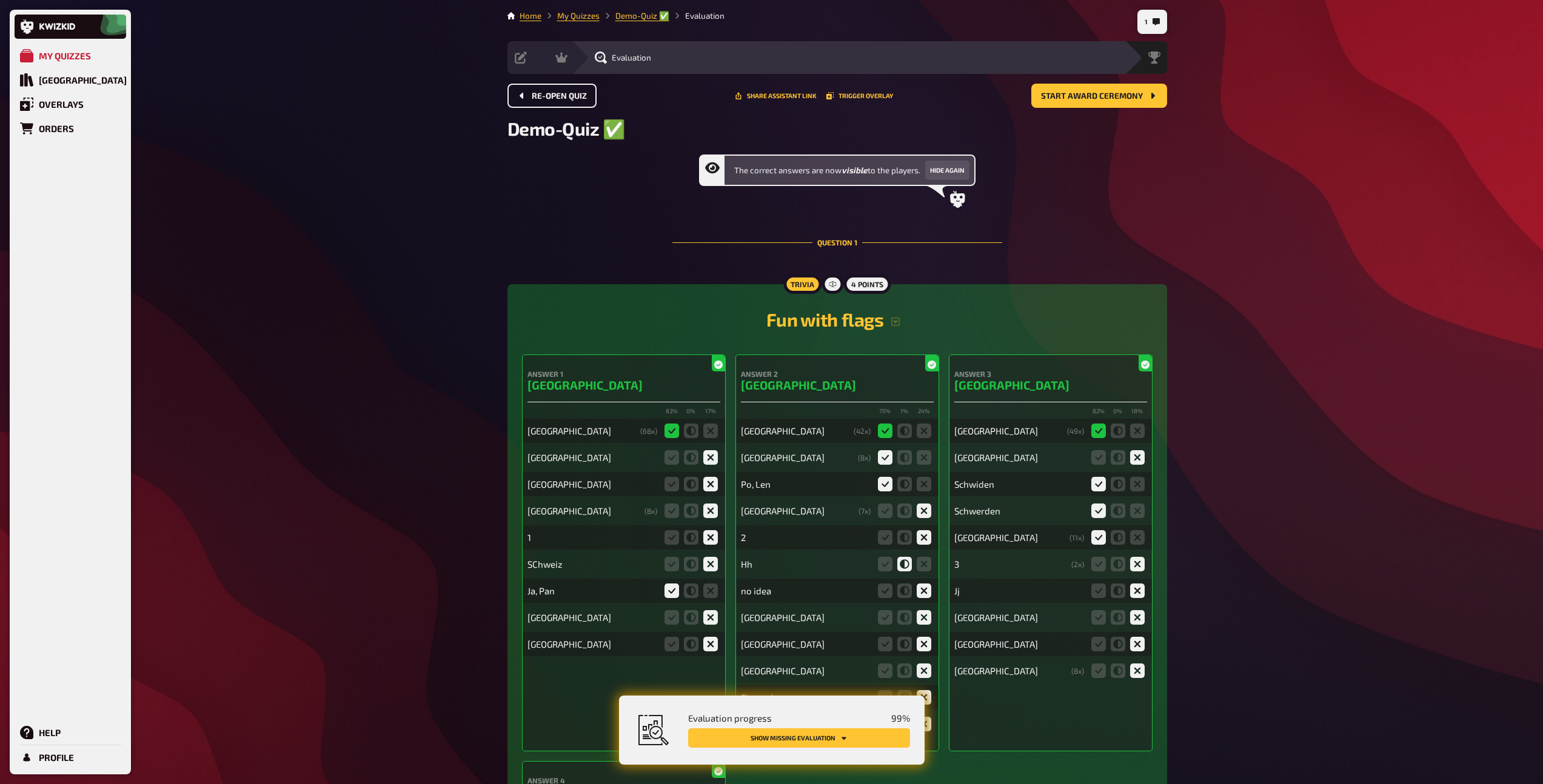
click at [532, 100] on span "Re-open Quiz" at bounding box center [559, 96] width 55 height 8
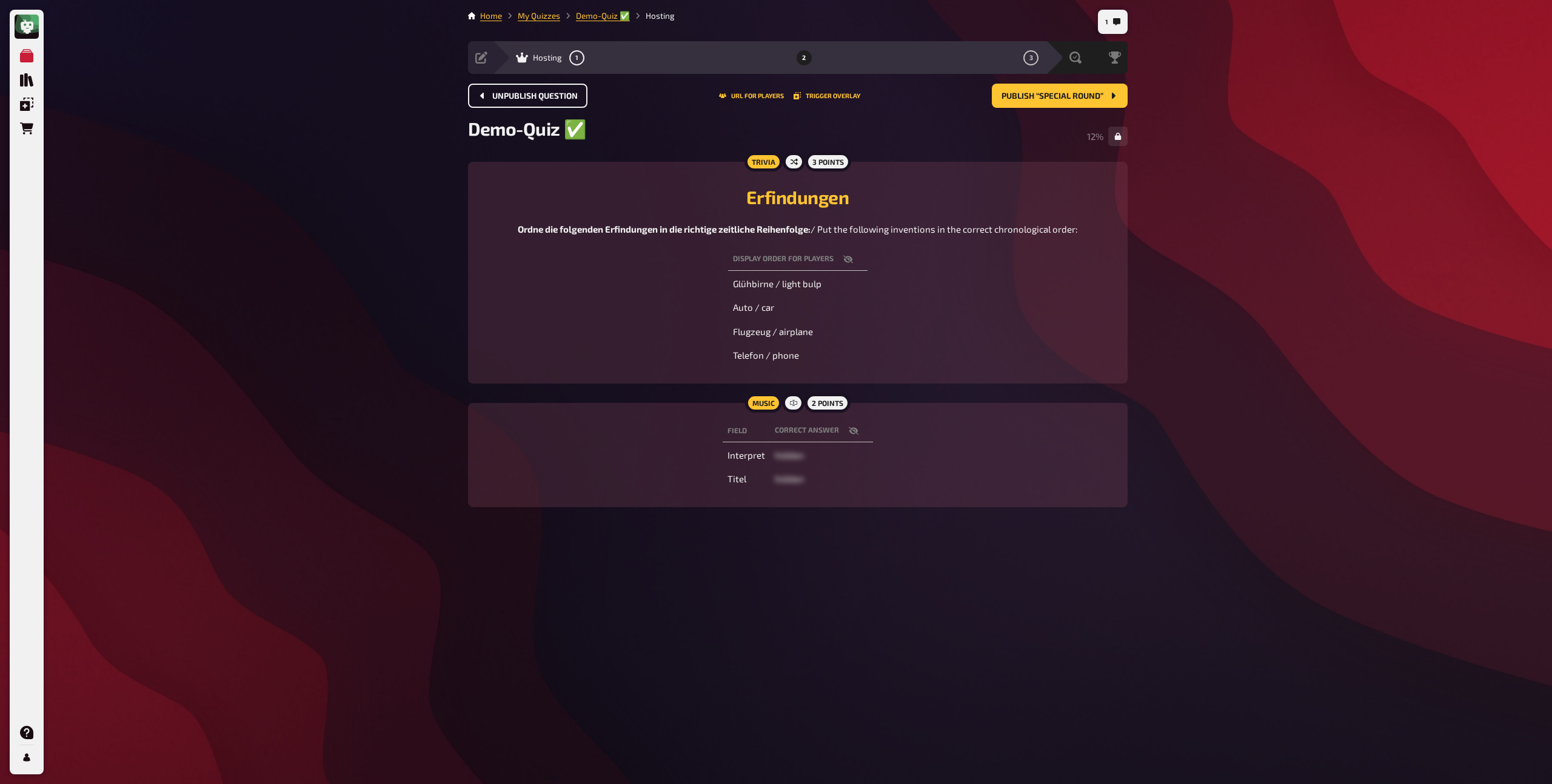
click at [531, 100] on span "Unpublish question" at bounding box center [535, 96] width 86 height 8
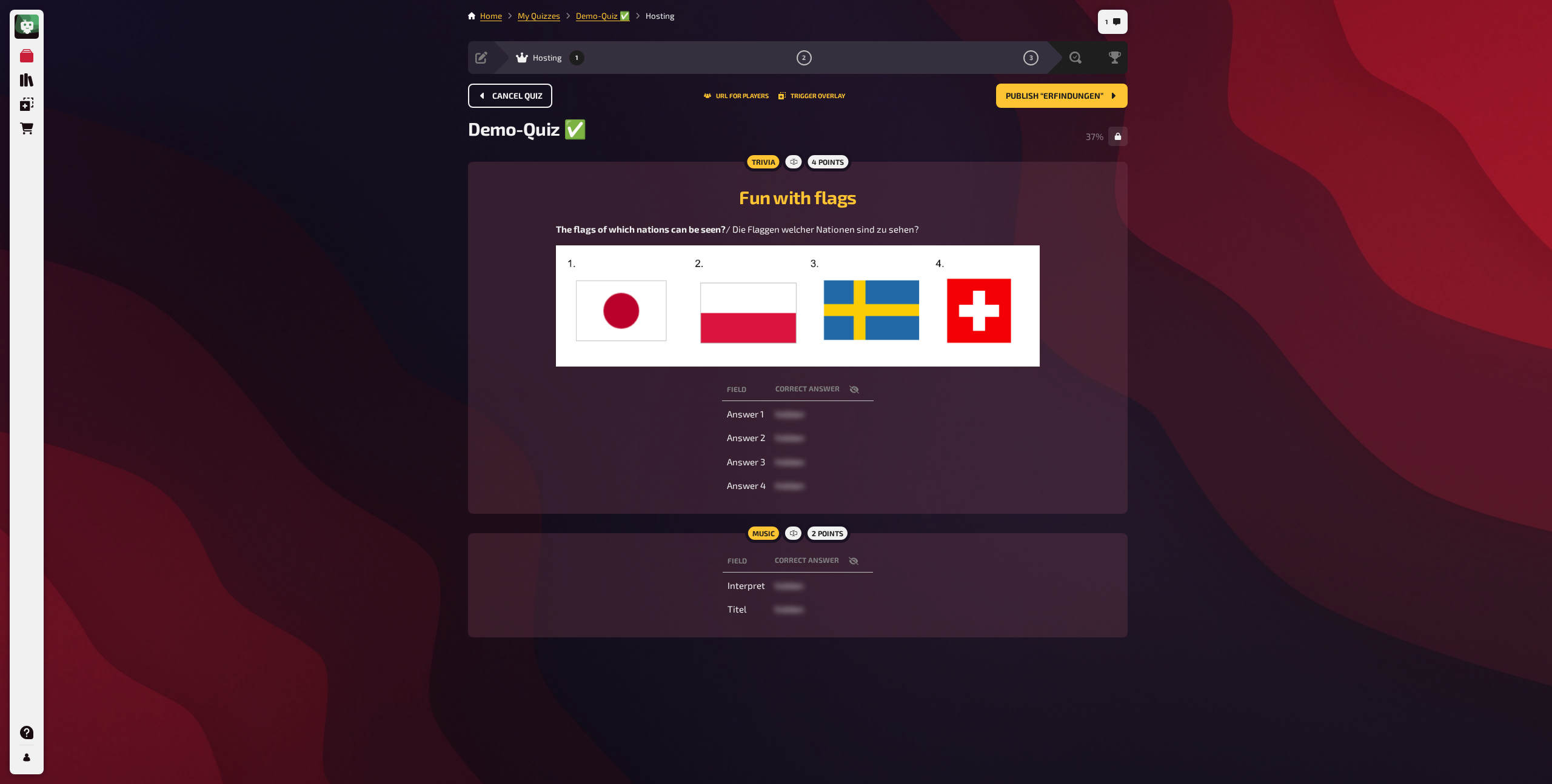
click at [531, 100] on span "Cancel Quiz" at bounding box center [518, 96] width 50 height 8
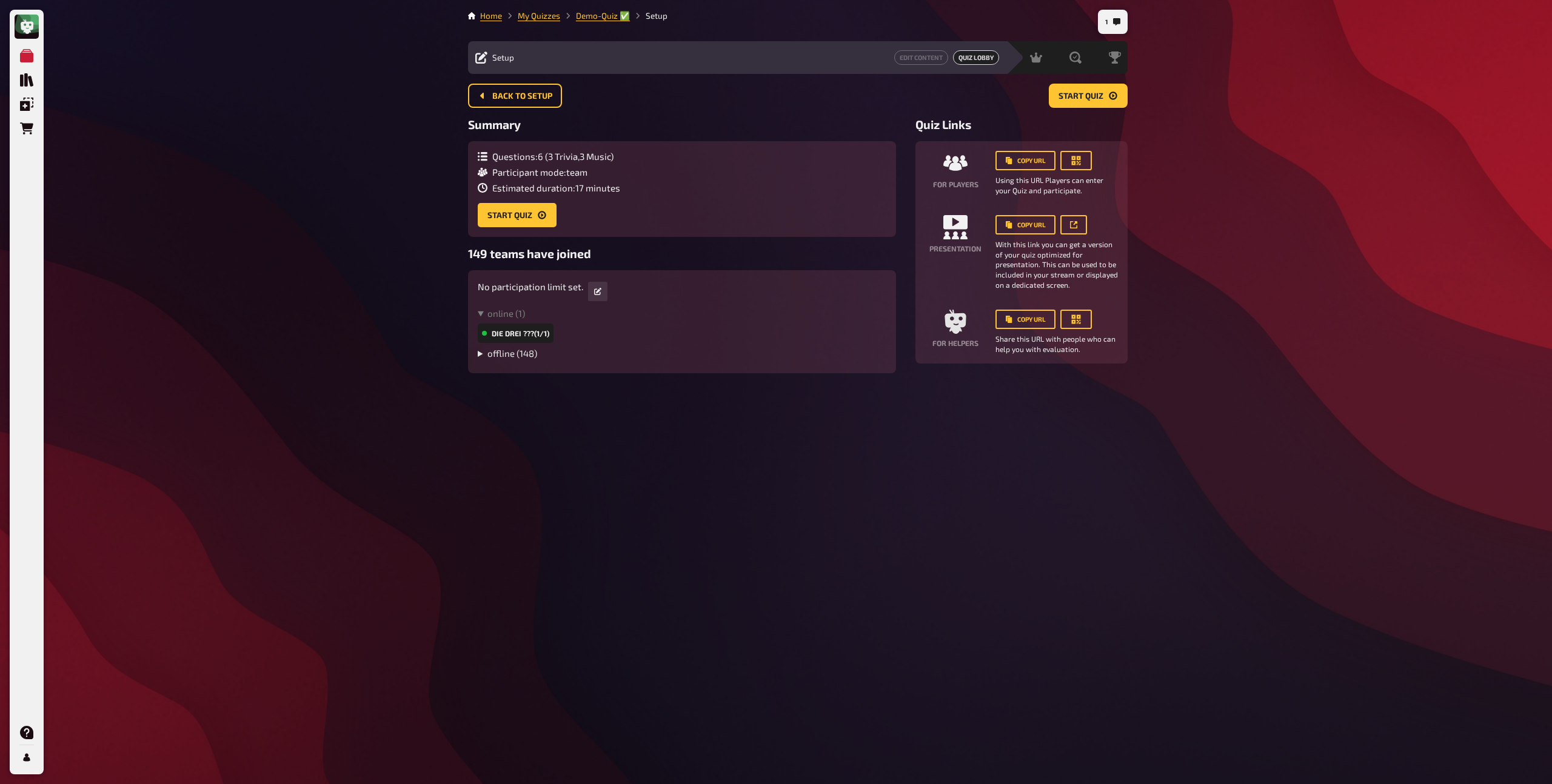
click at [480, 355] on summary "offline ( 148 )" at bounding box center [682, 353] width 408 height 11
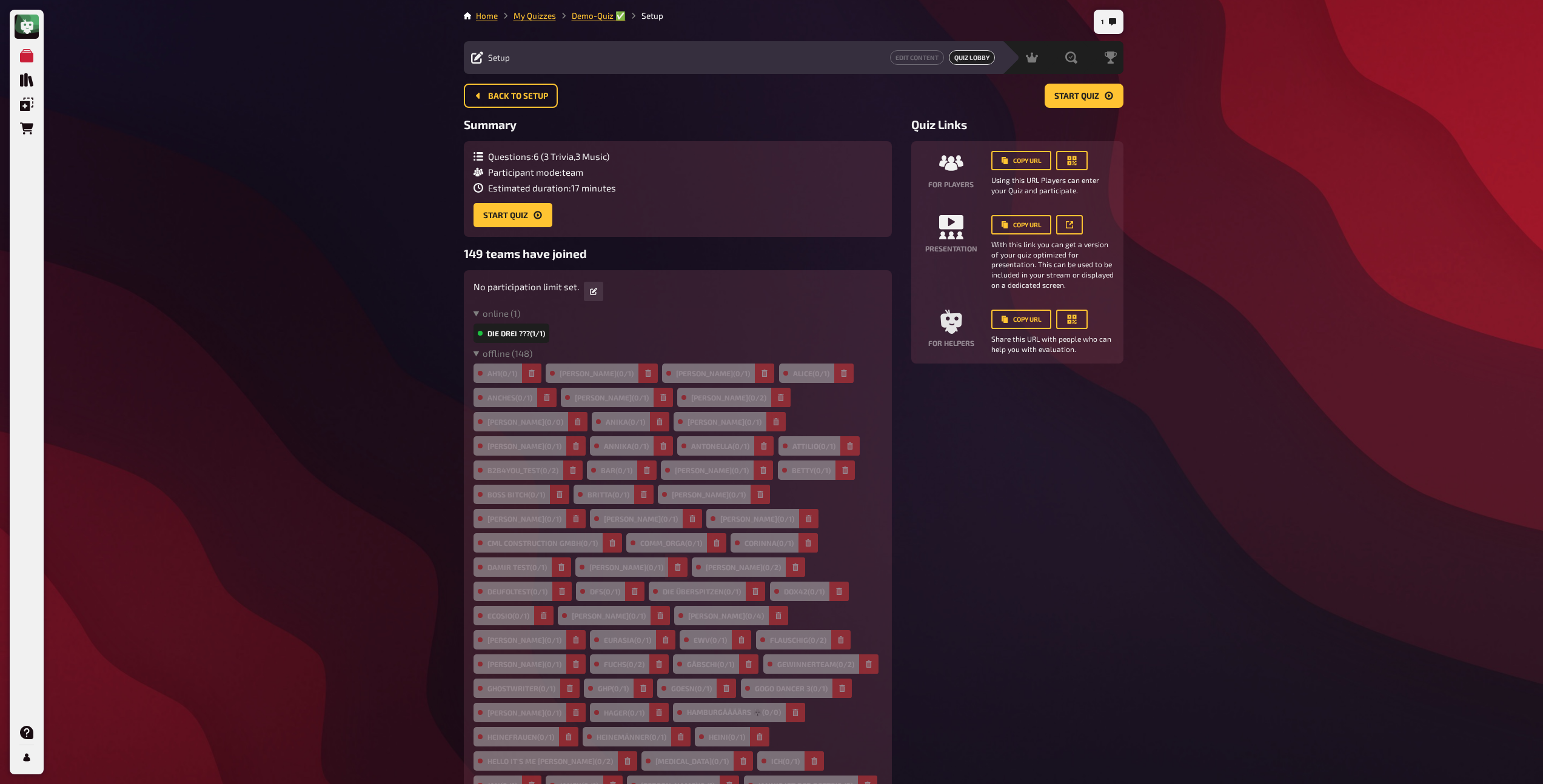
click at [674, 563] on icon "button" at bounding box center [678, 567] width 8 height 8
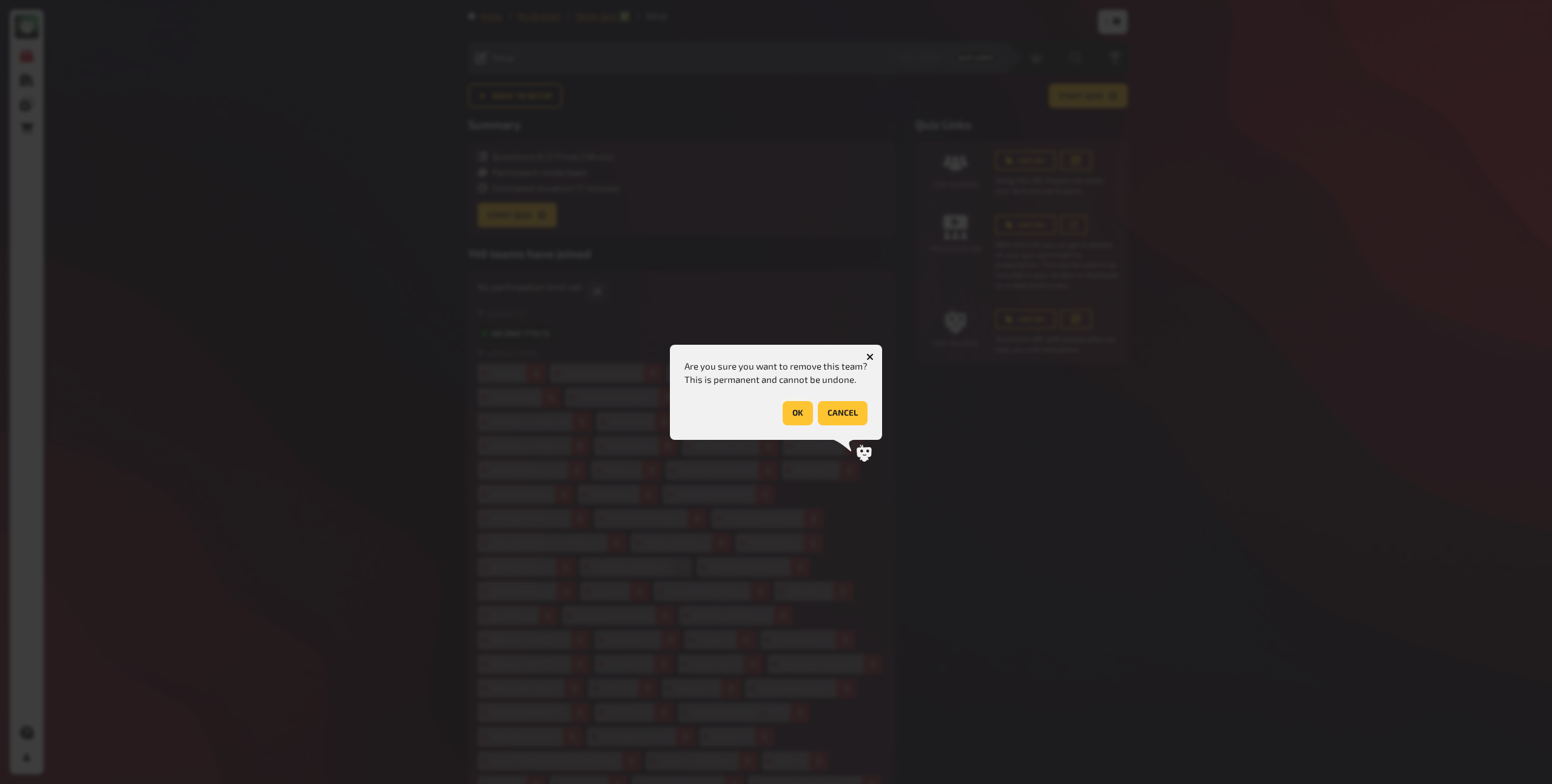
click at [799, 412] on button "OK" at bounding box center [798, 413] width 30 height 24
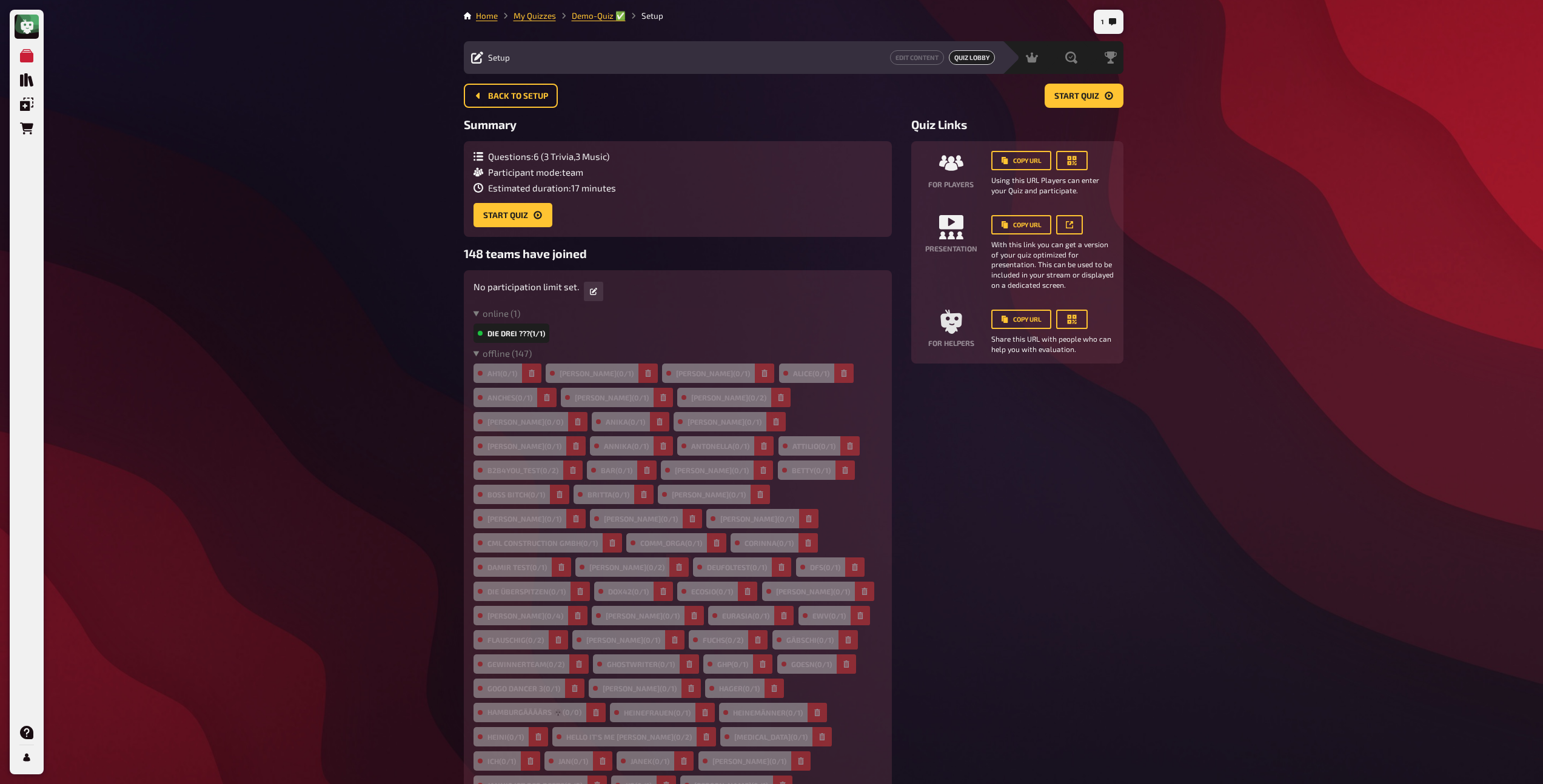
click at [677, 563] on icon "button" at bounding box center [679, 567] width 6 height 8
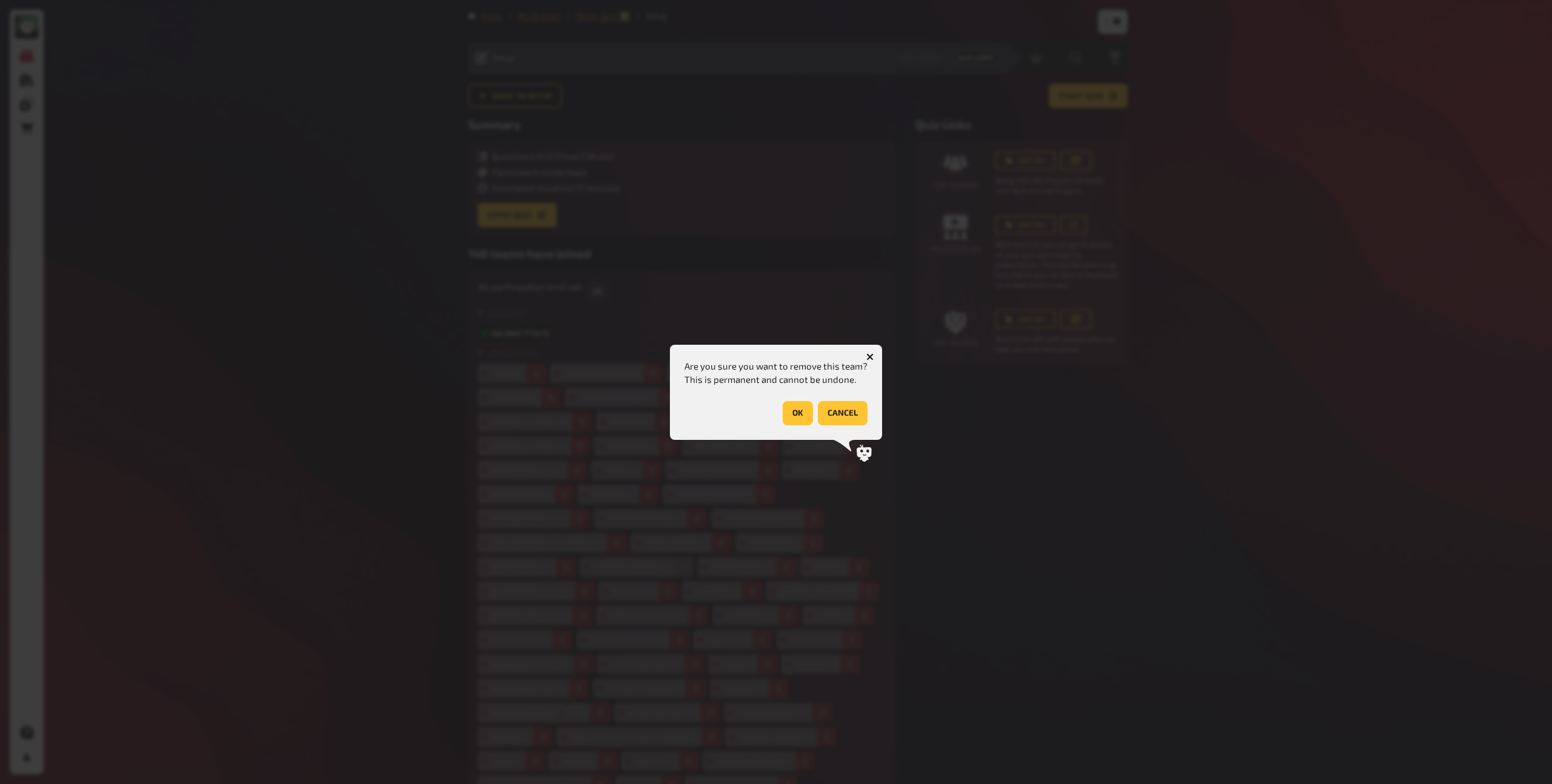
click at [792, 413] on button "OK" at bounding box center [798, 413] width 30 height 24
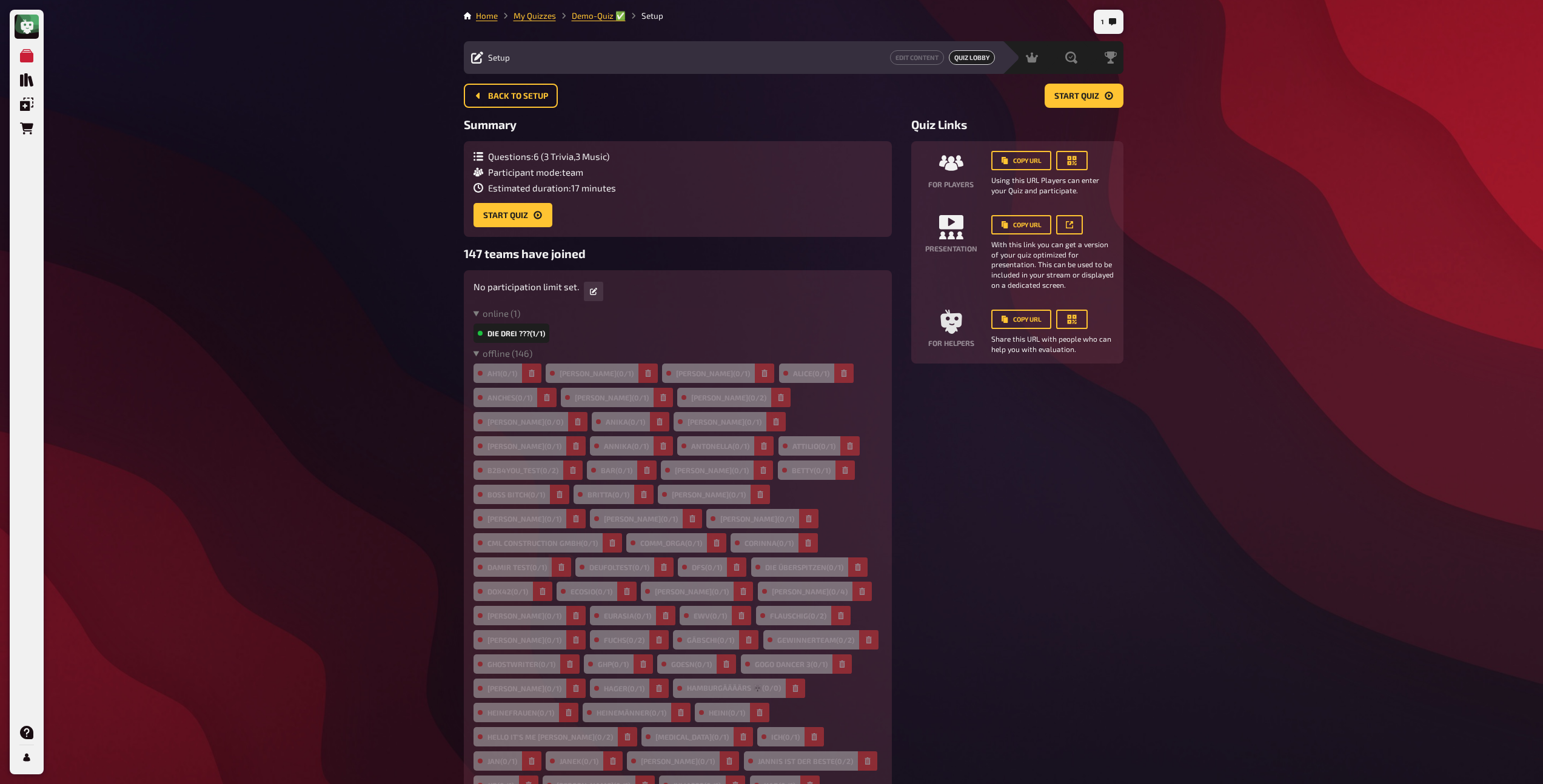
click at [559, 563] on icon "button" at bounding box center [561, 567] width 6 height 8
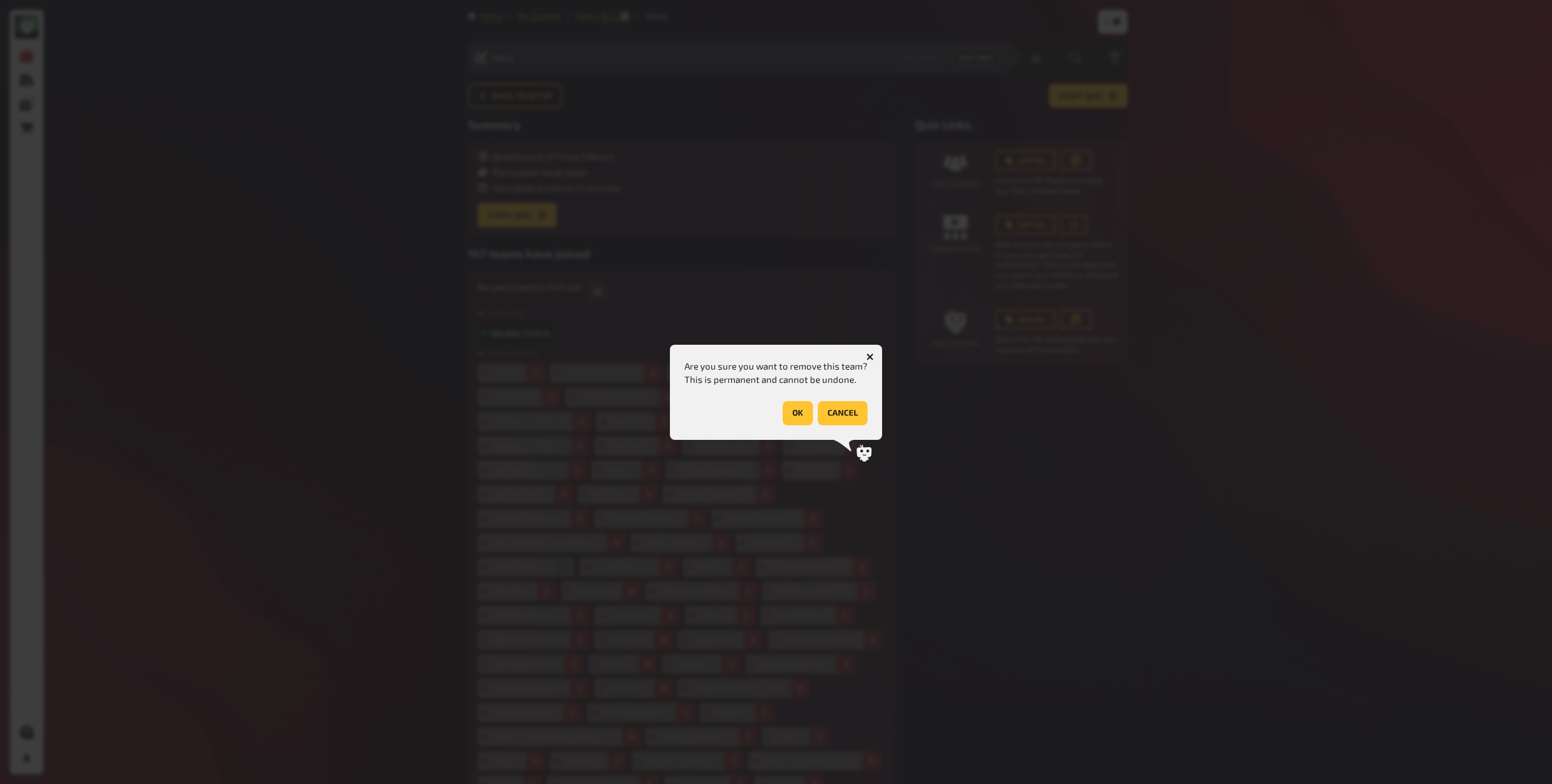
click at [797, 419] on button "OK" at bounding box center [798, 413] width 30 height 24
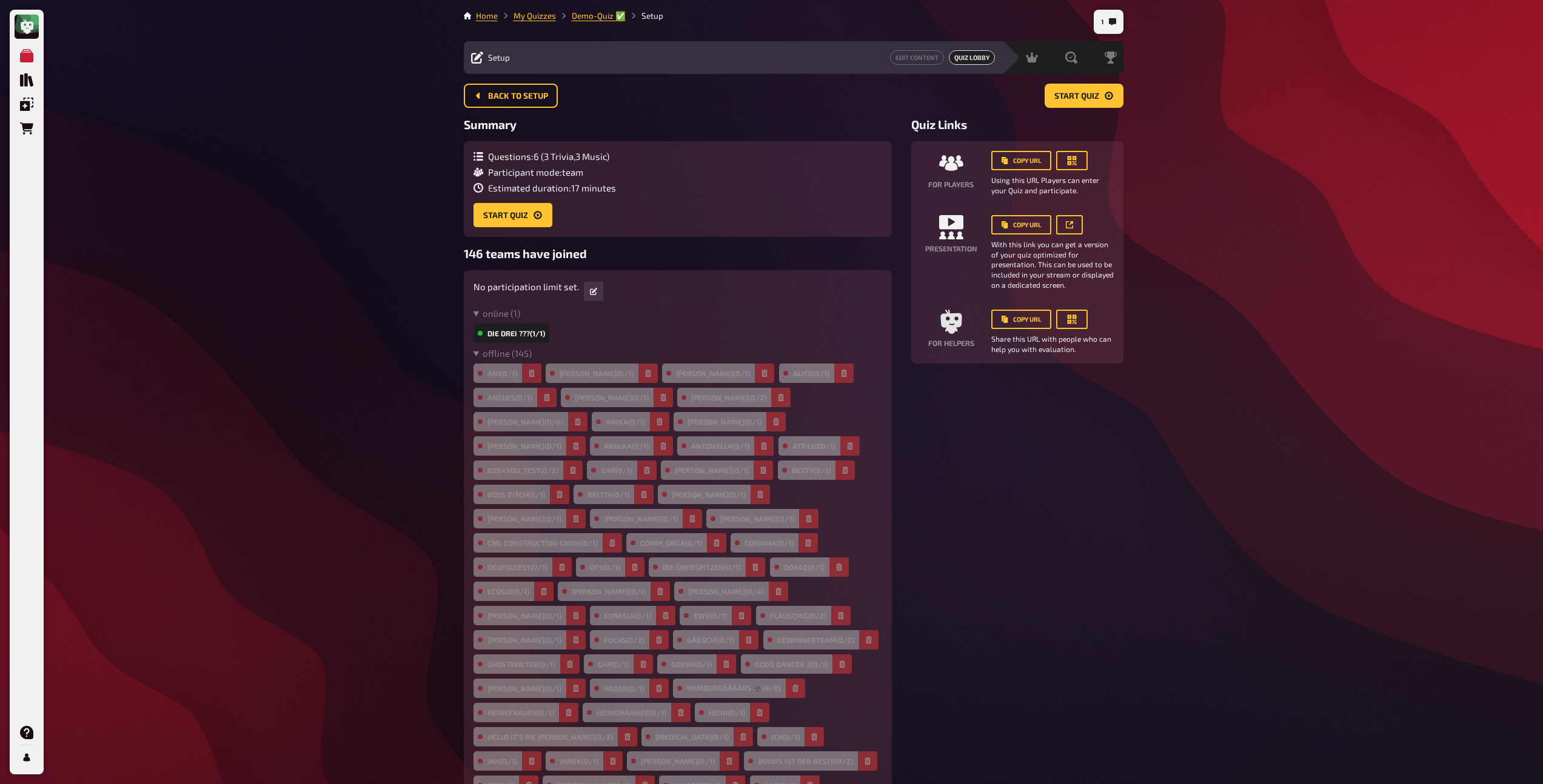
click at [586, 436] on button "button" at bounding box center [576, 446] width 20 height 20
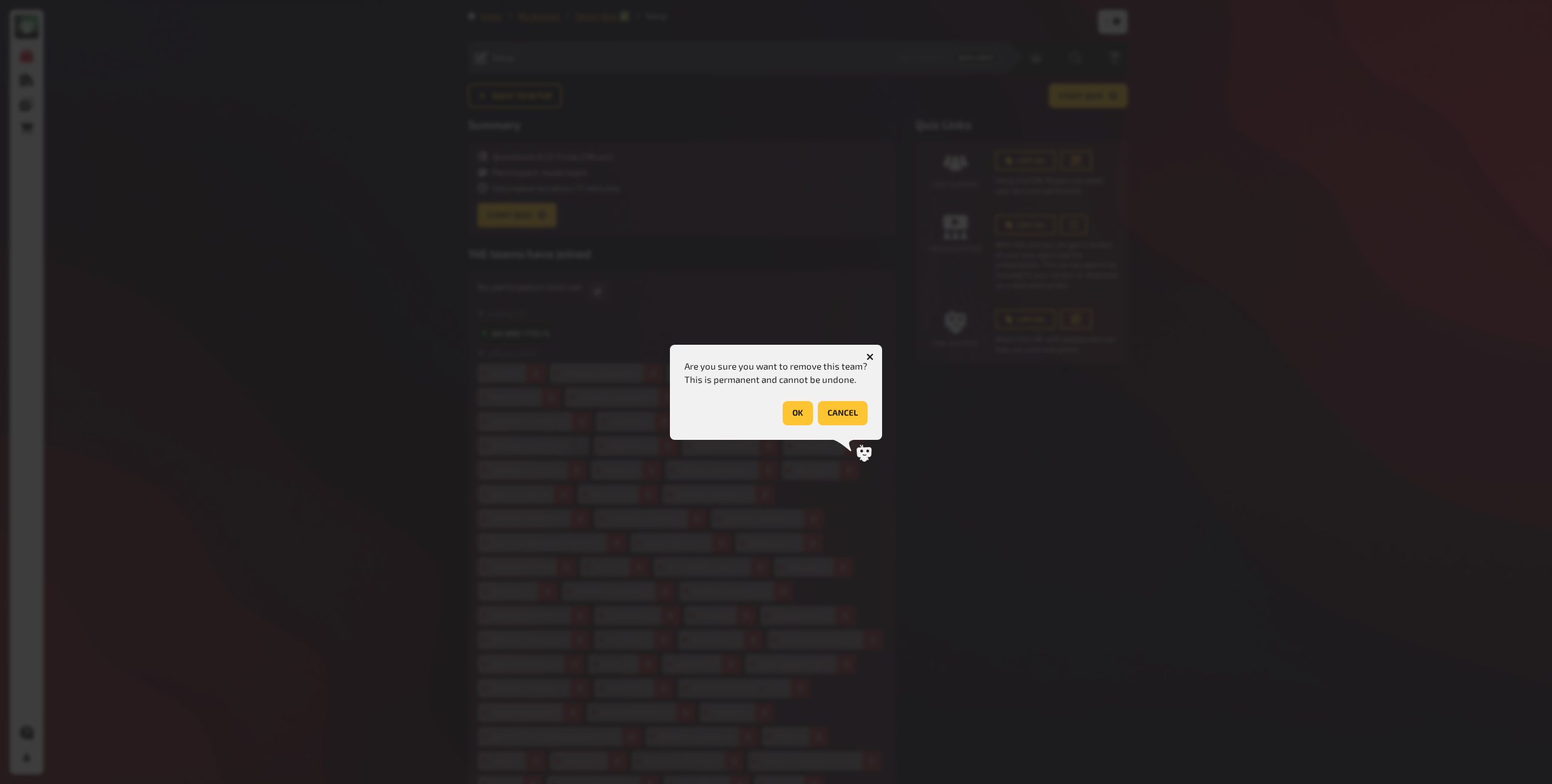
click at [794, 414] on button "OK" at bounding box center [798, 413] width 30 height 24
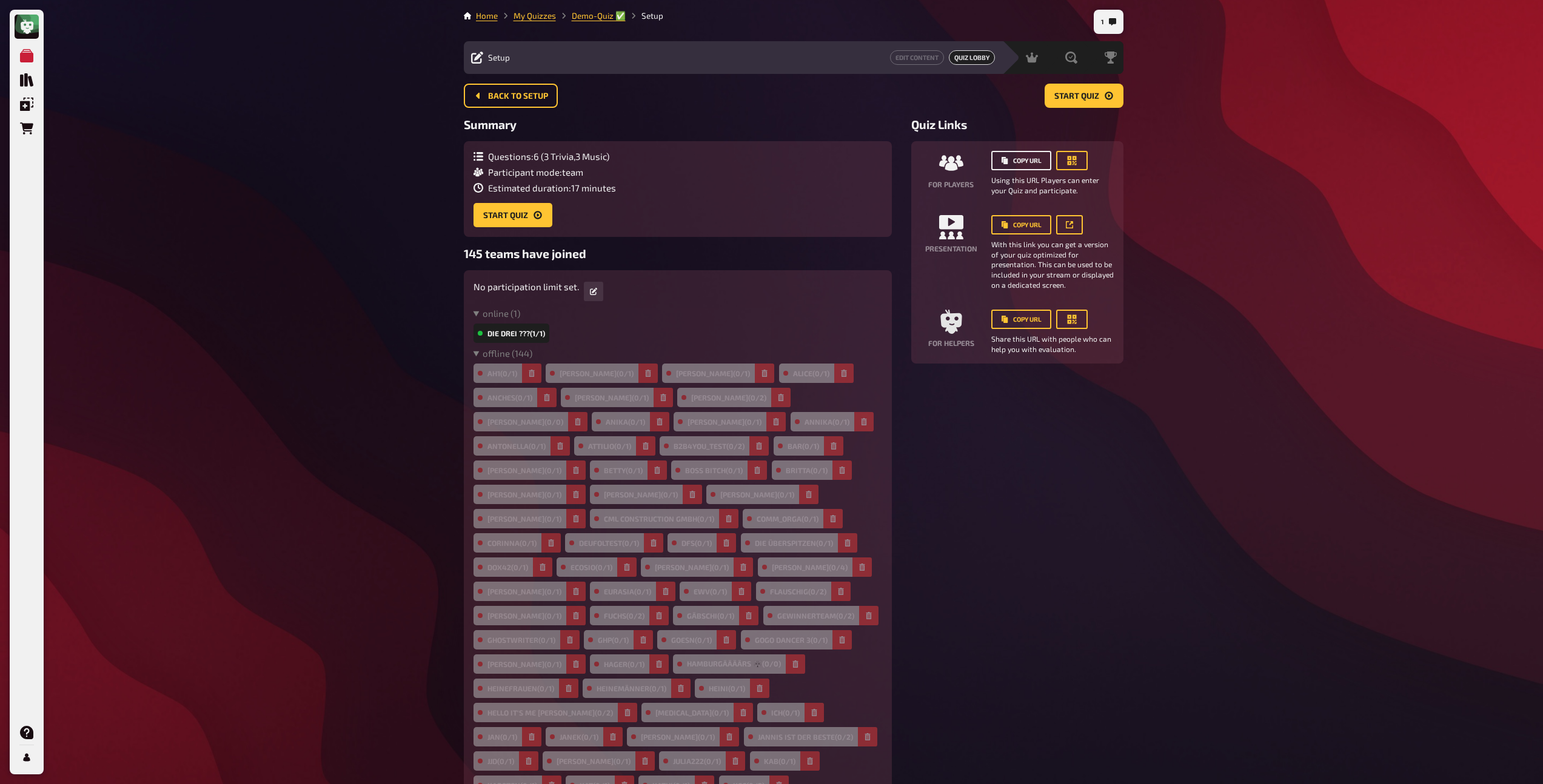
click at [1037, 162] on button "Copy URL" at bounding box center [1021, 160] width 60 height 20
click at [1086, 100] on span "Start Quiz" at bounding box center [1076, 96] width 45 height 8
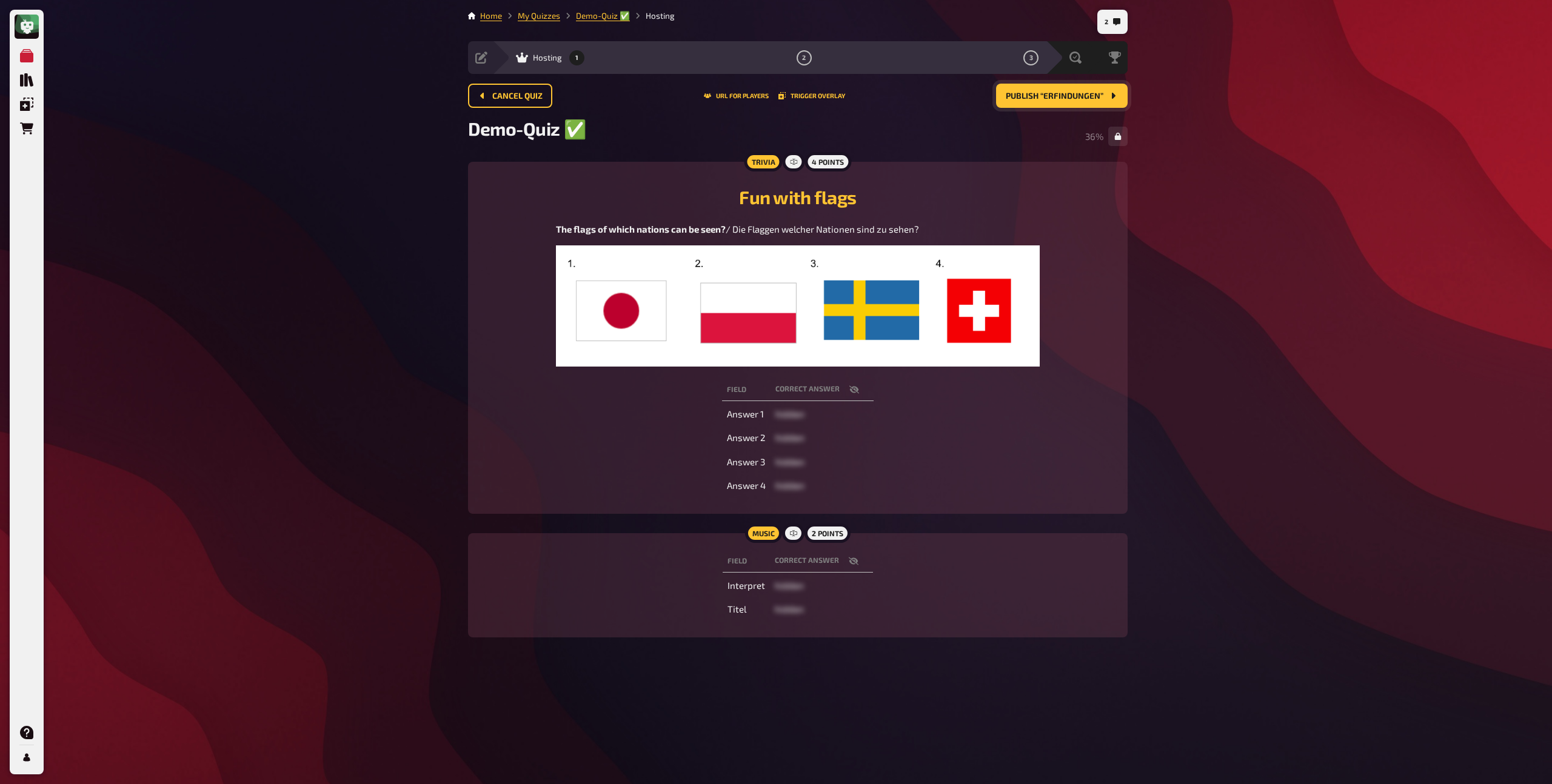
click at [886, 154] on div "Demo-Quiz ✅​ 36 %" at bounding box center [797, 136] width 659 height 37
click at [1031, 95] on span "Publish “Erfindungen”" at bounding box center [1054, 96] width 98 height 8
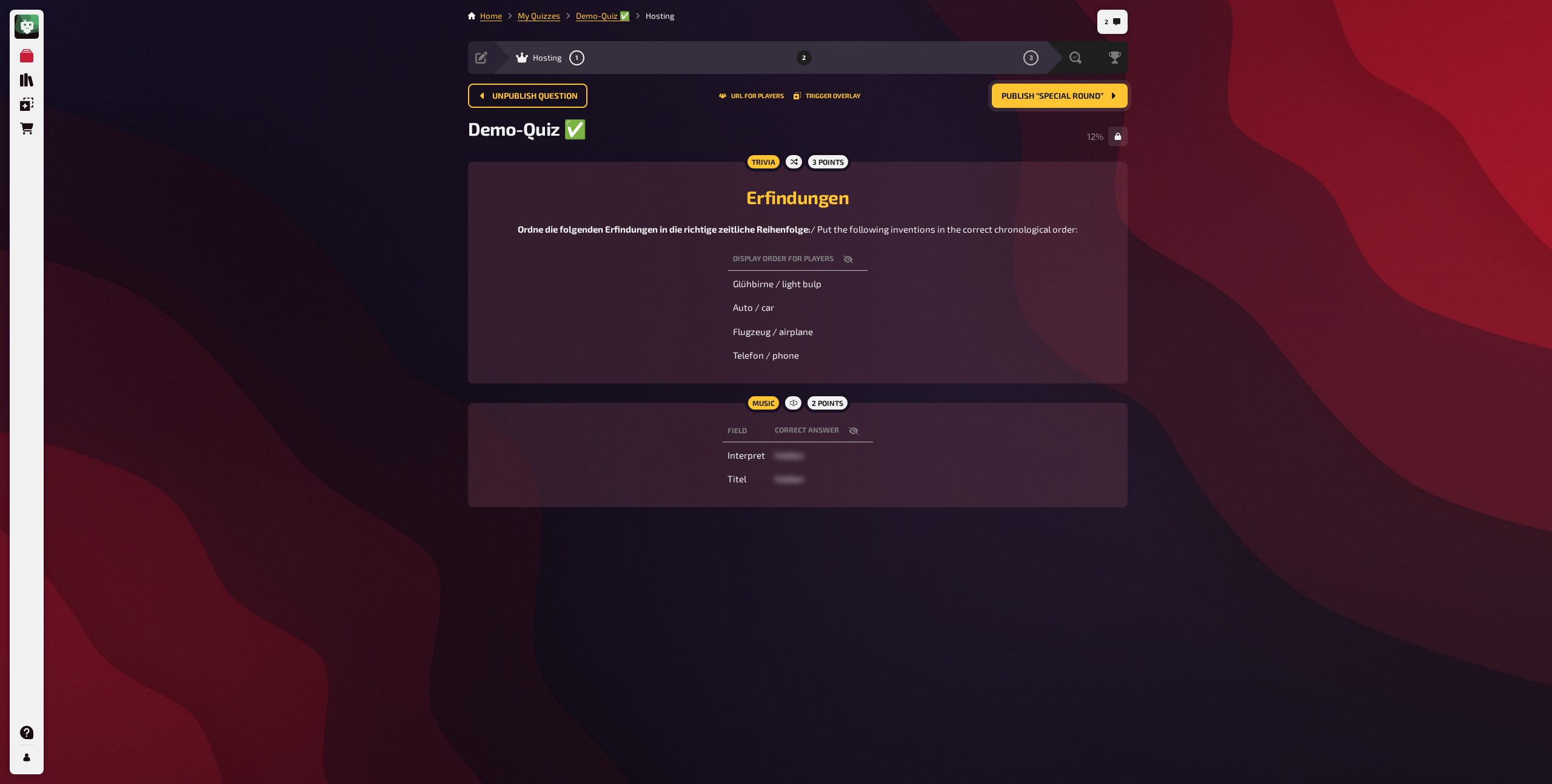
click at [1029, 98] on span "Publish “Special Round”" at bounding box center [1053, 96] width 102 height 8
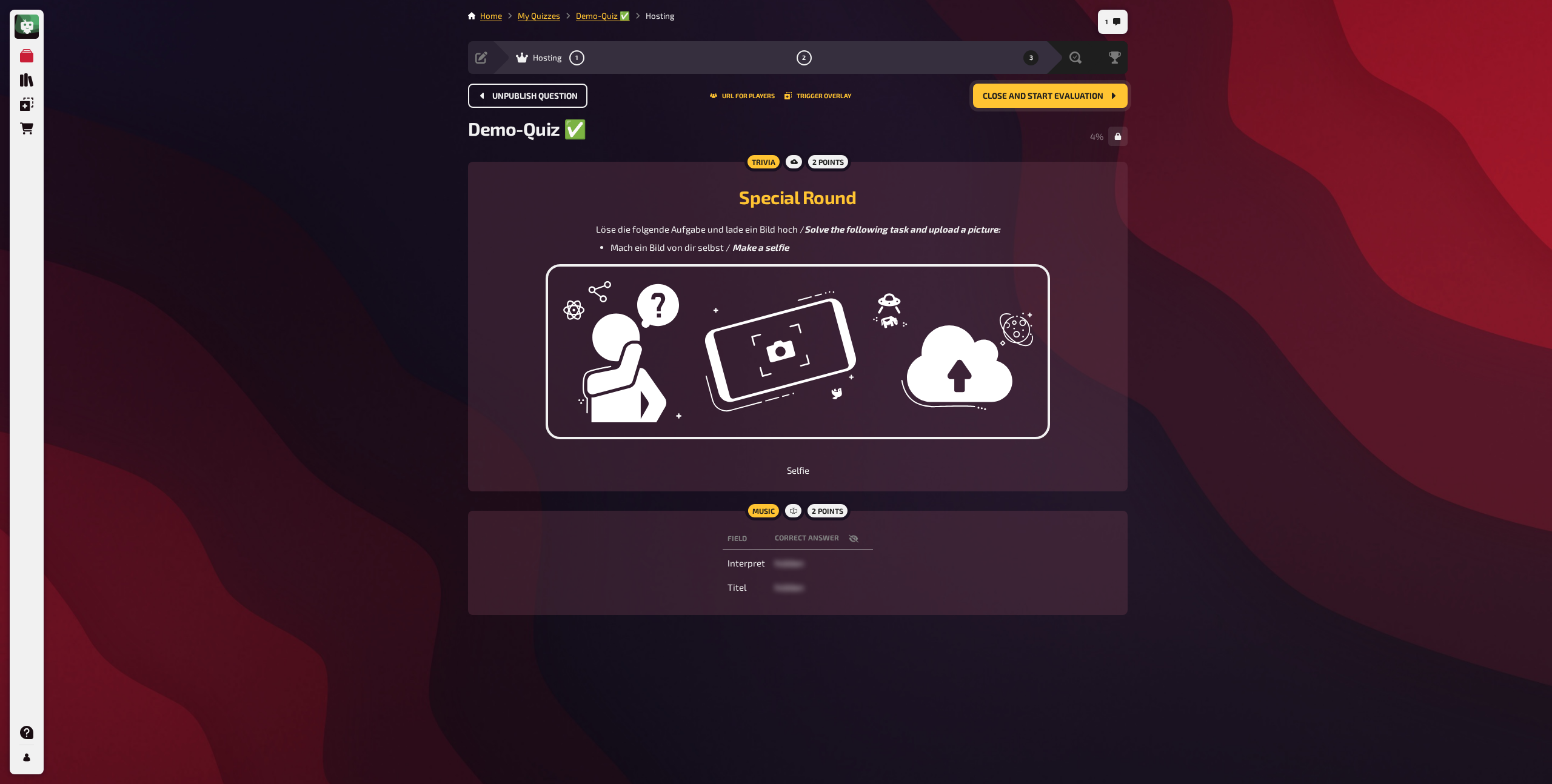
click at [536, 97] on span "Unpublish question" at bounding box center [535, 96] width 86 height 8
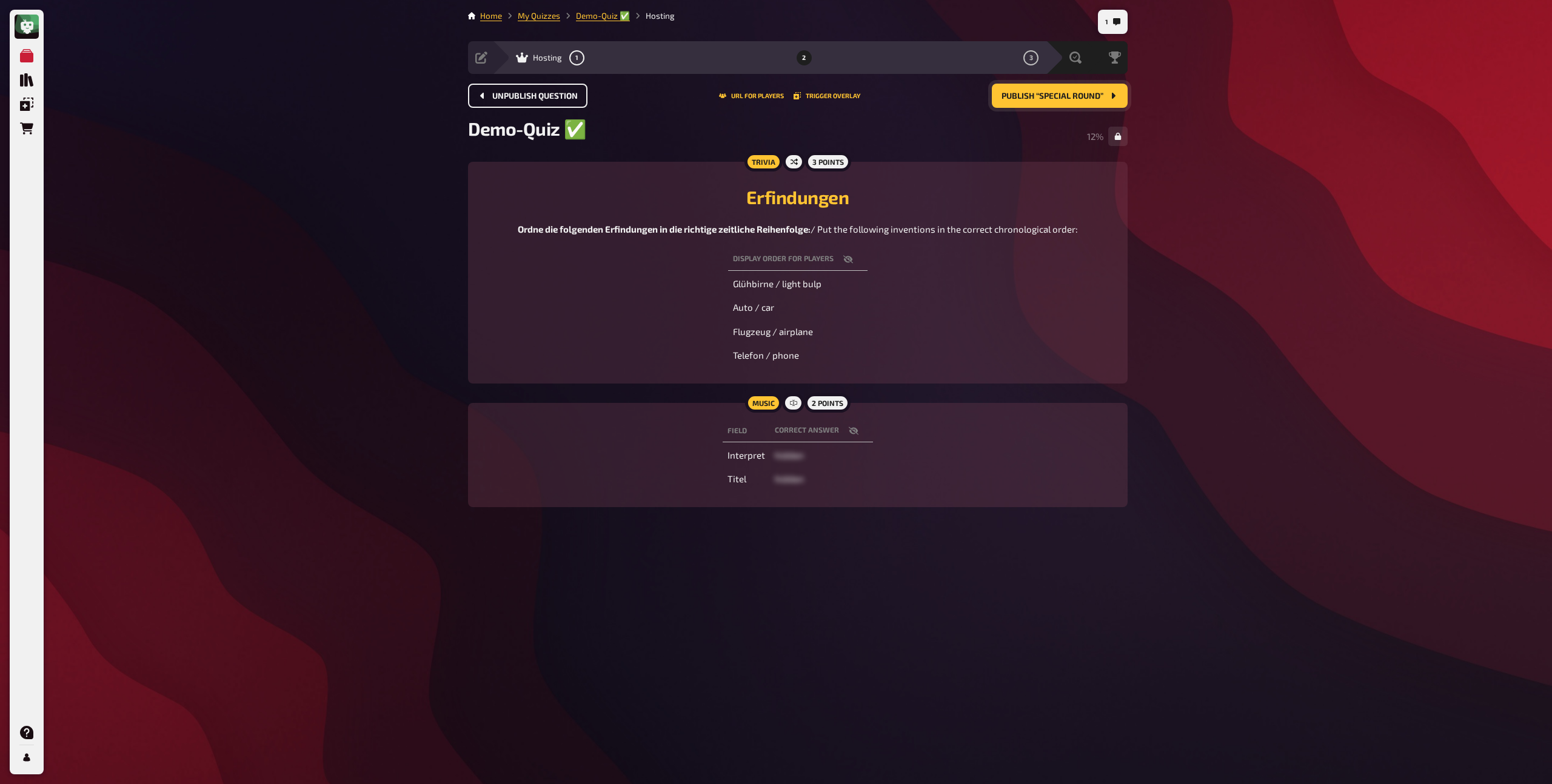
click at [536, 97] on span "Unpublish question" at bounding box center [535, 96] width 86 height 8
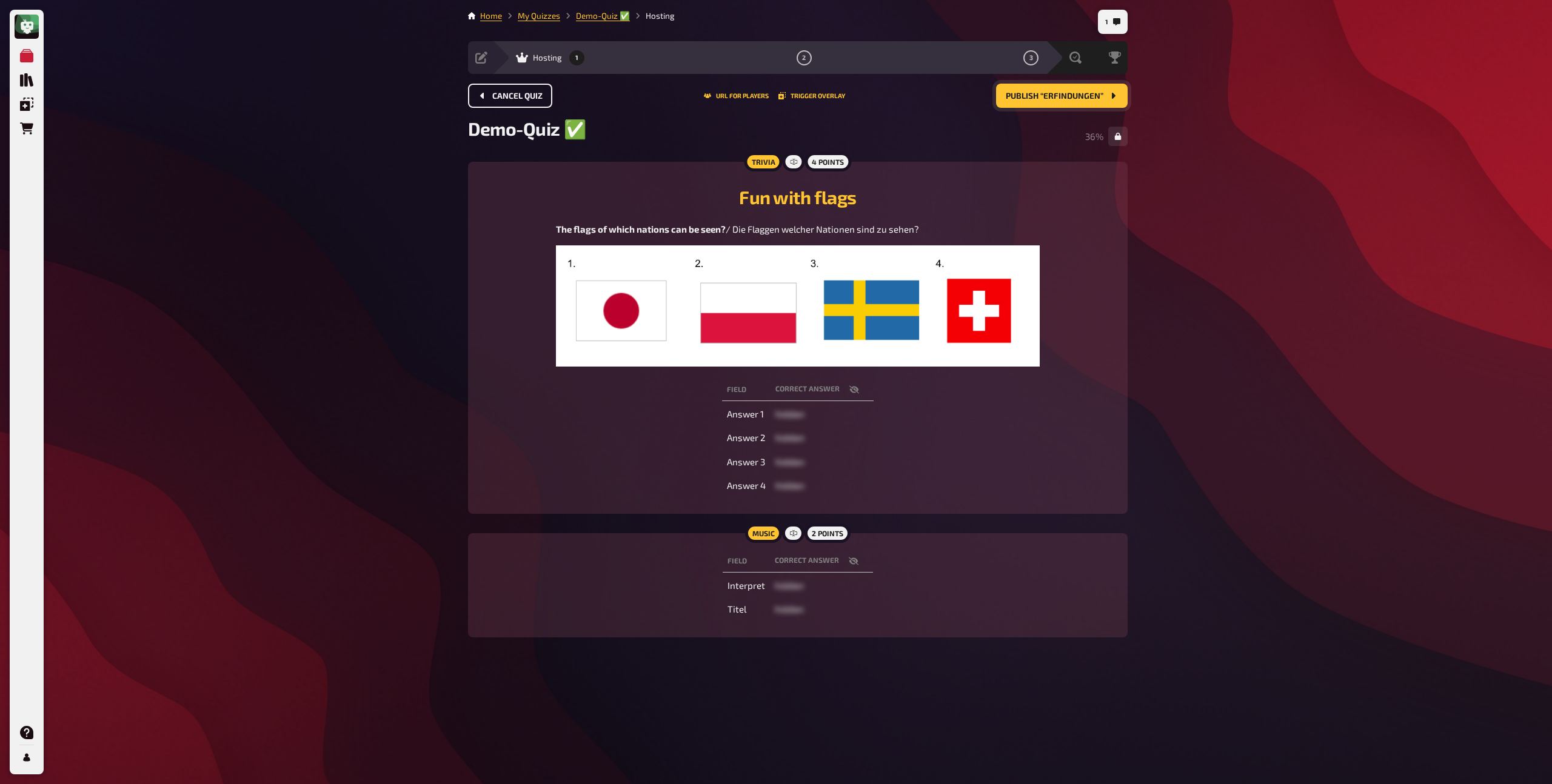
click at [531, 98] on span "Cancel Quiz" at bounding box center [518, 96] width 50 height 8
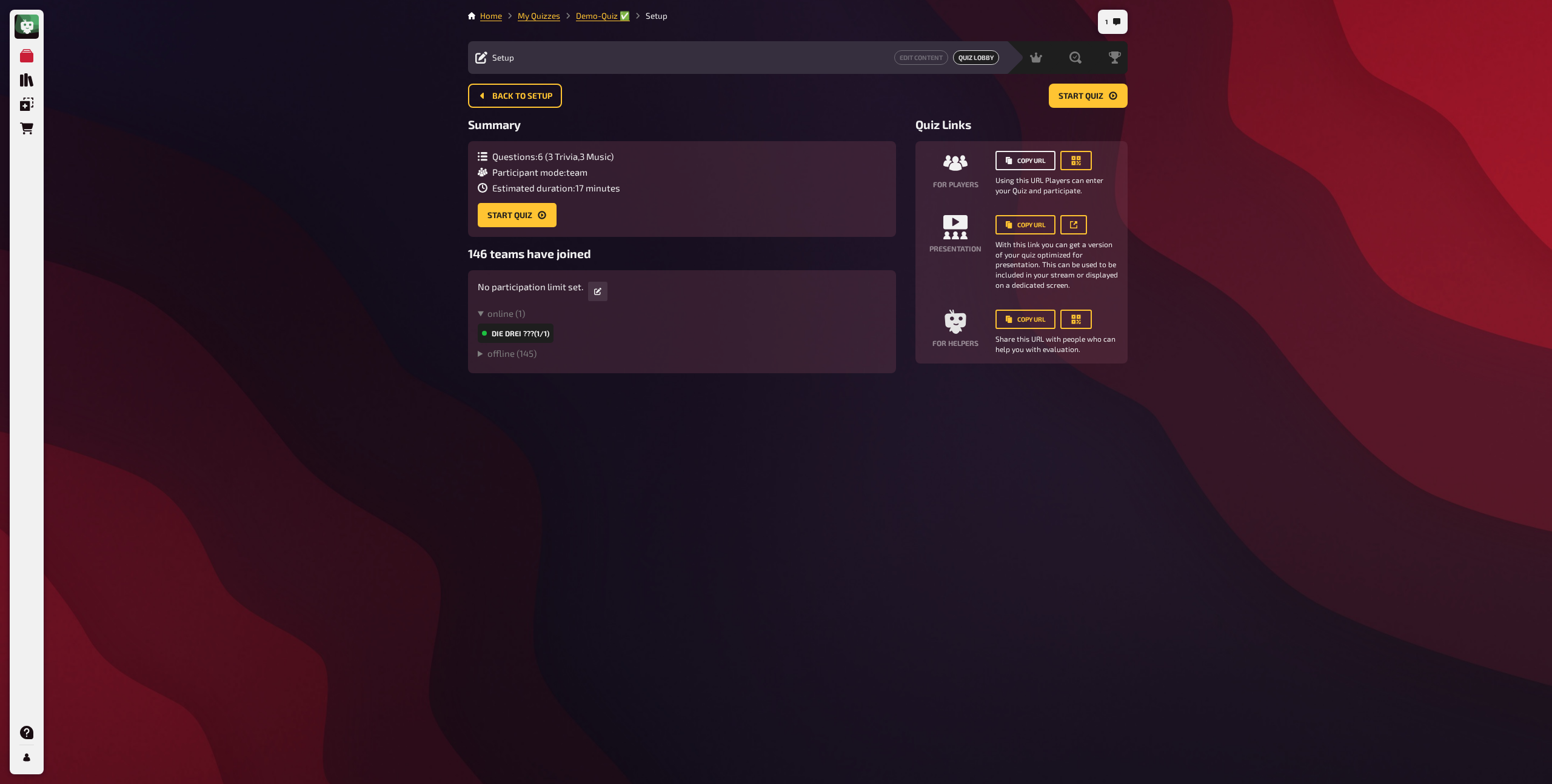
click at [1039, 155] on button "Copy URL" at bounding box center [1025, 160] width 60 height 20
click at [480, 355] on summary "offline ( 145 )" at bounding box center [682, 353] width 408 height 11
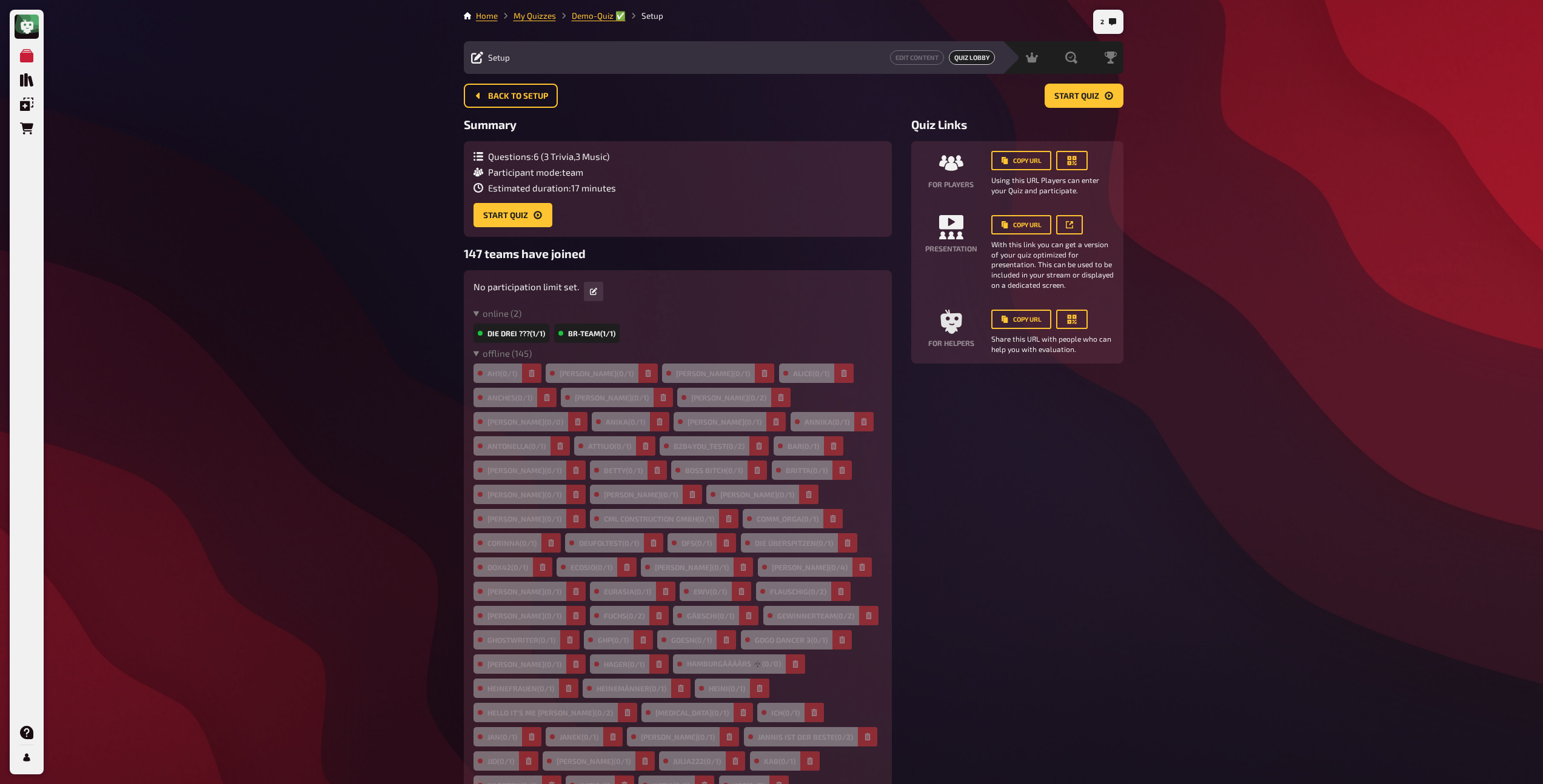
click at [1091, 116] on div "Back to setup Start Quiz" at bounding box center [794, 101] width 660 height 34
click at [1090, 98] on span "Start Quiz" at bounding box center [1076, 96] width 45 height 8
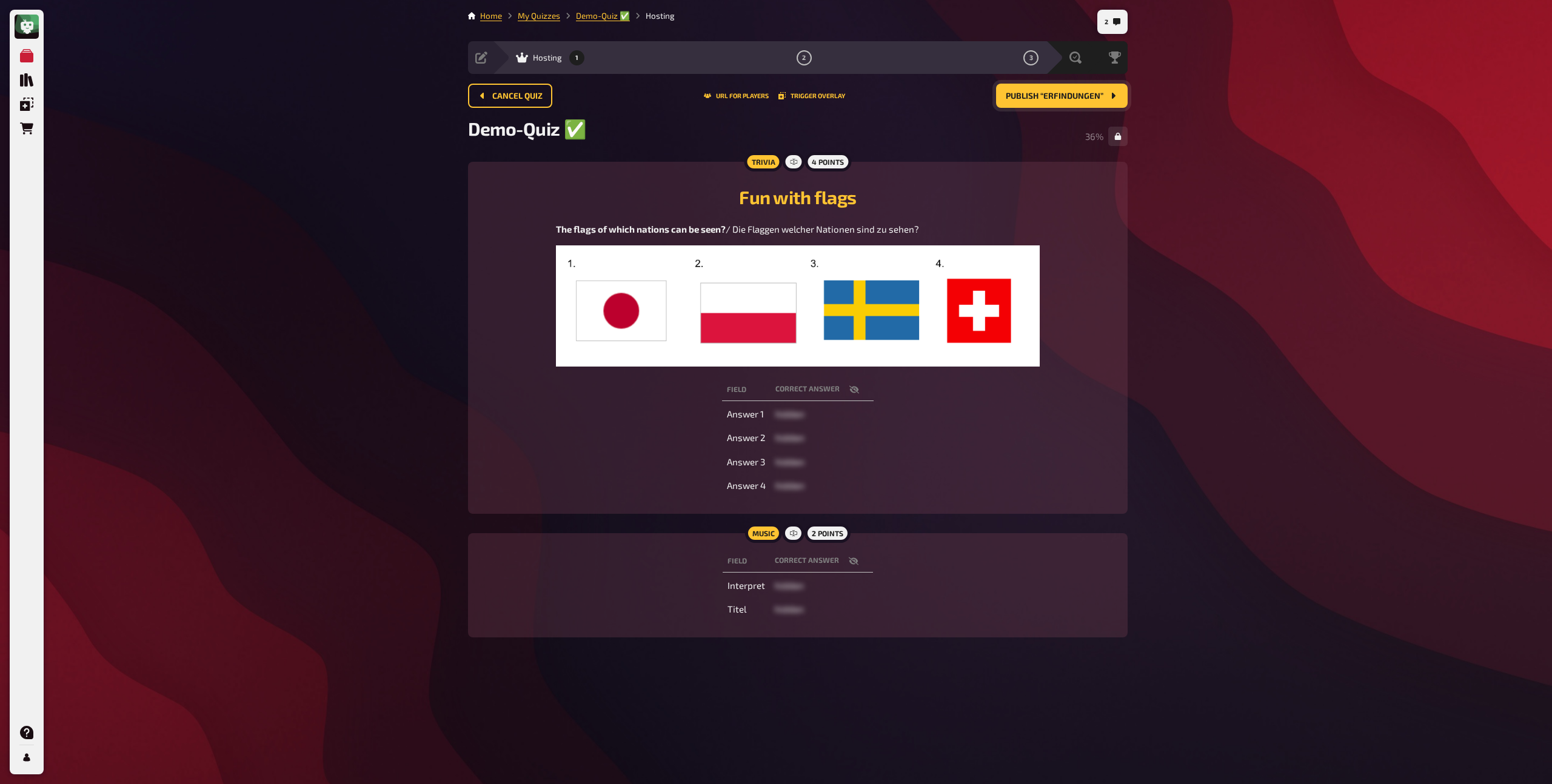
click at [1040, 102] on button "Publish “Erfindungen”" at bounding box center [1062, 96] width 132 height 24
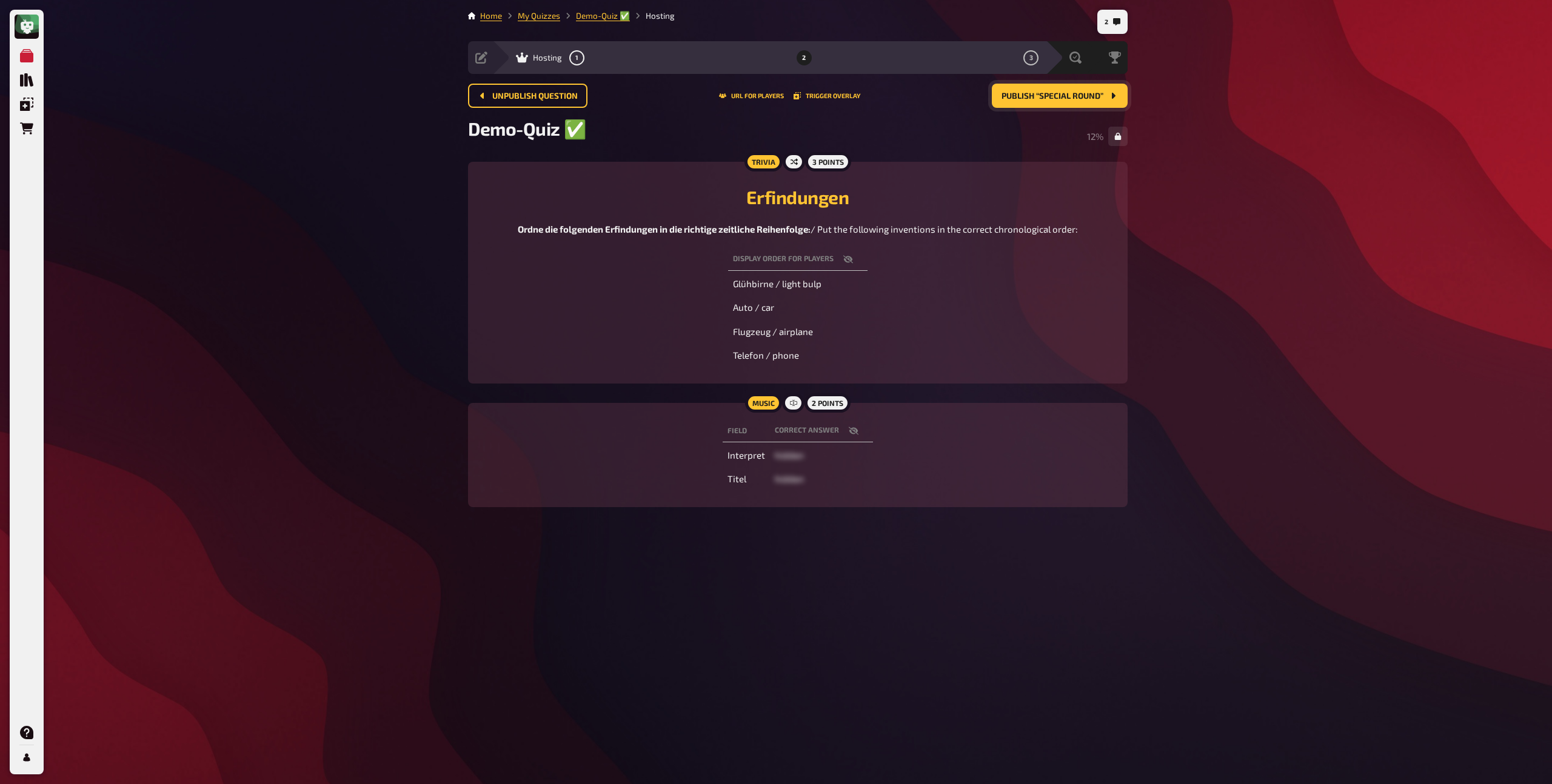
click at [1010, 102] on button "Publish “Special Round”" at bounding box center [1059, 96] width 136 height 24
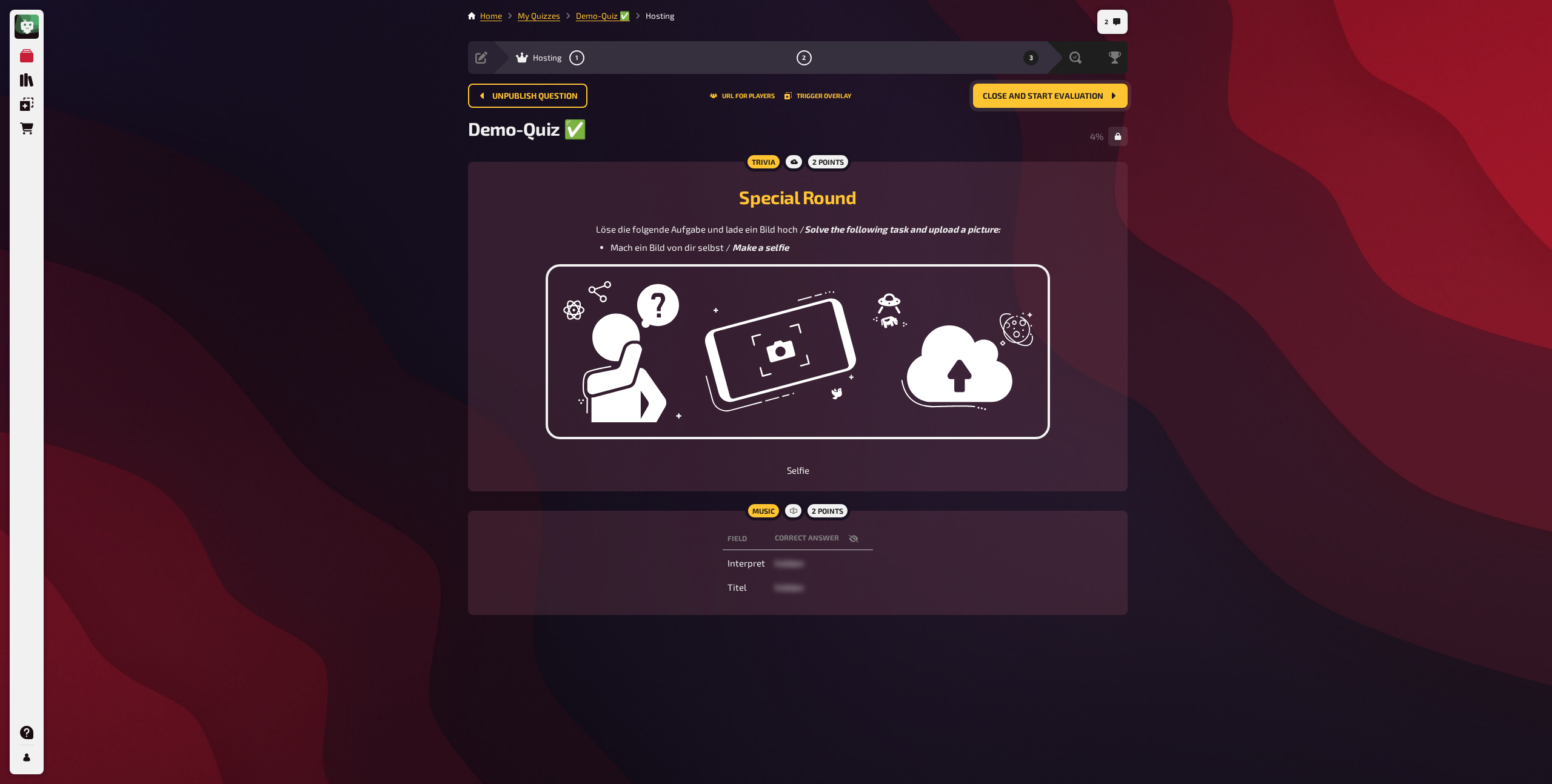
click at [1010, 102] on button "Close and start evaluation" at bounding box center [1050, 96] width 154 height 24
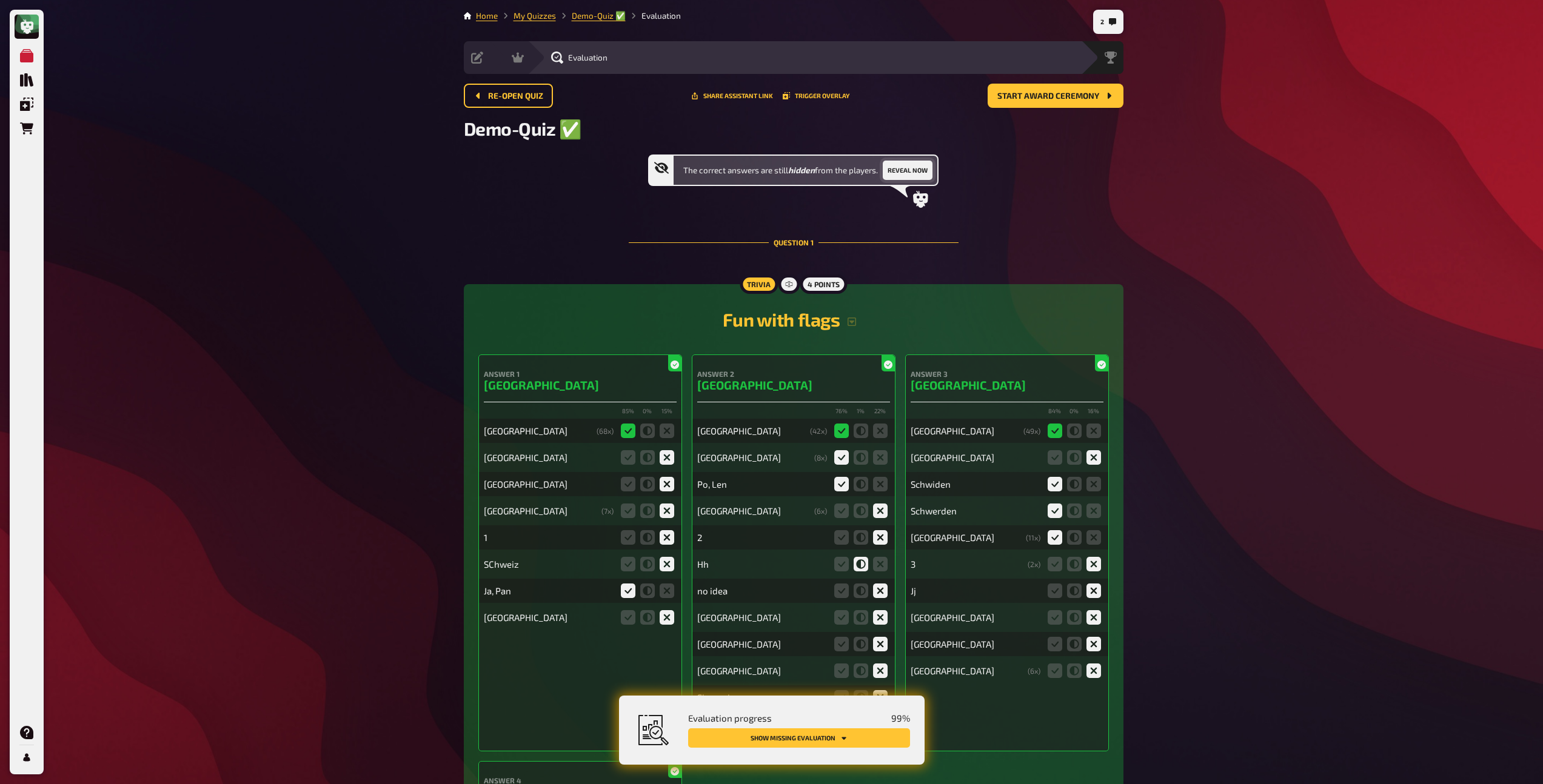
click at [927, 167] on button "Reveal now" at bounding box center [907, 170] width 50 height 20
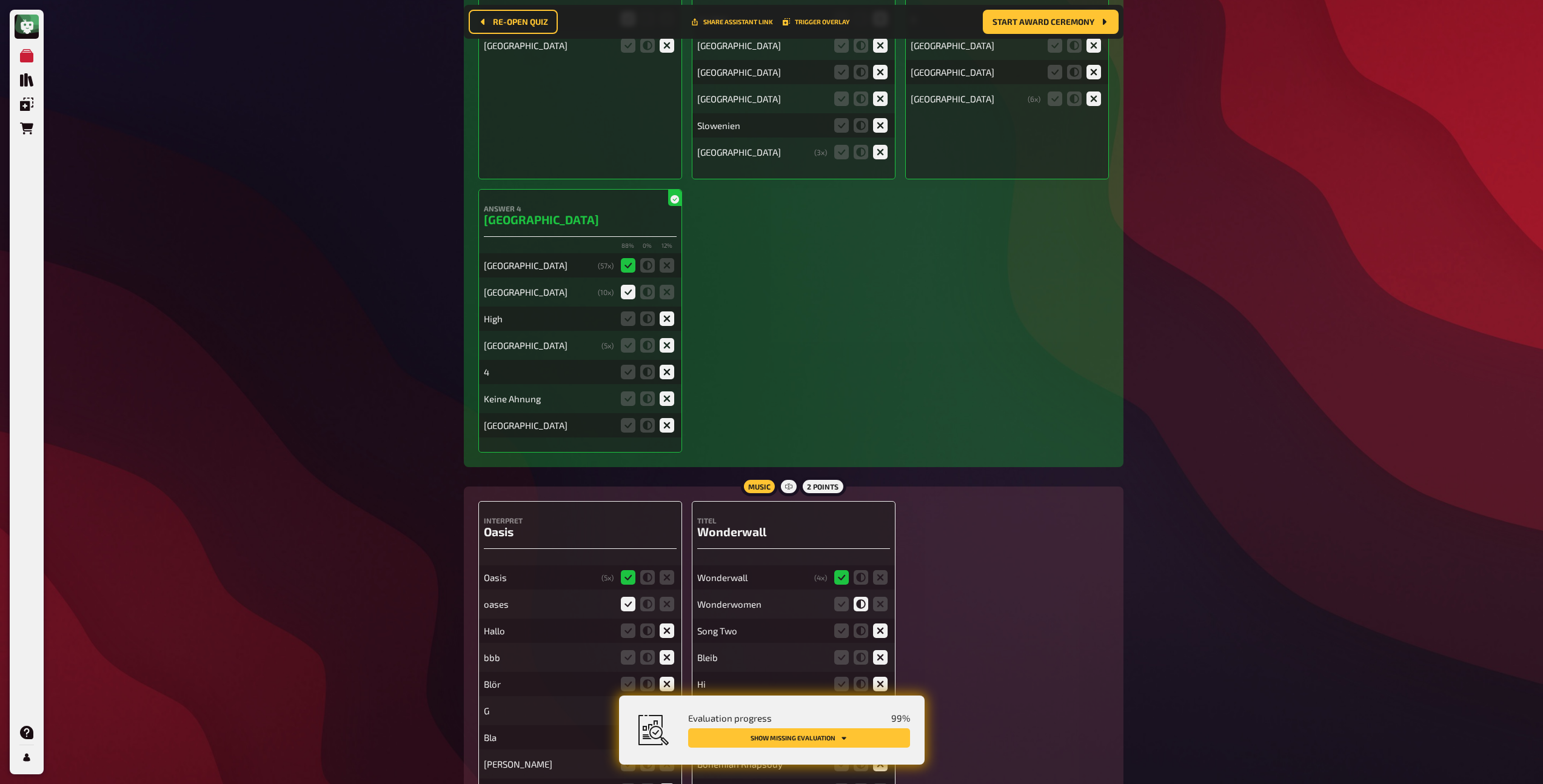
scroll to position [814, 0]
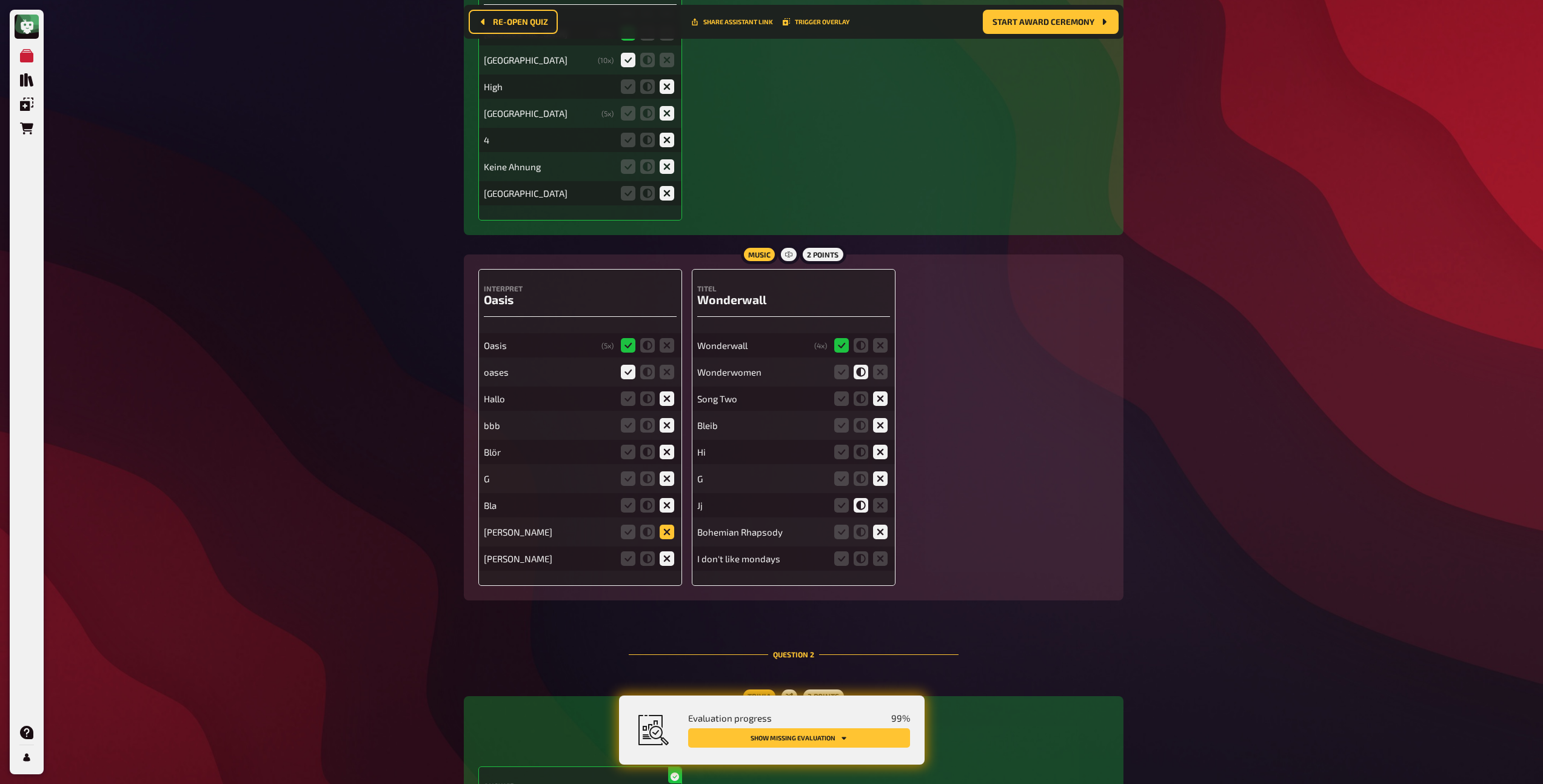
click at [662, 531] on icon at bounding box center [667, 532] width 15 height 14
click at [0, 0] on input "radio" at bounding box center [0, 0] width 0 height 0
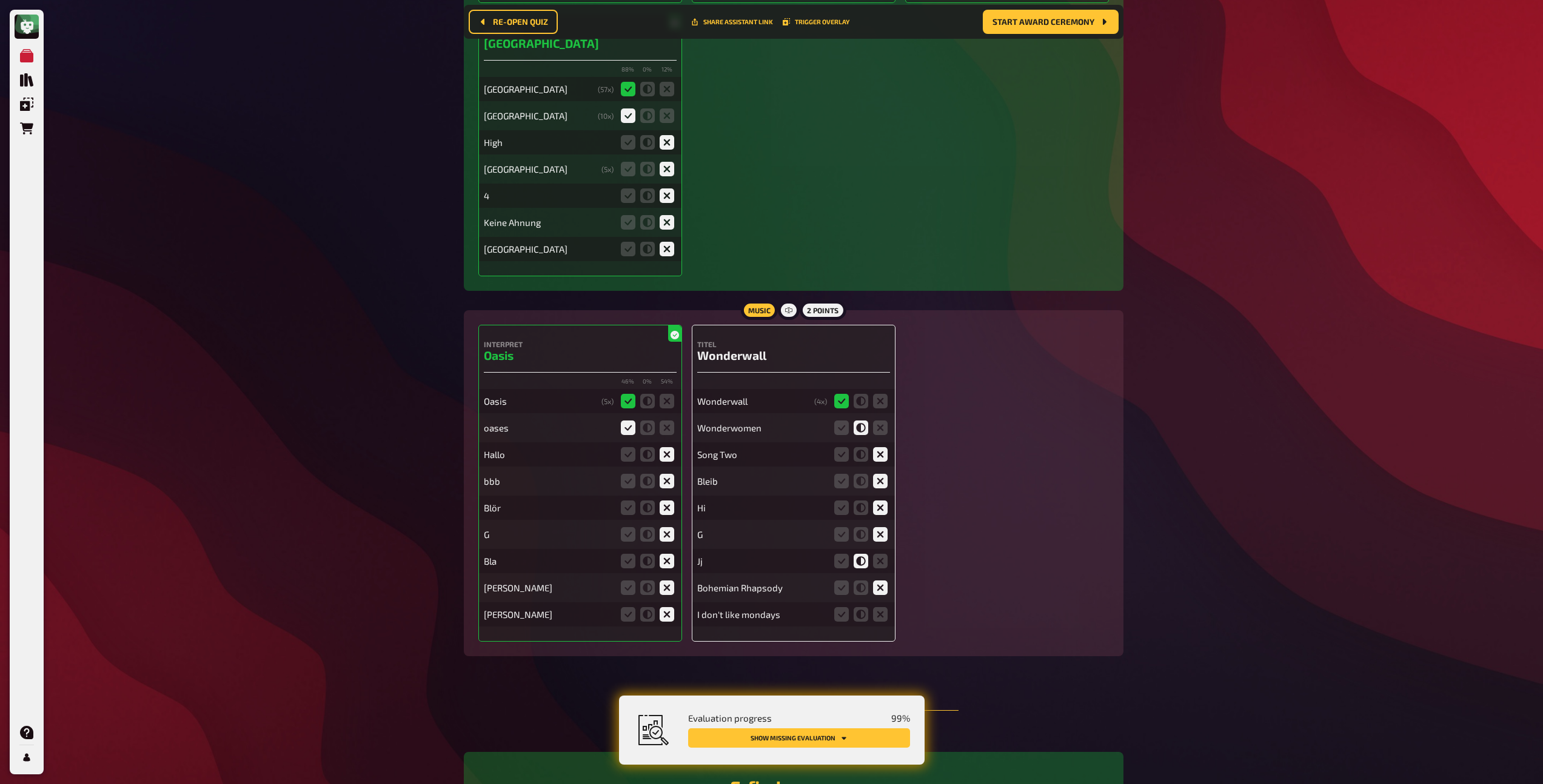
scroll to position [787, 0]
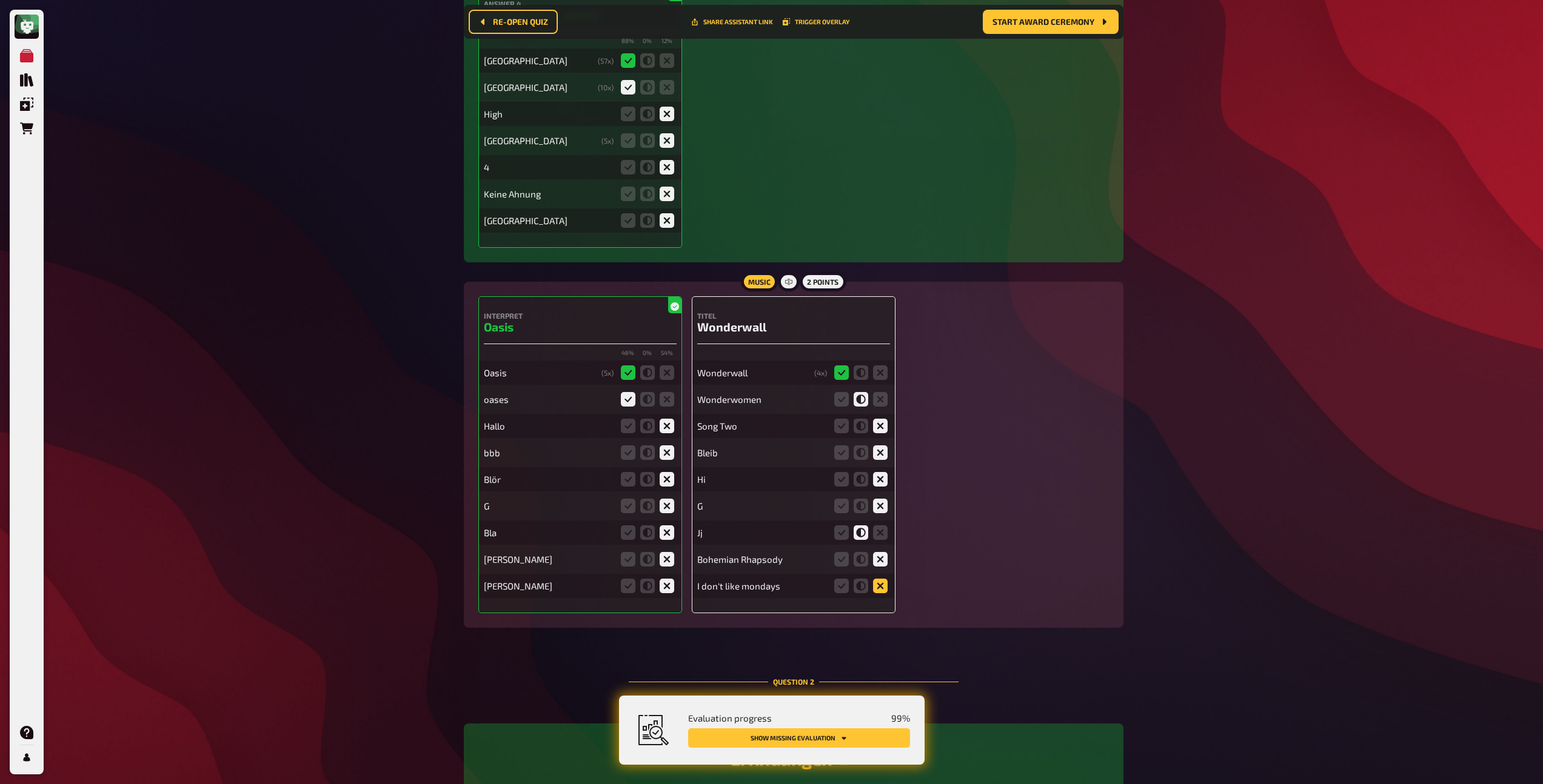
click at [881, 587] on icon at bounding box center [880, 585] width 15 height 14
click at [0, 0] on input "radio" at bounding box center [0, 0] width 0 height 0
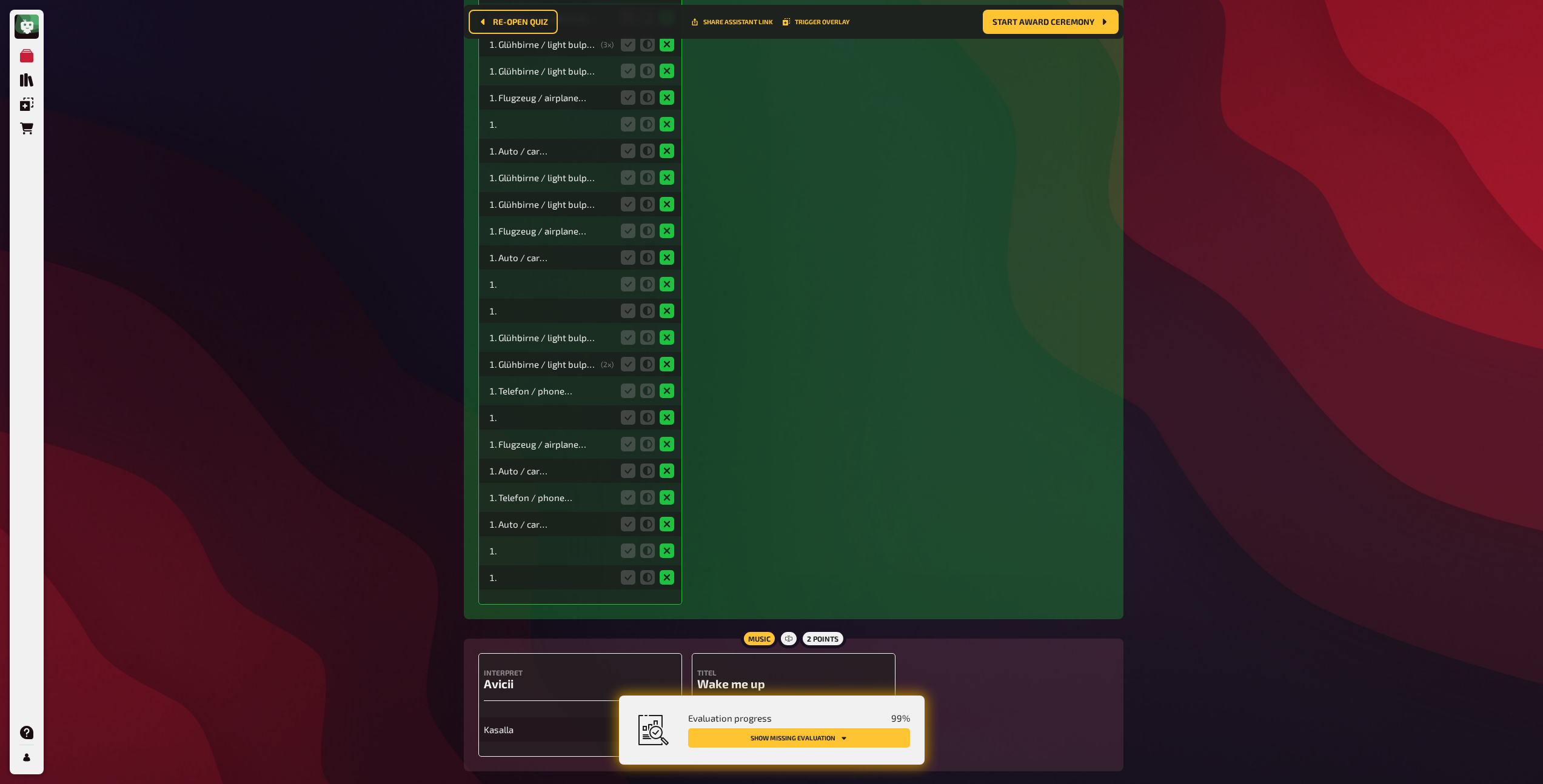
scroll to position [2273, 0]
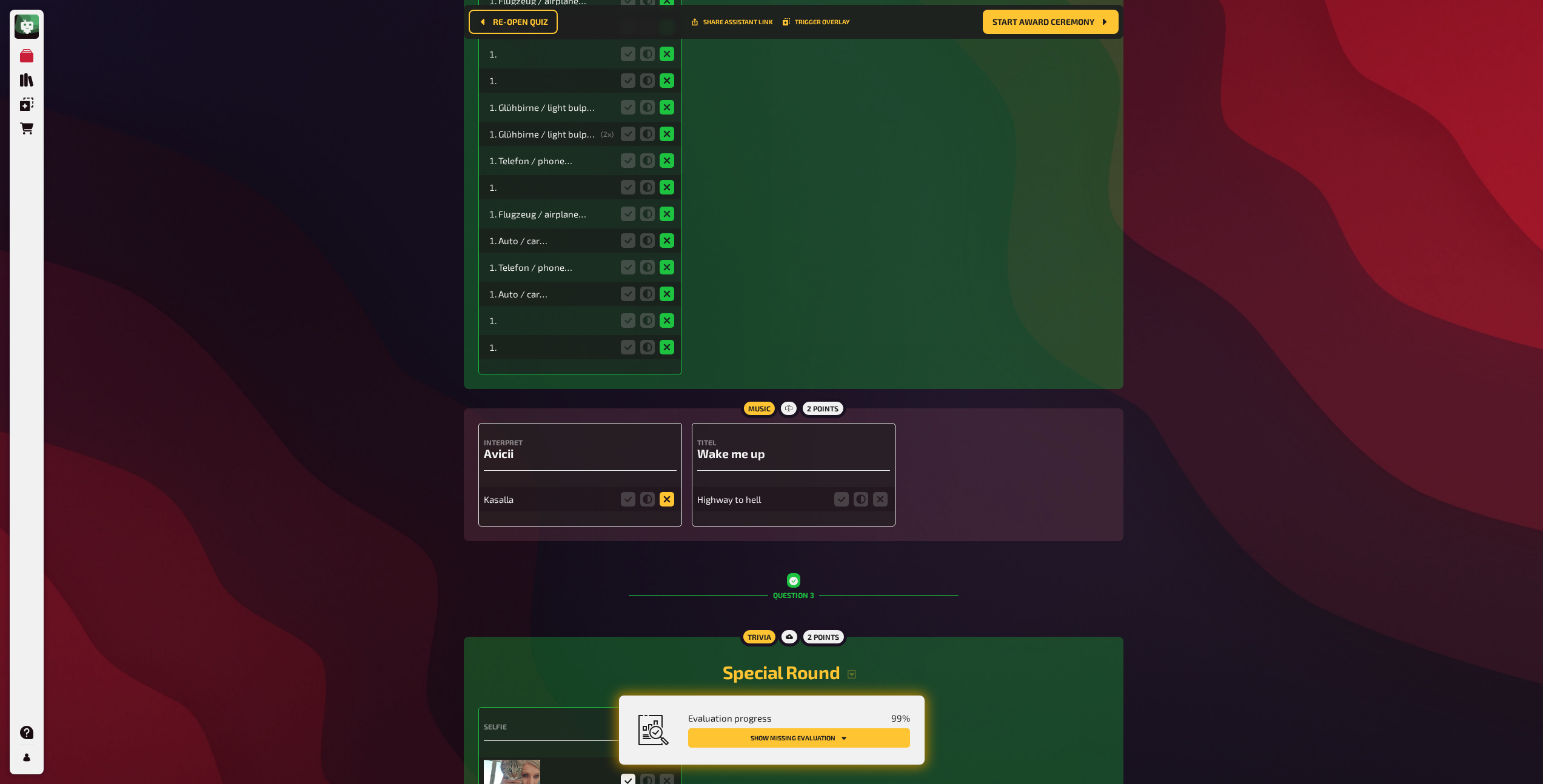
click at [673, 505] on icon at bounding box center [667, 499] width 15 height 14
click at [0, 0] on input "radio" at bounding box center [0, 0] width 0 height 0
click at [841, 508] on fieldset at bounding box center [861, 499] width 58 height 20
click at [842, 507] on icon at bounding box center [841, 499] width 15 height 14
click at [0, 0] on input "radio" at bounding box center [0, 0] width 0 height 0
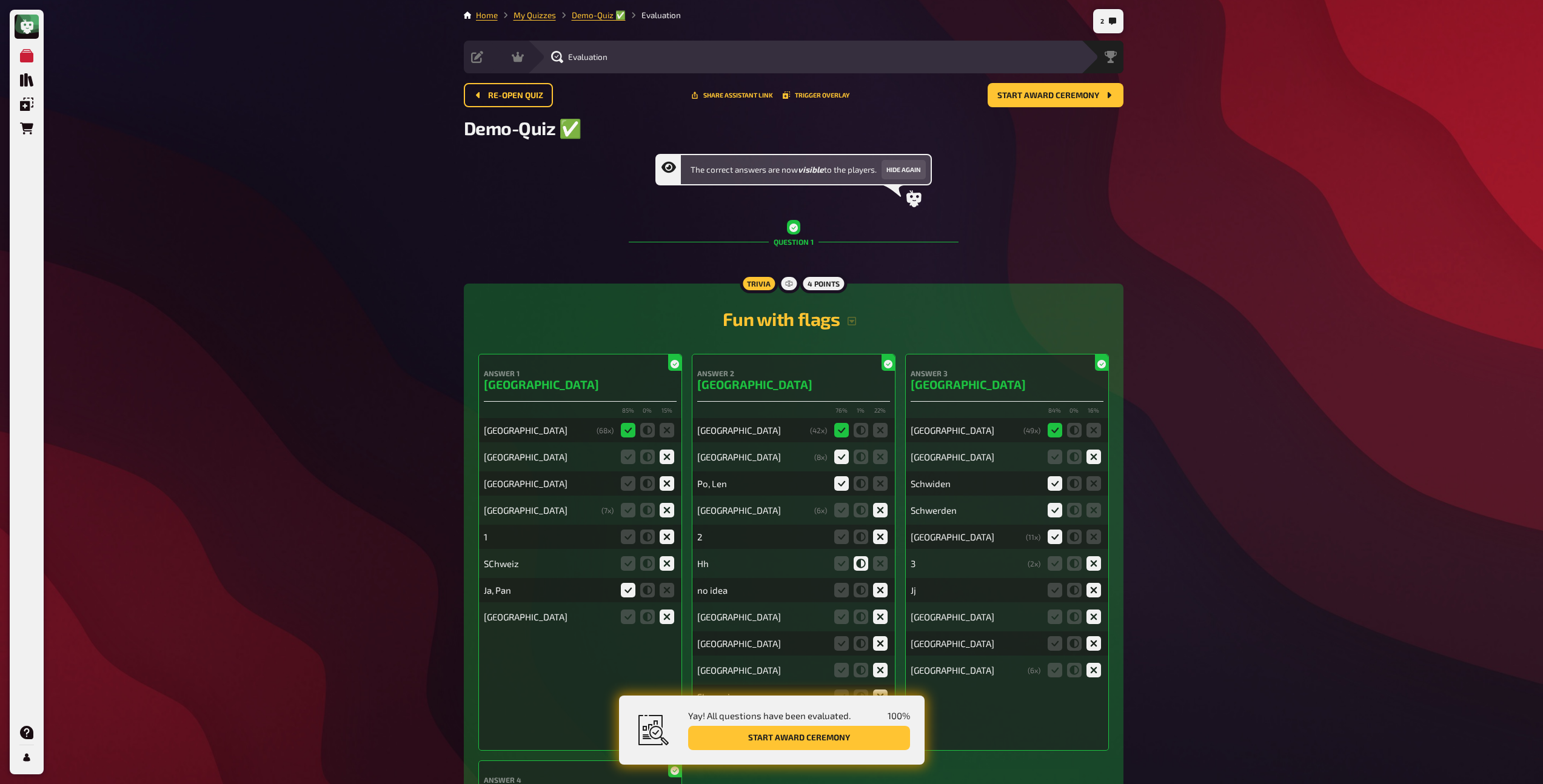
scroll to position [0, 0]
click at [1032, 94] on span "Start award ceremony" at bounding box center [1049, 96] width 102 height 8
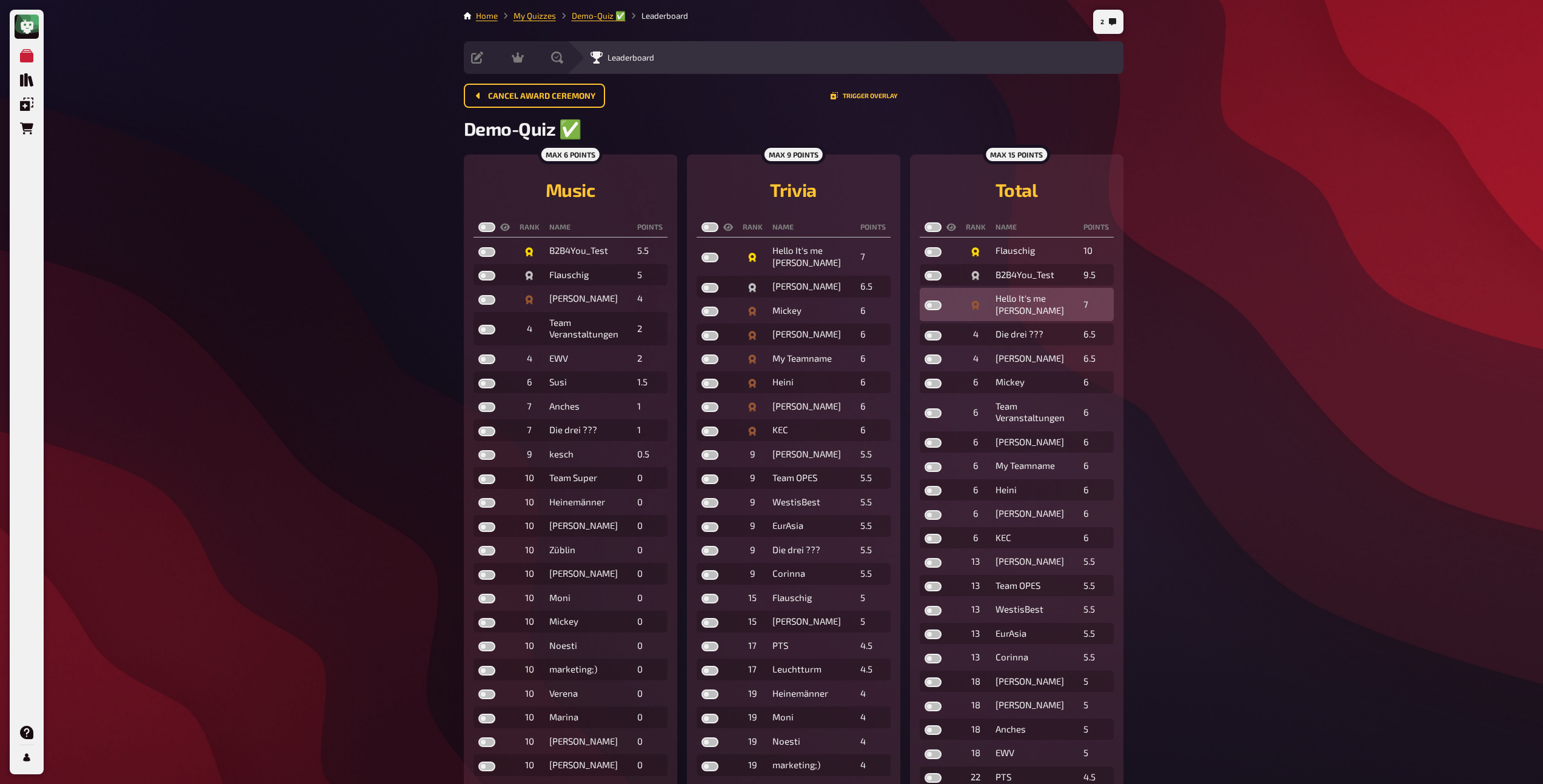
click at [929, 303] on label at bounding box center [933, 305] width 17 height 9
click at [925, 301] on input "checkbox" at bounding box center [924, 300] width 1 height 1
click at [709, 312] on label at bounding box center [710, 311] width 17 height 9
click at [702, 307] on input "checkbox" at bounding box center [701, 306] width 1 height 1
click at [489, 302] on label at bounding box center [487, 299] width 17 height 9
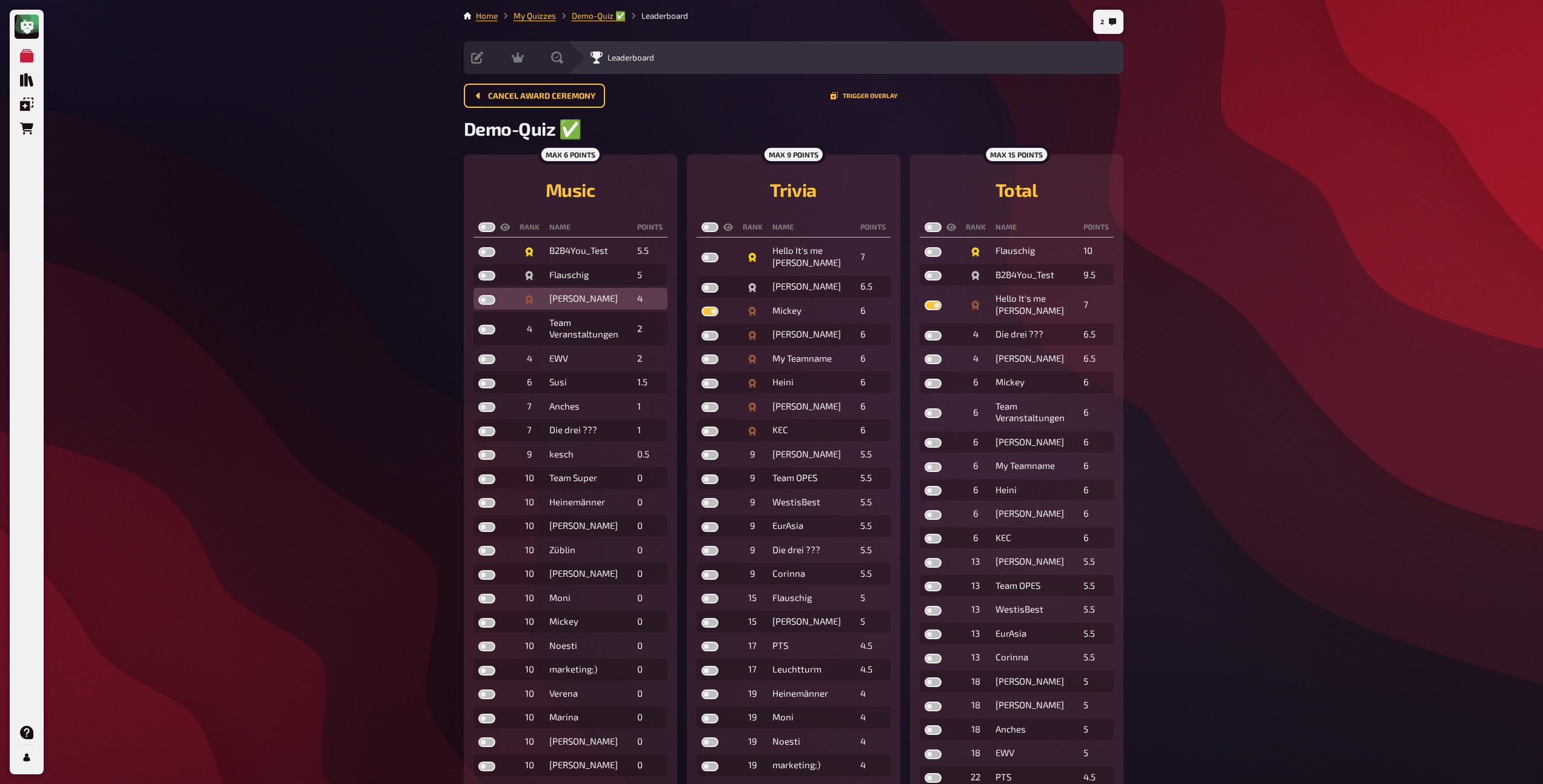
click at [479, 295] on input "checkbox" at bounding box center [478, 294] width 1 height 1
click at [485, 275] on label at bounding box center [487, 275] width 17 height 9
click at [479, 271] on input "checkbox" at bounding box center [478, 270] width 1 height 1
click at [484, 253] on label at bounding box center [487, 251] width 17 height 9
click at [479, 247] on input "checkbox" at bounding box center [478, 246] width 1 height 1
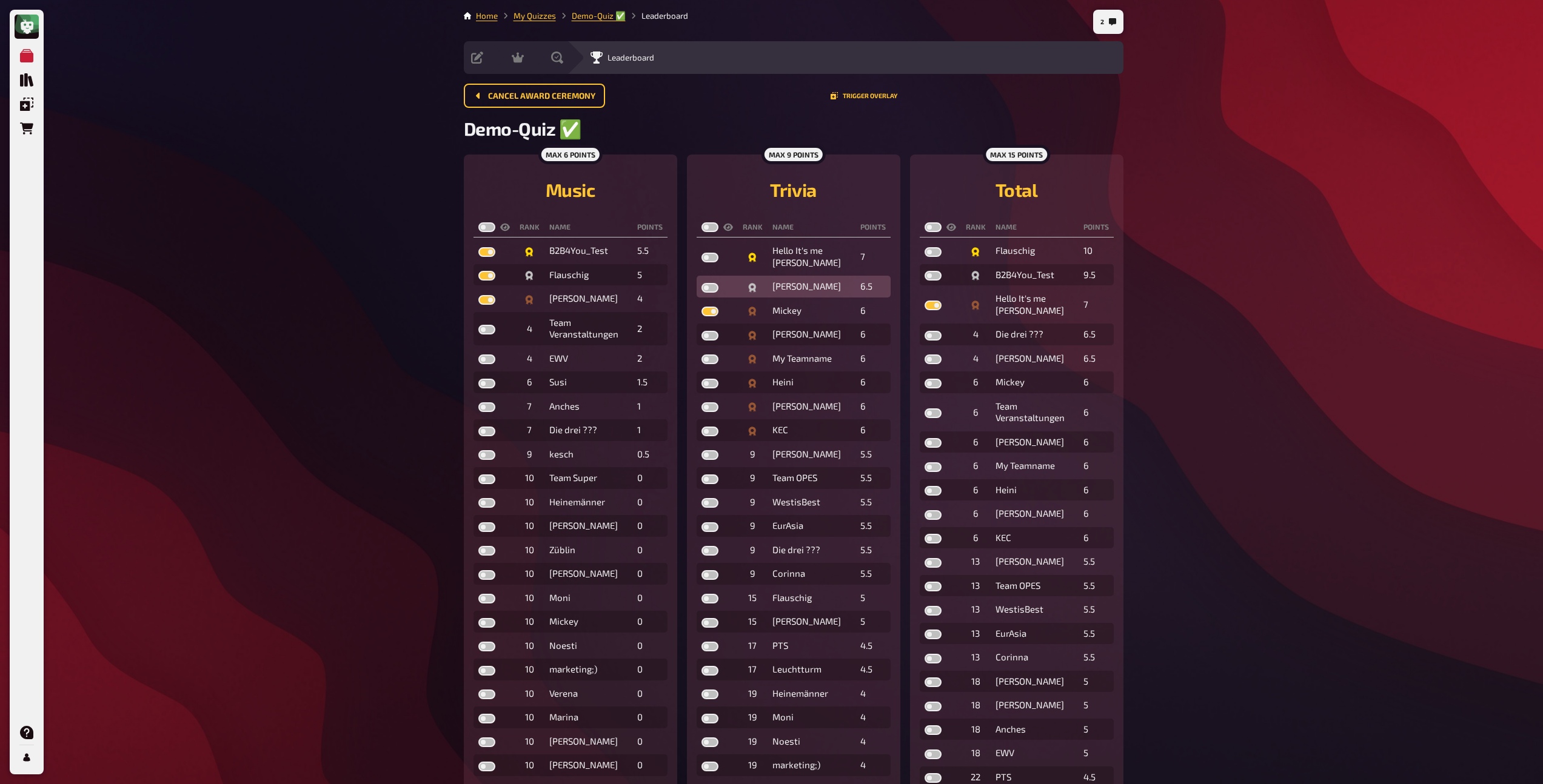
click at [707, 287] on label at bounding box center [710, 287] width 17 height 9
click at [702, 283] on input "checkbox" at bounding box center [701, 282] width 1 height 1
click at [706, 257] on label at bounding box center [710, 257] width 17 height 9
click at [702, 253] on input "checkbox" at bounding box center [701, 252] width 1 height 1
click at [935, 278] on label at bounding box center [933, 275] width 17 height 9
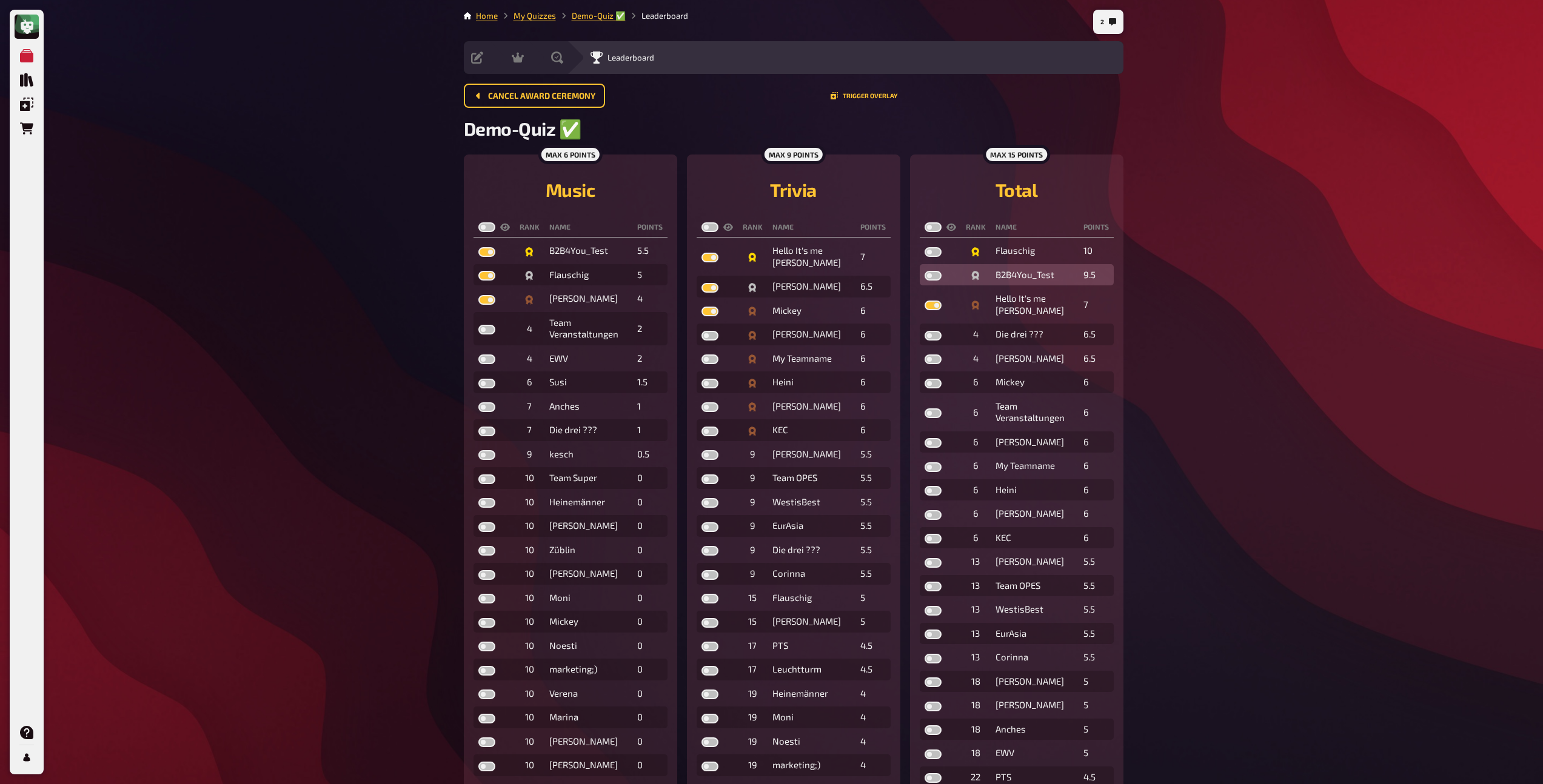
click at [925, 271] on input "checkbox" at bounding box center [924, 270] width 1 height 1
click at [931, 253] on label at bounding box center [933, 251] width 17 height 9
click at [925, 247] on input "checkbox" at bounding box center [924, 246] width 1 height 1
click at [935, 228] on label at bounding box center [933, 227] width 17 height 9
click at [925, 222] on input "checkbox" at bounding box center [924, 222] width 1 height 1
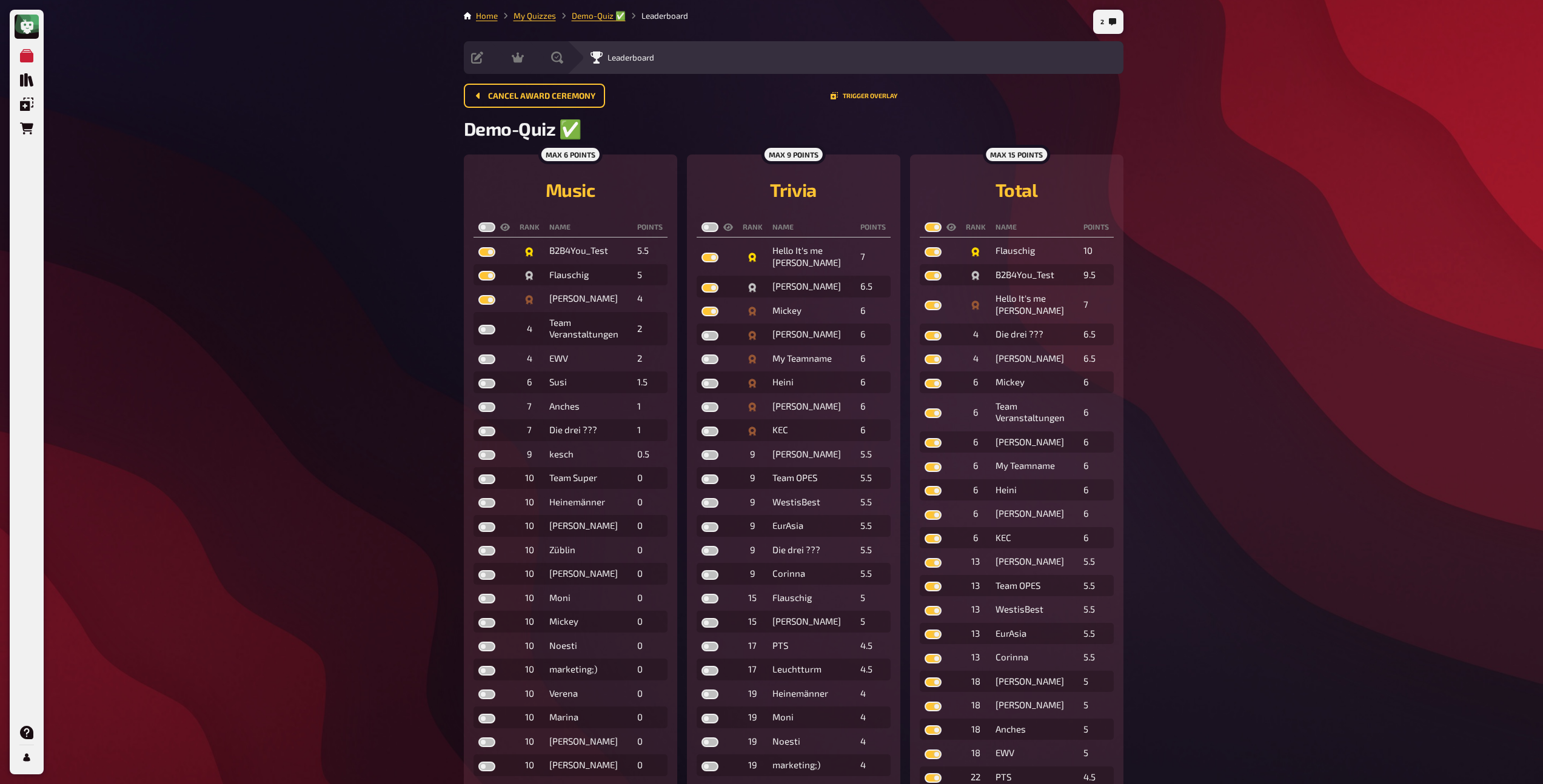
click at [711, 229] on label at bounding box center [710, 227] width 17 height 9
click at [702, 222] on input "checkbox" at bounding box center [701, 222] width 1 height 1
click at [482, 228] on label at bounding box center [487, 227] width 17 height 9
click at [479, 222] on input "checkbox" at bounding box center [478, 222] width 1 height 1
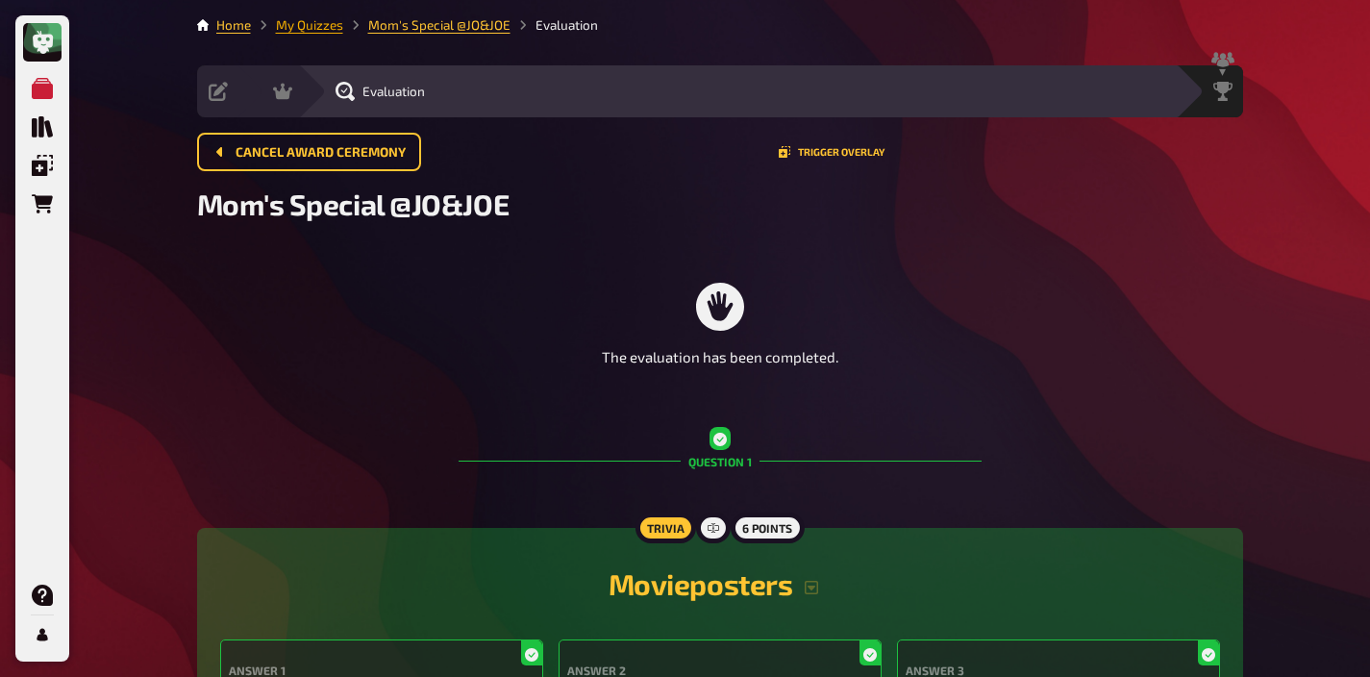
click at [292, 22] on link "My Quizzes" at bounding box center [309, 24] width 67 height 15
